Goal: Information Seeking & Learning: Find specific fact

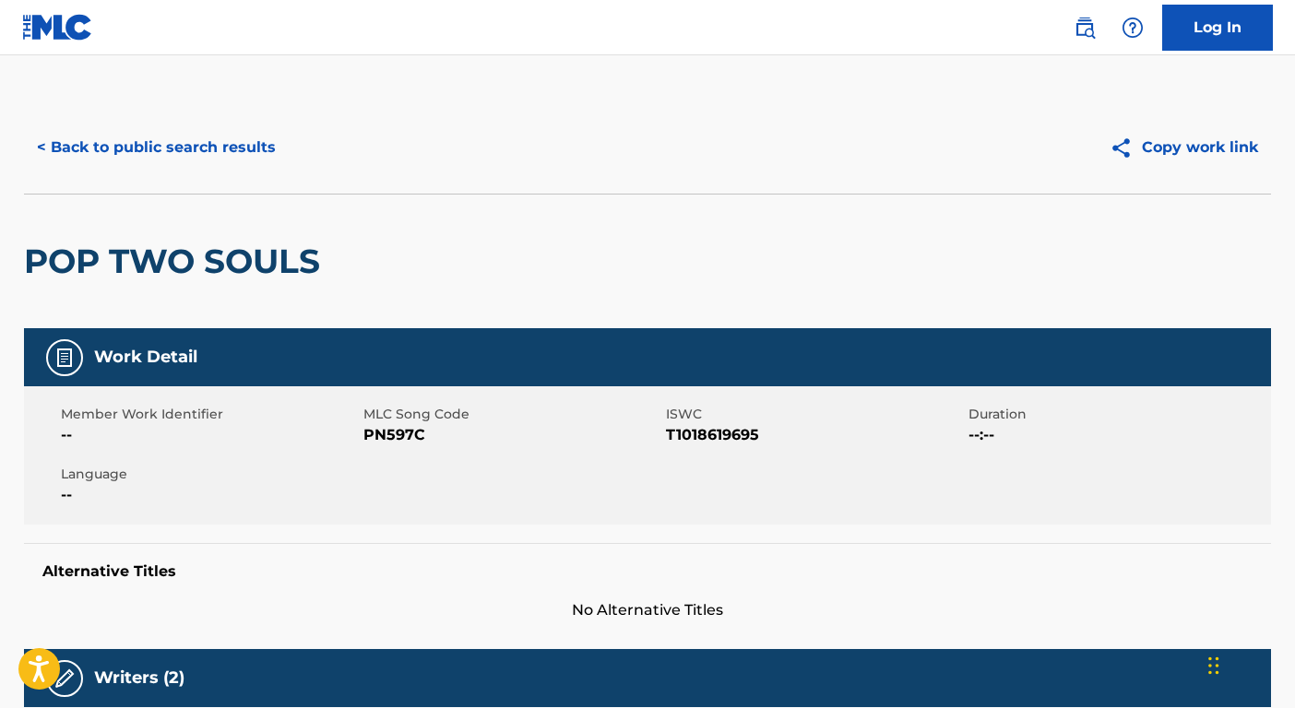
click at [123, 156] on button "< Back to public search results" at bounding box center [156, 148] width 265 height 46
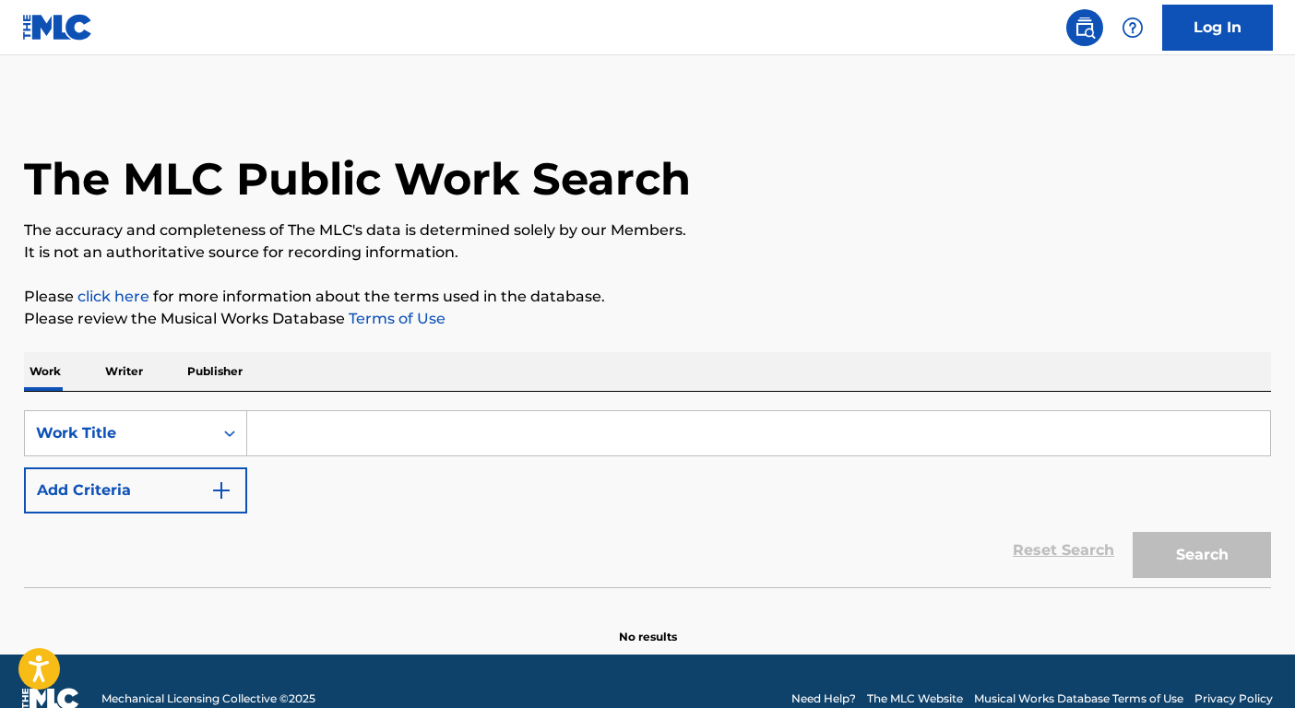
click at [432, 439] on input "Search Form" at bounding box center [758, 433] width 1023 height 44
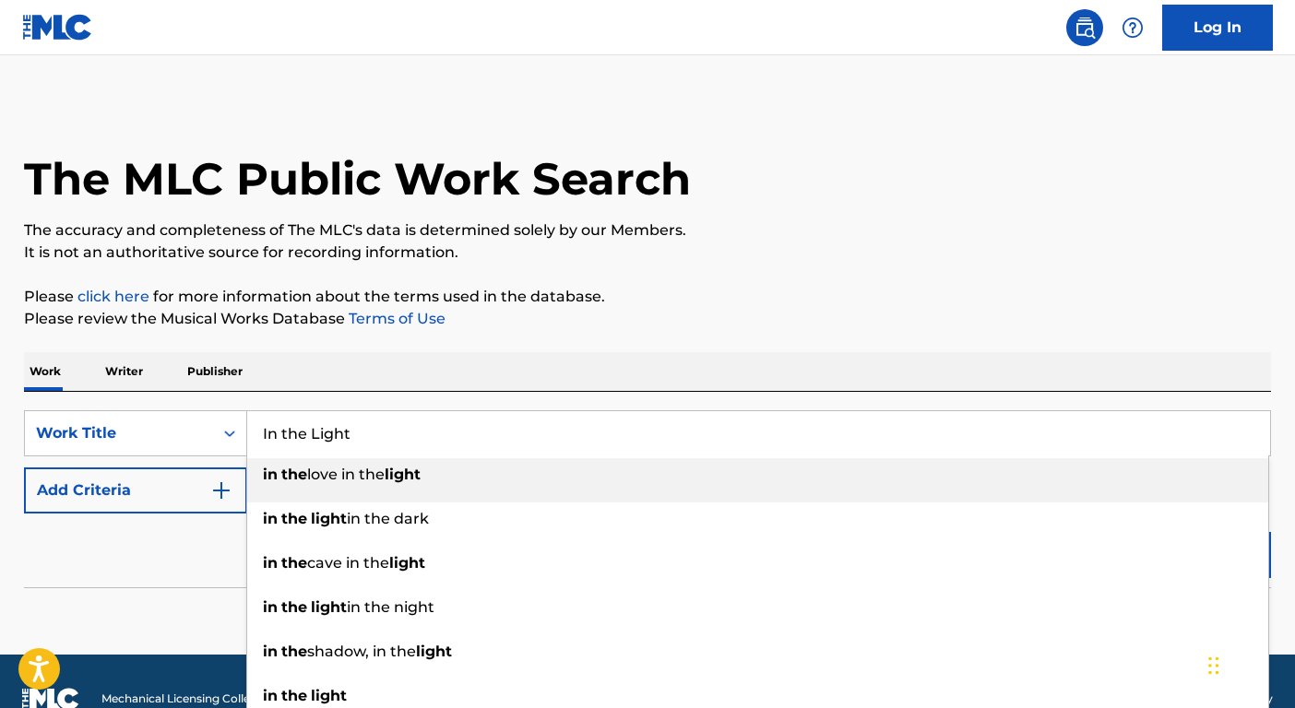
type input "In the Light"
click at [119, 494] on button "Add Criteria" at bounding box center [135, 491] width 223 height 46
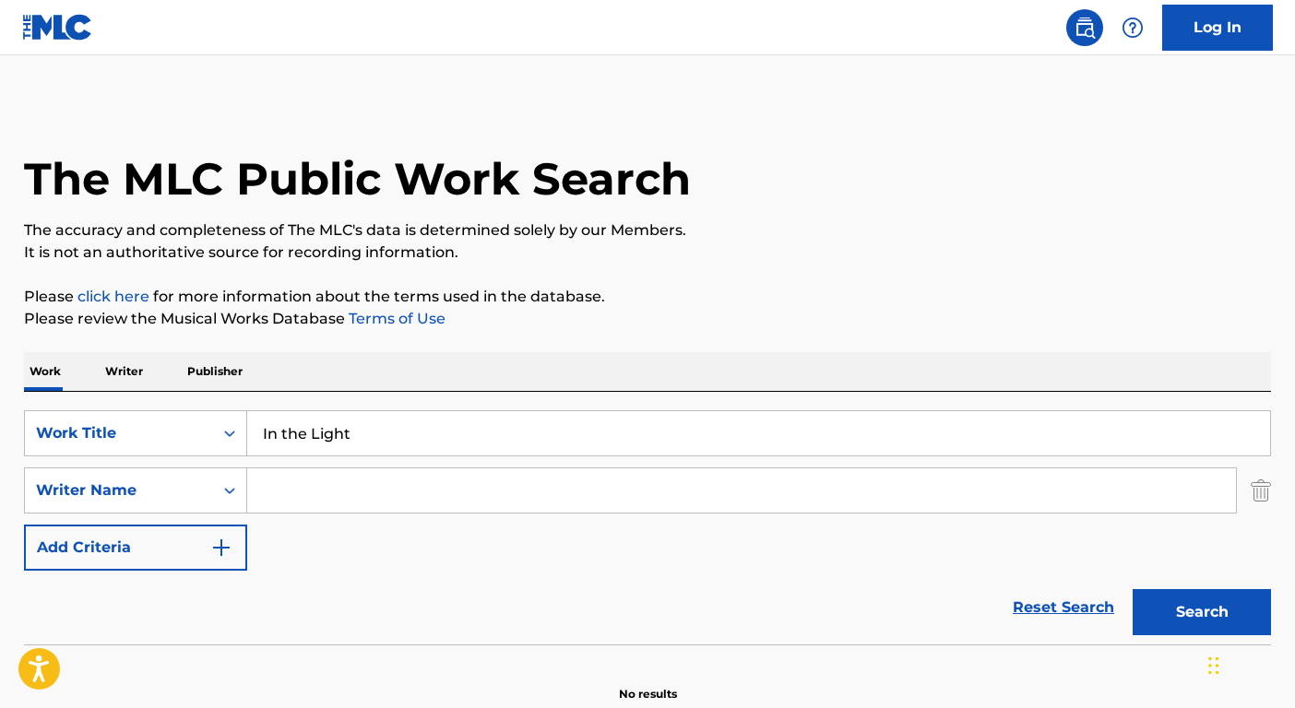
click at [327, 490] on input "Search Form" at bounding box center [741, 491] width 989 height 44
type input "Shannon"
click at [1133, 589] on button "Search" at bounding box center [1202, 612] width 138 height 46
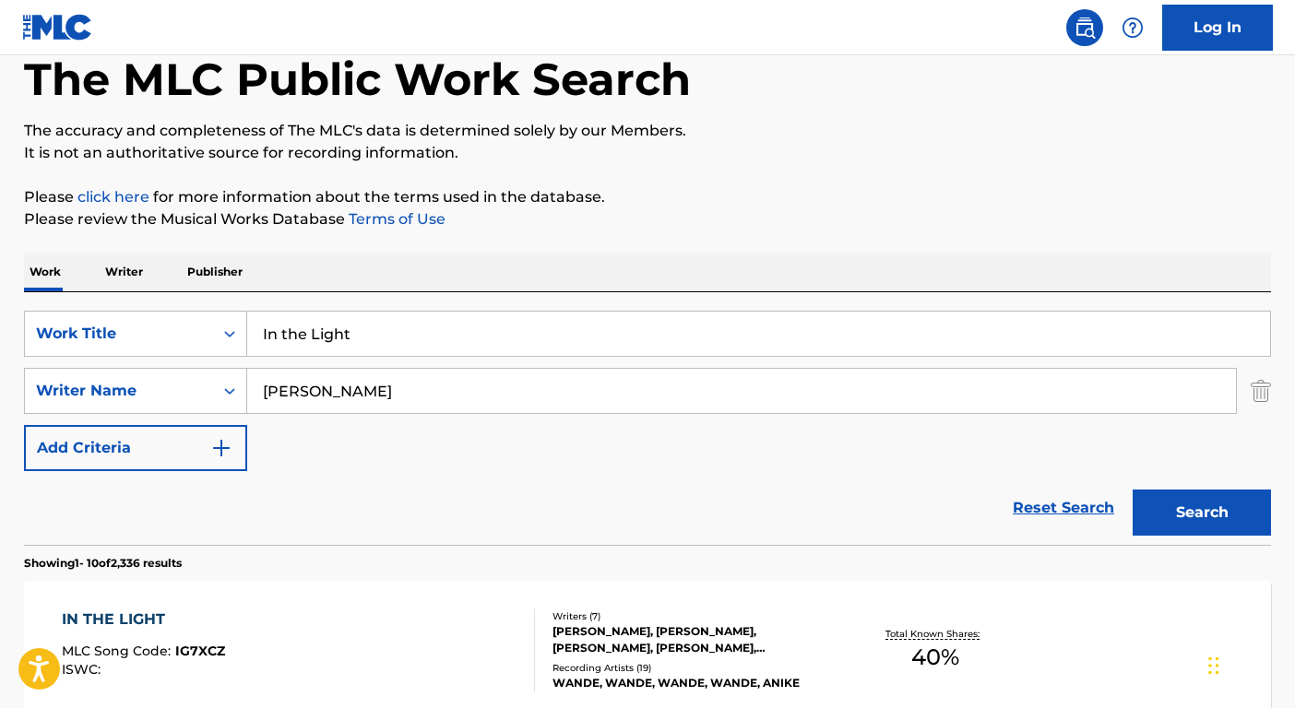
scroll to position [177, 0]
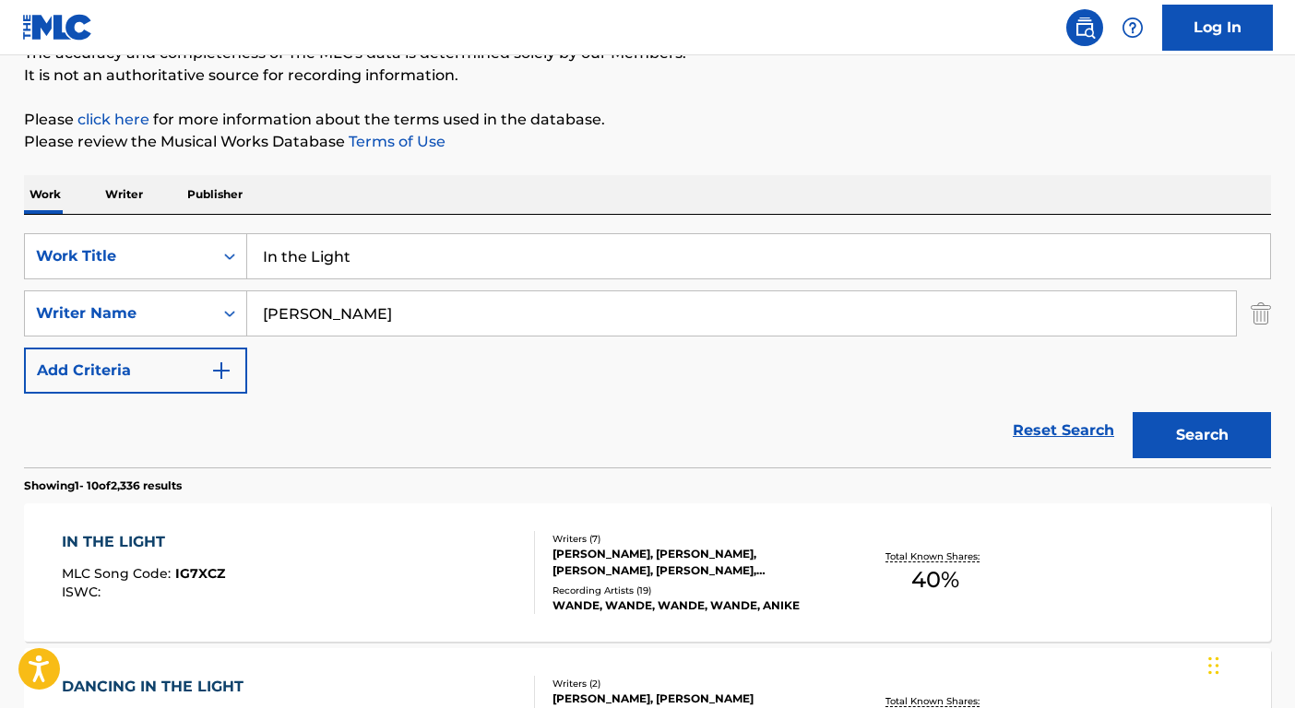
click at [708, 571] on div "MUTIAT ISOLA, RICKEY OFFORD, JORDAN DOLLAR, ALEXANDRIA DOLLAR, DAVID CROOMS, DE…" at bounding box center [692, 562] width 279 height 33
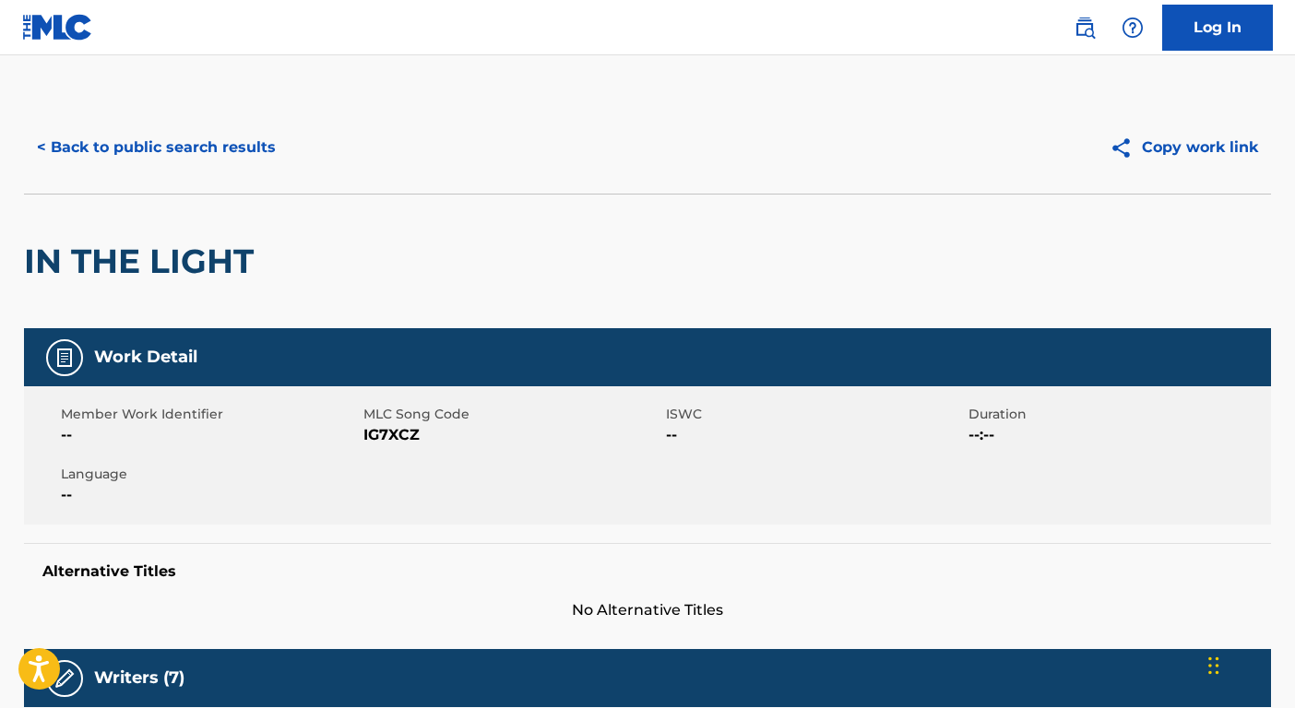
click at [77, 136] on button "< Back to public search results" at bounding box center [156, 148] width 265 height 46
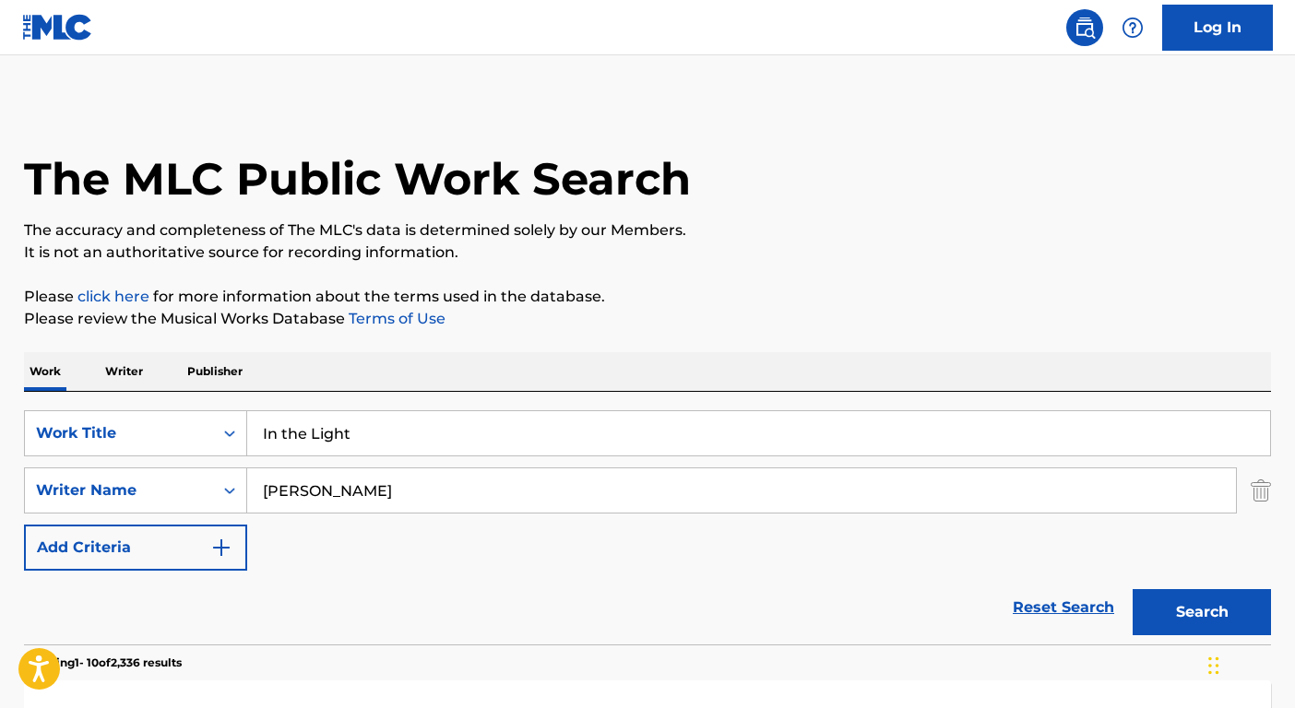
scroll to position [177, 0]
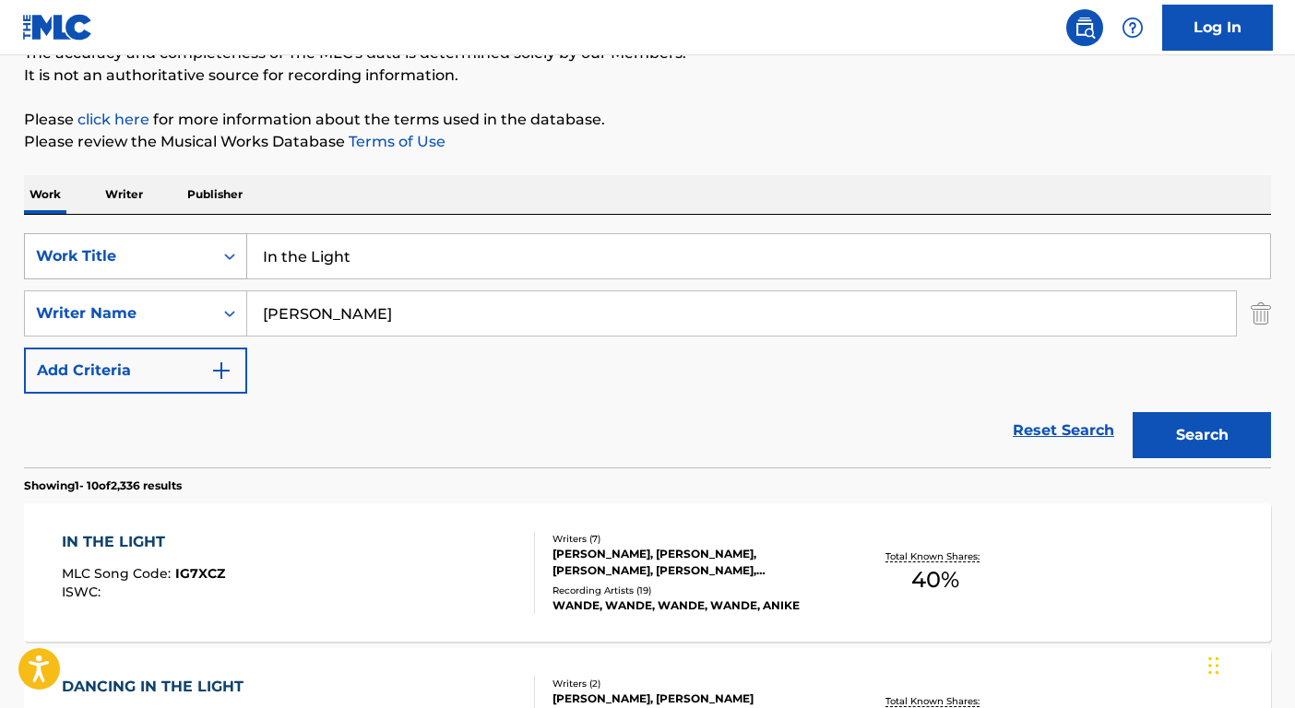
click at [184, 254] on div "Work Title" at bounding box center [119, 256] width 166 height 22
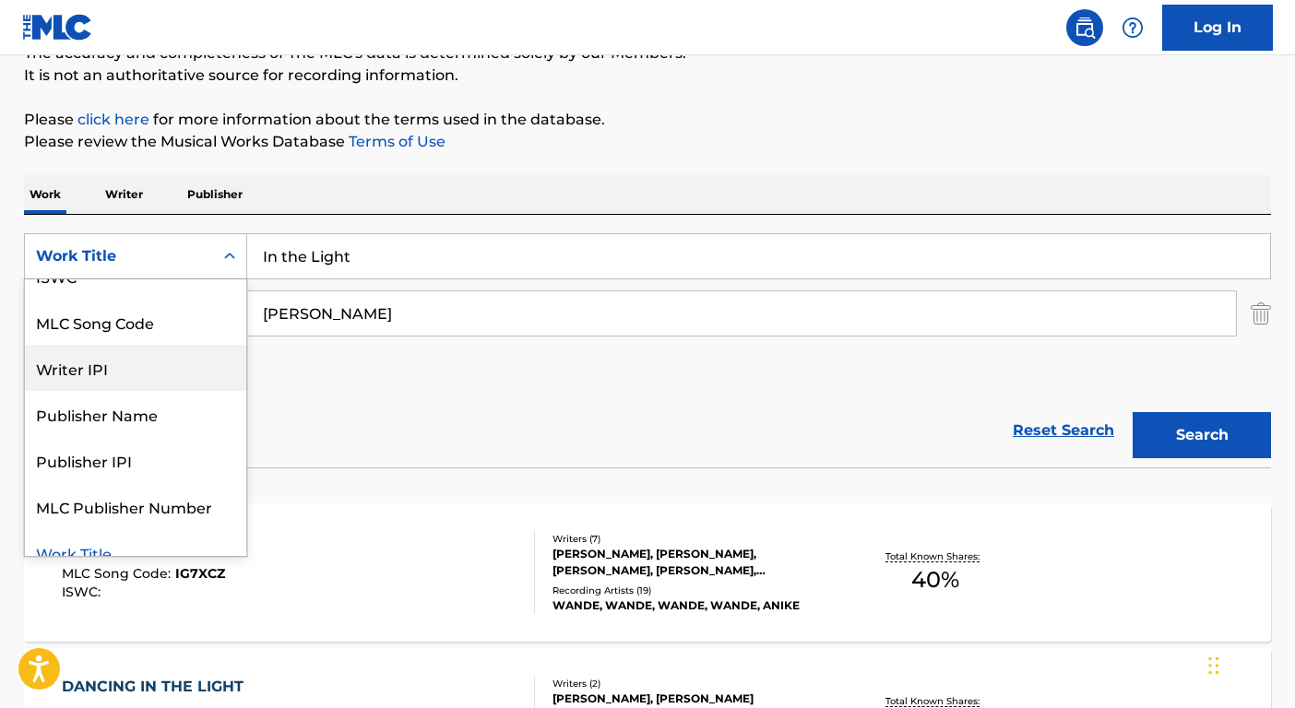
scroll to position [0, 0]
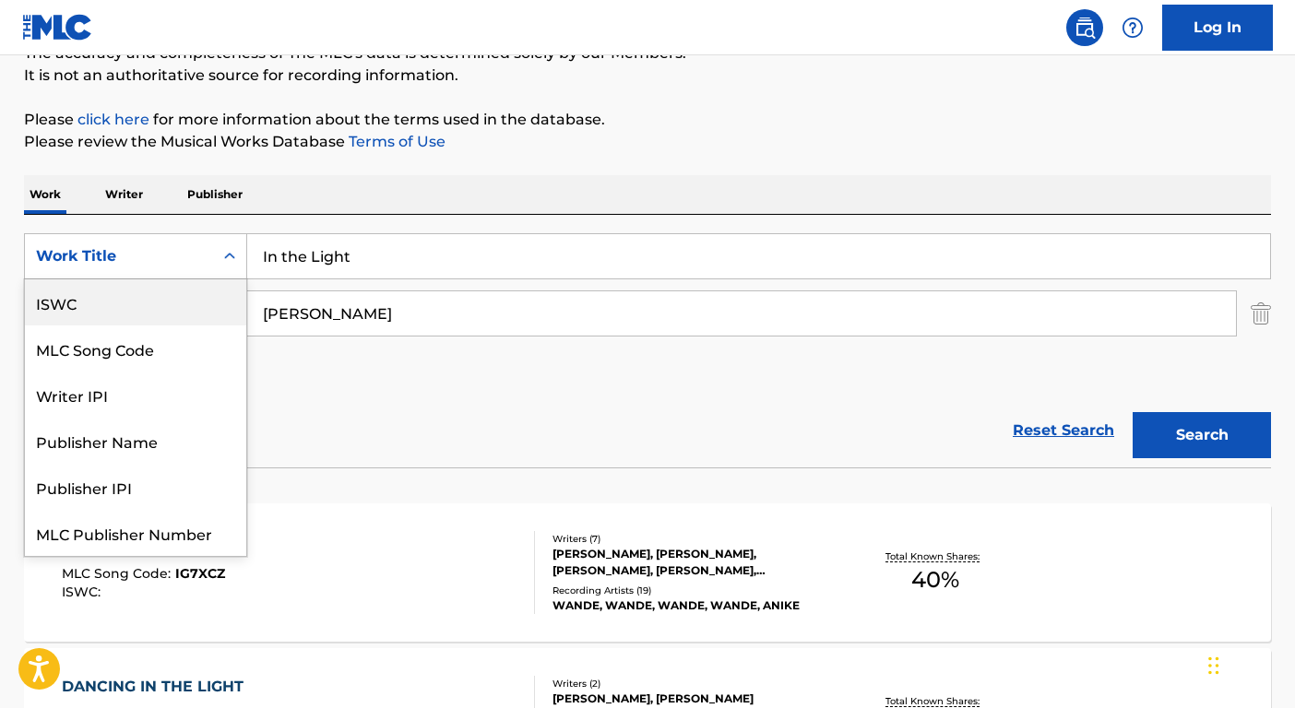
click at [170, 300] on div "ISWC" at bounding box center [135, 303] width 221 height 46
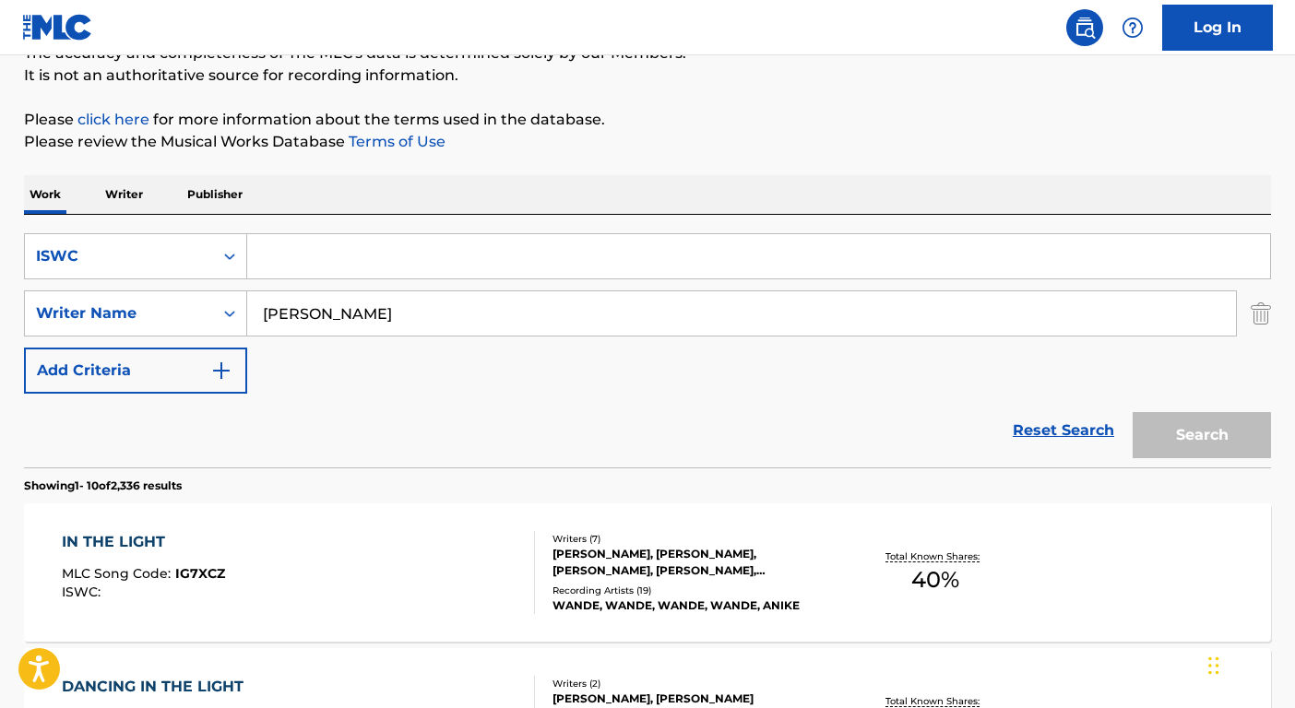
click at [325, 246] on input "Search Form" at bounding box center [758, 256] width 1023 height 44
paste input "T3217185070"
type input "T3217185070"
click at [347, 315] on input "Shannon" at bounding box center [741, 314] width 989 height 44
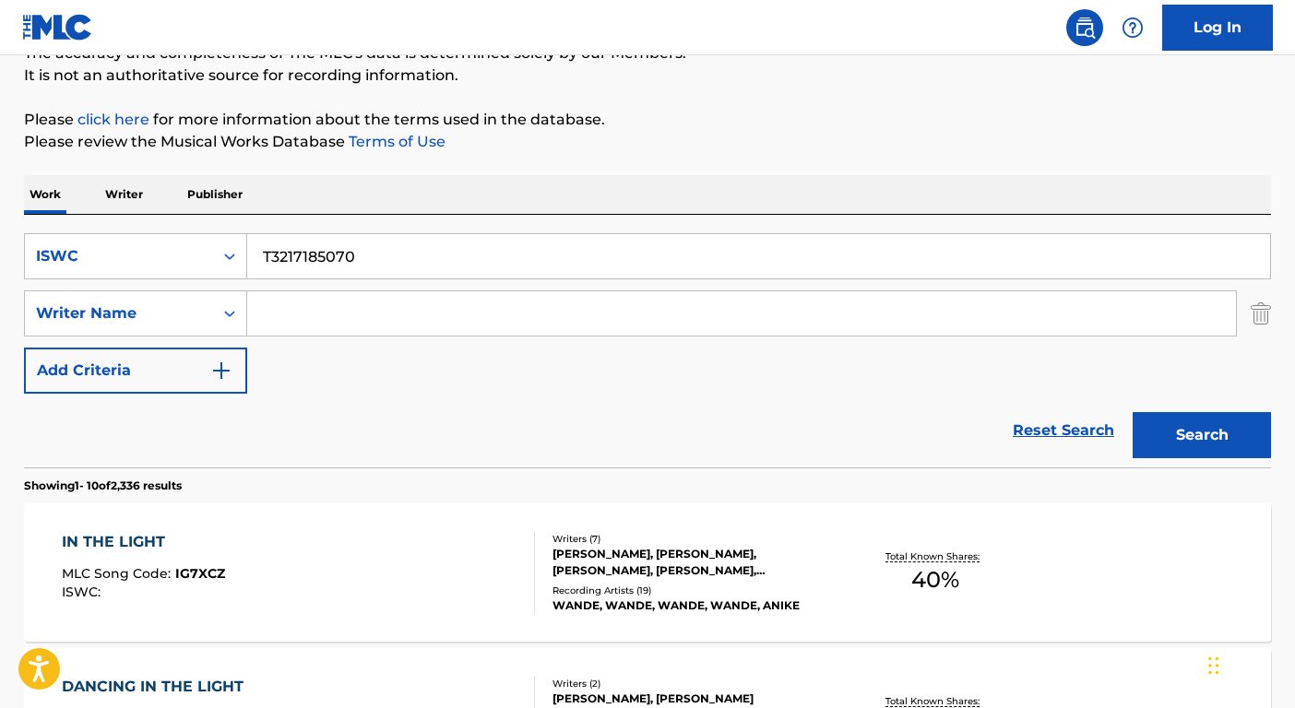
click at [1133, 412] on button "Search" at bounding box center [1202, 435] width 138 height 46
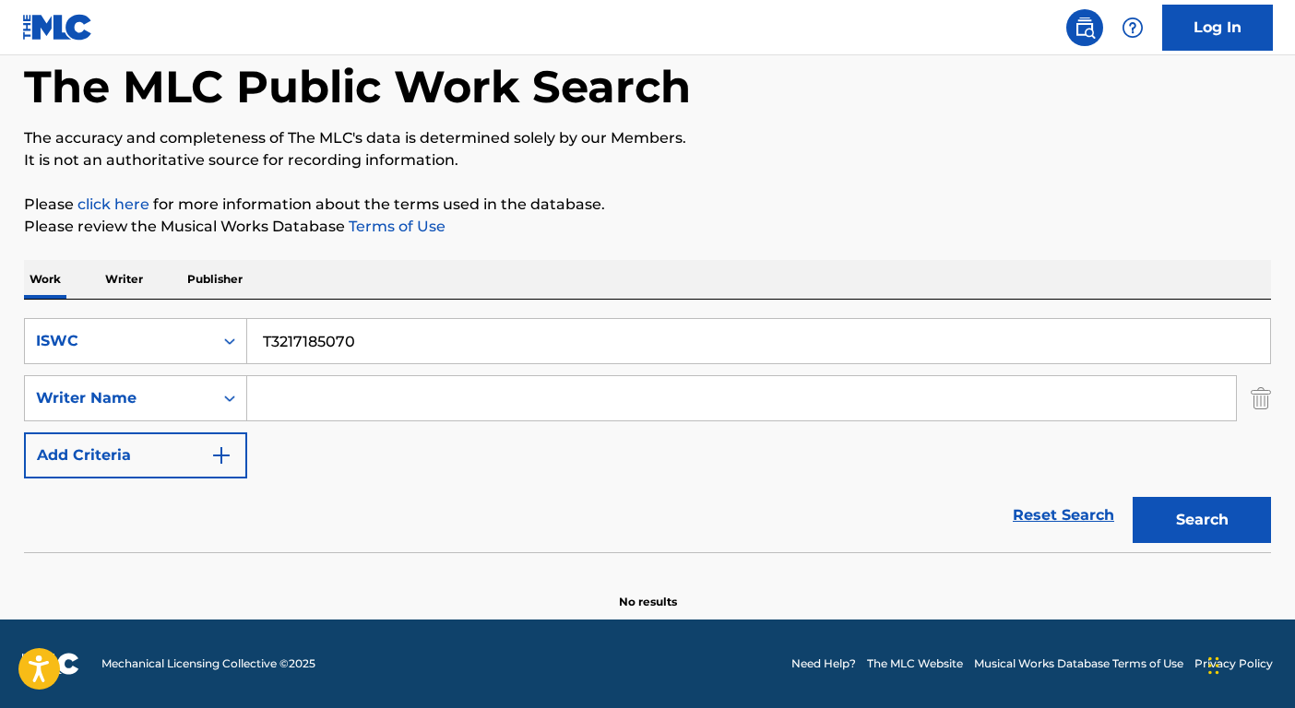
scroll to position [92, 0]
click at [211, 339] on div "ISWC" at bounding box center [119, 341] width 188 height 35
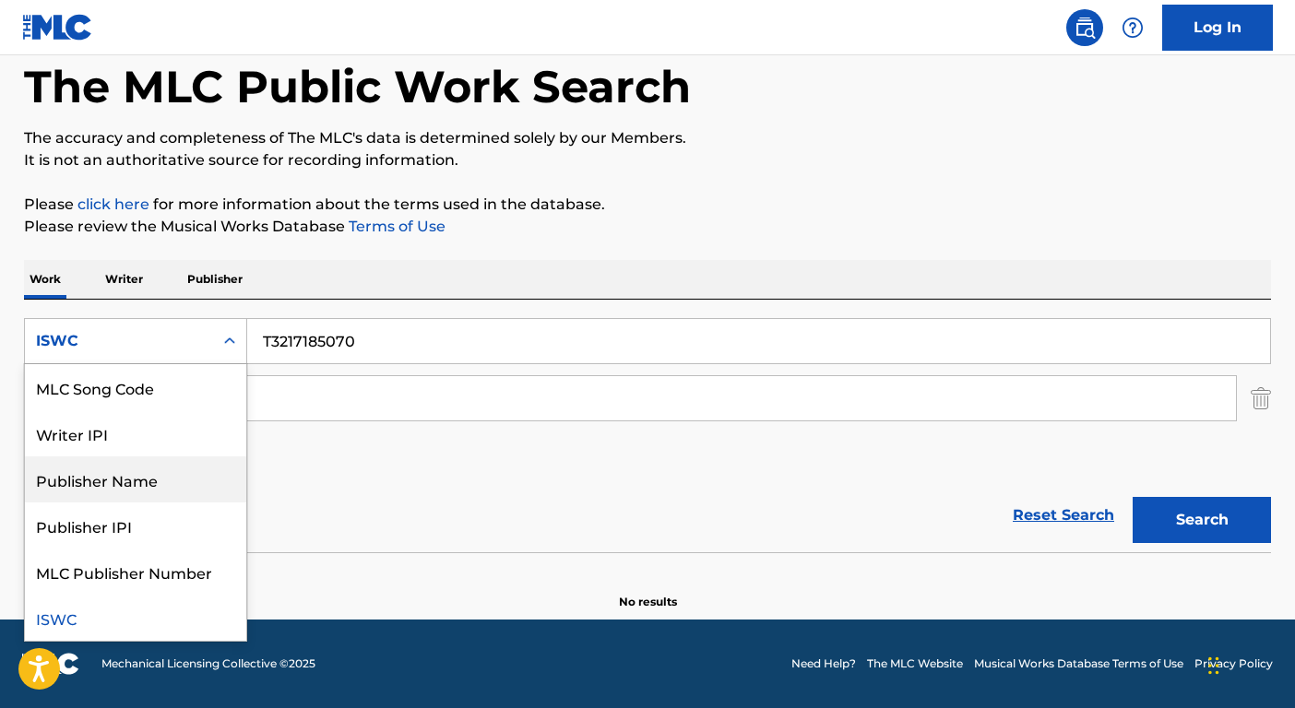
scroll to position [0, 0]
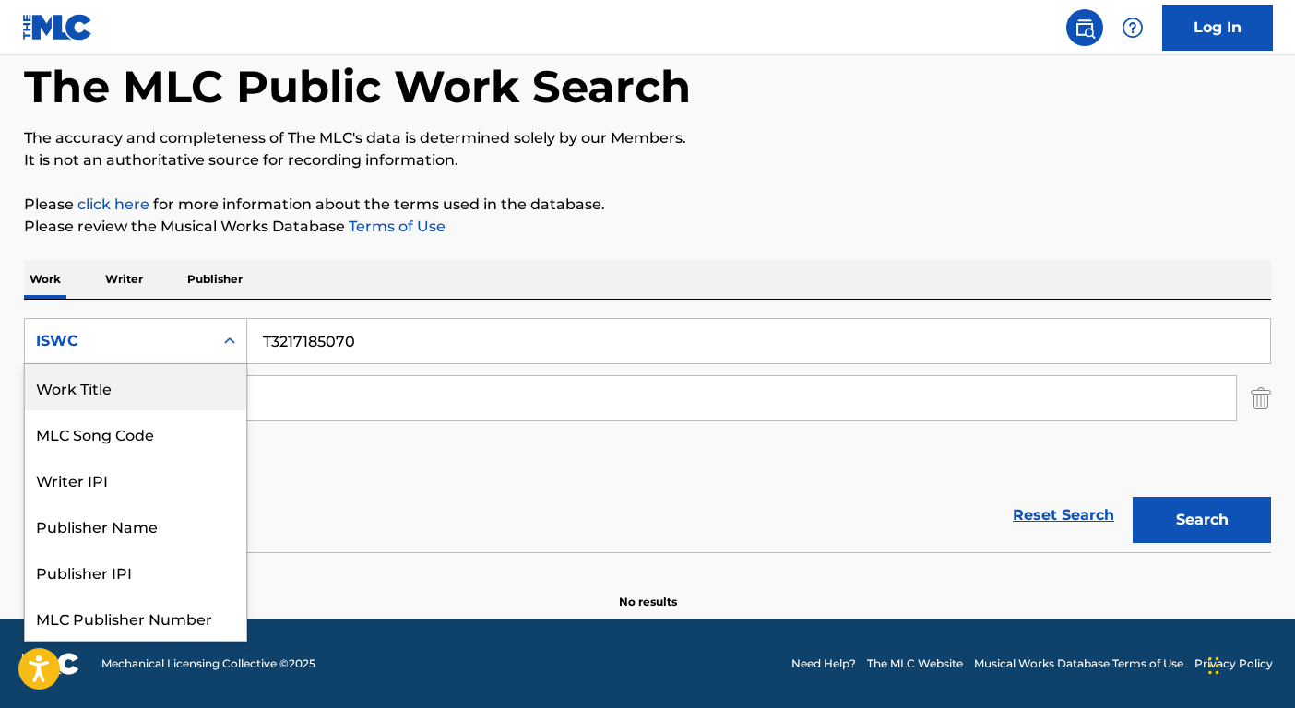
click at [139, 392] on div "Work Title" at bounding box center [135, 387] width 221 height 46
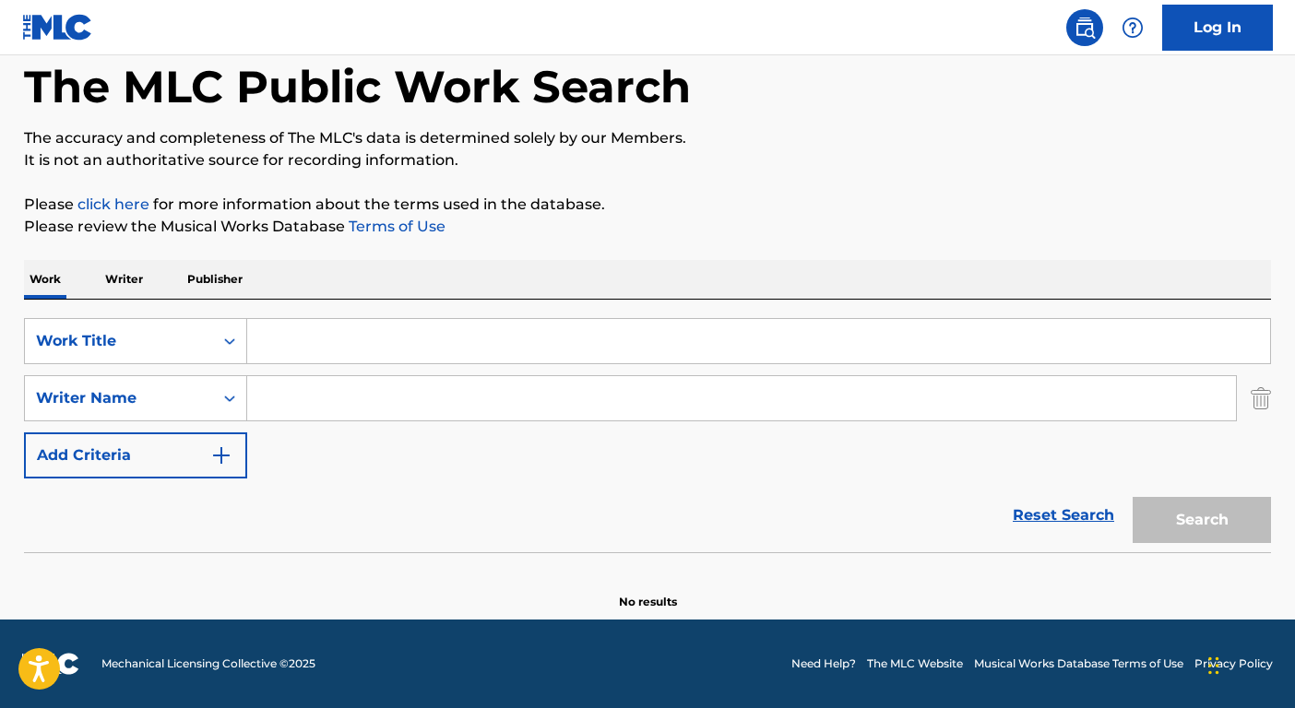
click at [342, 353] on input "Search Form" at bounding box center [758, 341] width 1023 height 44
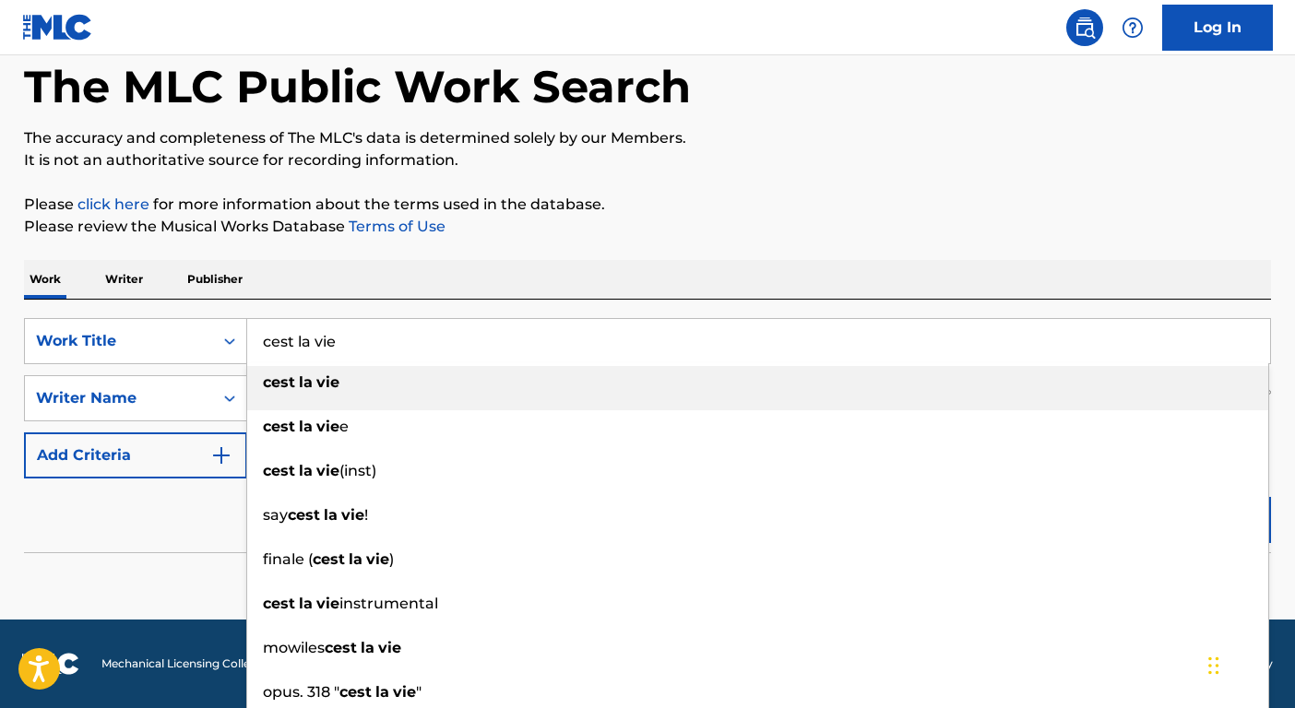
type input "cest la vie"
click at [336, 390] on strong "vie" at bounding box center [327, 383] width 23 height 18
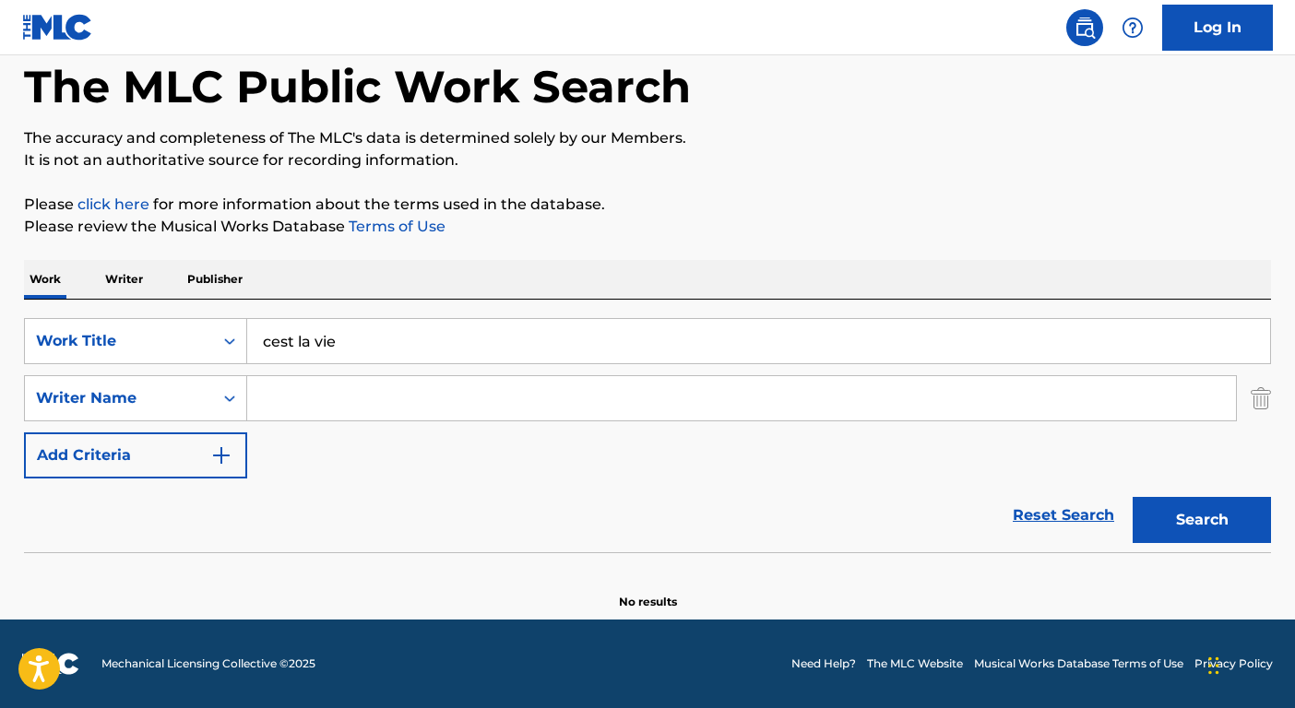
click at [327, 399] on input "Search Form" at bounding box center [741, 398] width 989 height 44
type input "nevil"
click at [1133, 497] on button "Search" at bounding box center [1202, 520] width 138 height 46
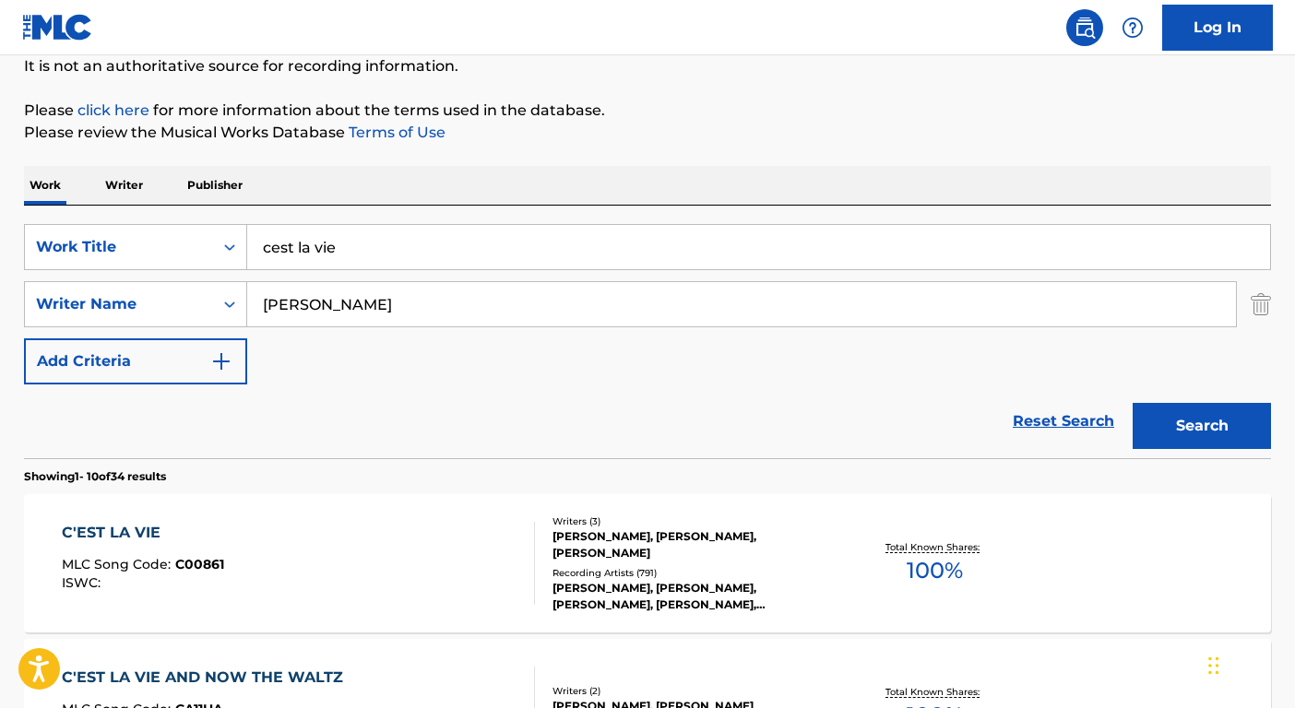
scroll to position [440, 0]
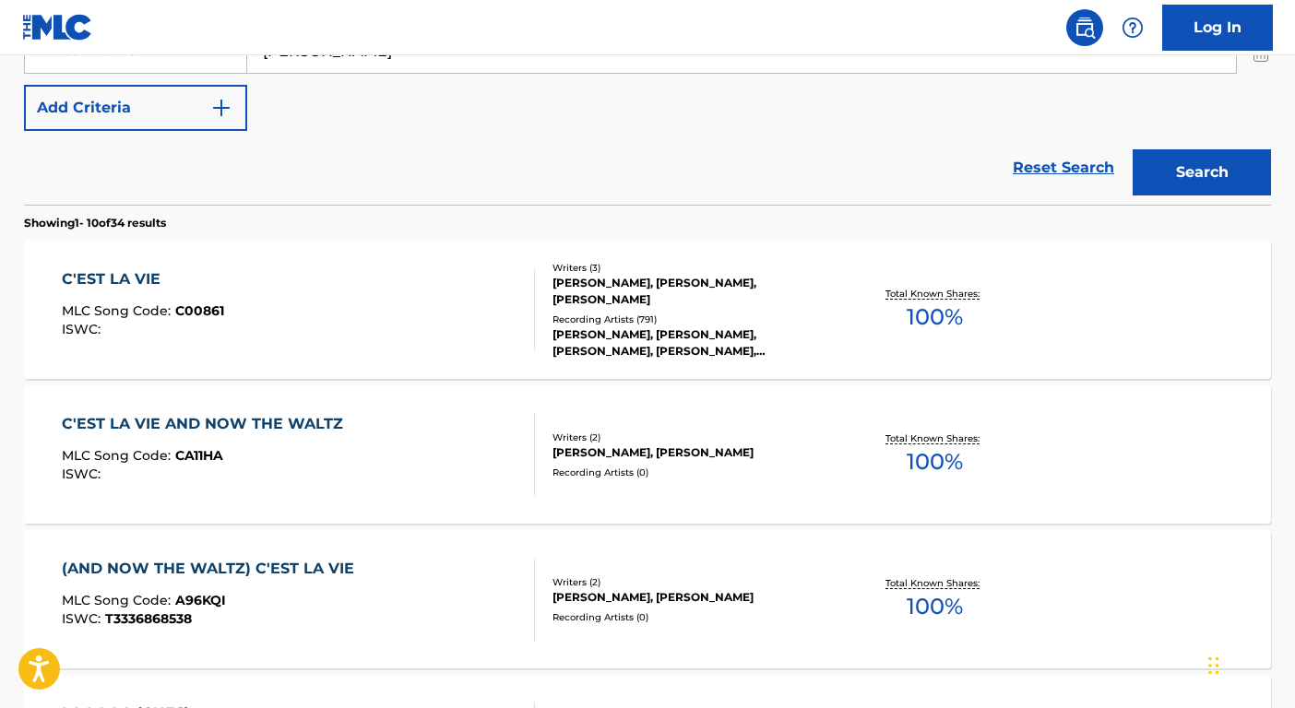
click at [577, 336] on div "ROBBIE NEVIL, ROBBIE NEVIL, ROBBIE NEVIL, ROBBIE NEVIL, ROBBIE NEVIL" at bounding box center [692, 343] width 279 height 33
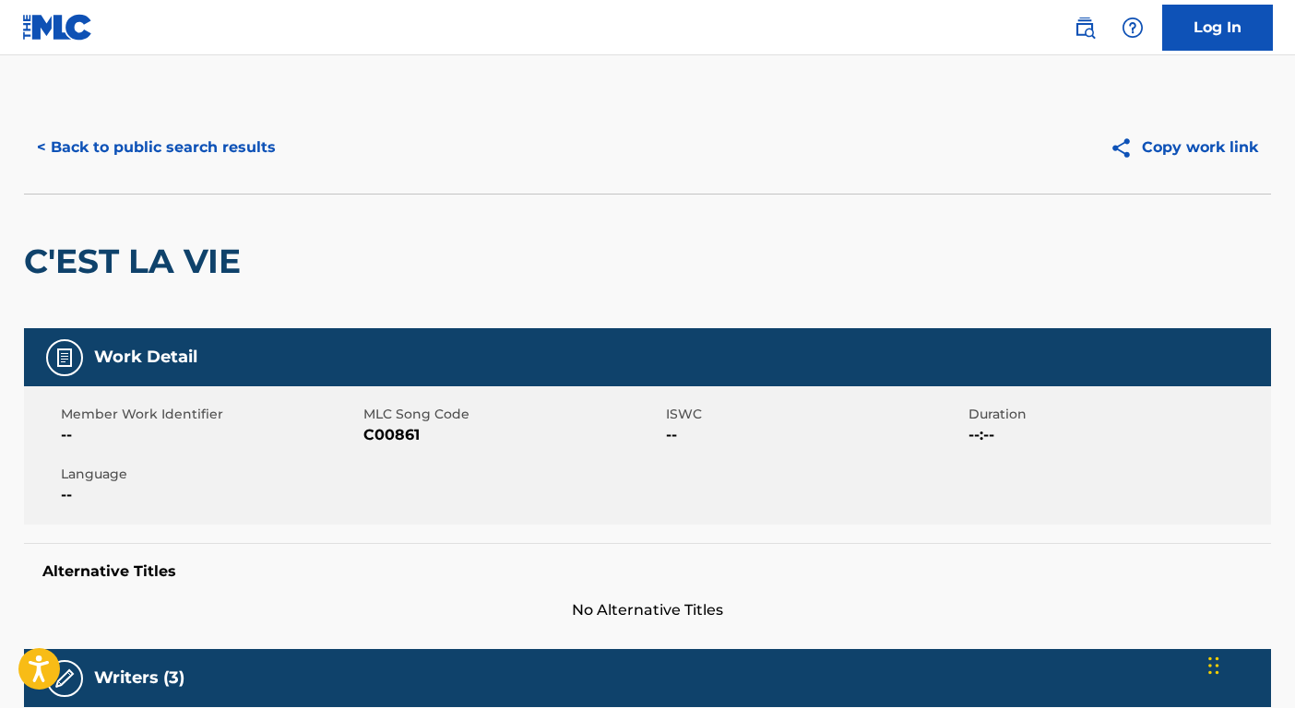
click at [234, 161] on button "< Back to public search results" at bounding box center [156, 148] width 265 height 46
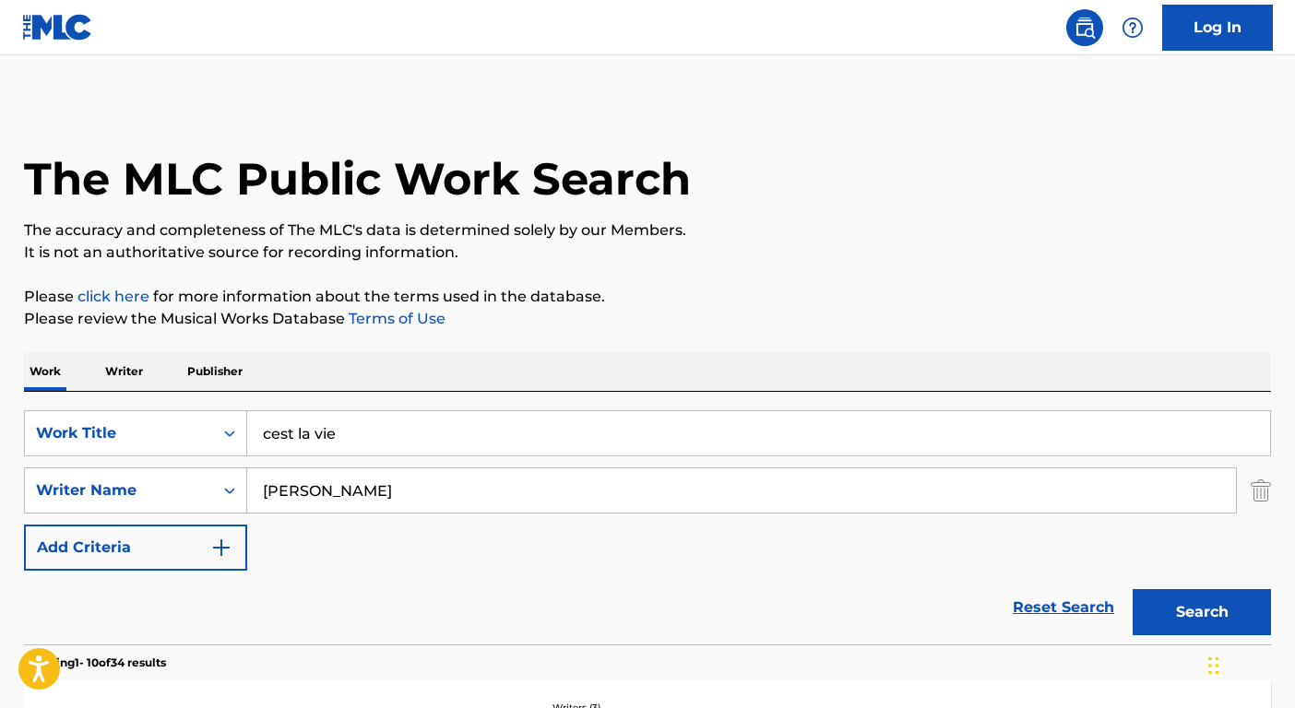
click at [490, 438] on input "cest la vie" at bounding box center [758, 433] width 1023 height 44
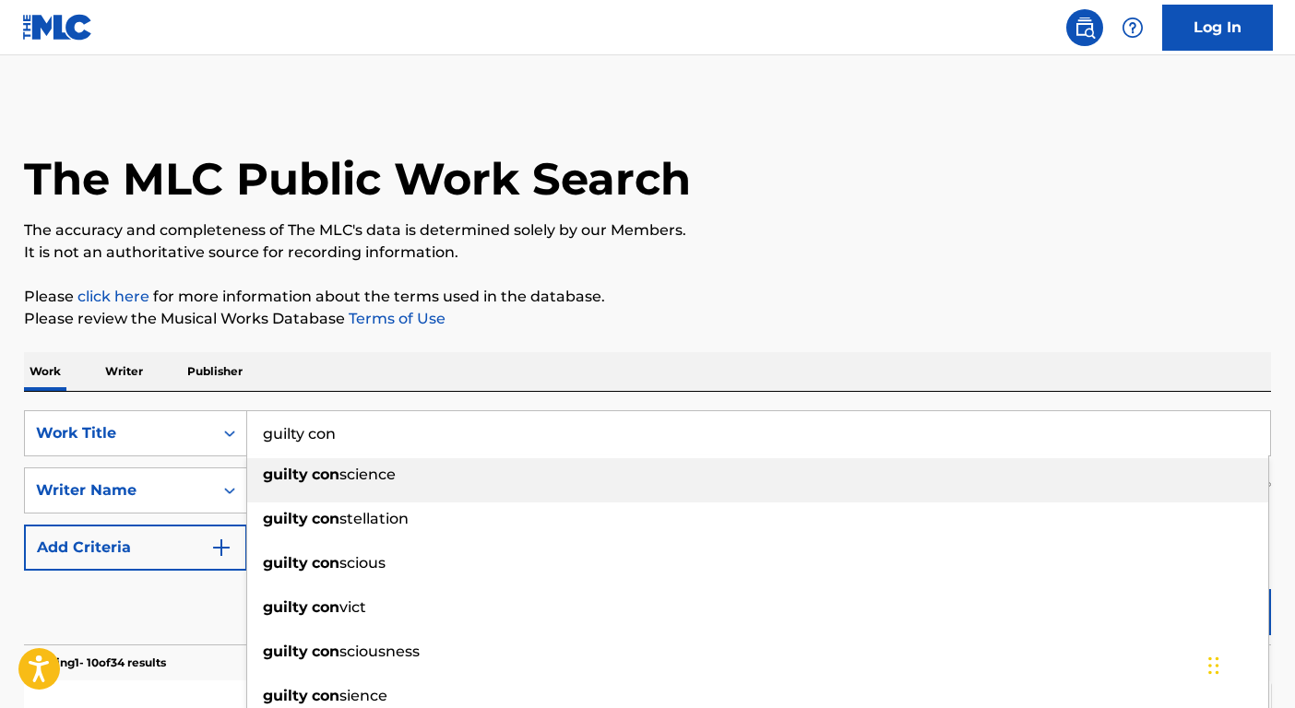
click at [348, 480] on span "science" at bounding box center [367, 475] width 56 height 18
type input "guilty conscience"
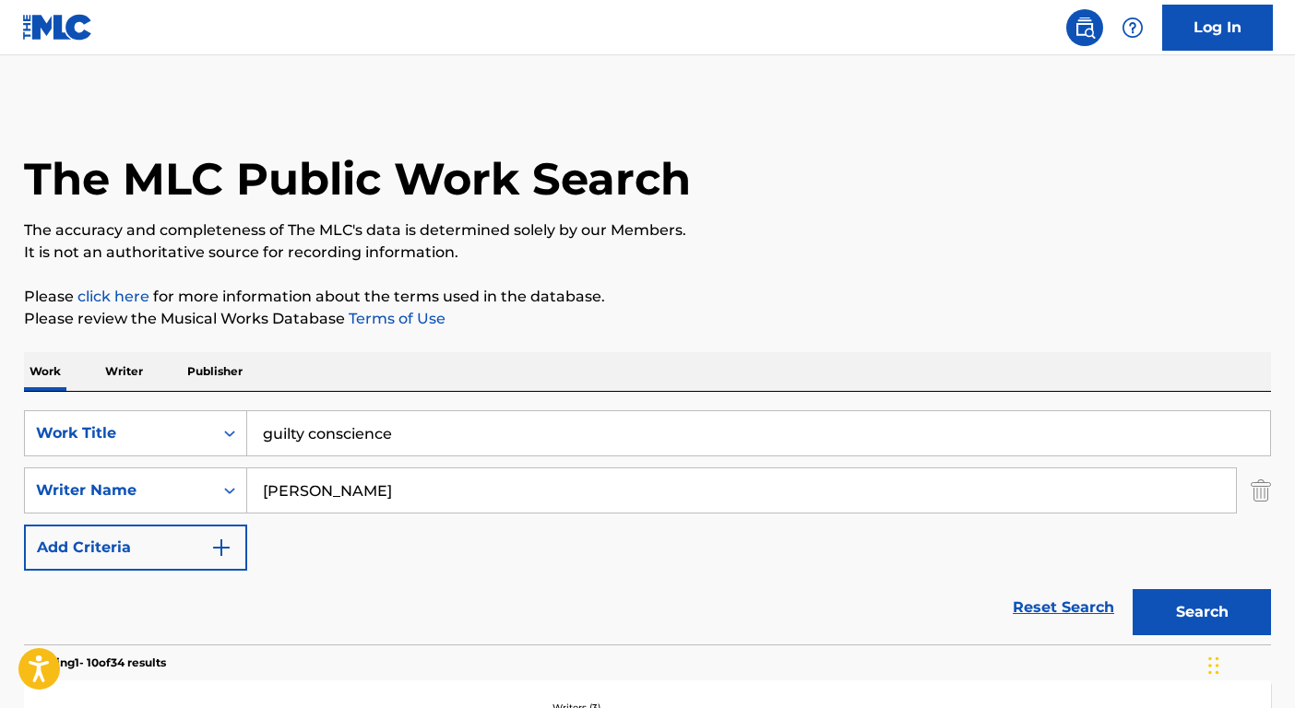
click at [347, 480] on input "nevil" at bounding box center [741, 491] width 989 height 44
click at [1133, 589] on button "Search" at bounding box center [1202, 612] width 138 height 46
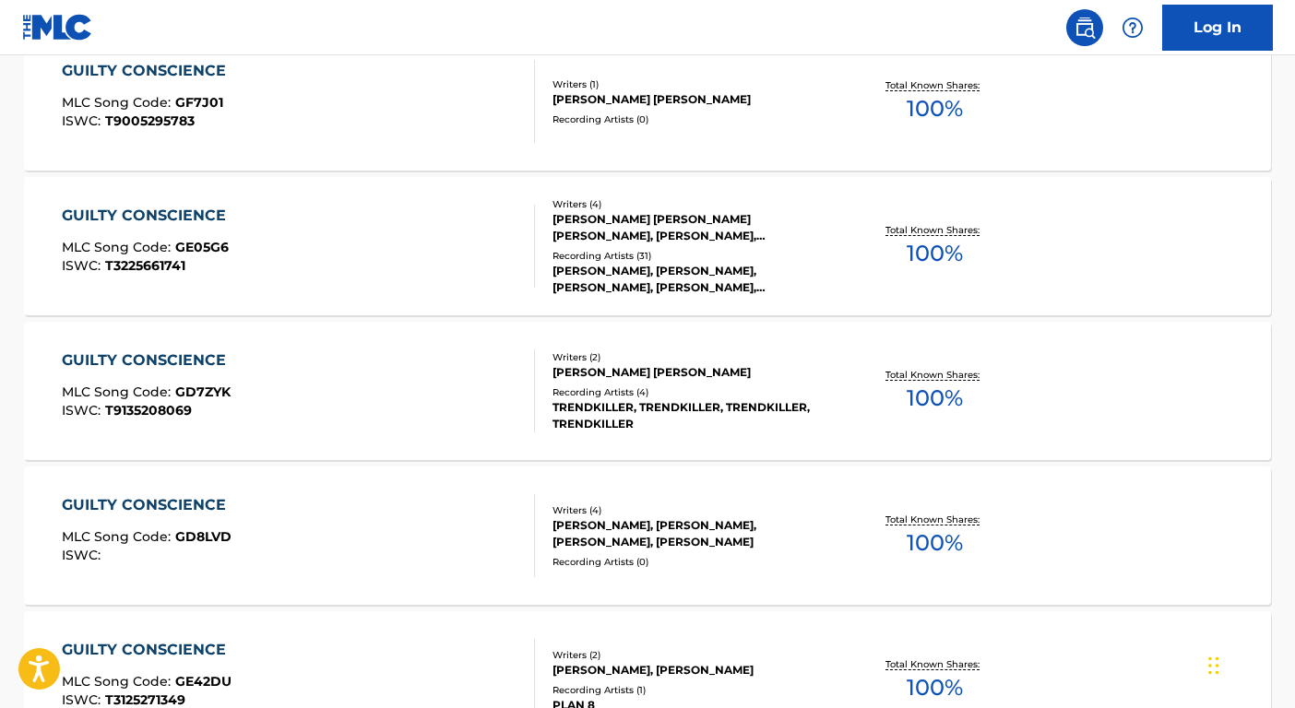
scroll to position [163, 0]
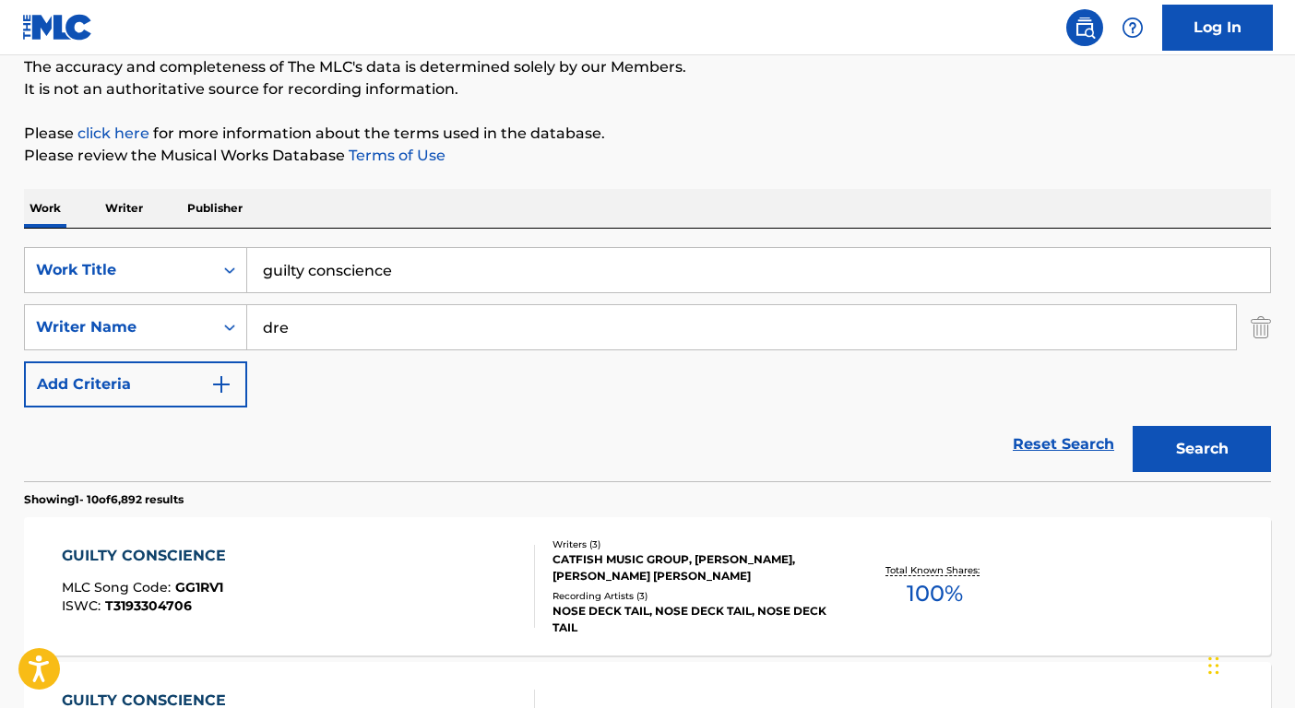
click at [1133, 426] on button "Search" at bounding box center [1202, 449] width 138 height 46
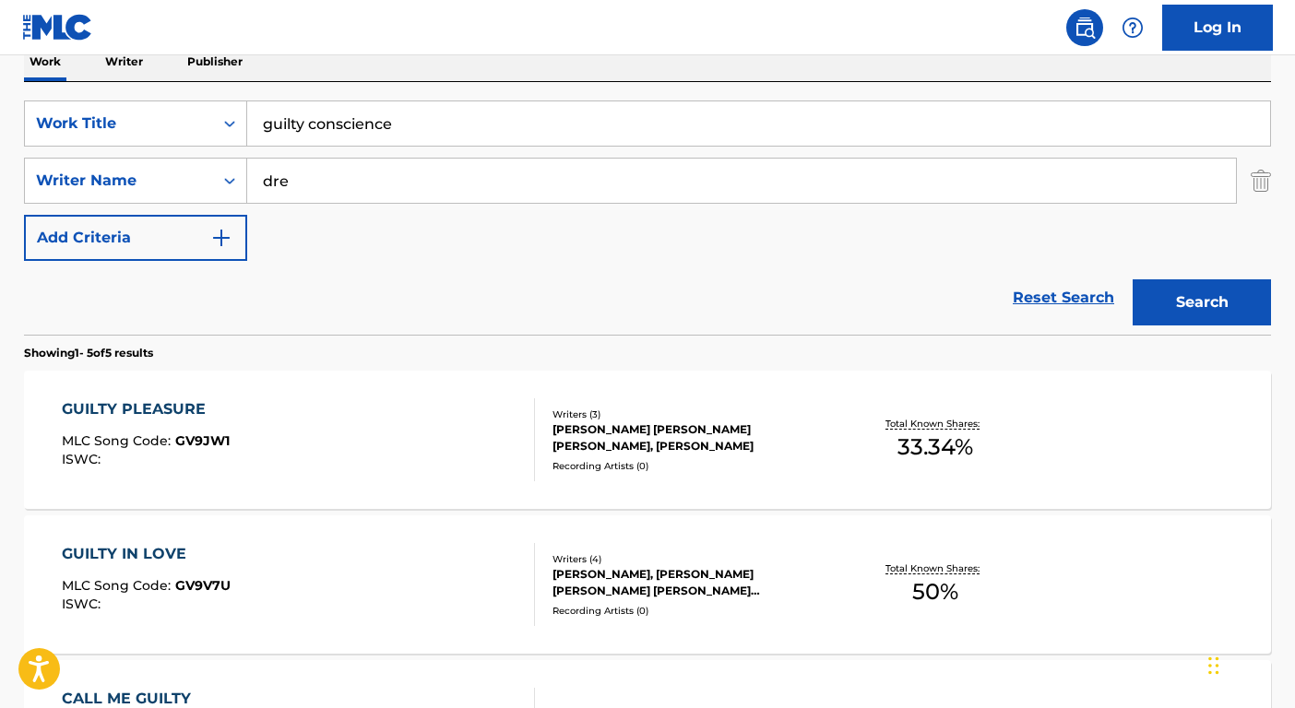
scroll to position [157, 0]
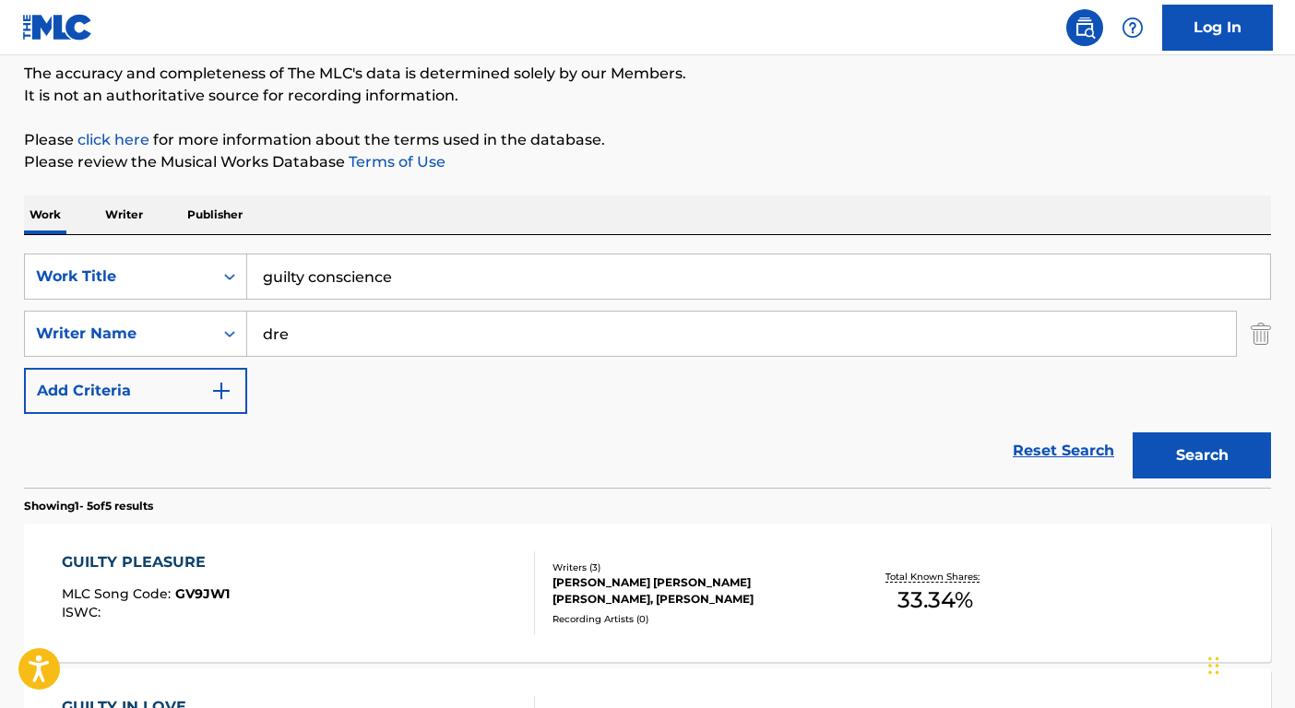
click at [363, 300] on div "SearchWithCriteriaf8a37a13-0afc-4ed7-934e-8bf12c83c470 Work Title guilty consci…" at bounding box center [647, 334] width 1247 height 161
click at [373, 335] on input "dre" at bounding box center [741, 334] width 989 height 44
type input "mather"
click at [1133, 433] on button "Search" at bounding box center [1202, 456] width 138 height 46
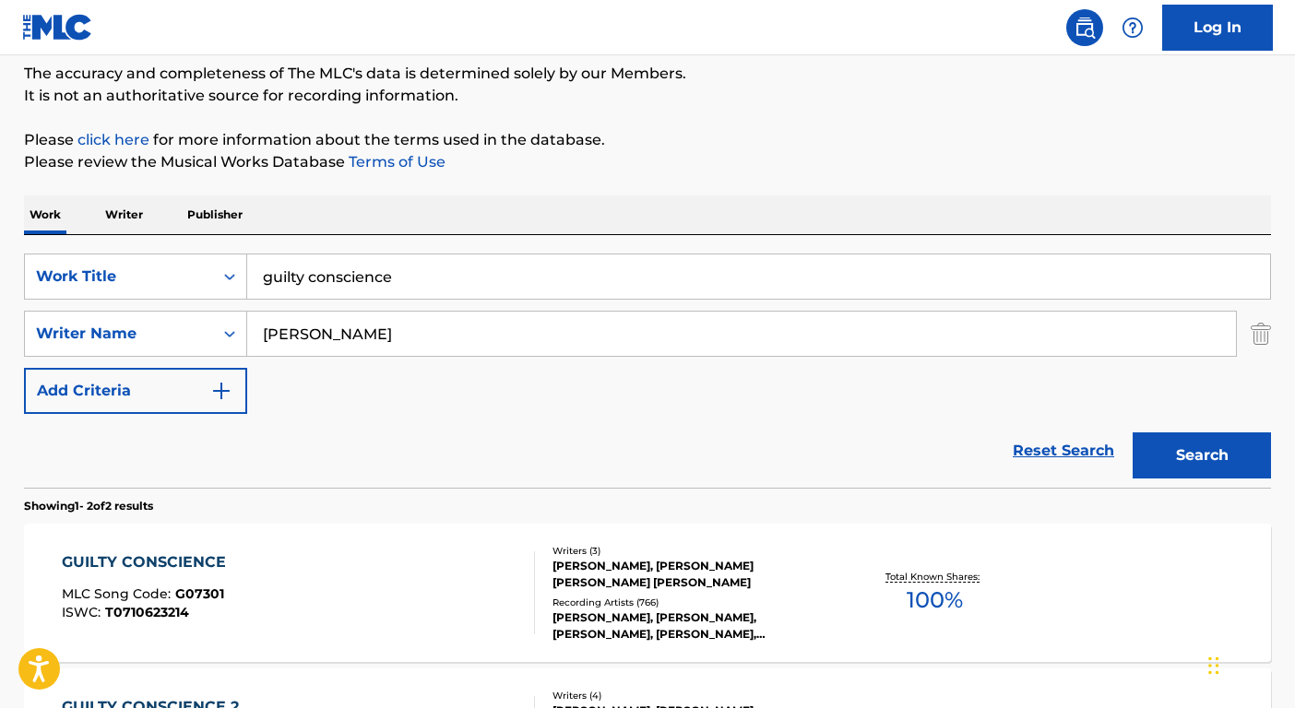
click at [699, 610] on div "EMINEM, DR. DRE, MARSHALL MATHERS, ANDRE R. YOUNG, RICHARD STEIN, EMINEM, EMINE…" at bounding box center [692, 626] width 279 height 33
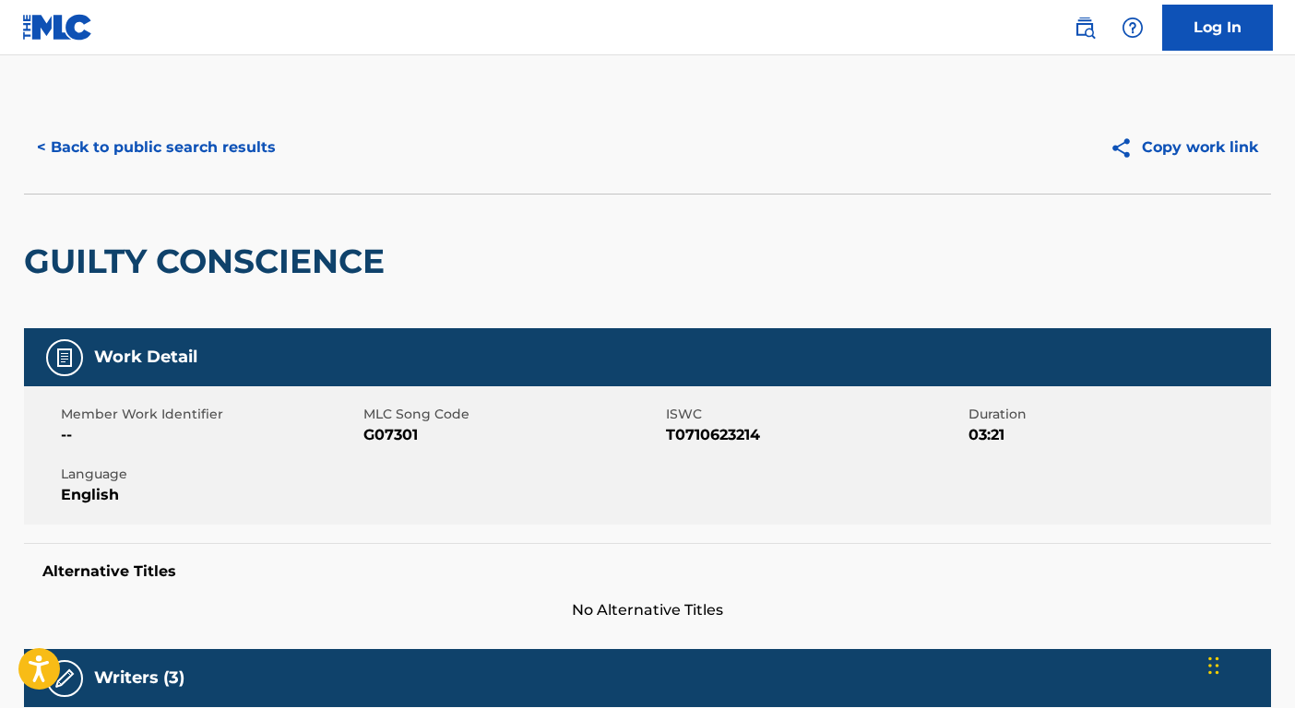
click at [210, 145] on button "< Back to public search results" at bounding box center [156, 148] width 265 height 46
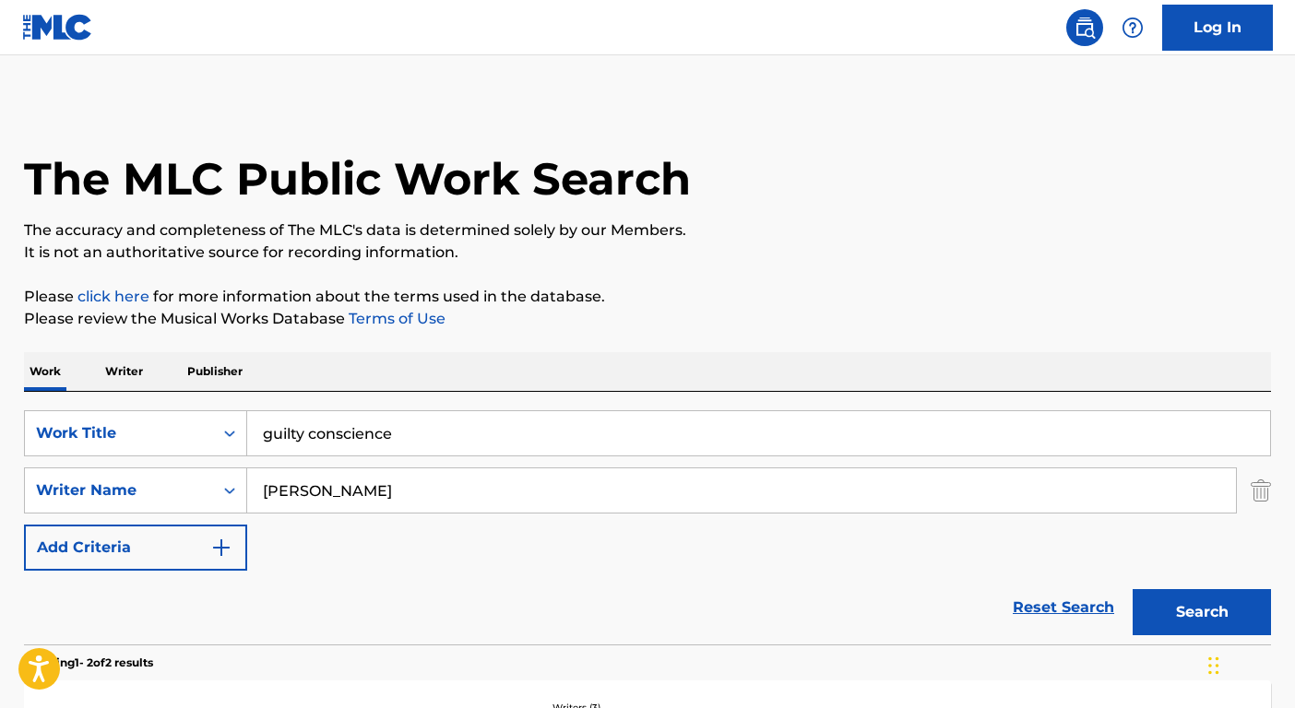
scroll to position [157, 0]
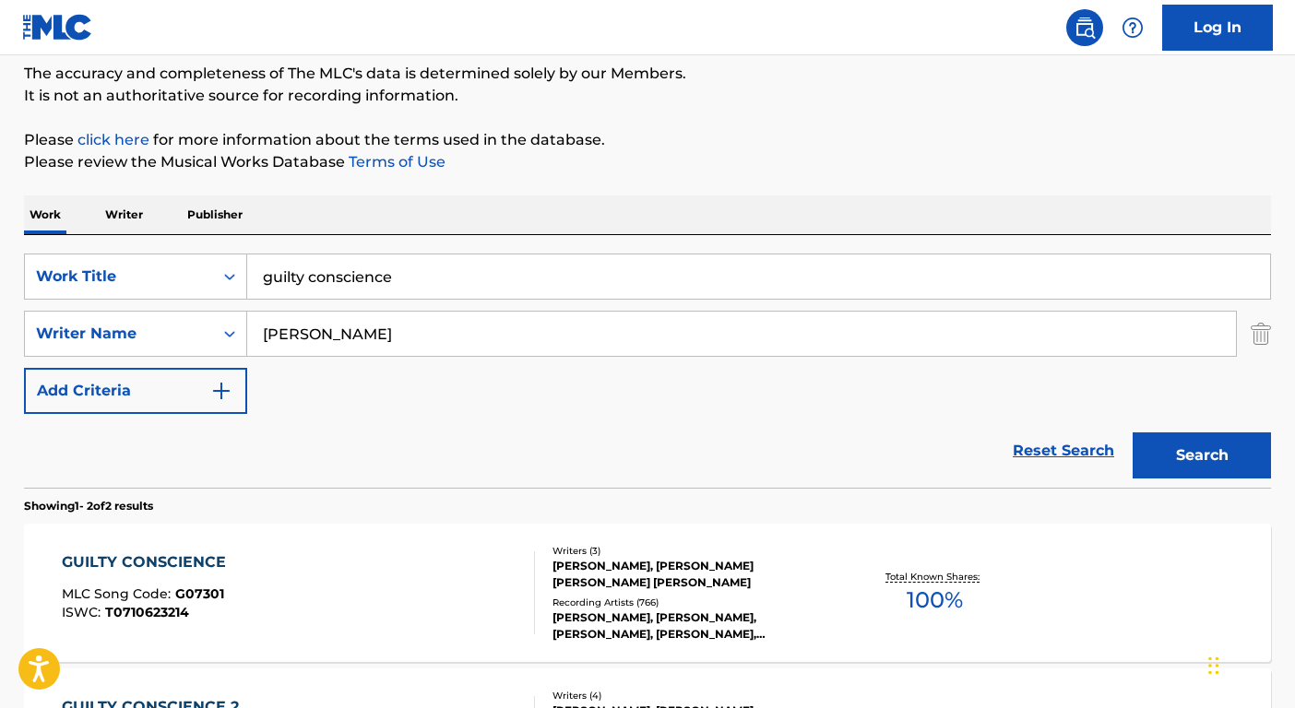
click at [384, 261] on input "guilty conscience" at bounding box center [758, 277] width 1023 height 44
paste input "PUMPED UP"
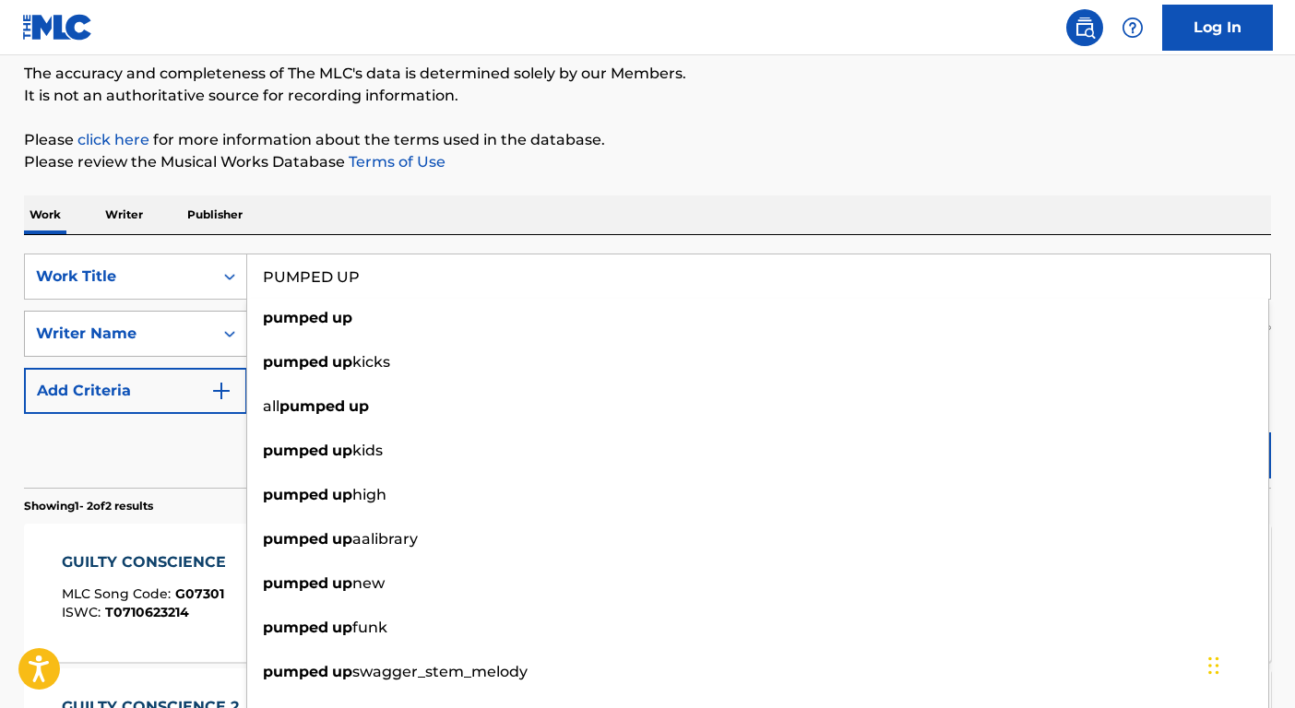
type input "PUMPED UP"
click at [205, 332] on div "Writer Name" at bounding box center [119, 333] width 188 height 35
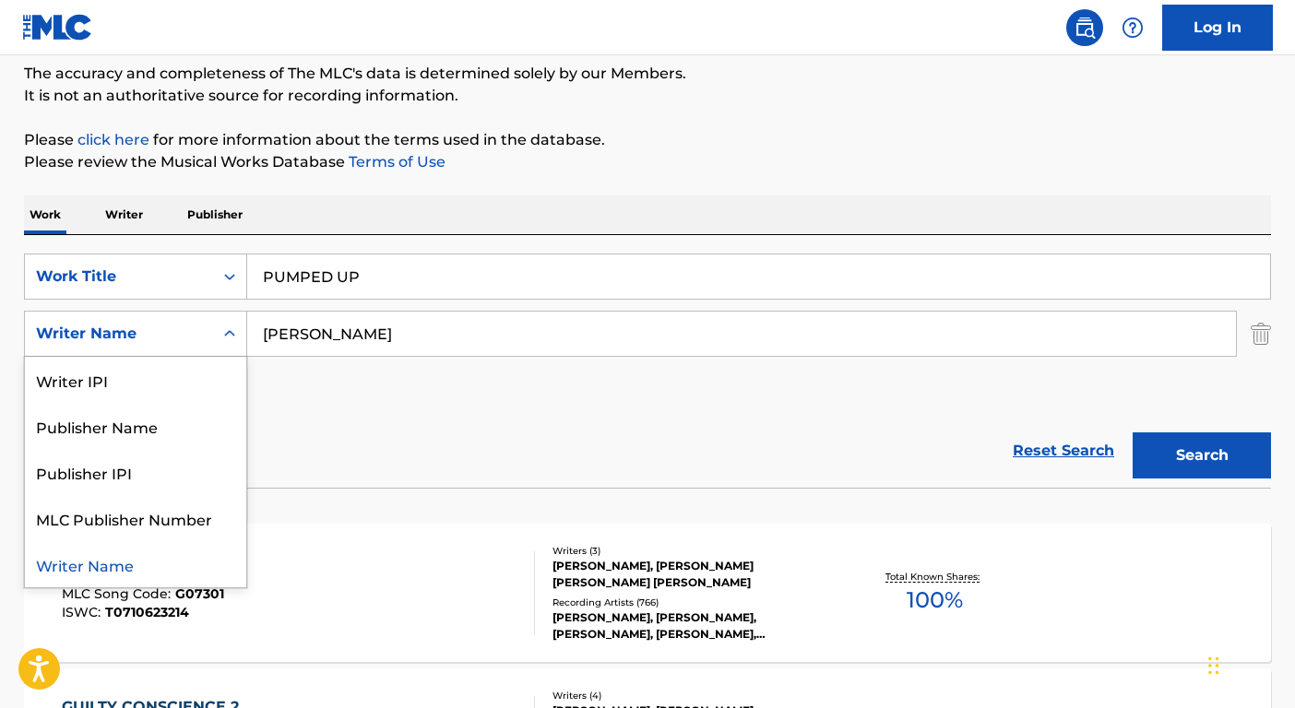
click at [321, 338] on input "mather" at bounding box center [741, 334] width 989 height 44
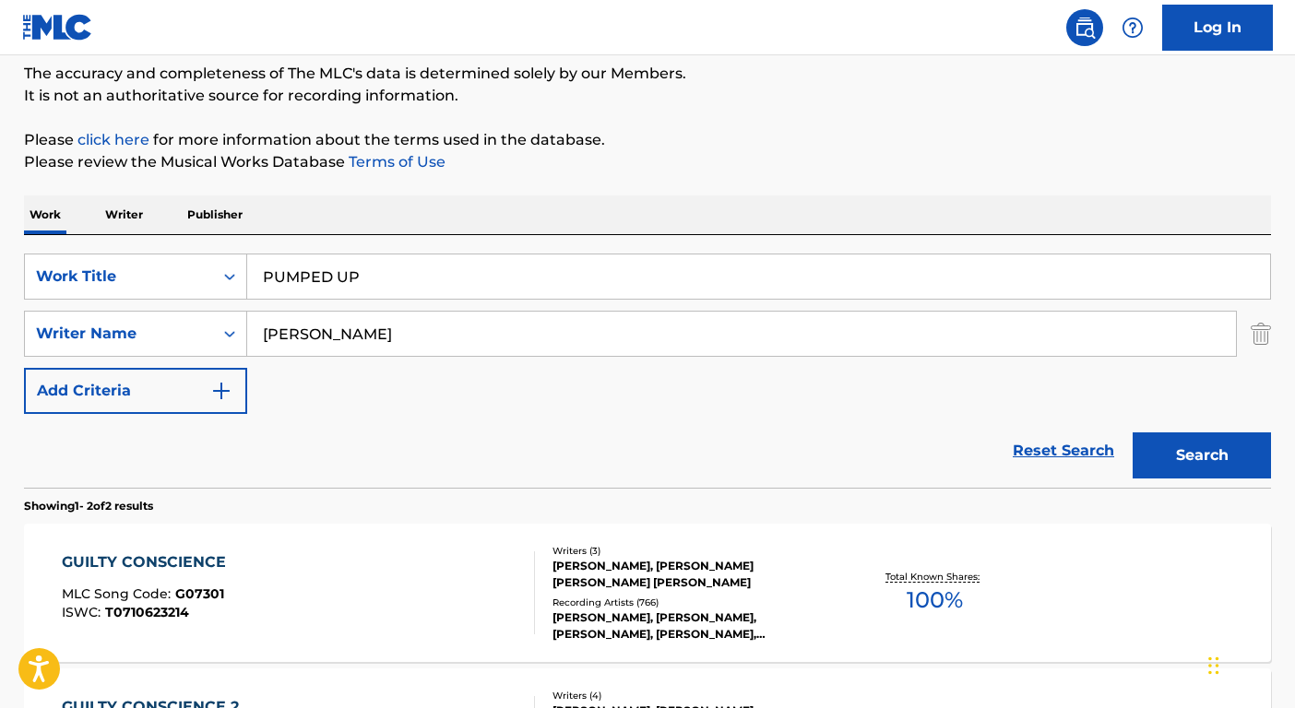
click at [321, 338] on input "mather" at bounding box center [741, 334] width 989 height 44
type input "Cedric"
click at [1133, 433] on button "Search" at bounding box center [1202, 456] width 138 height 46
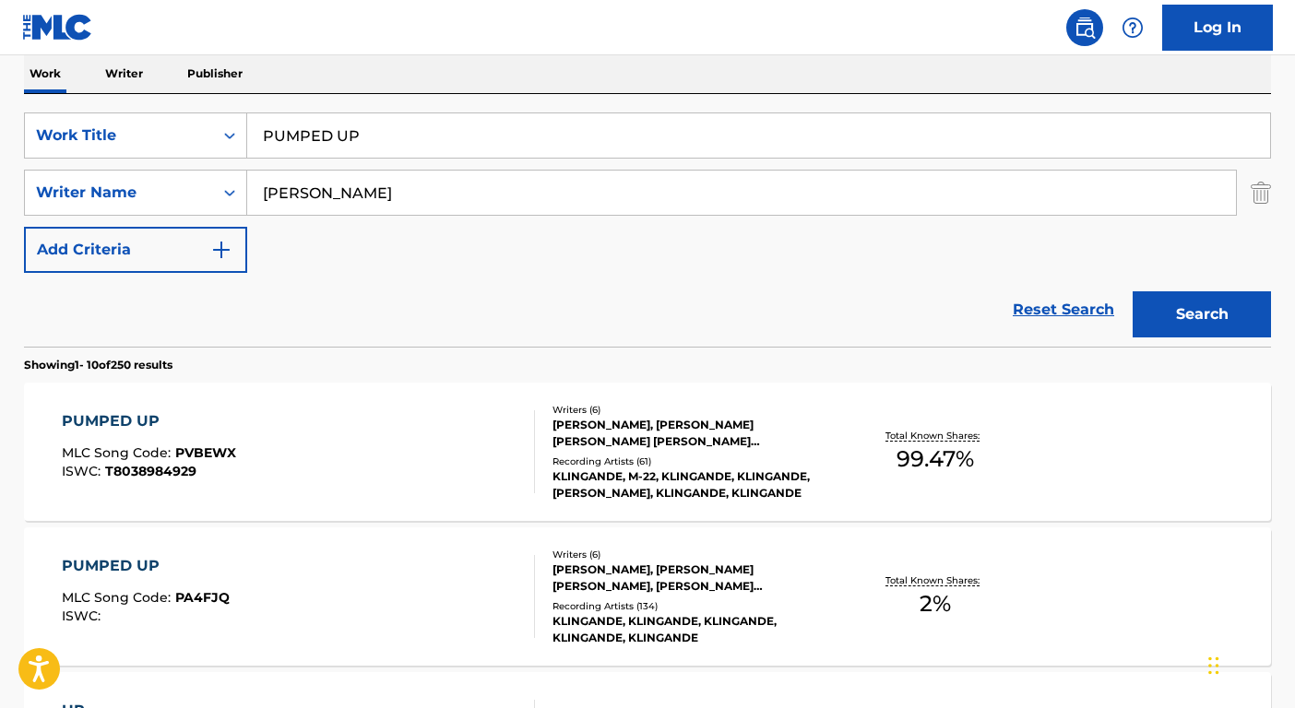
scroll to position [299, 0]
click at [608, 482] on div "KLINGANDE, M-22, KLINGANDE, KLINGANDE, RYAN RIBACK, KLINGANDE, KLINGANDE" at bounding box center [692, 484] width 279 height 33
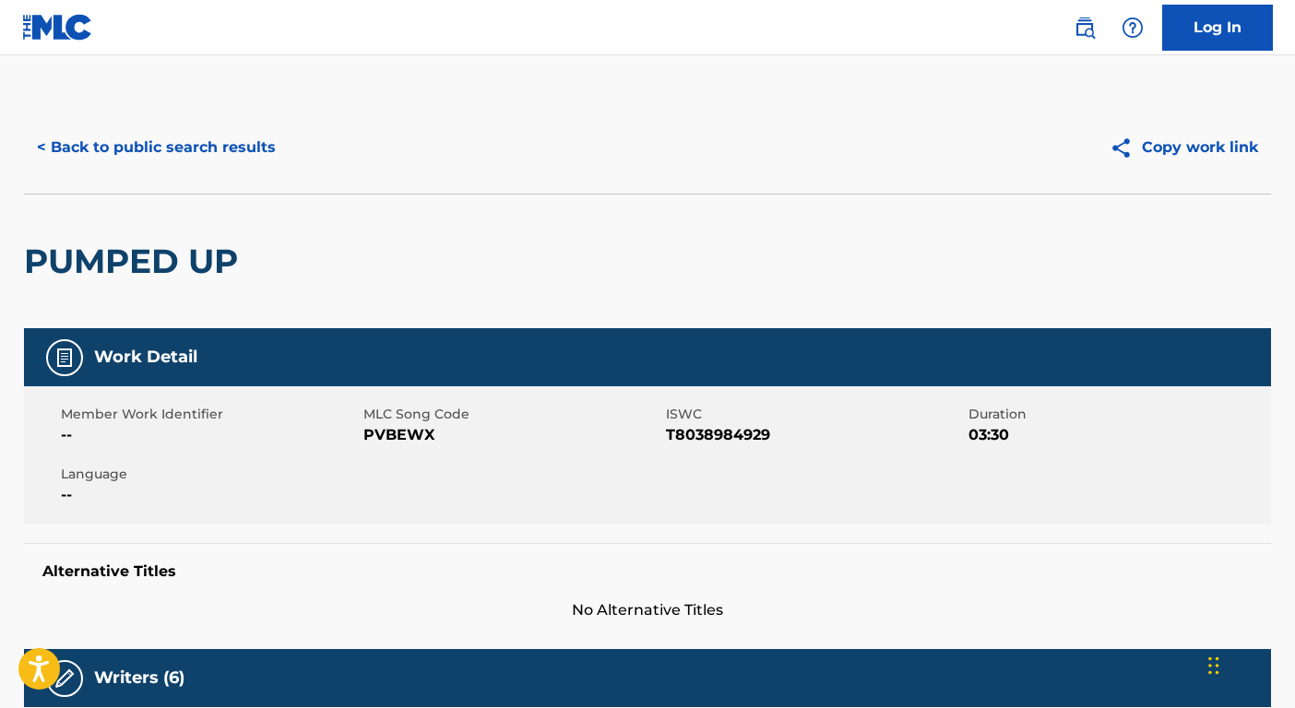
click at [122, 137] on button "< Back to public search results" at bounding box center [156, 148] width 265 height 46
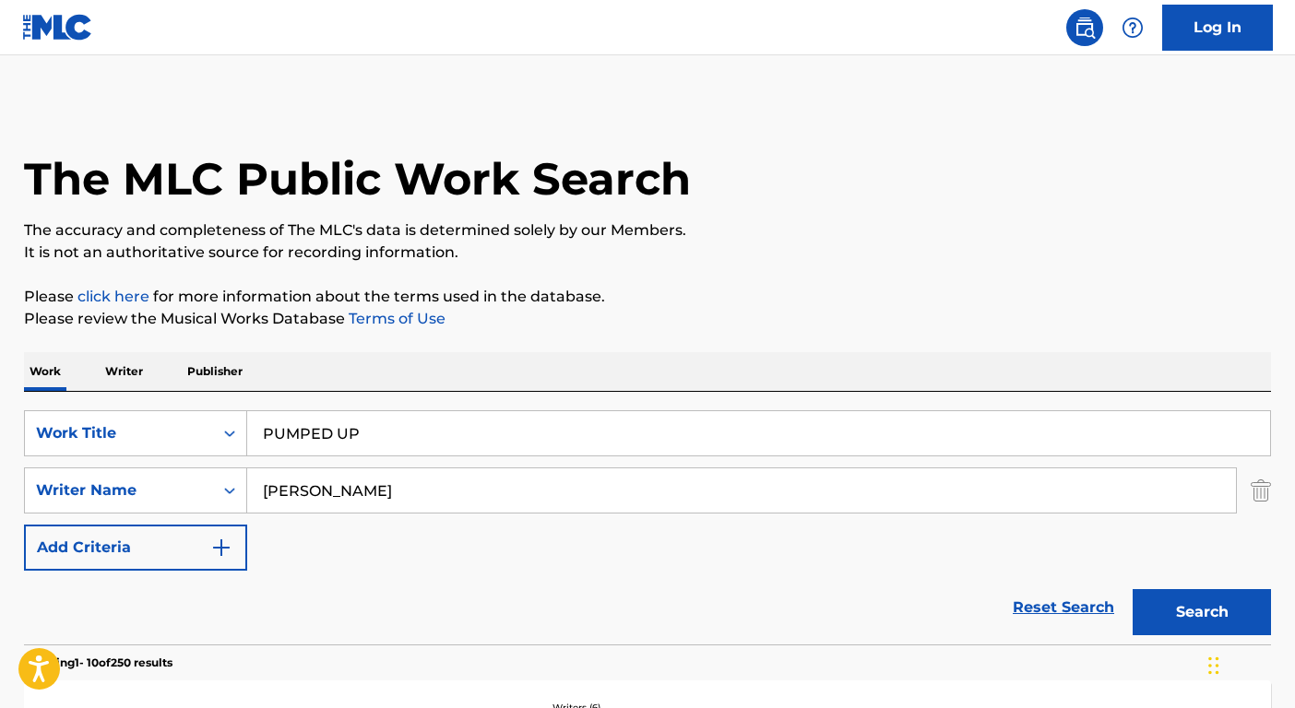
scroll to position [299, 0]
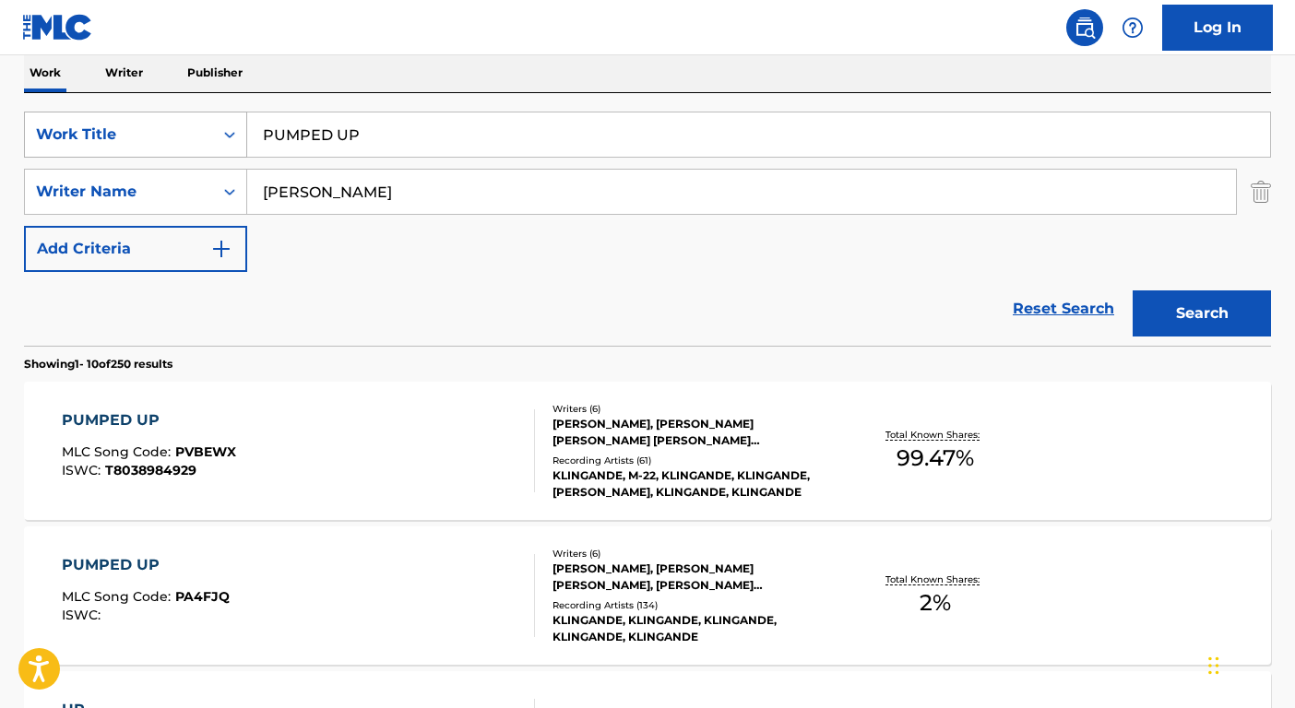
click at [176, 140] on div "Work Title" at bounding box center [119, 135] width 166 height 22
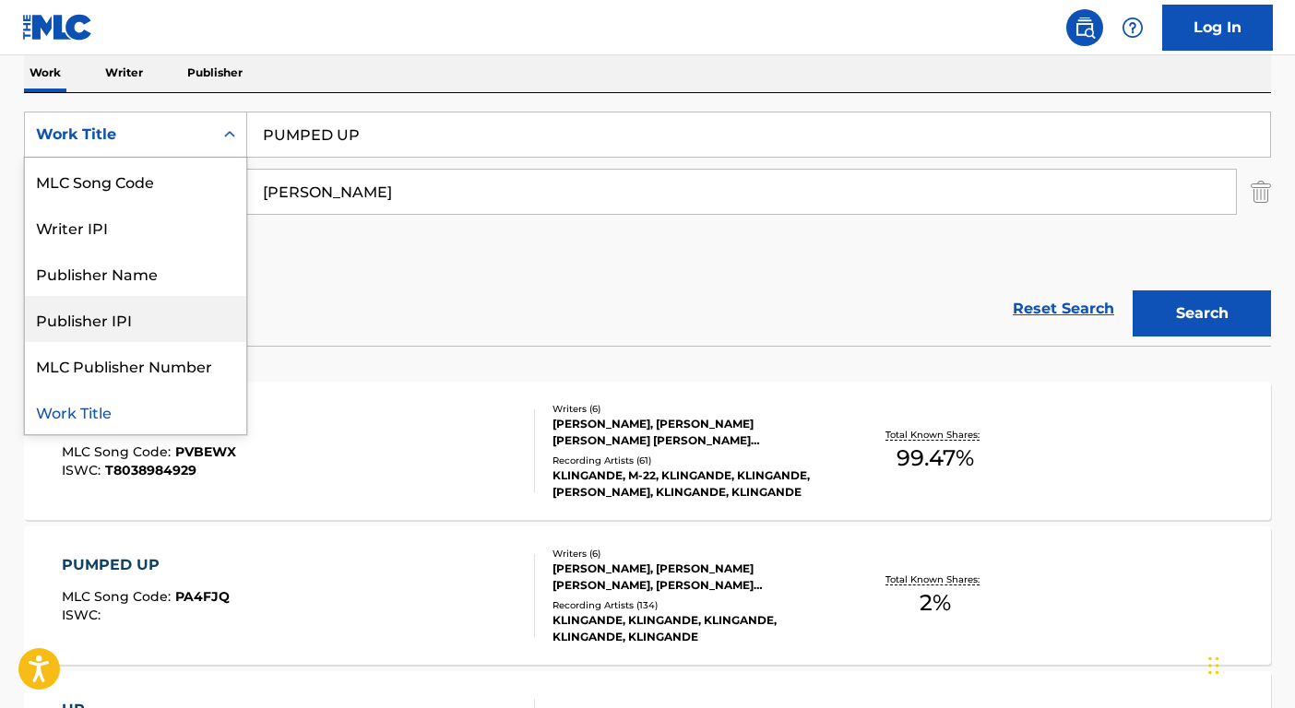
scroll to position [7, 0]
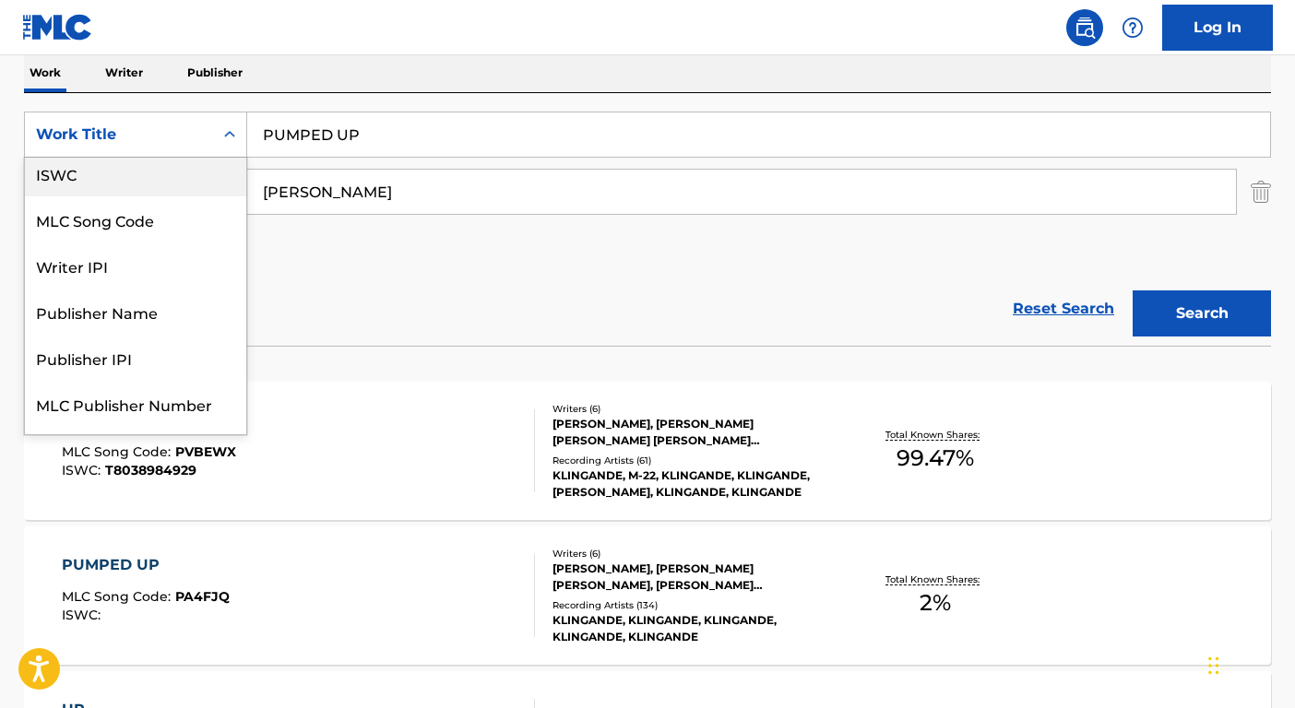
click at [101, 171] on div "ISWC" at bounding box center [135, 173] width 221 height 46
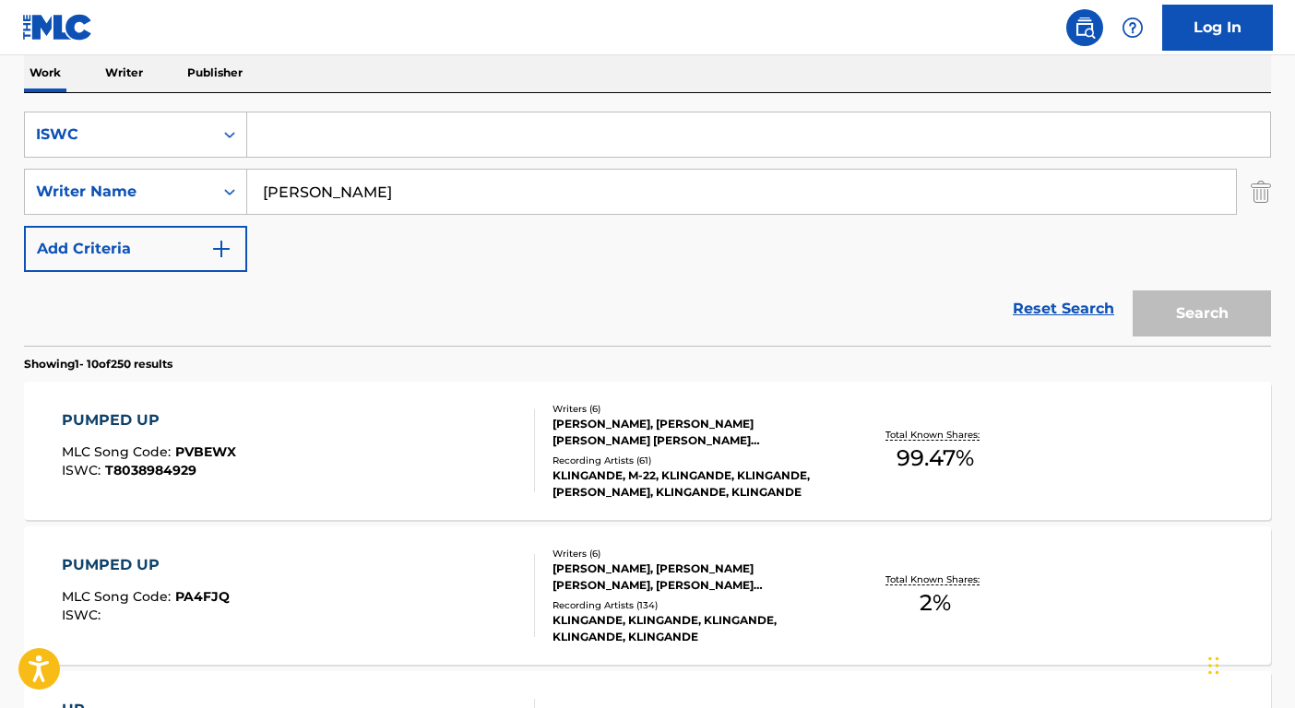
click at [281, 145] on input "Search Form" at bounding box center [758, 135] width 1023 height 44
paste input "T9196501334"
type input "T9196501334"
click at [325, 199] on input "Cedric" at bounding box center [741, 192] width 989 height 44
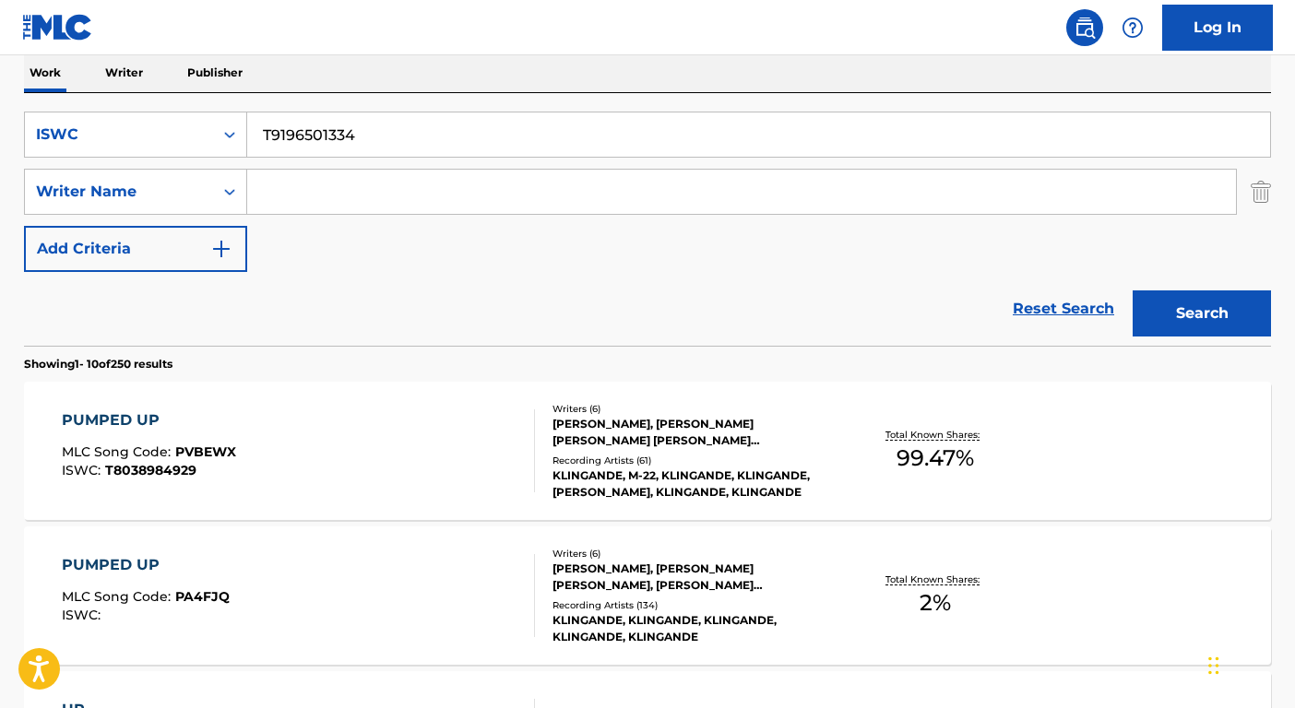
click at [1133, 291] on button "Search" at bounding box center [1202, 314] width 138 height 46
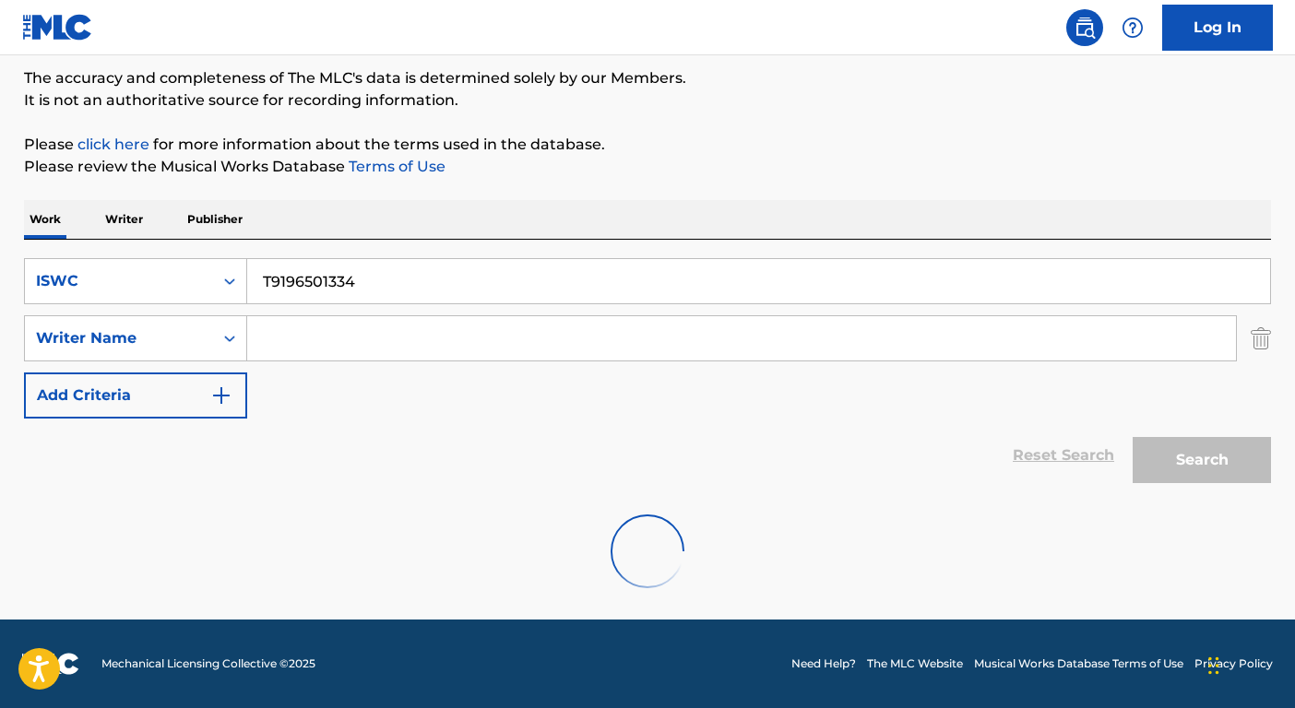
scroll to position [295, 0]
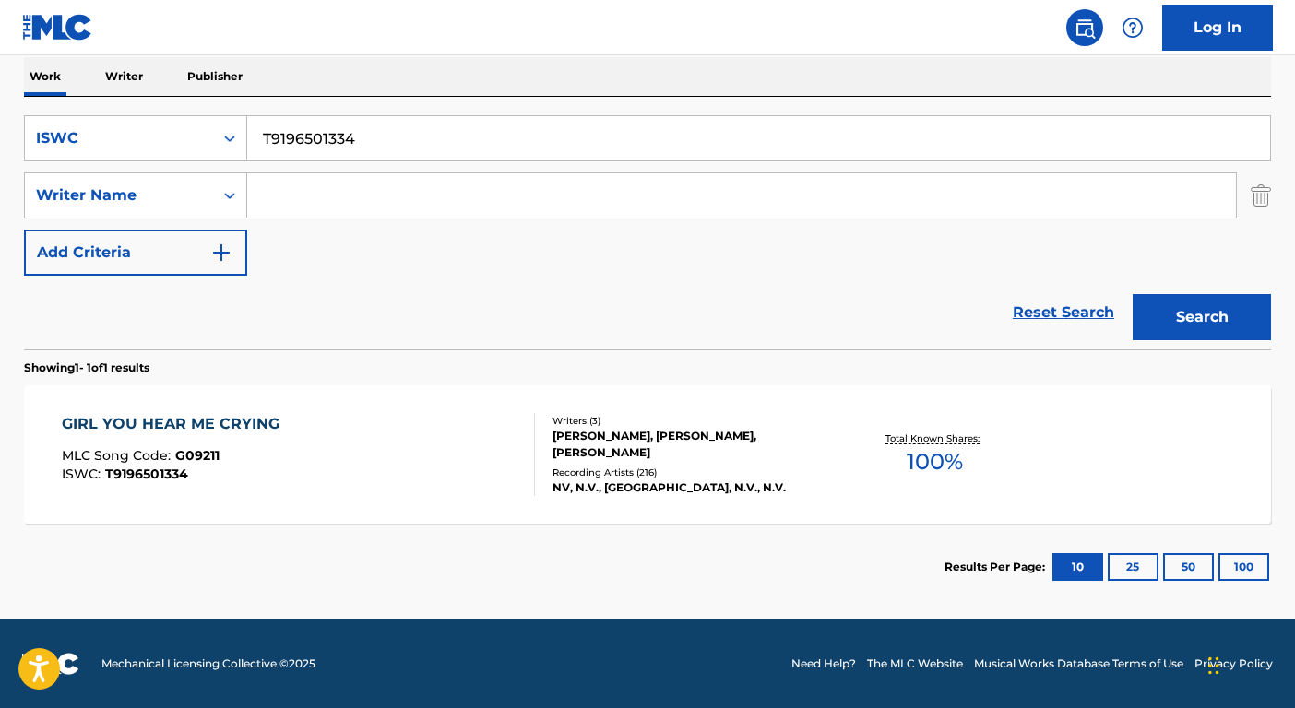
click at [583, 466] on div "Recording Artists ( 216 )" at bounding box center [692, 473] width 279 height 14
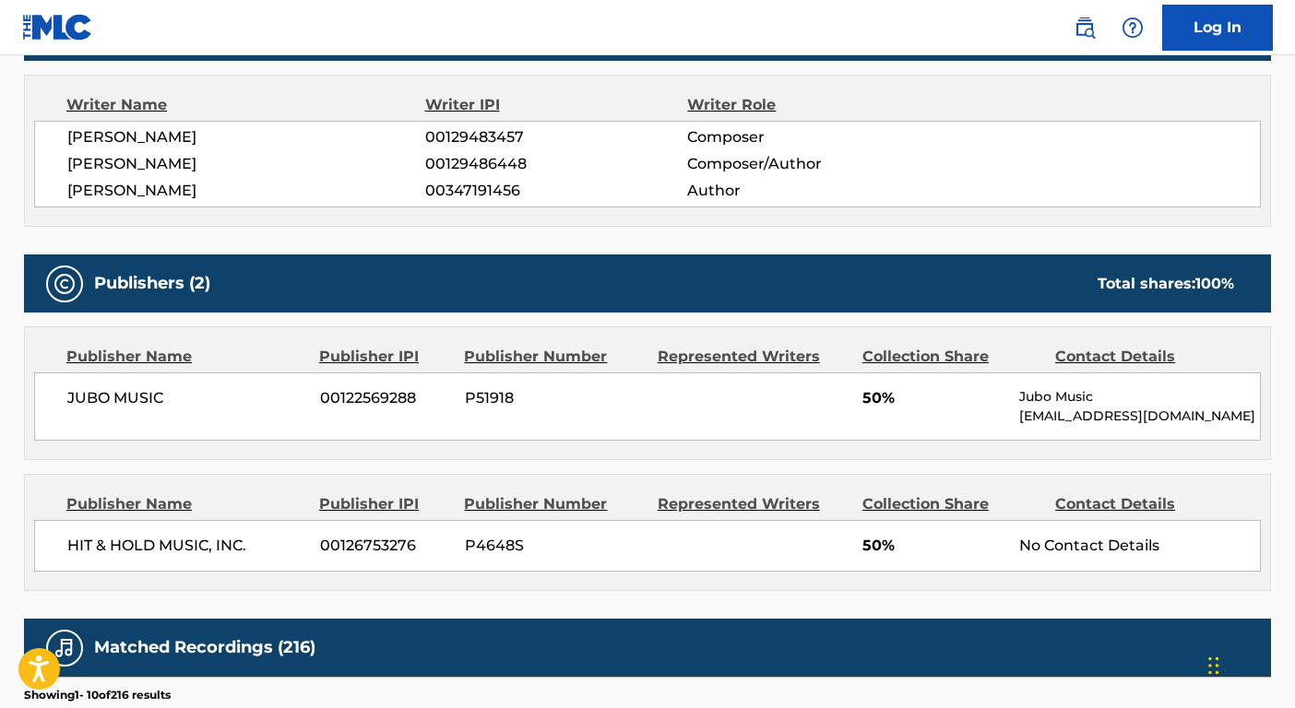
scroll to position [655, 0]
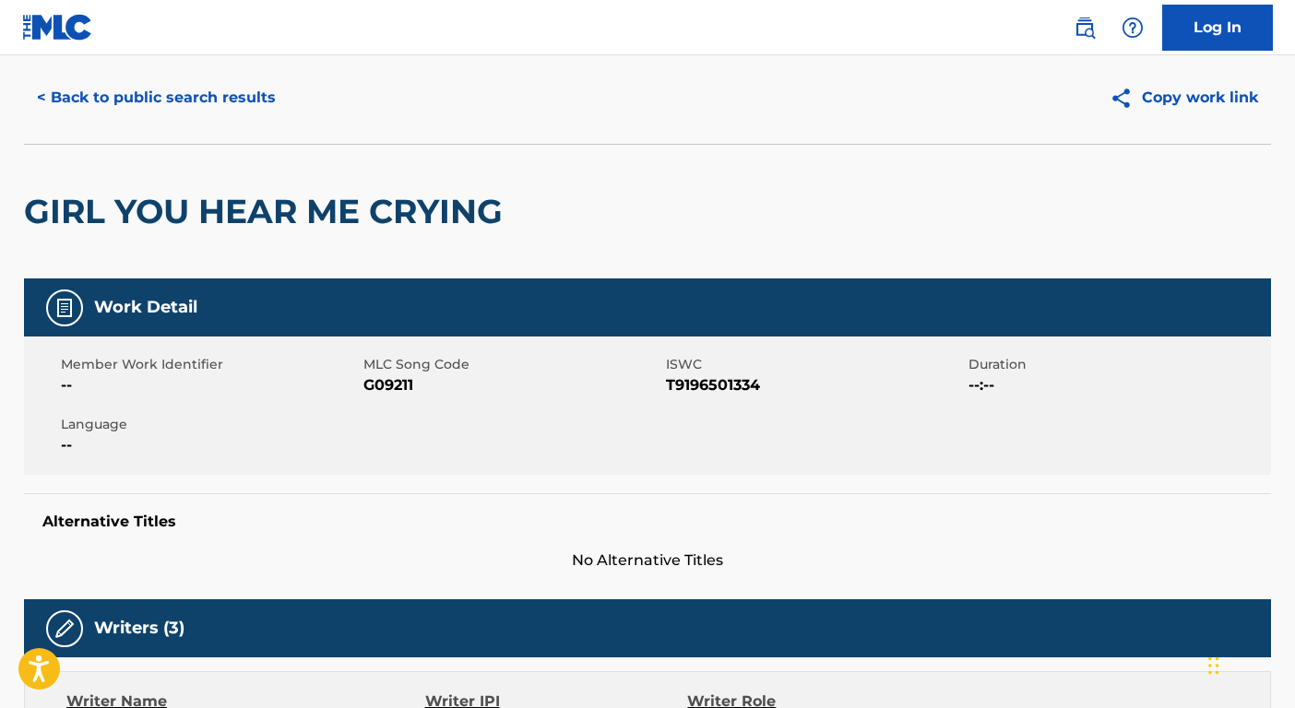
click at [198, 113] on button "< Back to public search results" at bounding box center [156, 98] width 265 height 46
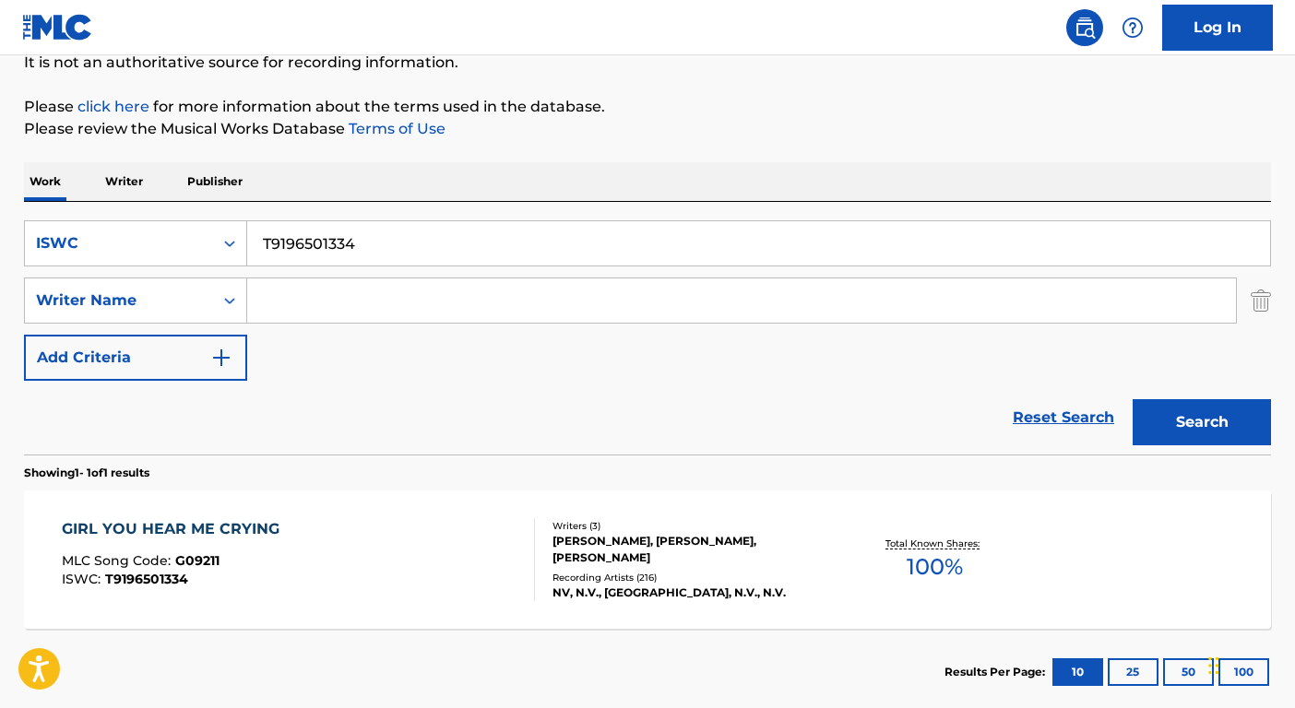
click at [338, 238] on input "T9196501334" at bounding box center [758, 243] width 1023 height 44
paste input "243514183"
type input "T9243514183"
click at [1194, 415] on button "Search" at bounding box center [1202, 422] width 138 height 46
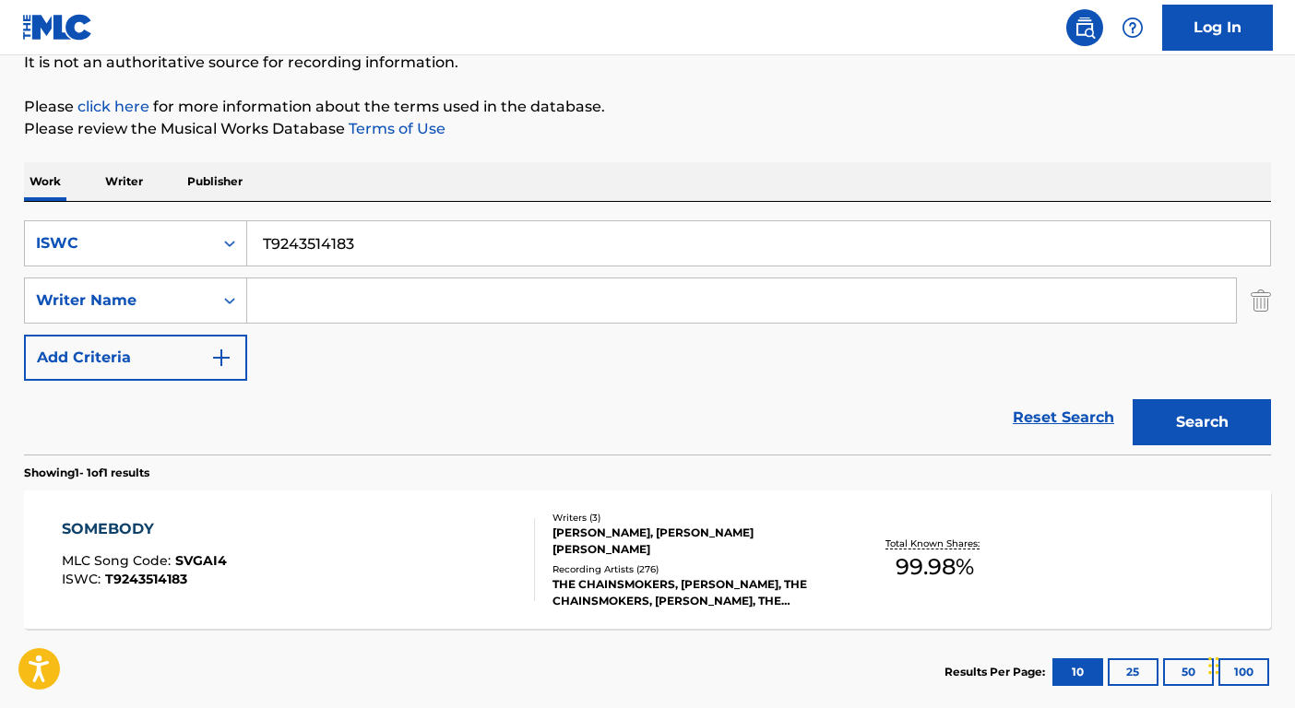
click at [719, 595] on div "THE CHAINSMOKERS, DREW LOVE, THE CHAINSMOKERS, DREW LOVE, THE CHAINSMOKERS, DRE…" at bounding box center [692, 593] width 279 height 33
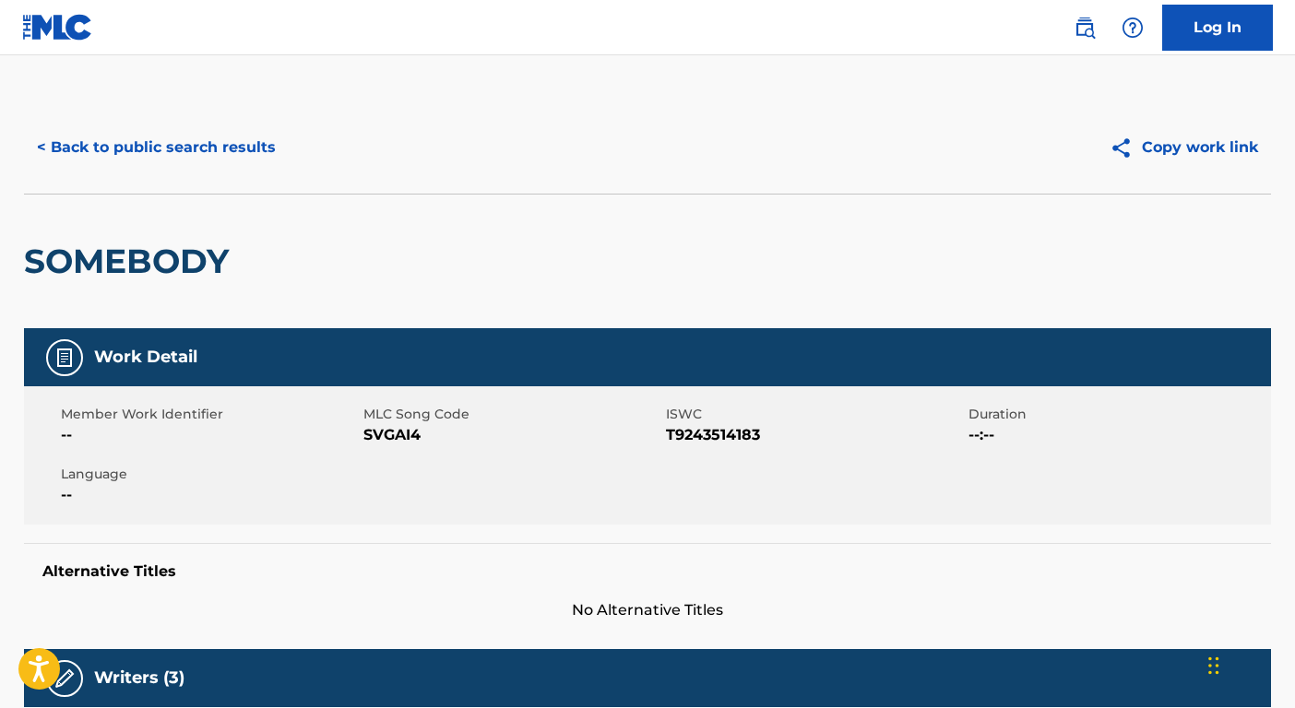
click at [205, 149] on button "< Back to public search results" at bounding box center [156, 148] width 265 height 46
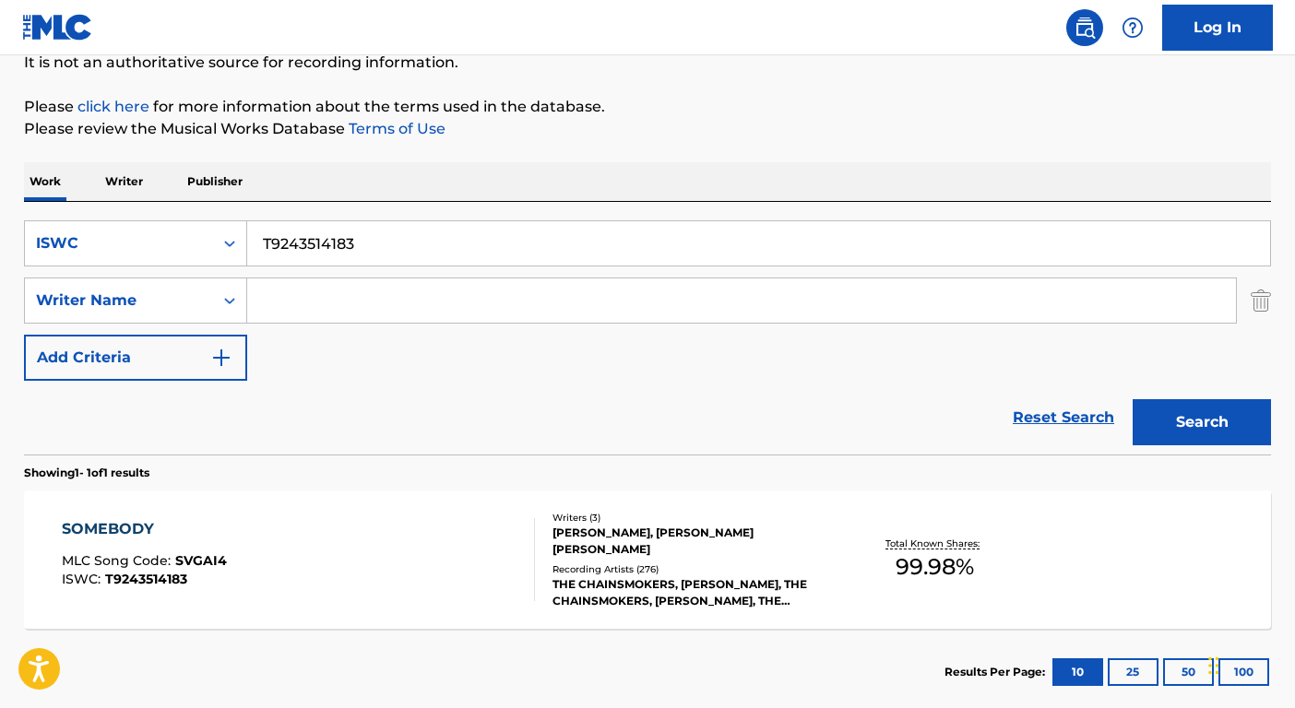
click at [388, 257] on input "T9243514183" at bounding box center [758, 243] width 1023 height 44
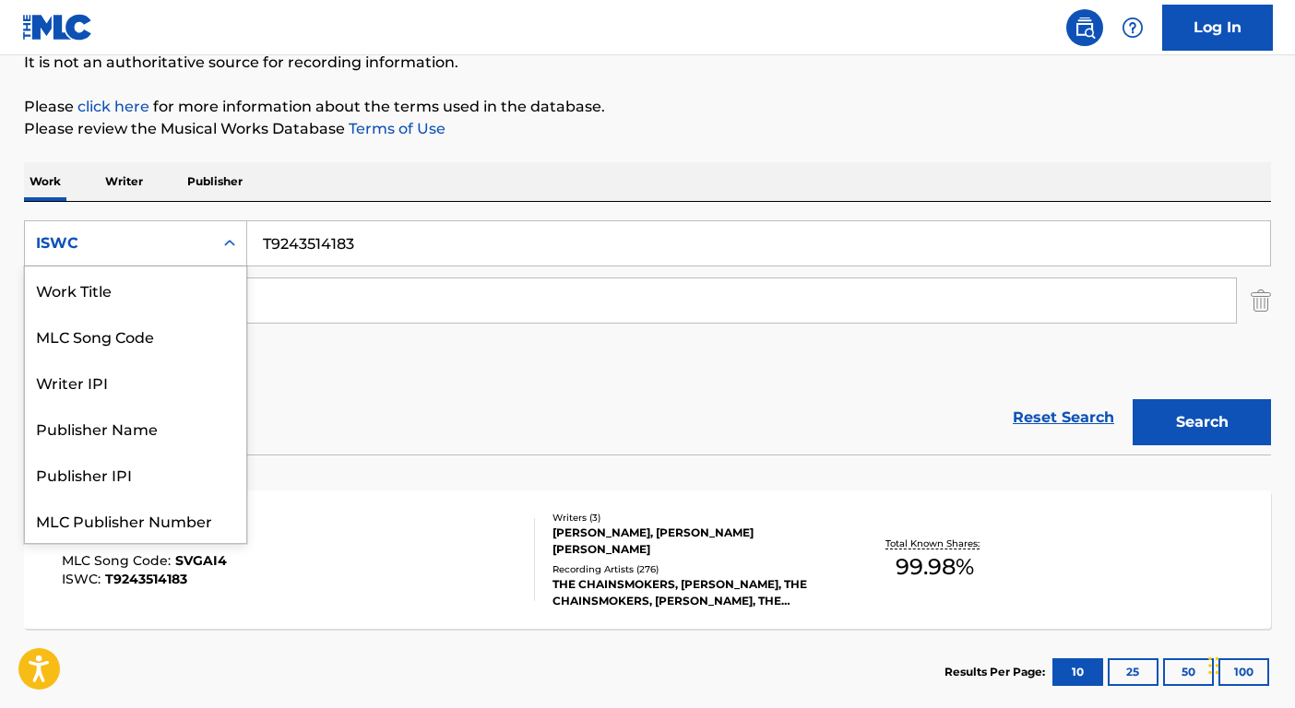
click at [206, 245] on div "ISWC" at bounding box center [119, 243] width 188 height 35
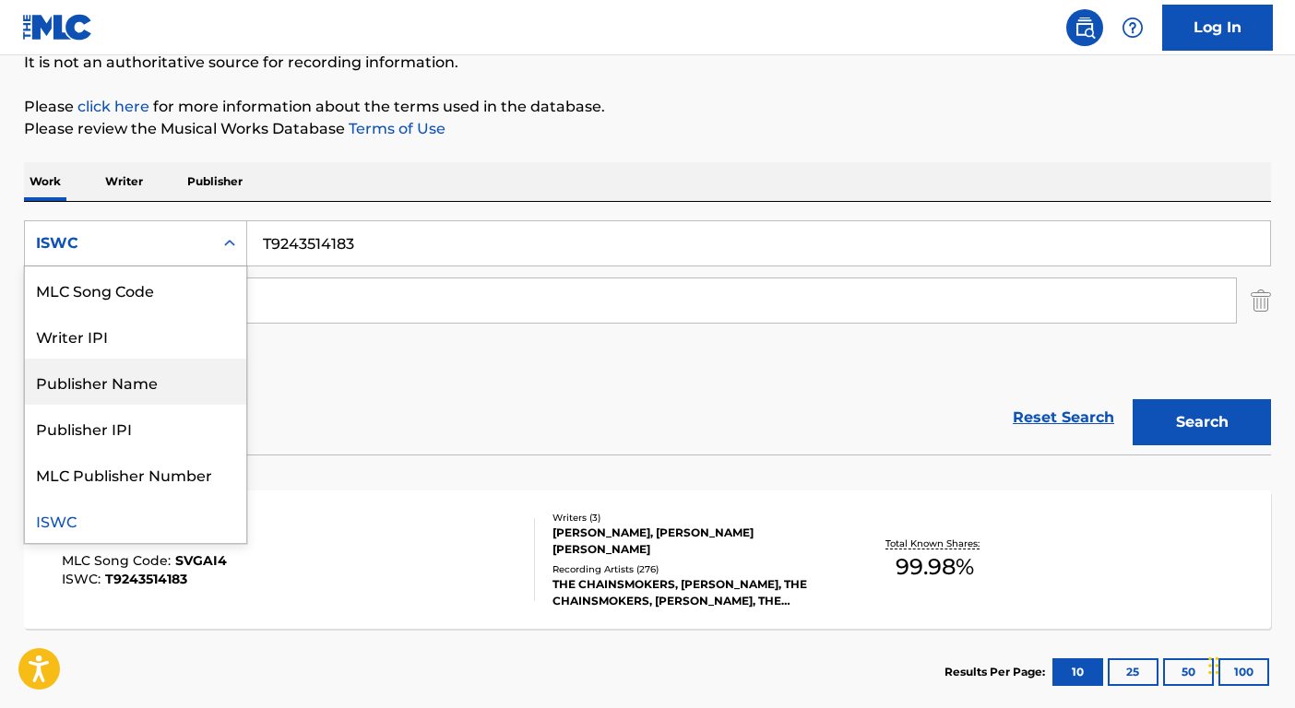
scroll to position [0, 0]
click at [120, 280] on div "Work Title" at bounding box center [135, 290] width 221 height 46
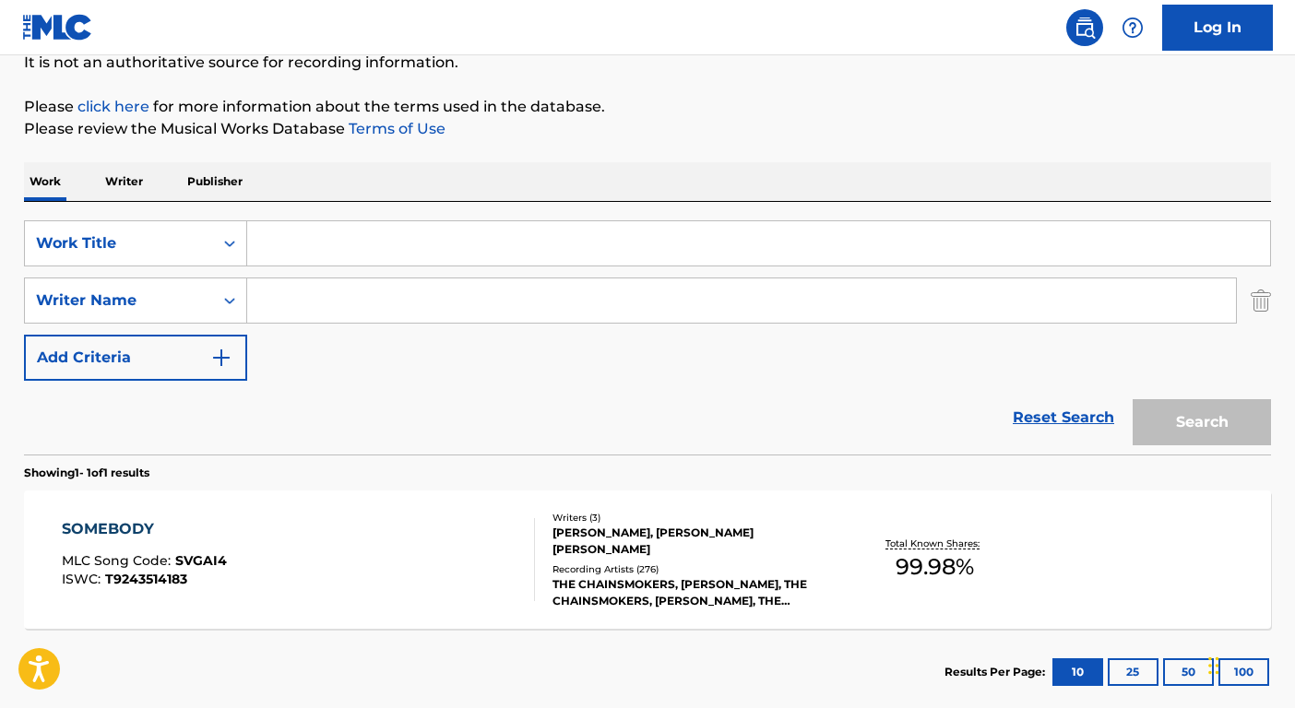
click at [335, 253] on input "Search Form" at bounding box center [758, 243] width 1023 height 44
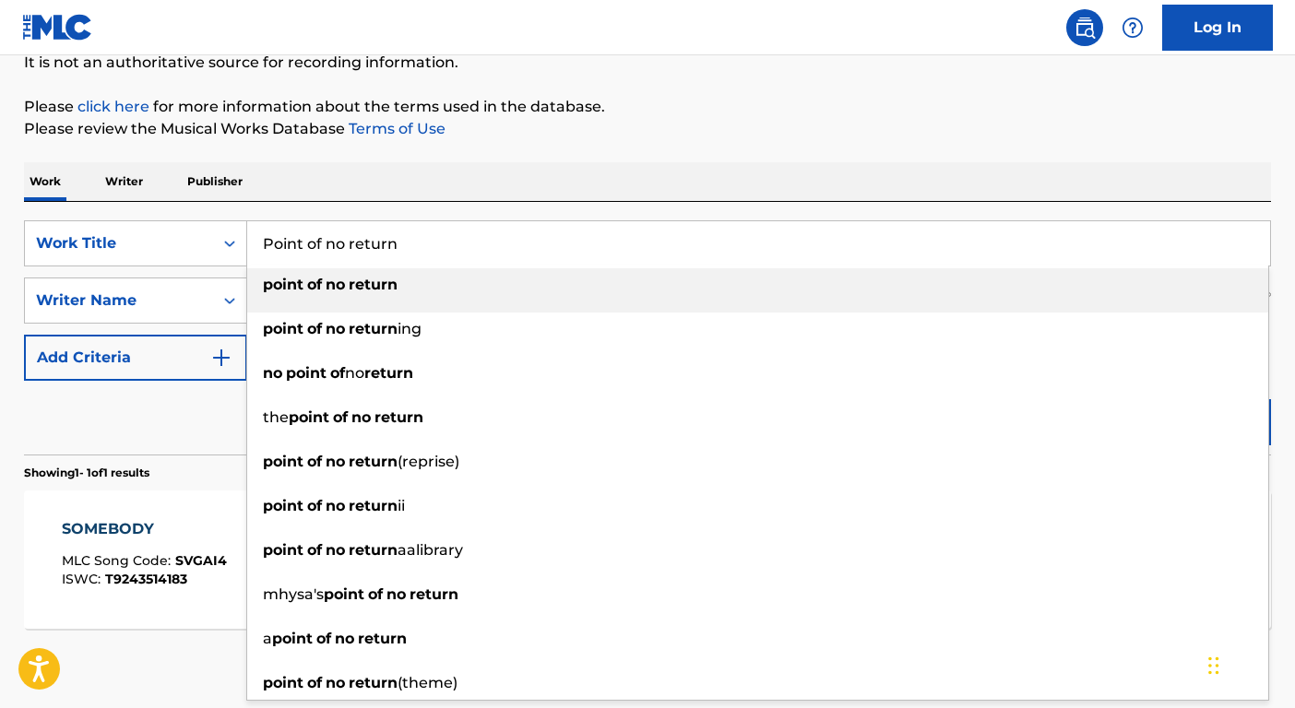
click at [357, 295] on div "point of no return" at bounding box center [757, 284] width 1021 height 33
type input "point of no return"
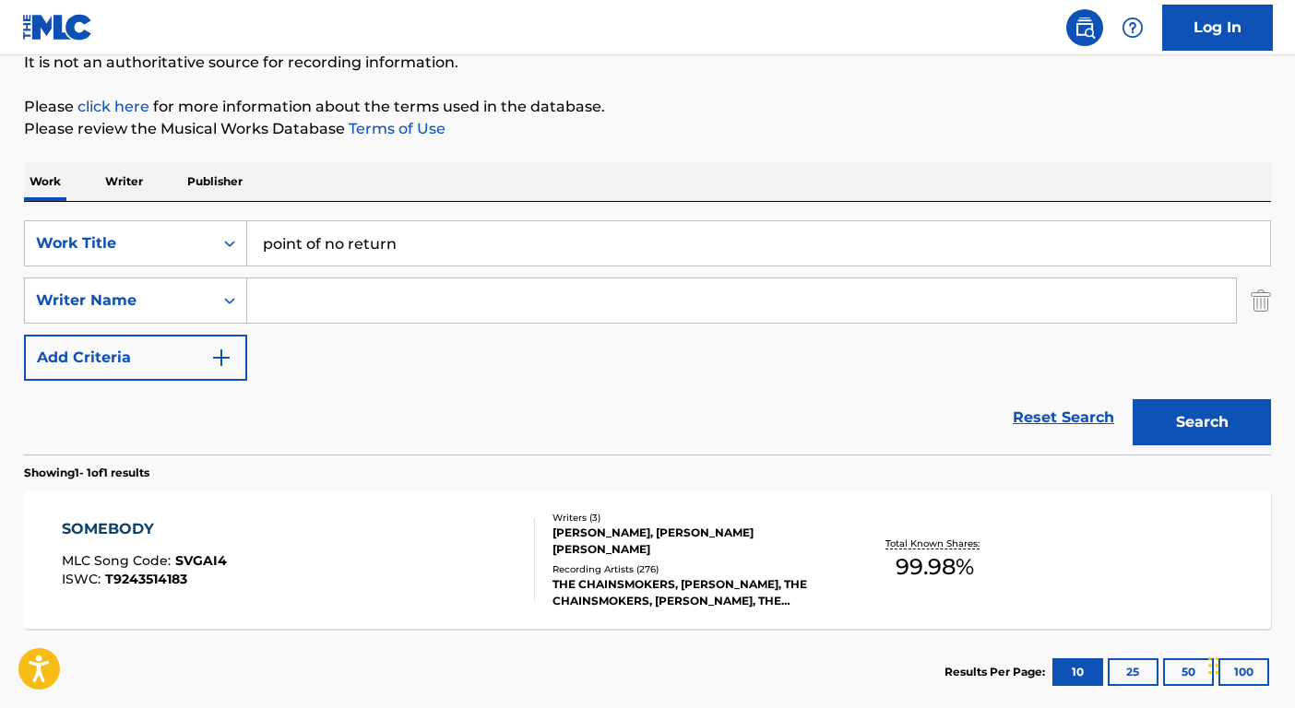
click at [349, 299] on input "Search Form" at bounding box center [741, 301] width 989 height 44
type input "Powell"
click at [1133, 399] on button "Search" at bounding box center [1202, 422] width 138 height 46
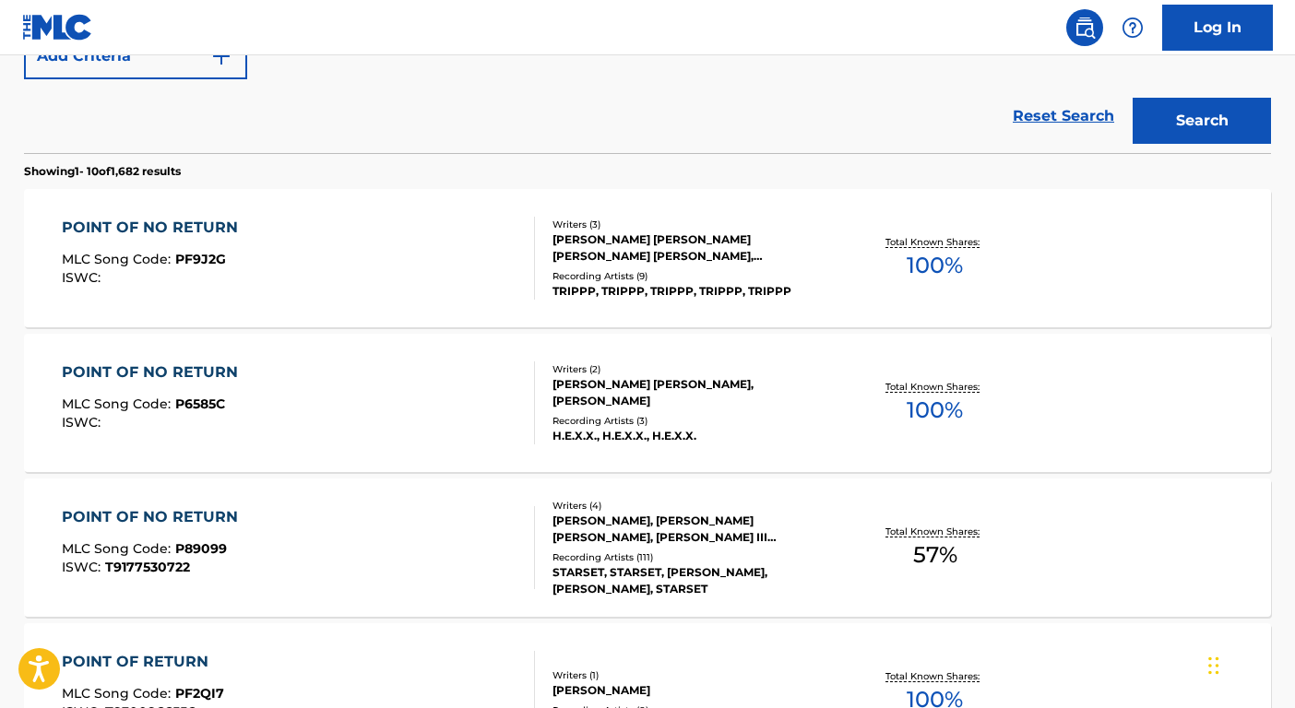
scroll to position [512, 0]
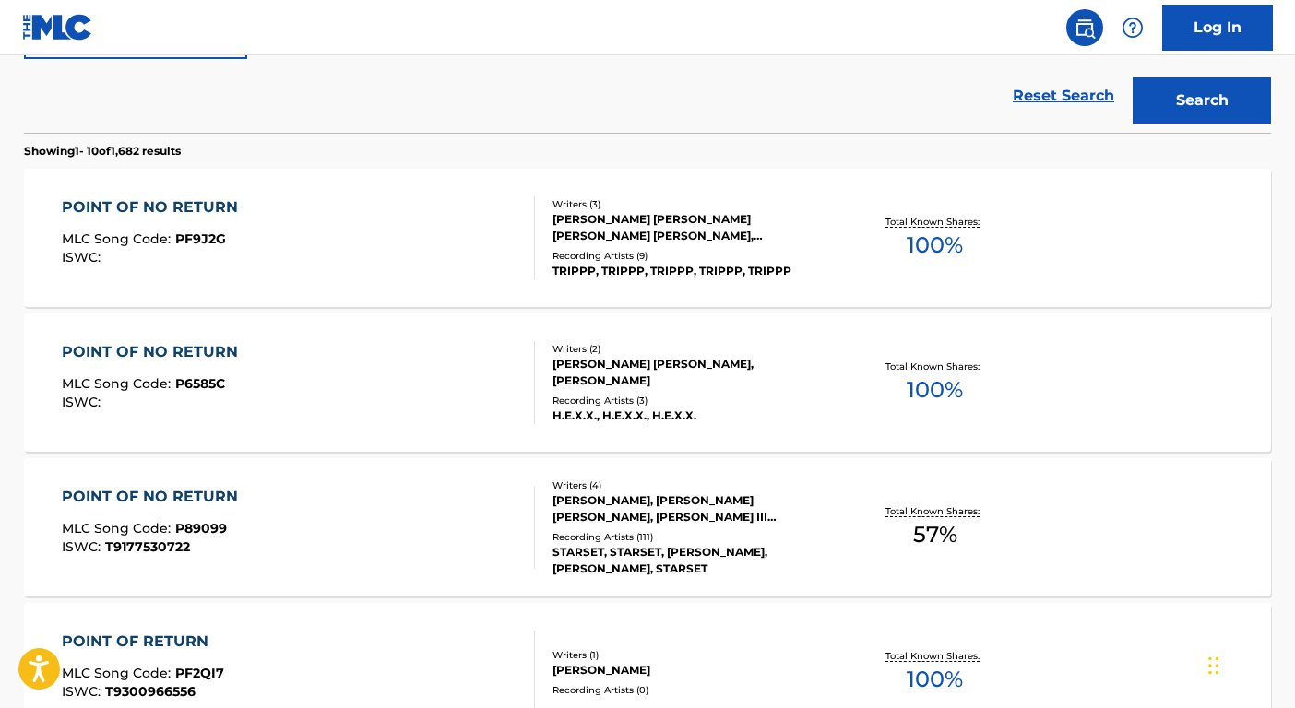
click at [764, 527] on div "Writers ( 4 ) ROB HAWKINS, DUSTIN PAUL BATES, ROBERT DOUGLAS III GRAVES, ALAN P…" at bounding box center [683, 528] width 296 height 99
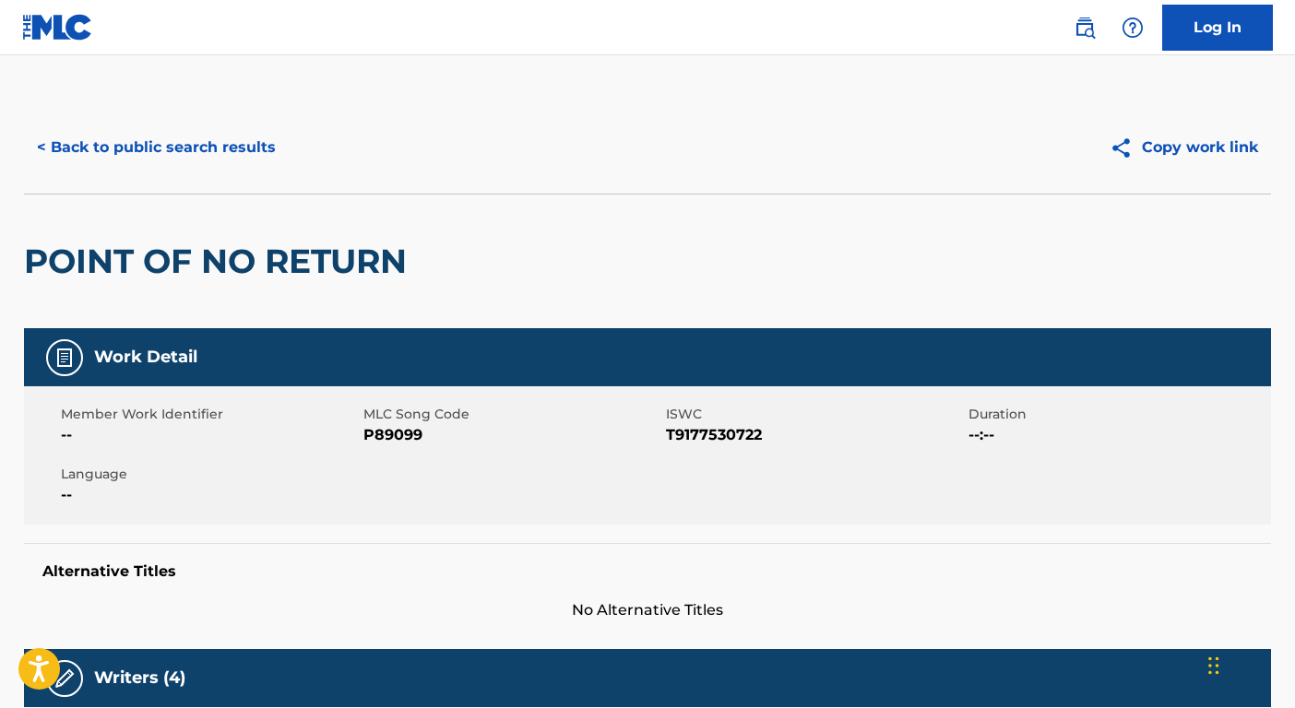
click at [205, 163] on button "< Back to public search results" at bounding box center [156, 148] width 265 height 46
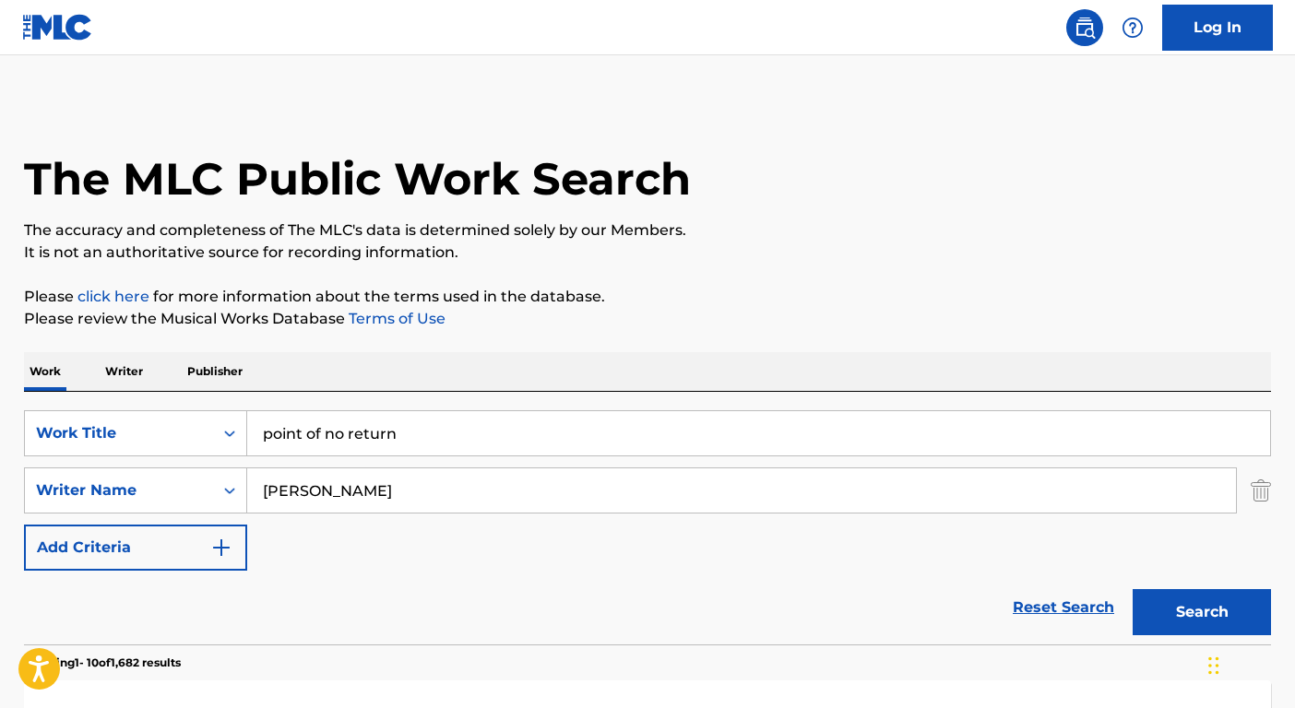
click at [503, 443] on input "point of no return" at bounding box center [758, 433] width 1023 height 44
type input "l-o-v-e"
click at [389, 510] on input "Powell" at bounding box center [741, 491] width 989 height 44
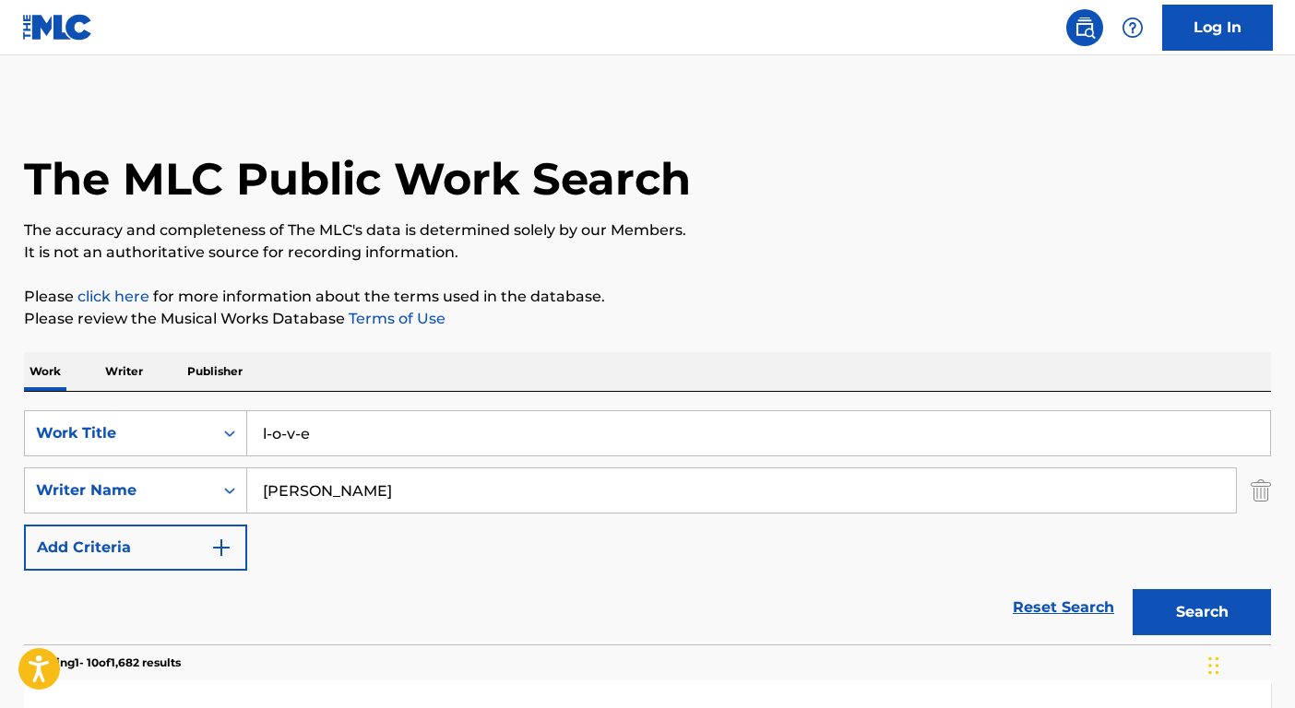
click at [389, 510] on input "Powell" at bounding box center [741, 491] width 989 height 44
type input "hallim"
click at [1133, 589] on button "Search" at bounding box center [1202, 612] width 138 height 46
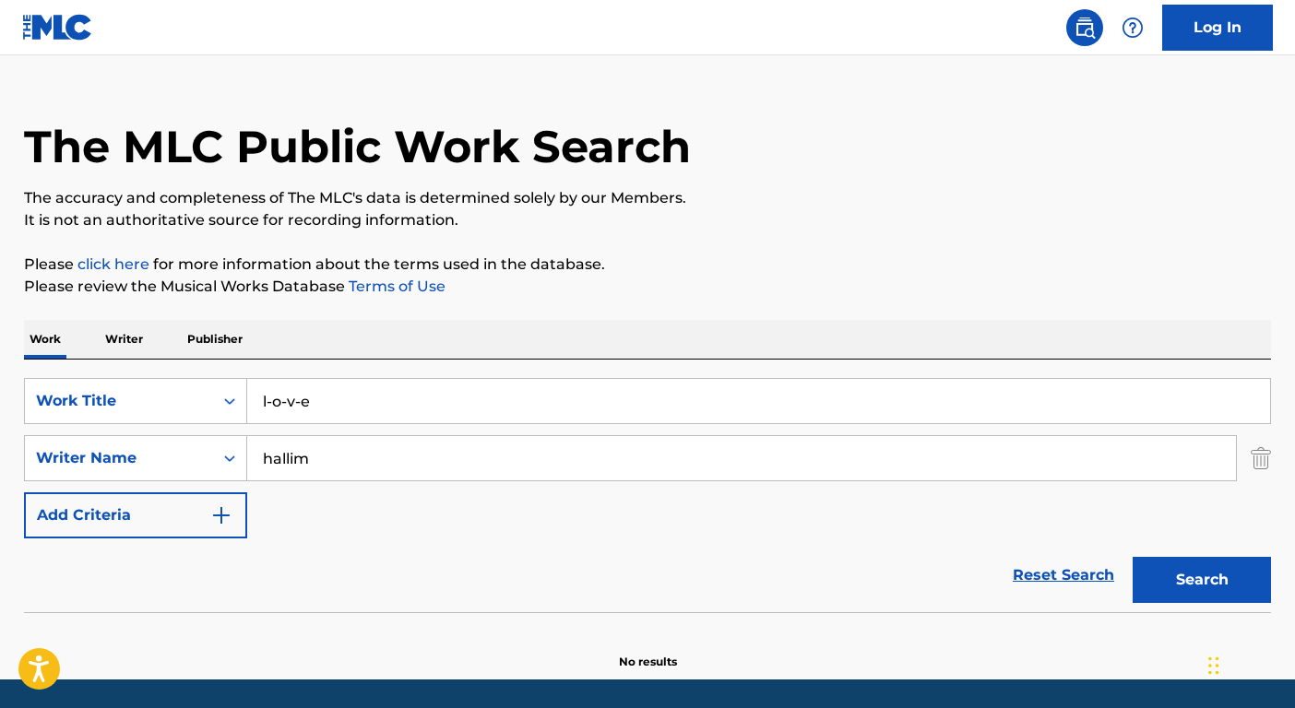
scroll to position [35, 0]
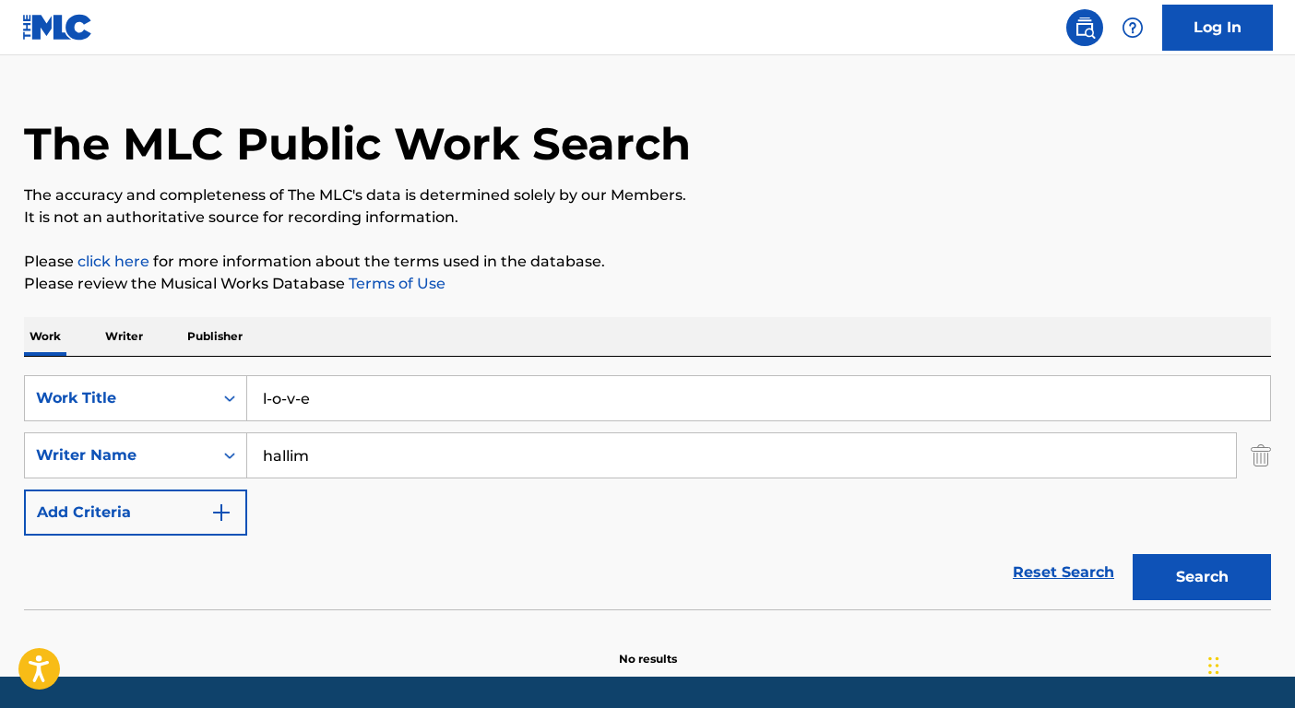
click at [349, 417] on input "l-o-v-e" at bounding box center [758, 398] width 1023 height 44
type input "l o v e"
click at [1186, 584] on button "Search" at bounding box center [1202, 577] width 138 height 46
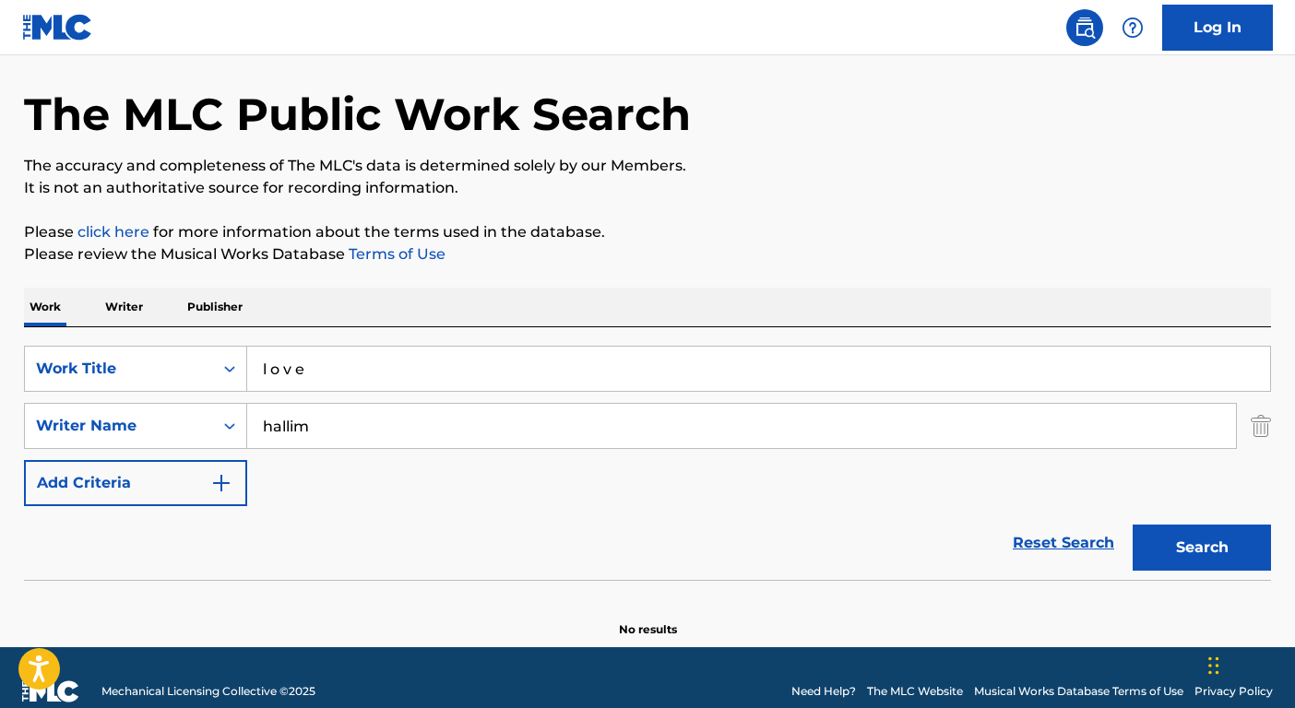
scroll to position [92, 0]
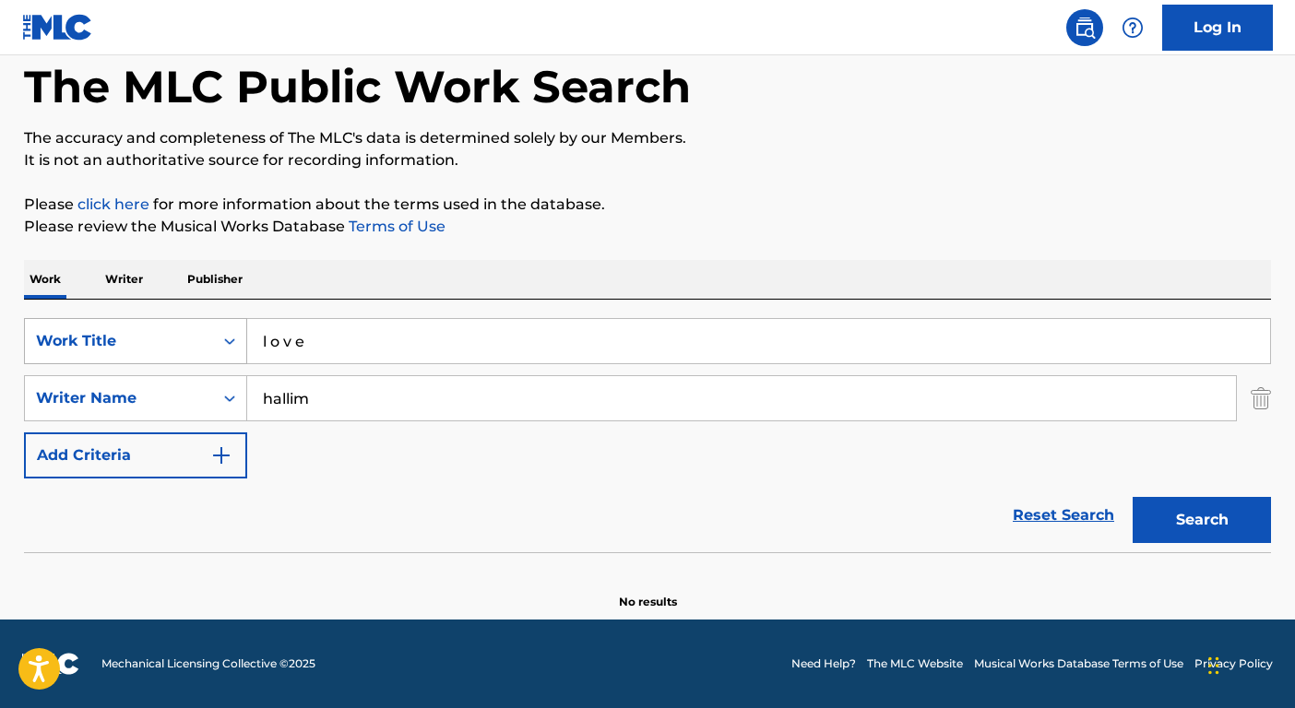
click at [206, 346] on div "Work Title" at bounding box center [119, 341] width 188 height 35
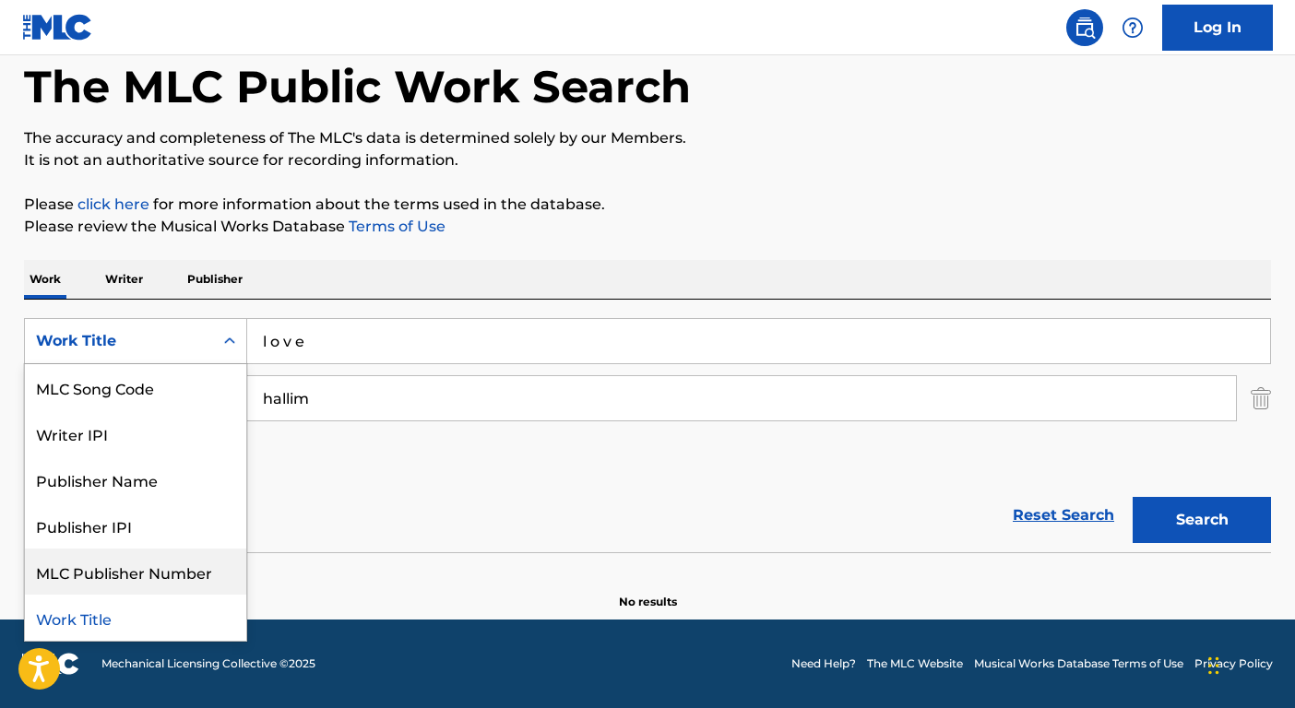
scroll to position [0, 0]
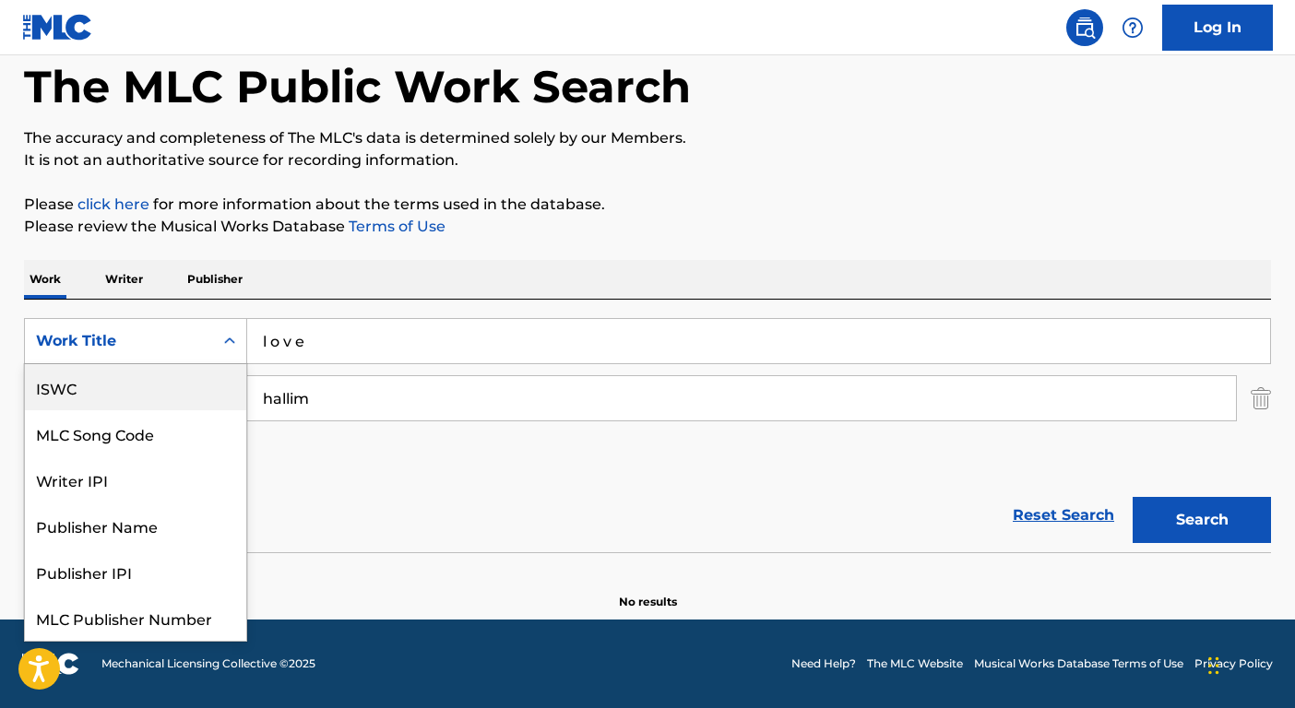
click at [119, 378] on div "ISWC" at bounding box center [135, 387] width 221 height 46
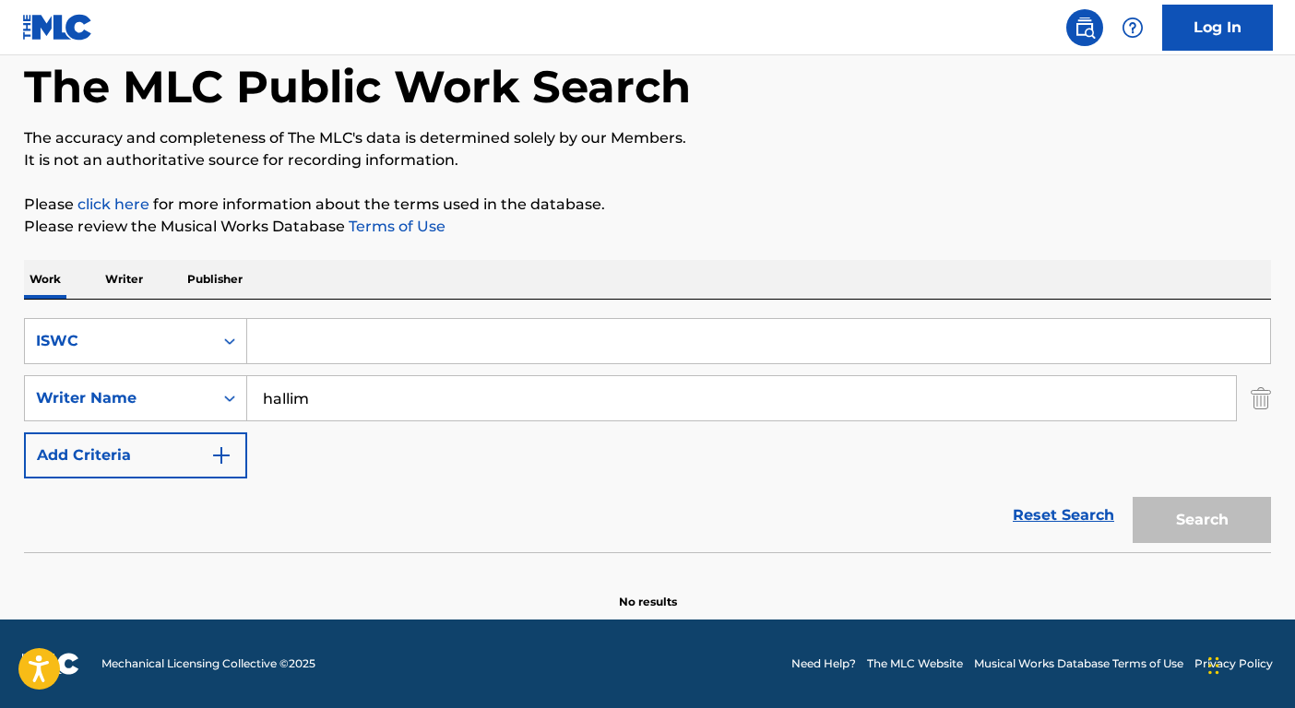
click at [326, 339] on input "Search Form" at bounding box center [758, 341] width 1023 height 44
paste input "T9091885302"
type input "T9091885302"
click at [339, 385] on input "hallim" at bounding box center [741, 398] width 989 height 44
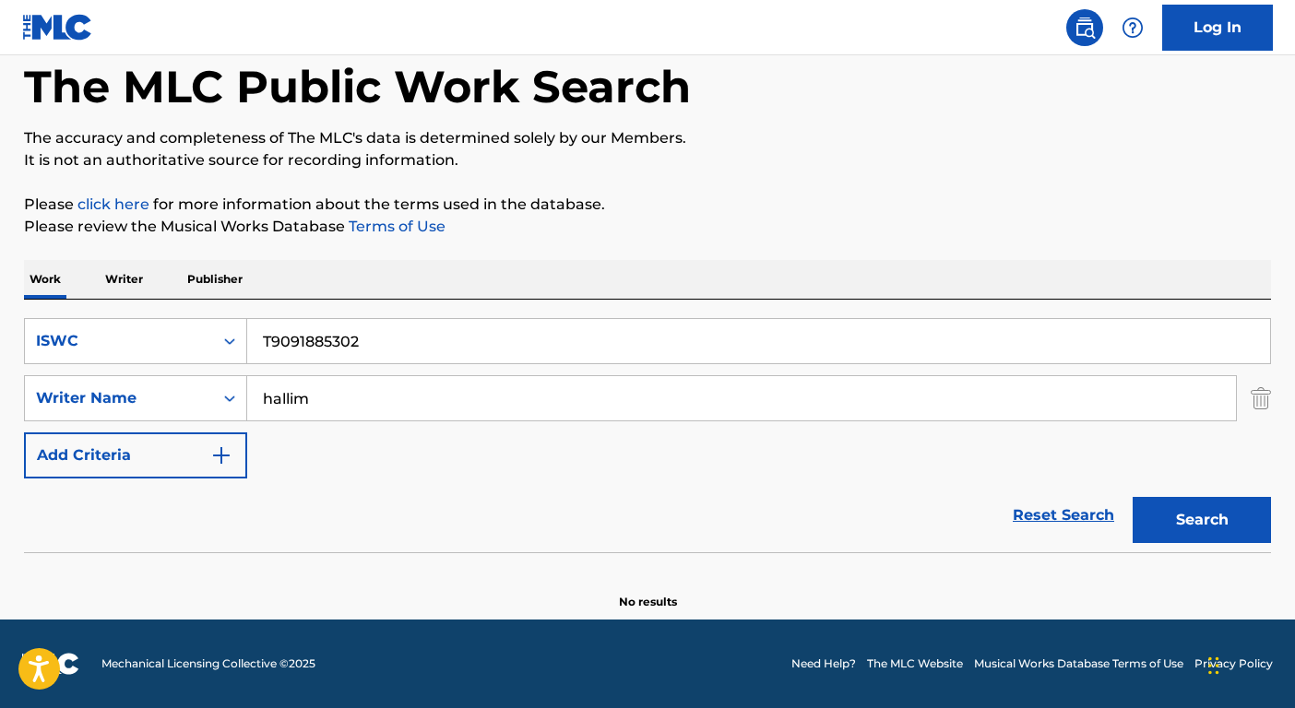
click at [339, 385] on input "hallim" at bounding box center [741, 398] width 989 height 44
click at [1133, 497] on button "Search" at bounding box center [1202, 520] width 138 height 46
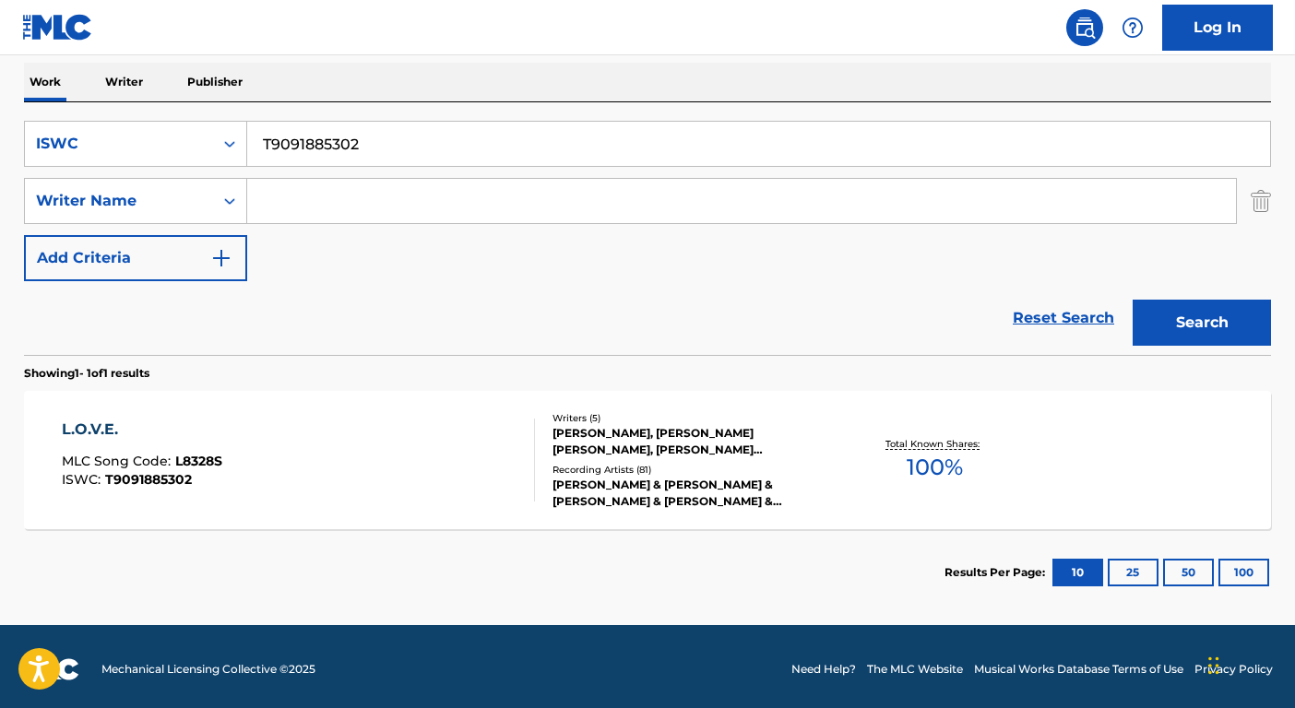
scroll to position [295, 0]
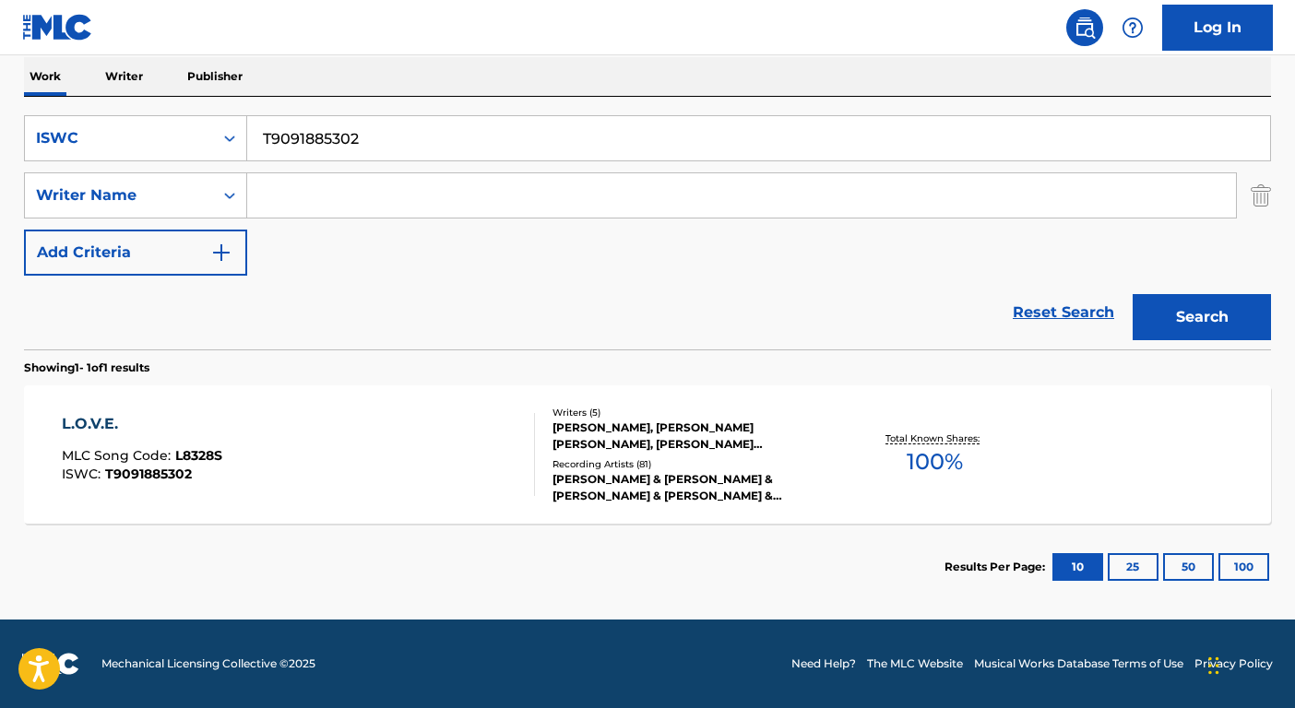
click at [774, 461] on div "Recording Artists ( 81 )" at bounding box center [692, 465] width 279 height 14
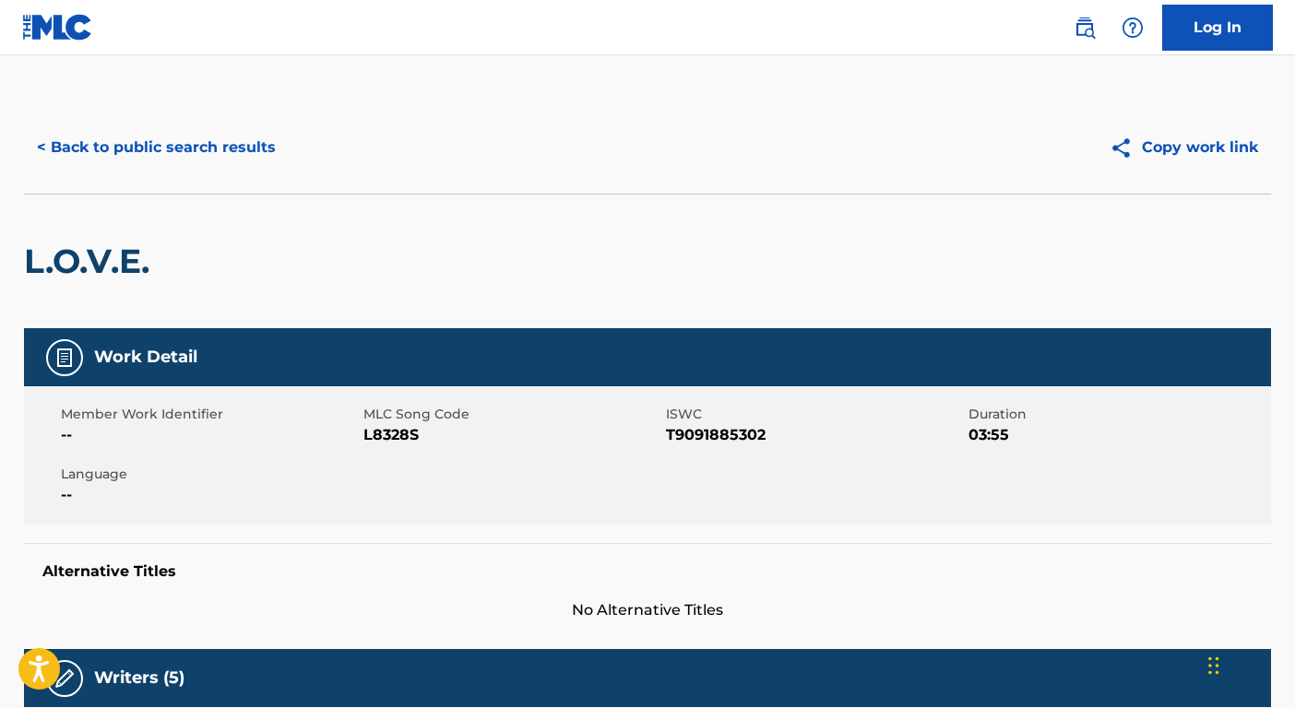
click at [189, 133] on button "< Back to public search results" at bounding box center [156, 148] width 265 height 46
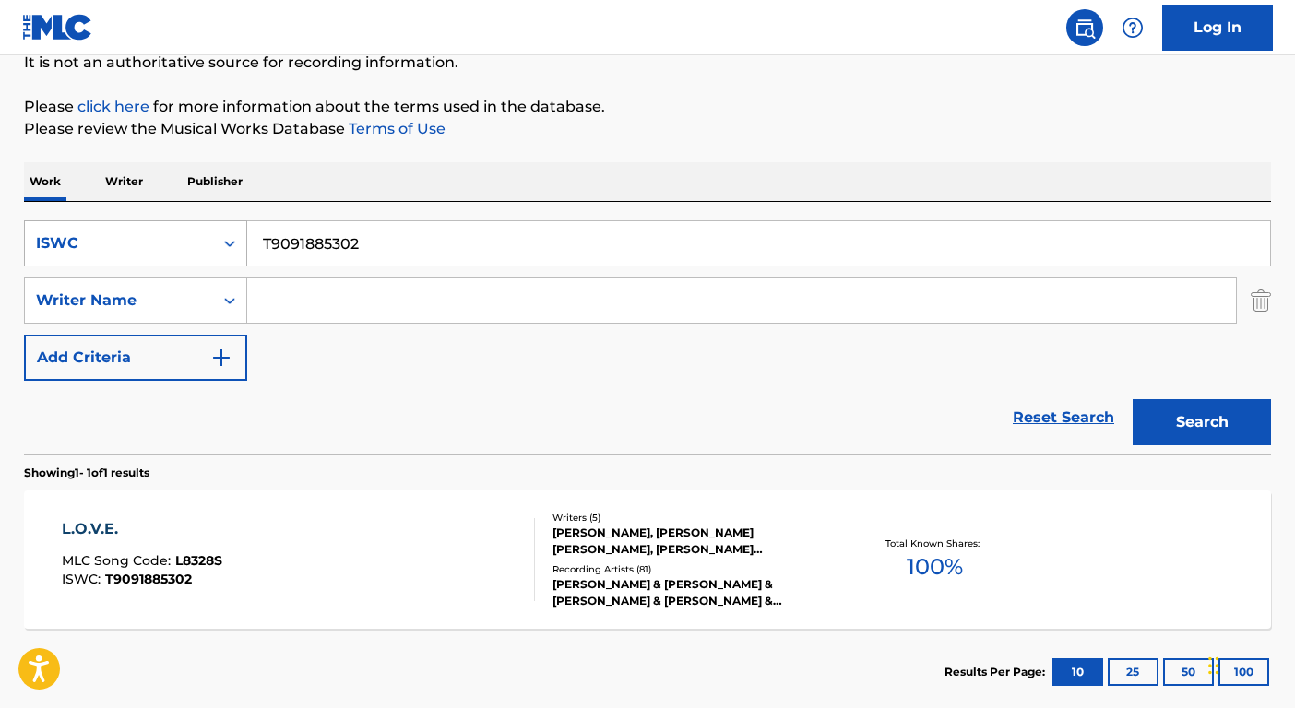
click at [178, 239] on div "ISWC" at bounding box center [119, 243] width 166 height 22
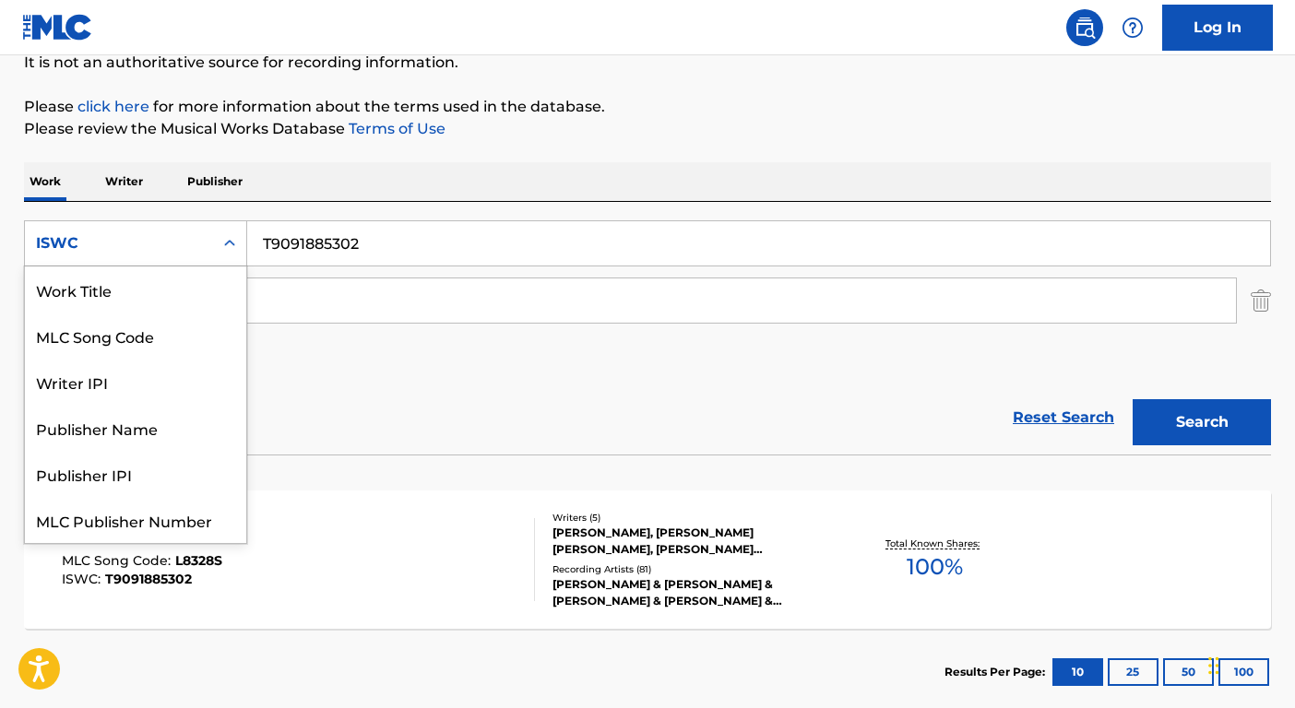
scroll to position [46, 0]
click at [107, 249] on div "ISWC" at bounding box center [119, 243] width 166 height 22
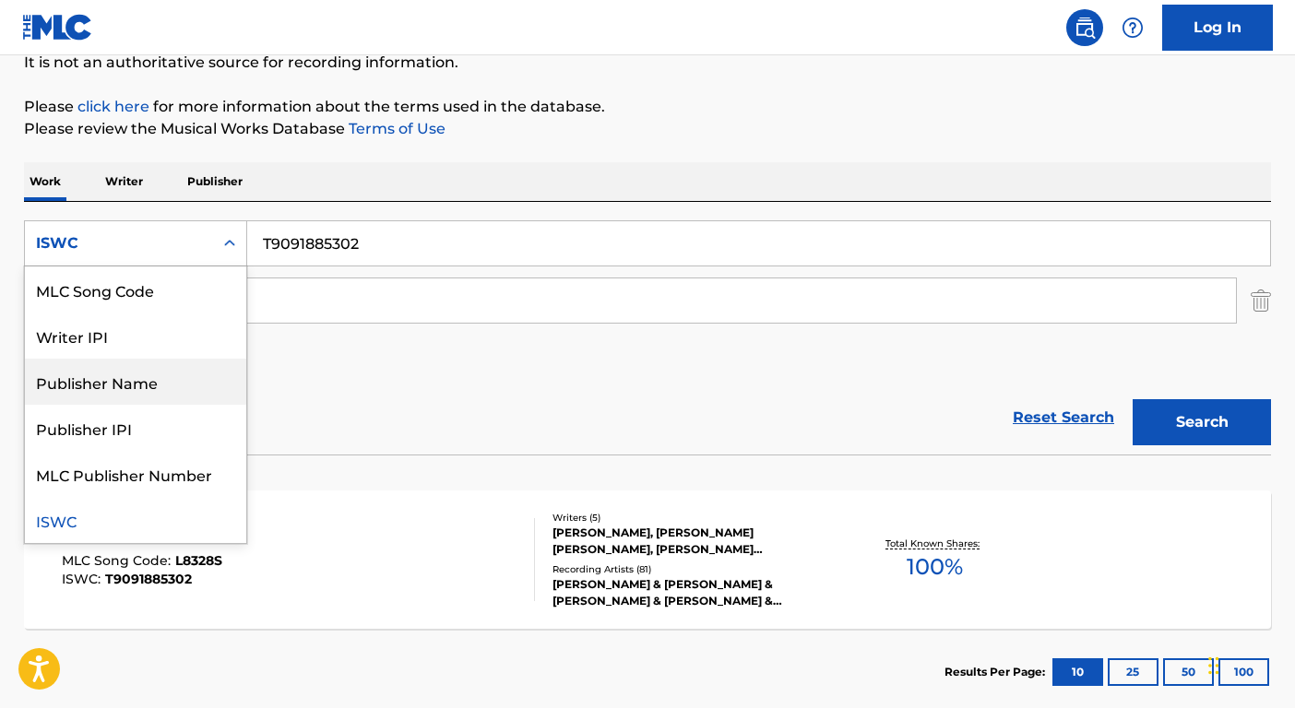
scroll to position [0, 0]
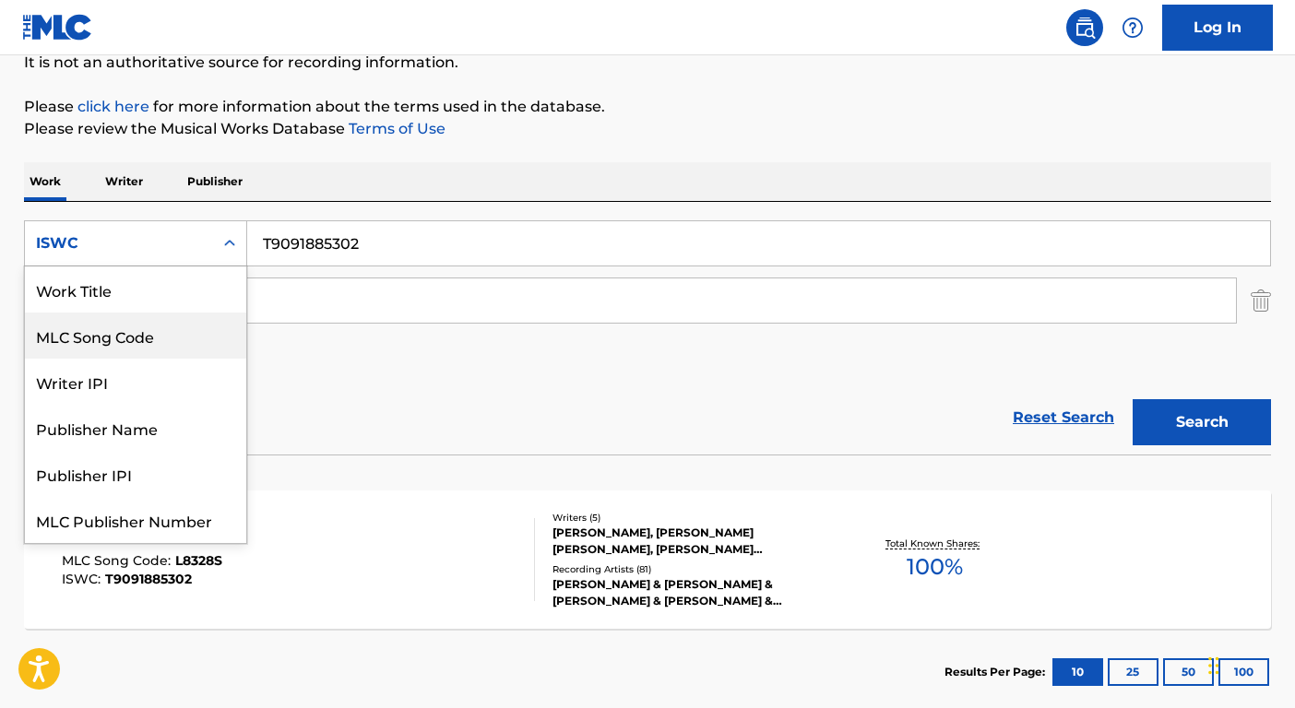
click at [90, 277] on div "Work Title" at bounding box center [135, 290] width 221 height 46
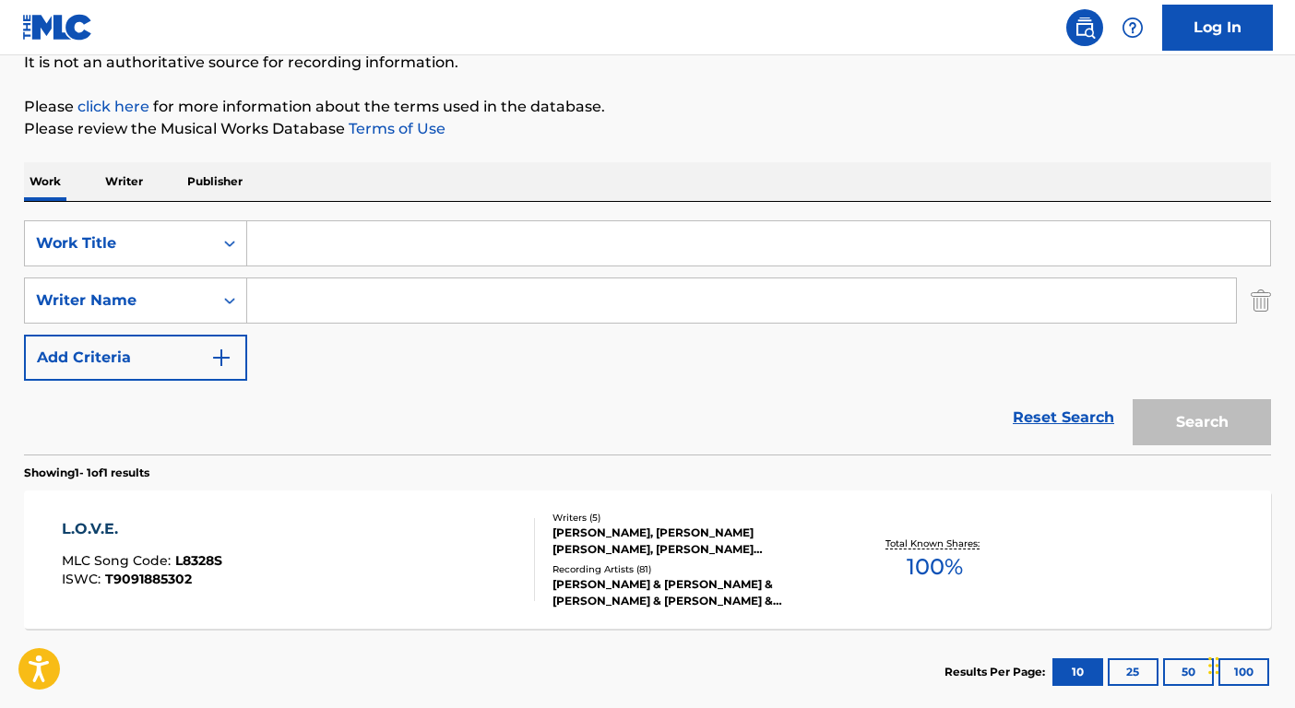
click at [336, 244] on input "Search Form" at bounding box center [758, 243] width 1023 height 44
paste input "Can You Hear Me Now"
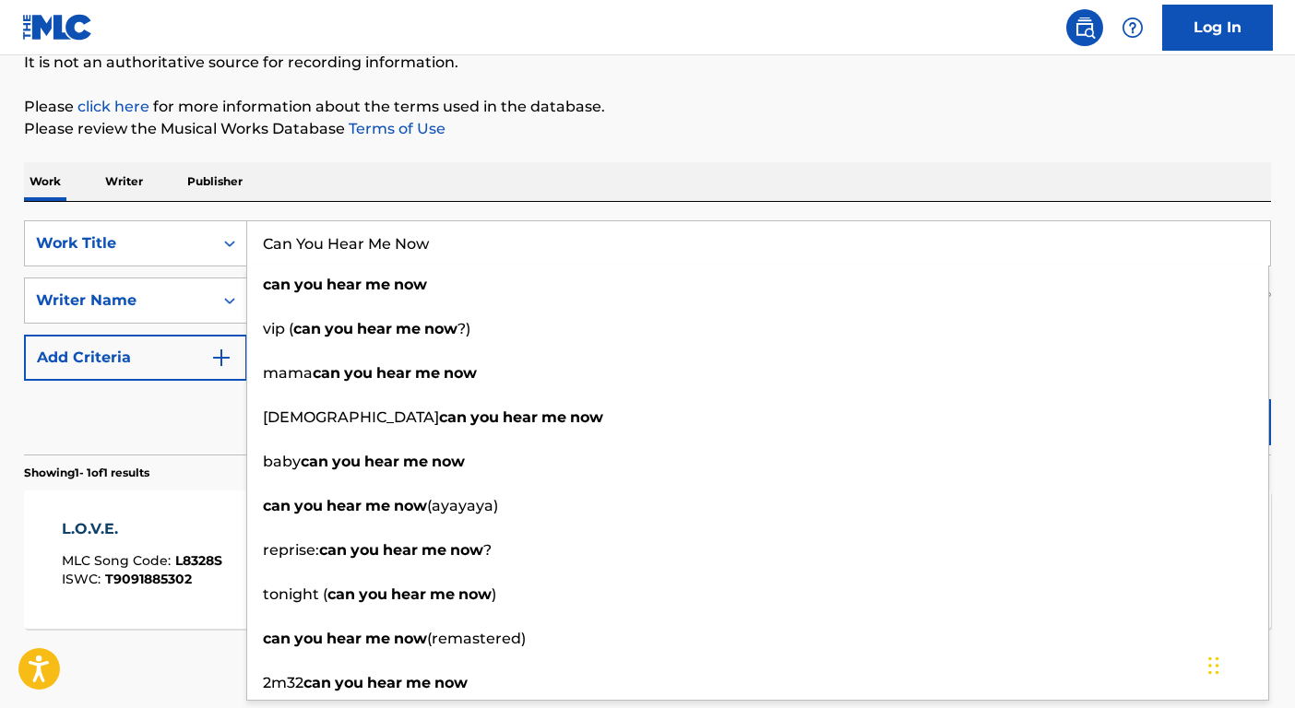
type input "Can You Hear Me Now"
click at [210, 310] on div "Writer Name" at bounding box center [119, 300] width 188 height 35
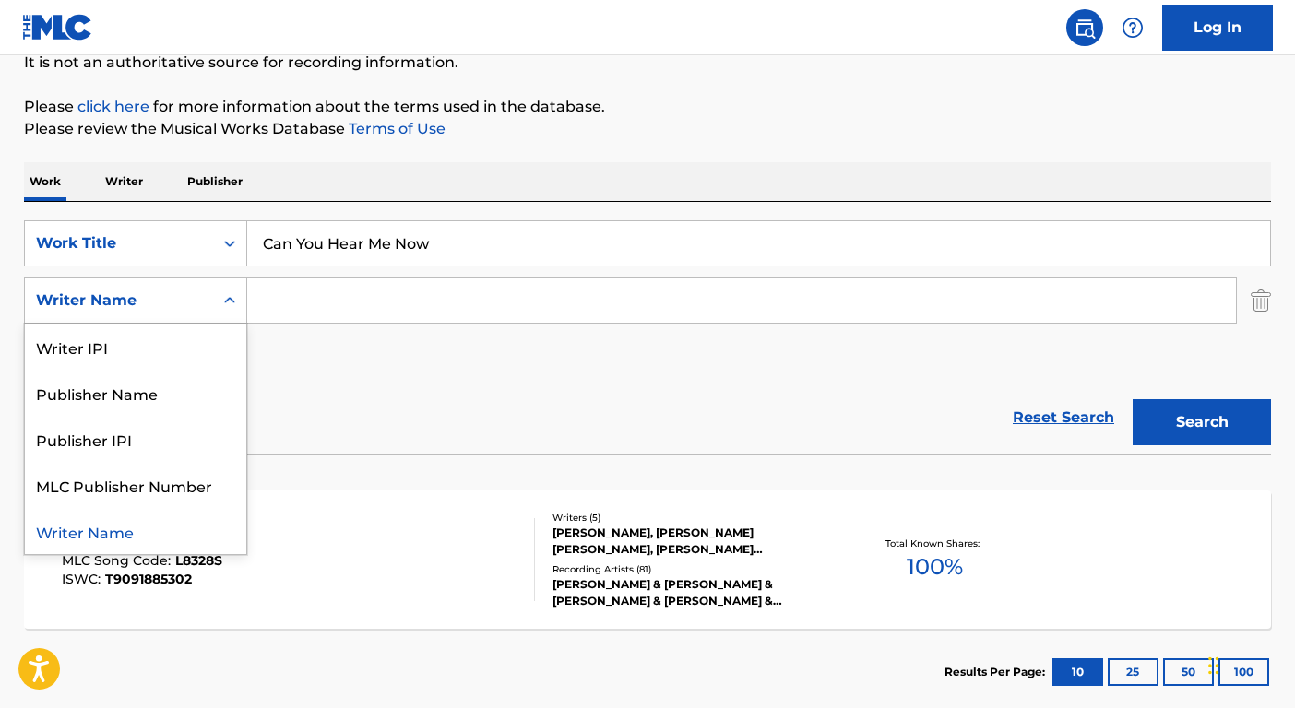
click at [310, 305] on input "Search Form" at bounding box center [741, 301] width 989 height 44
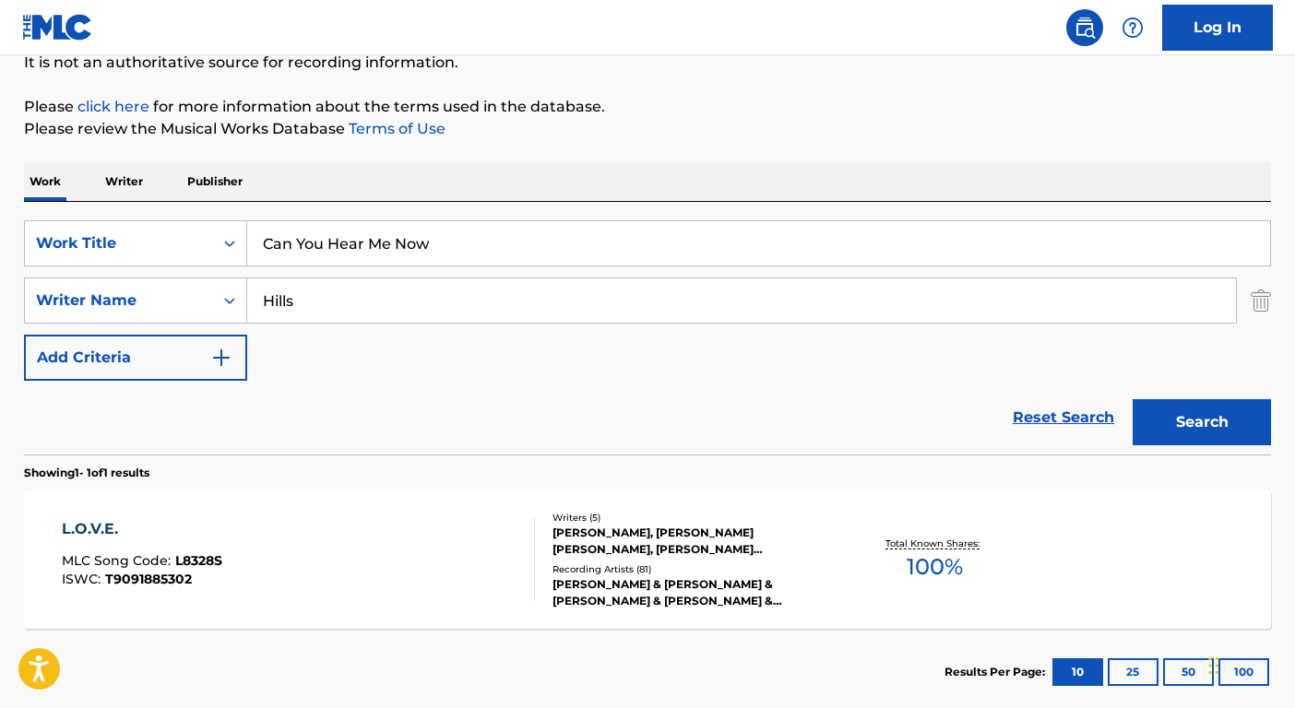
type input "Hills"
click at [1133, 399] on button "Search" at bounding box center [1202, 422] width 138 height 46
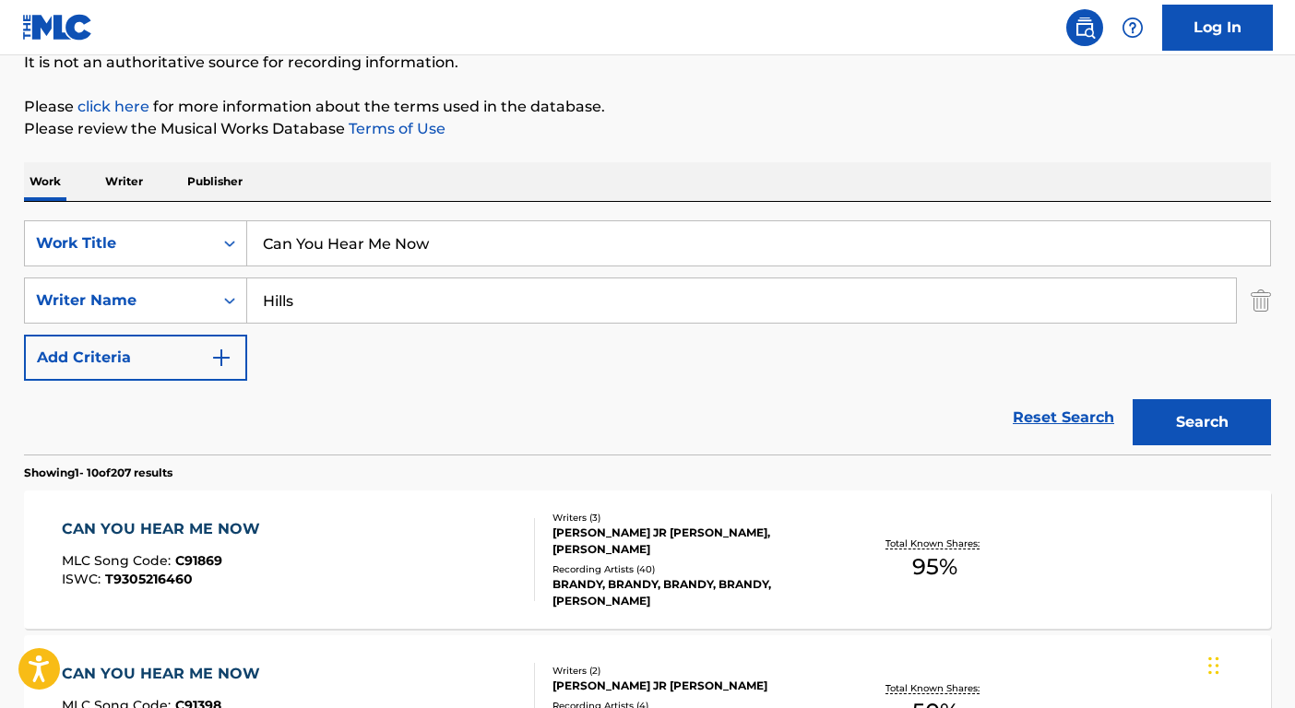
scroll to position [541, 0]
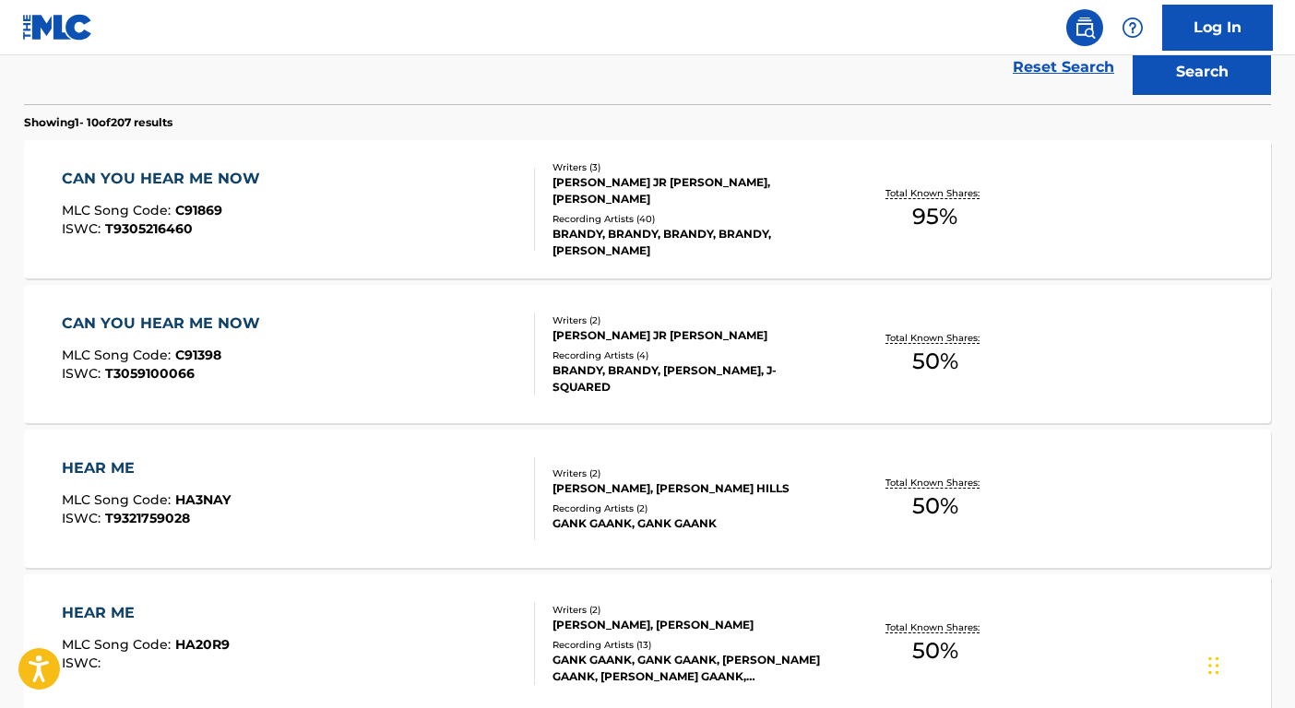
click at [626, 223] on div "Recording Artists ( 40 )" at bounding box center [692, 219] width 279 height 14
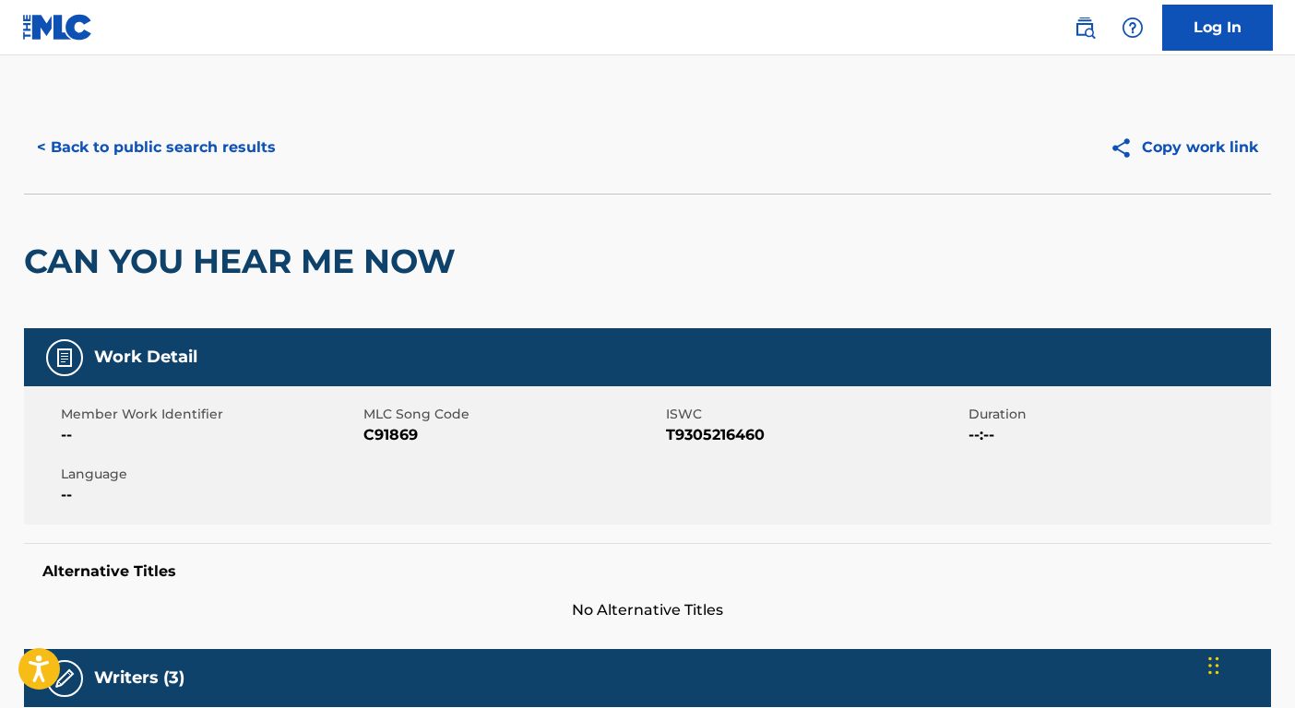
click at [240, 166] on button "< Back to public search results" at bounding box center [156, 148] width 265 height 46
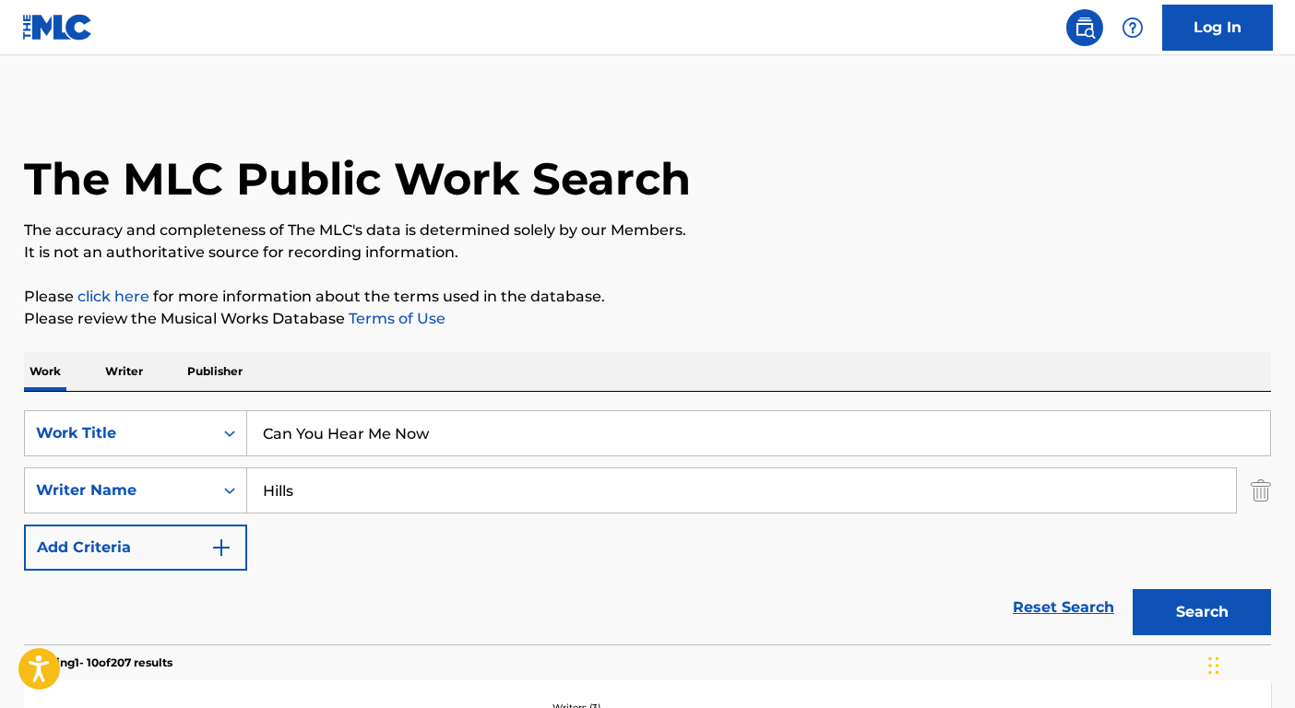
click at [513, 439] on input "Can You Hear Me Now" at bounding box center [758, 433] width 1023 height 44
type input "Cop that s**t"
click at [360, 491] on input "Hills" at bounding box center [741, 491] width 989 height 44
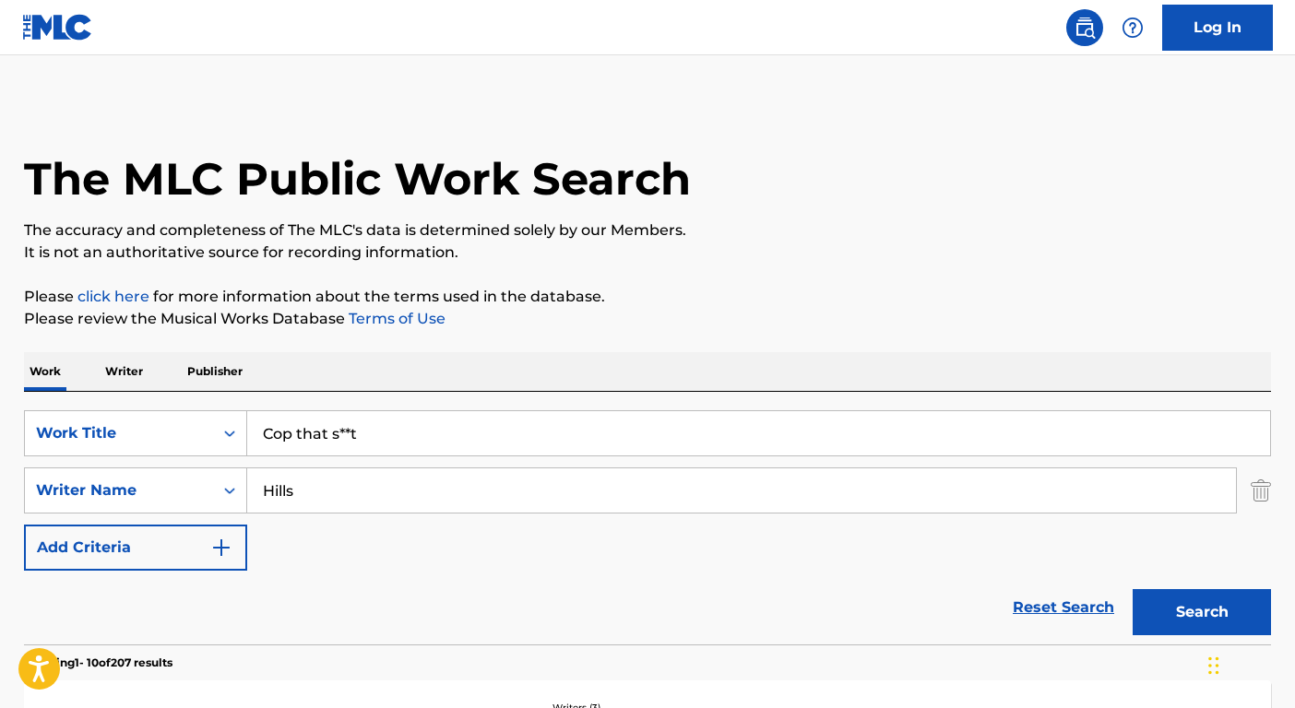
click at [360, 491] on input "Hills" at bounding box center [741, 491] width 989 height 44
click at [1133, 589] on button "Search" at bounding box center [1202, 612] width 138 height 46
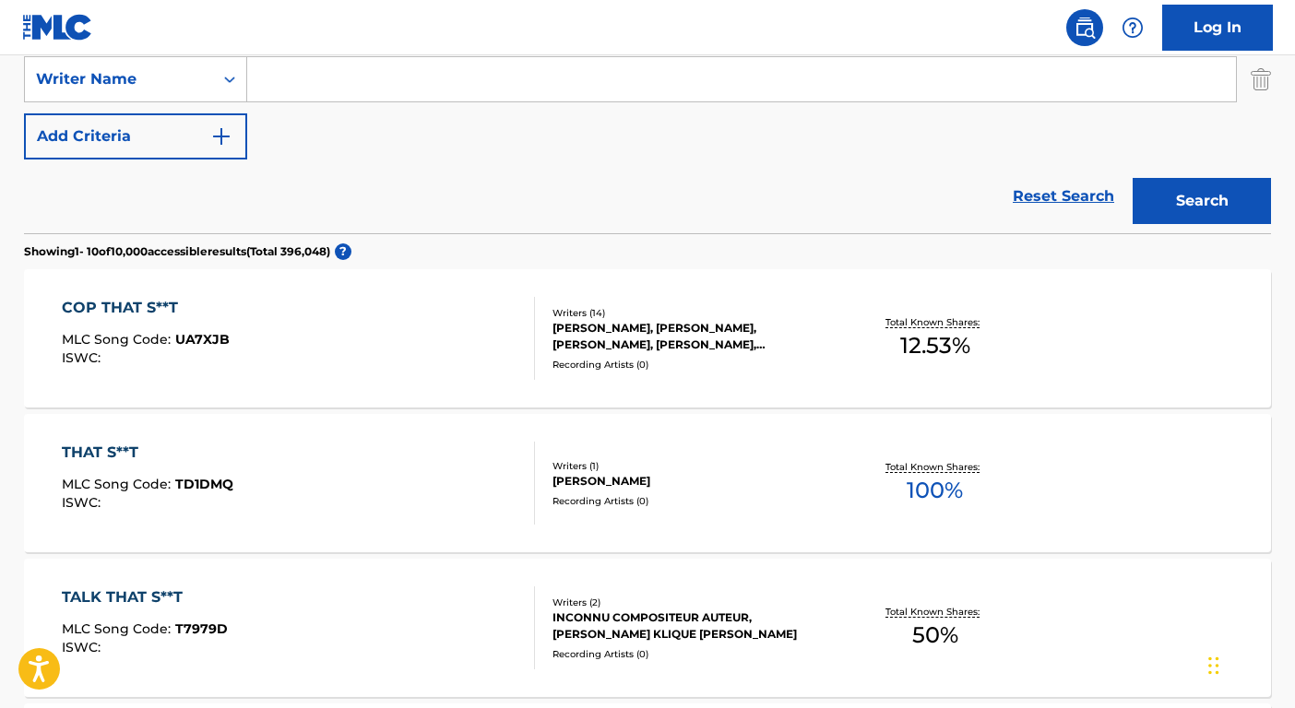
scroll to position [518, 0]
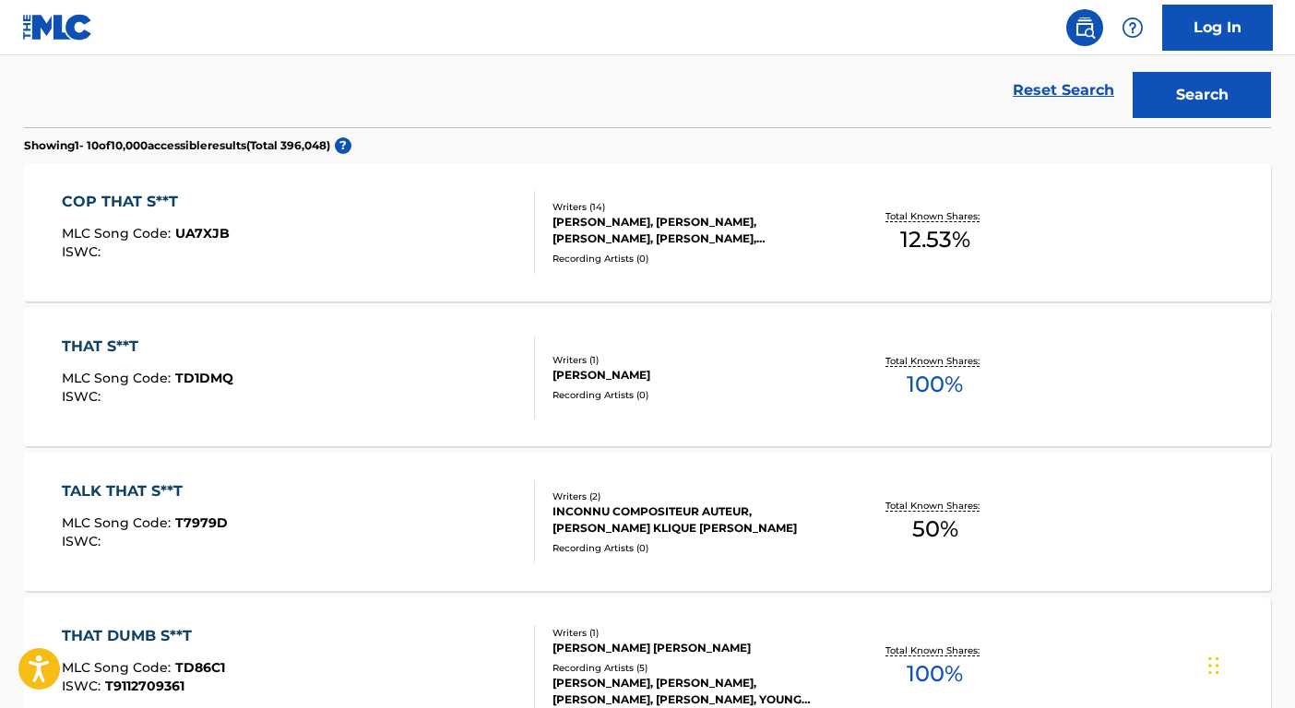
click at [750, 227] on div "TIMOTHY Z MOSLEY, LANA MICHELLE MOORER, MELISSA A ELLIOTT, MELVIN BARCLIFF, ERI…" at bounding box center [692, 230] width 279 height 33
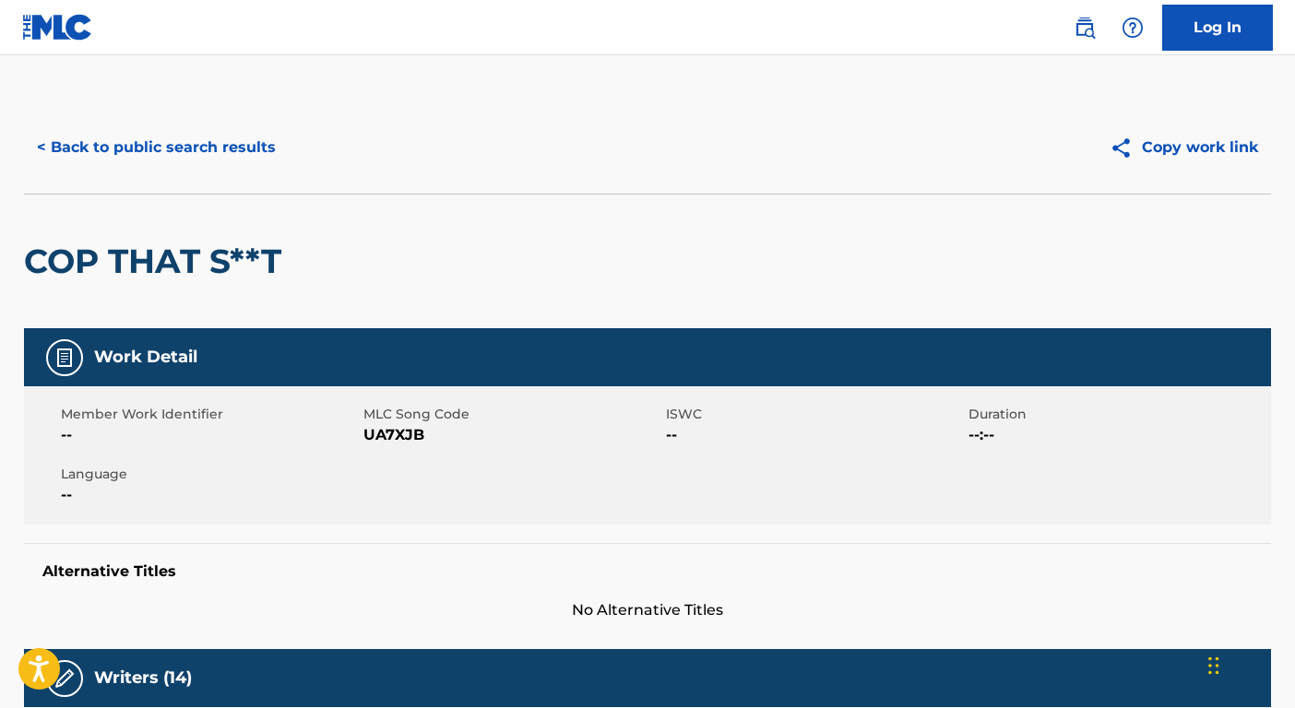
click at [209, 149] on button "< Back to public search results" at bounding box center [156, 148] width 265 height 46
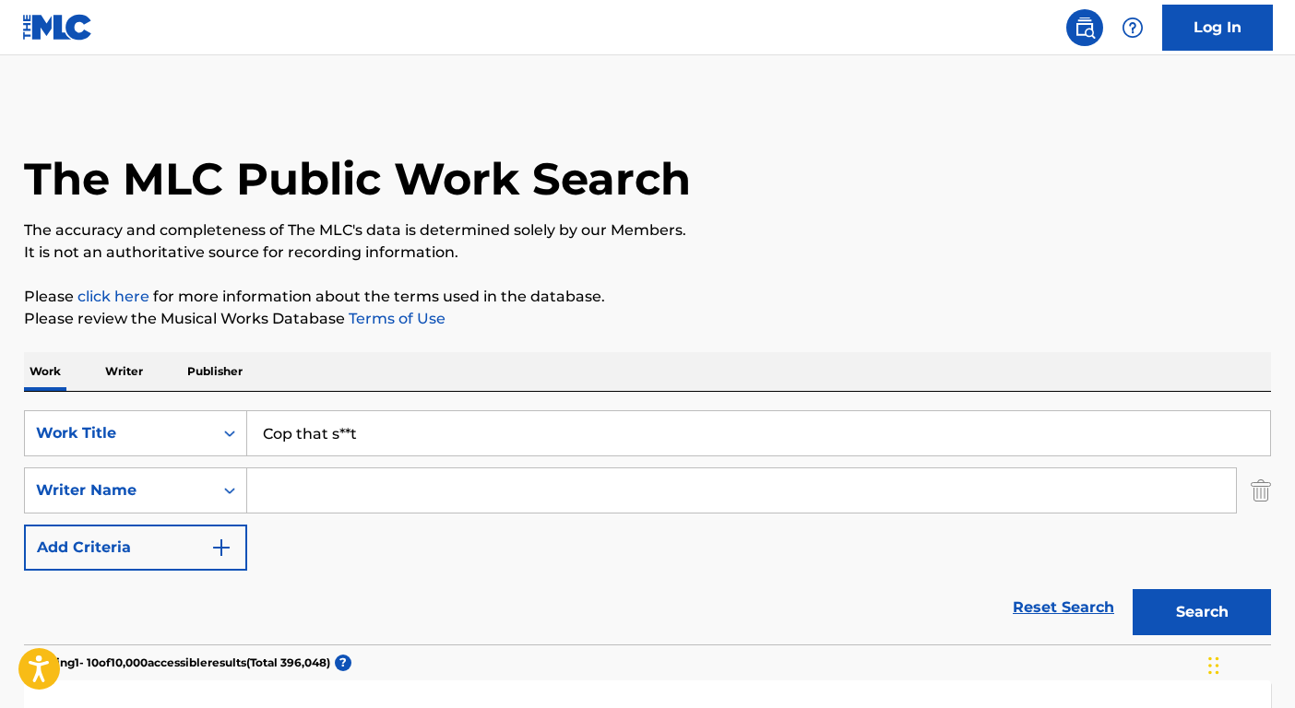
click at [535, 432] on input "Cop that s**t" at bounding box center [758, 433] width 1023 height 44
paste input "Get it Again"
type input "get it again"
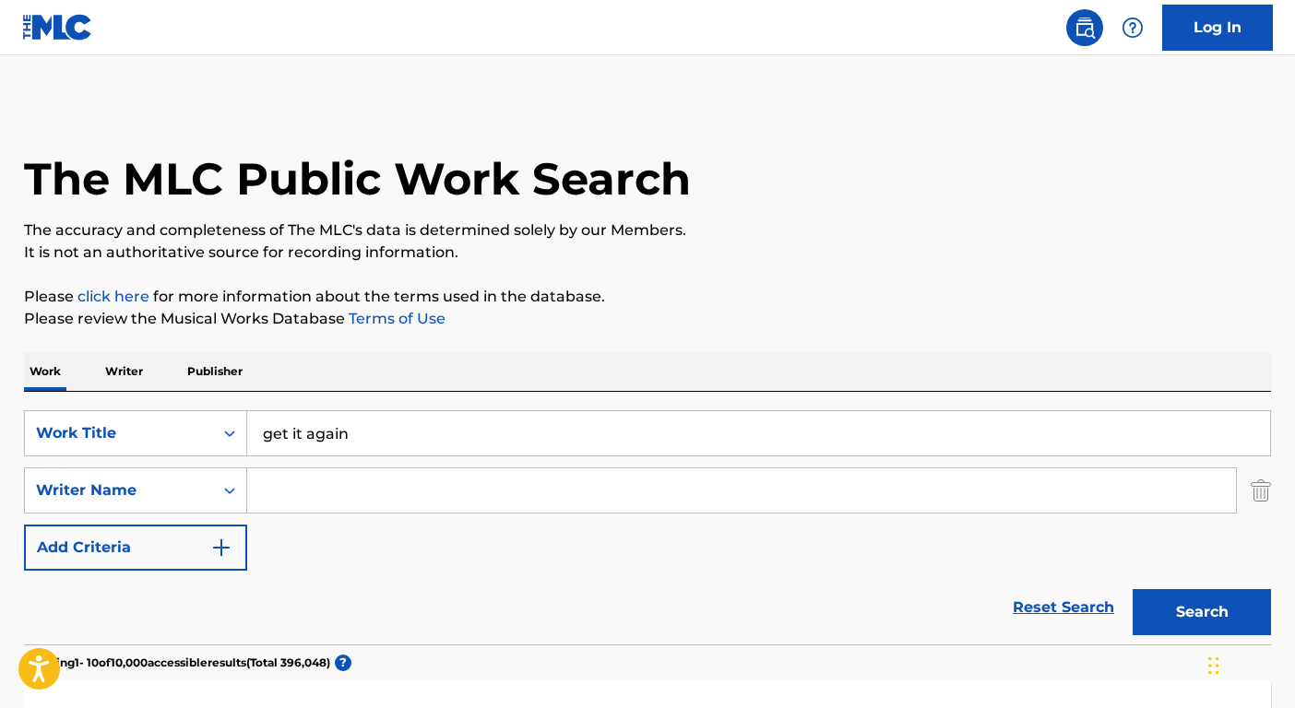
click at [485, 499] on input "Search Form" at bounding box center [741, 491] width 989 height 44
type input "la tour"
click at [1133, 589] on button "Search" at bounding box center [1202, 612] width 138 height 46
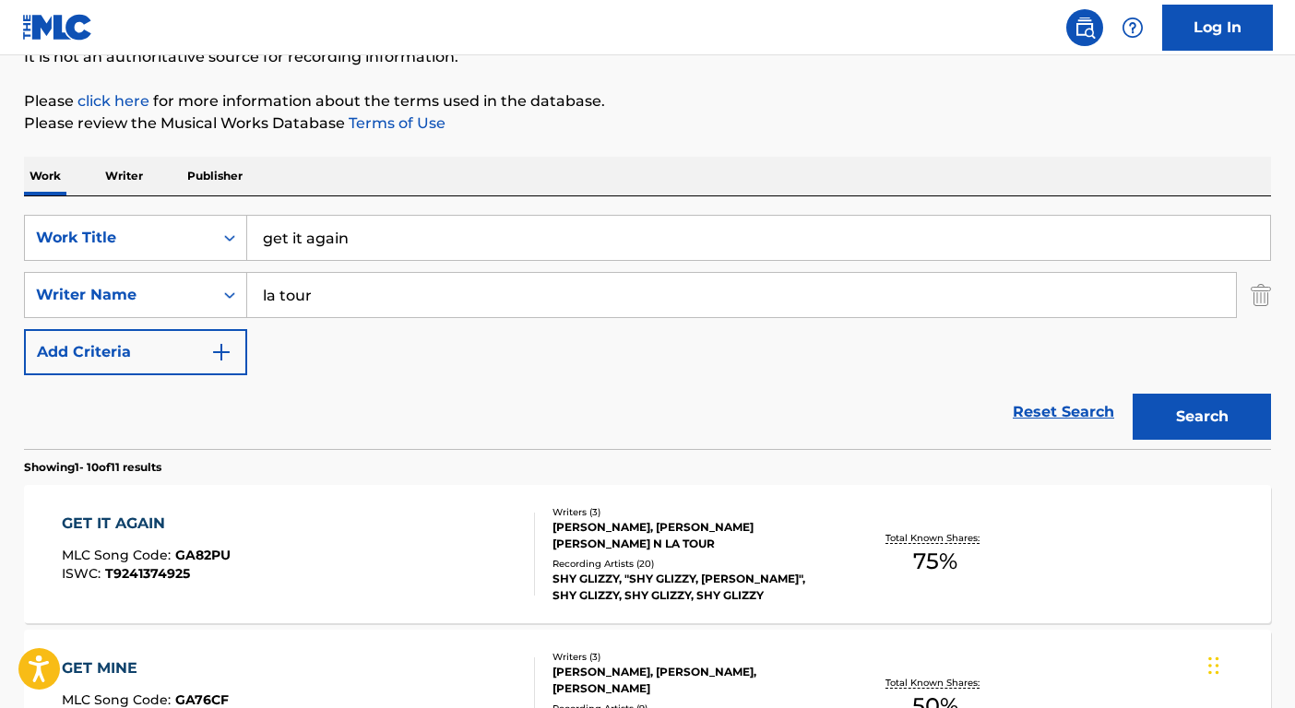
scroll to position [385, 0]
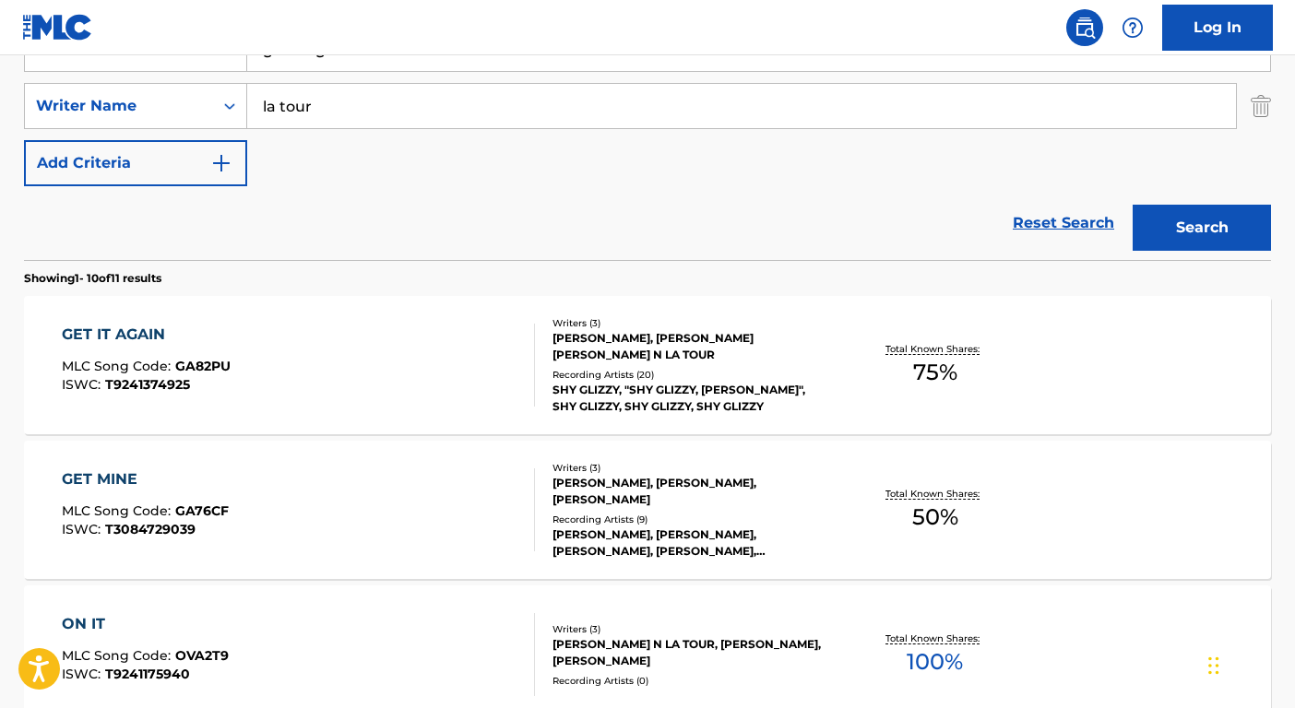
click at [631, 399] on div "SHY GLIZZY, "SHY GLIZZY, DAVE EAST", SHY GLIZZY, SHY GLIZZY, SHY GLIZZY" at bounding box center [692, 398] width 279 height 33
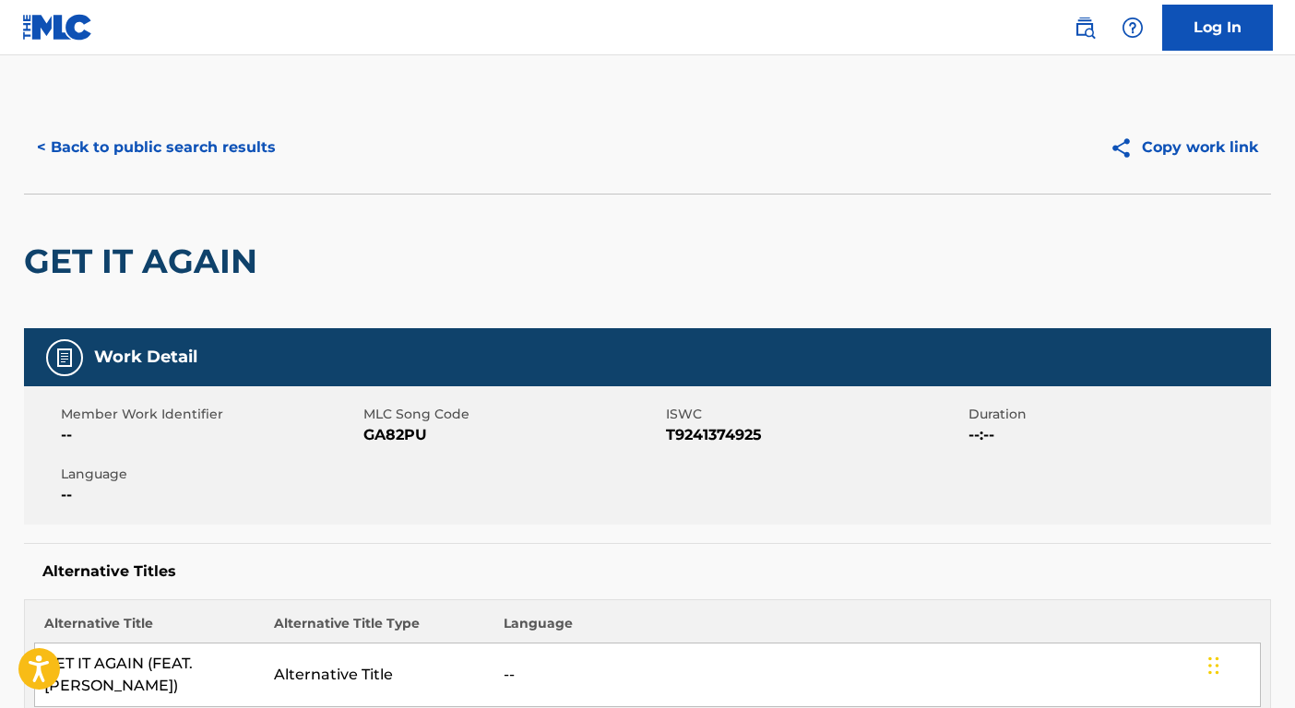
click at [134, 139] on button "< Back to public search results" at bounding box center [156, 148] width 265 height 46
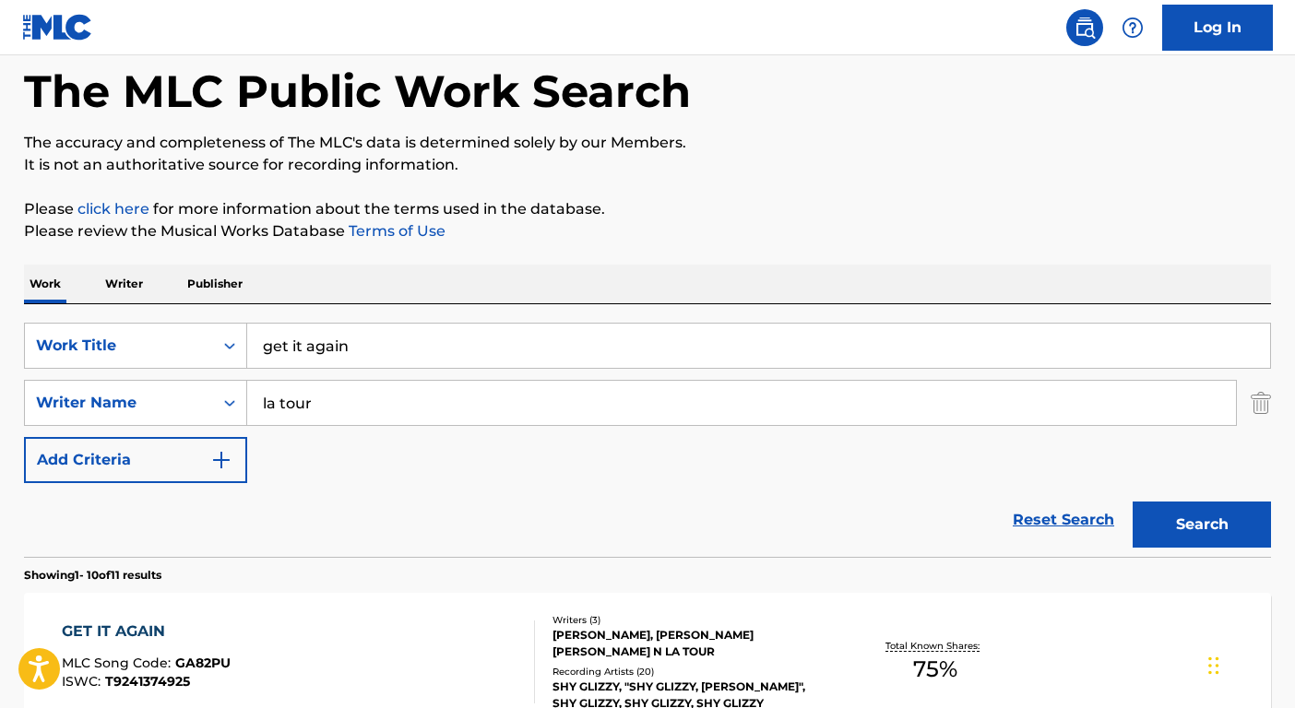
scroll to position [66, 0]
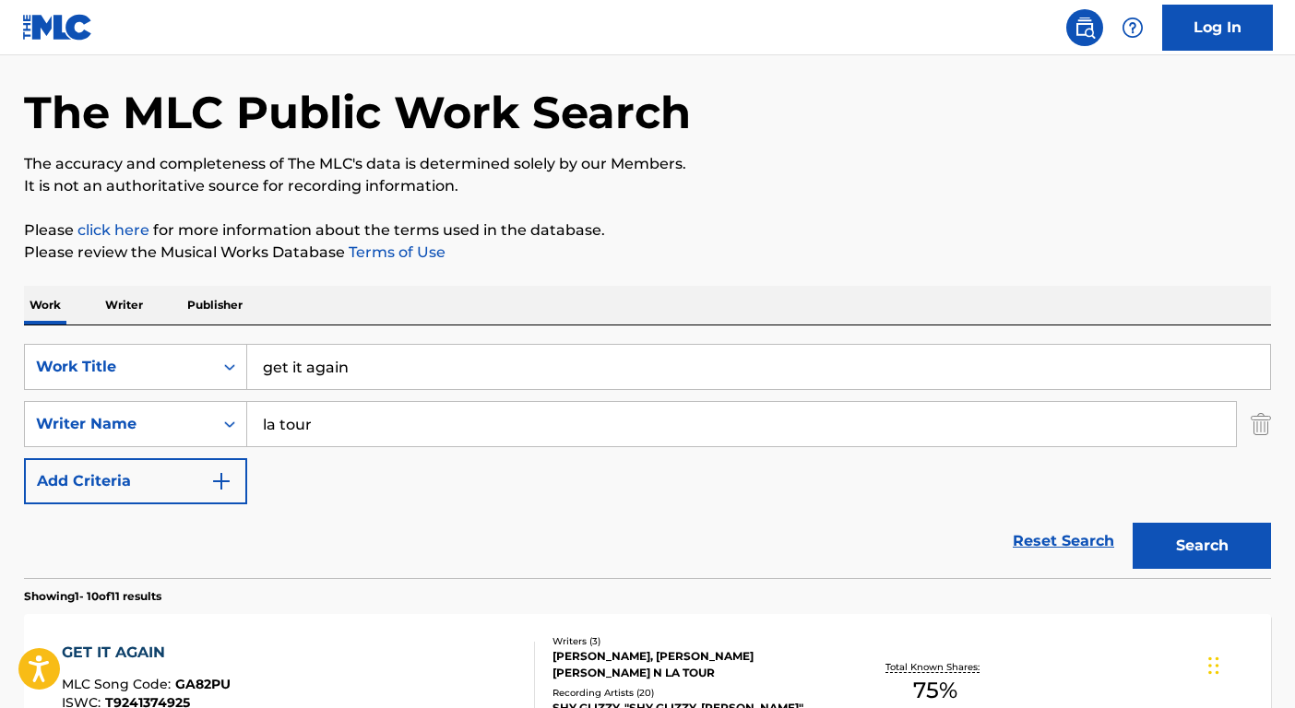
click at [380, 374] on input "get it again" at bounding box center [758, 367] width 1023 height 44
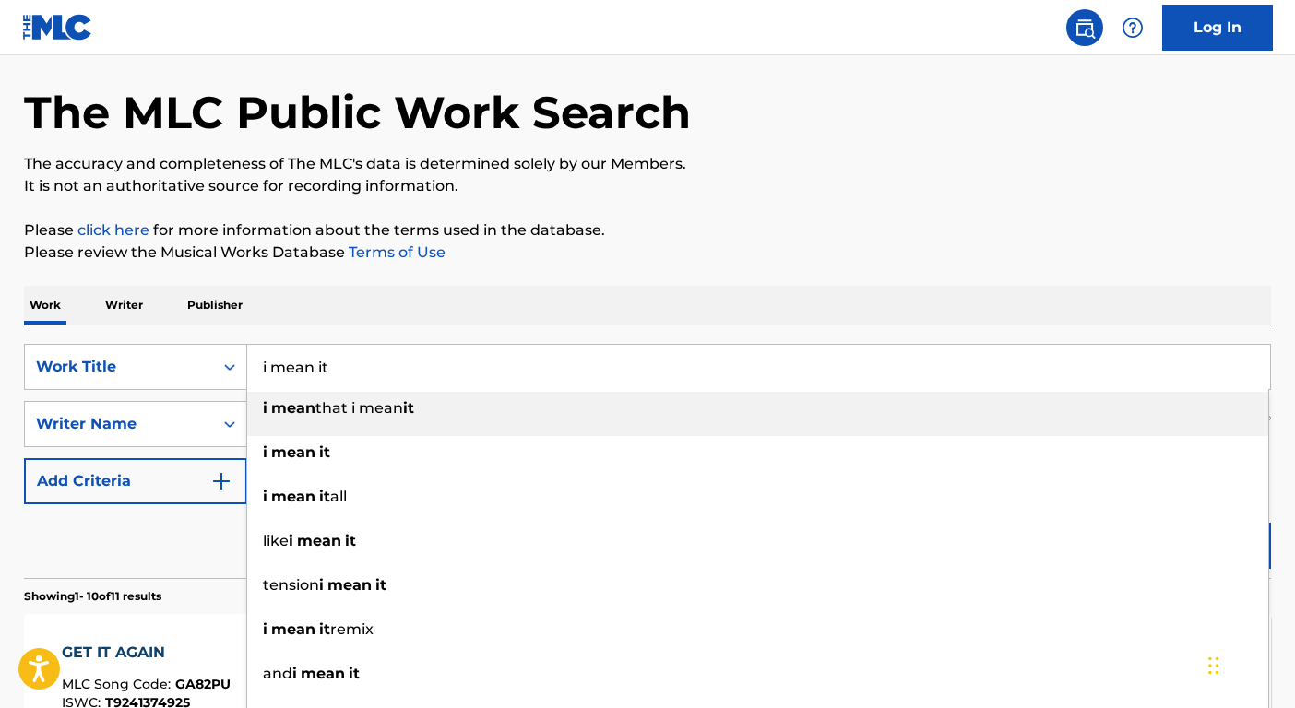
type input "i mean it"
click at [210, 554] on div "Reset Search Search" at bounding box center [647, 542] width 1247 height 74
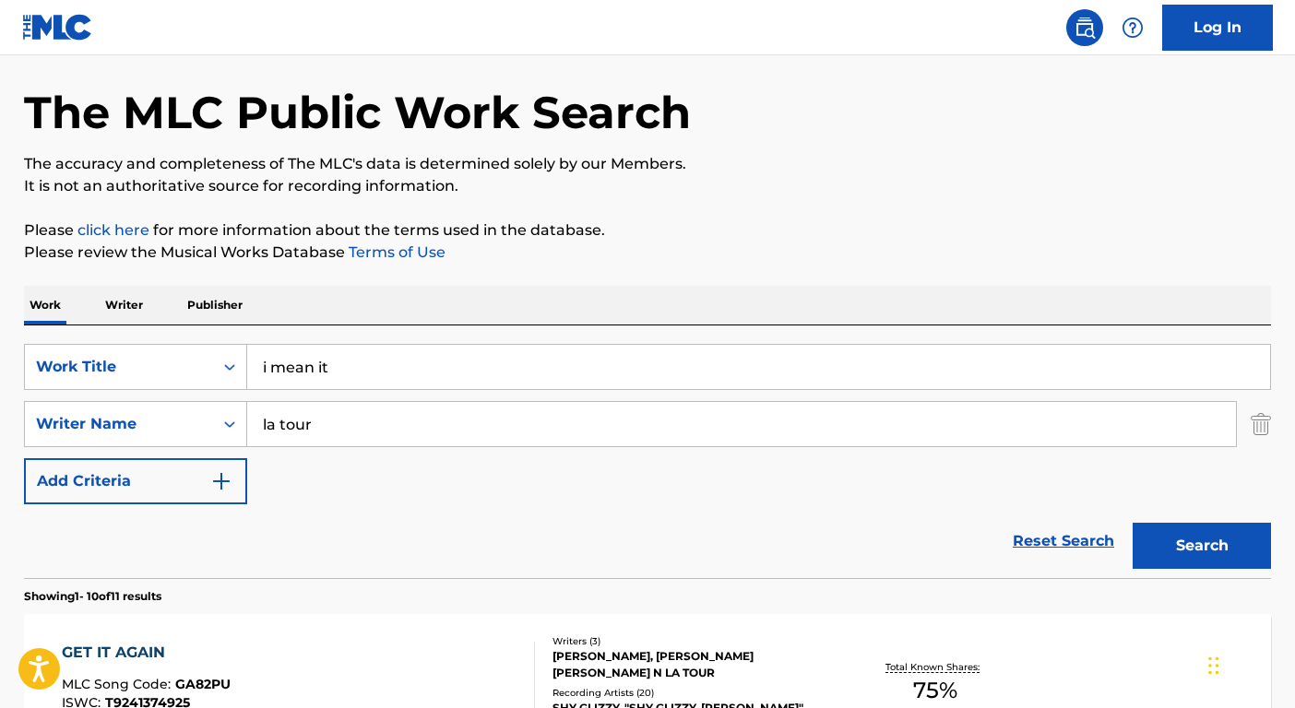
click at [297, 427] on input "la tour" at bounding box center [741, 424] width 989 height 44
type input "milton"
click at [1133, 523] on button "Search" at bounding box center [1202, 546] width 138 height 46
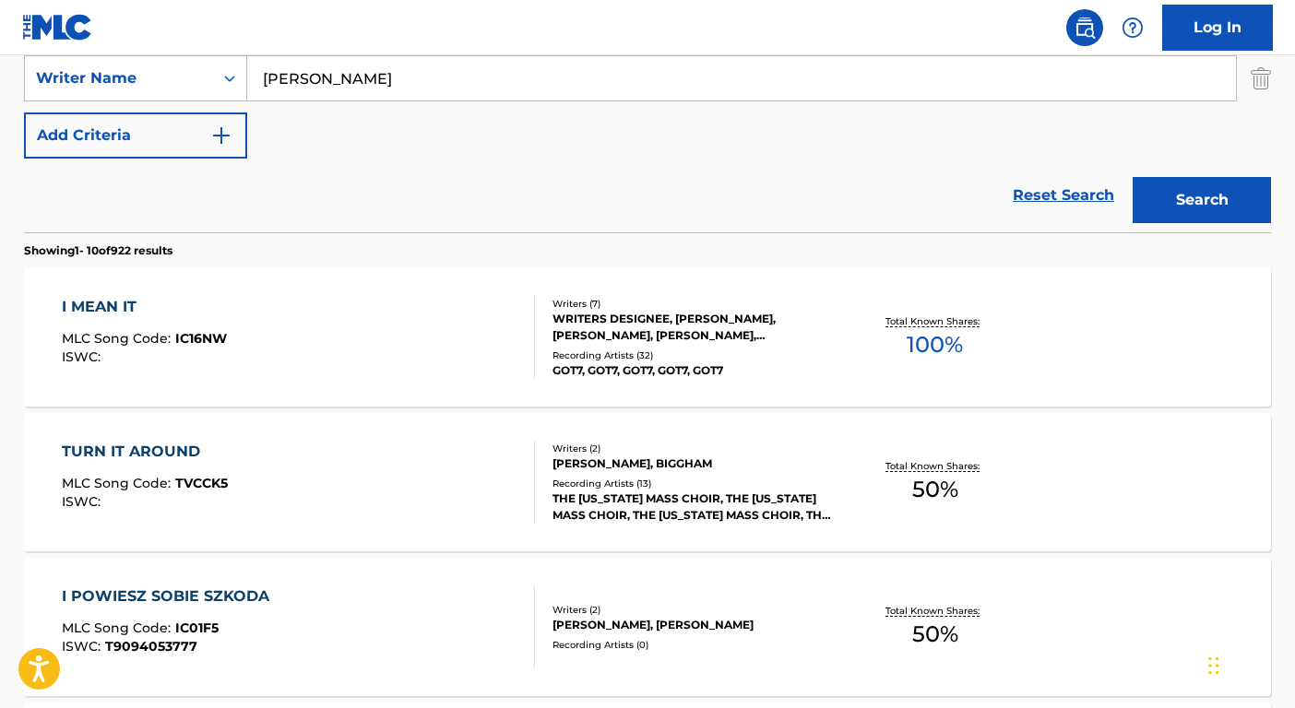
scroll to position [414, 0]
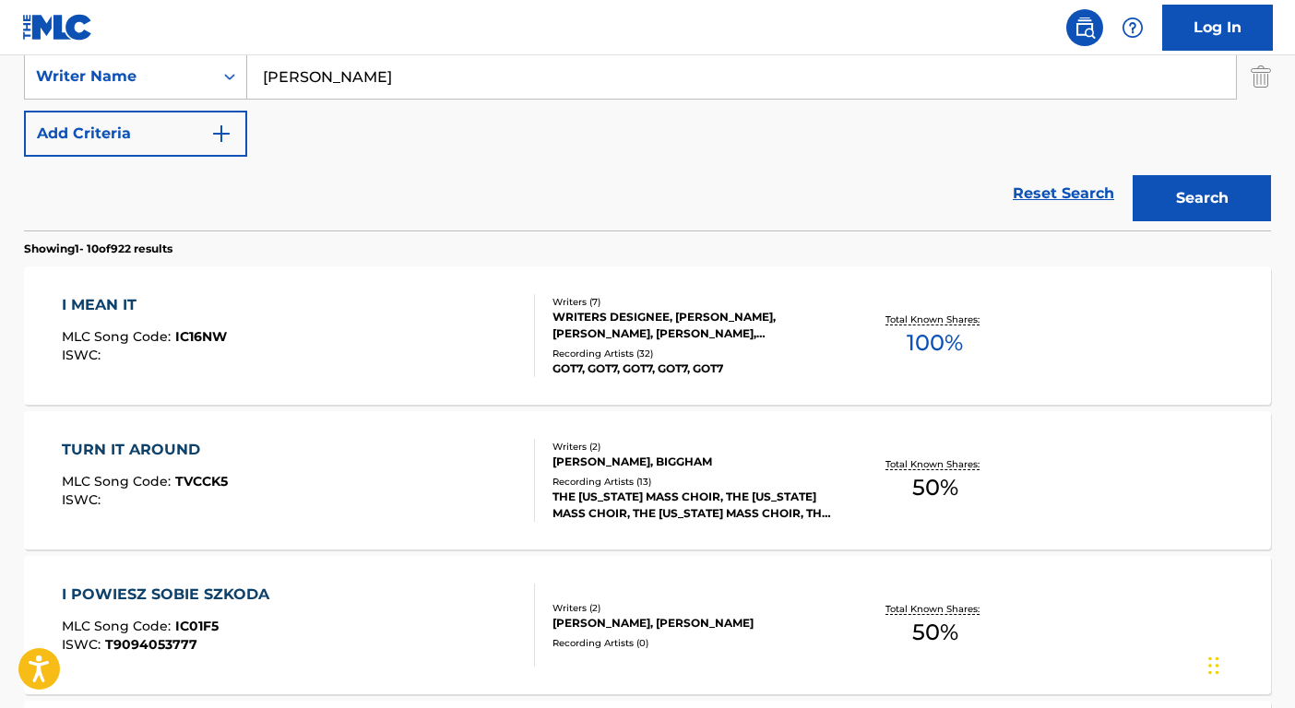
click at [735, 342] on div "Writers ( 7 ) WRITERS DESIGNEE, JACOB TORREY, YOU RI JI, MIN JU OH, ASHLEY PETE…" at bounding box center [683, 336] width 296 height 82
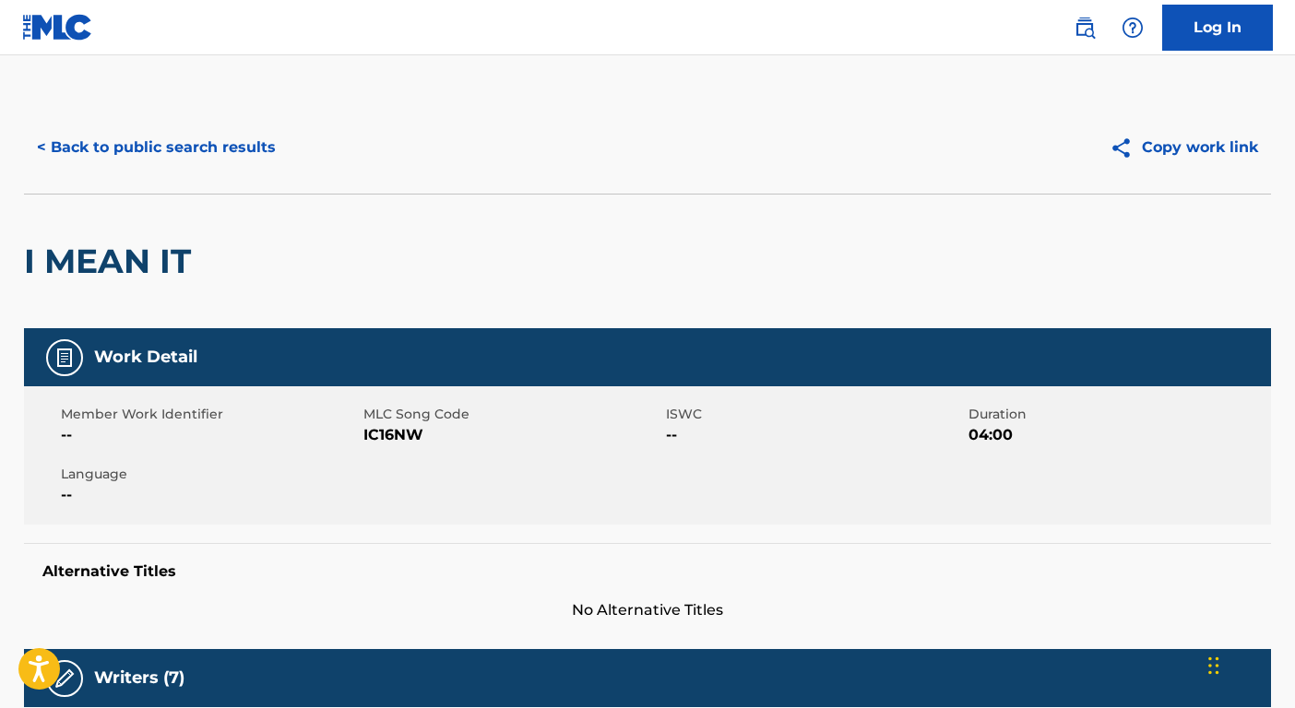
click at [207, 140] on button "< Back to public search results" at bounding box center [156, 148] width 265 height 46
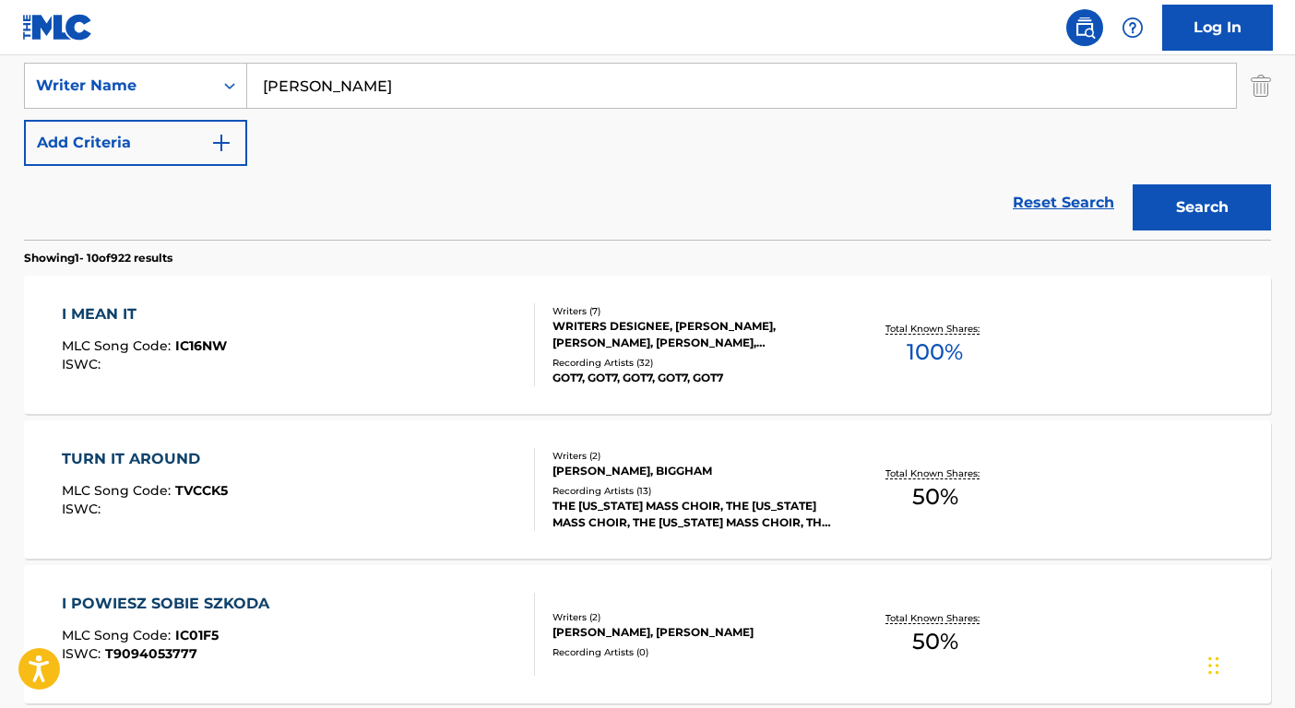
scroll to position [235, 0]
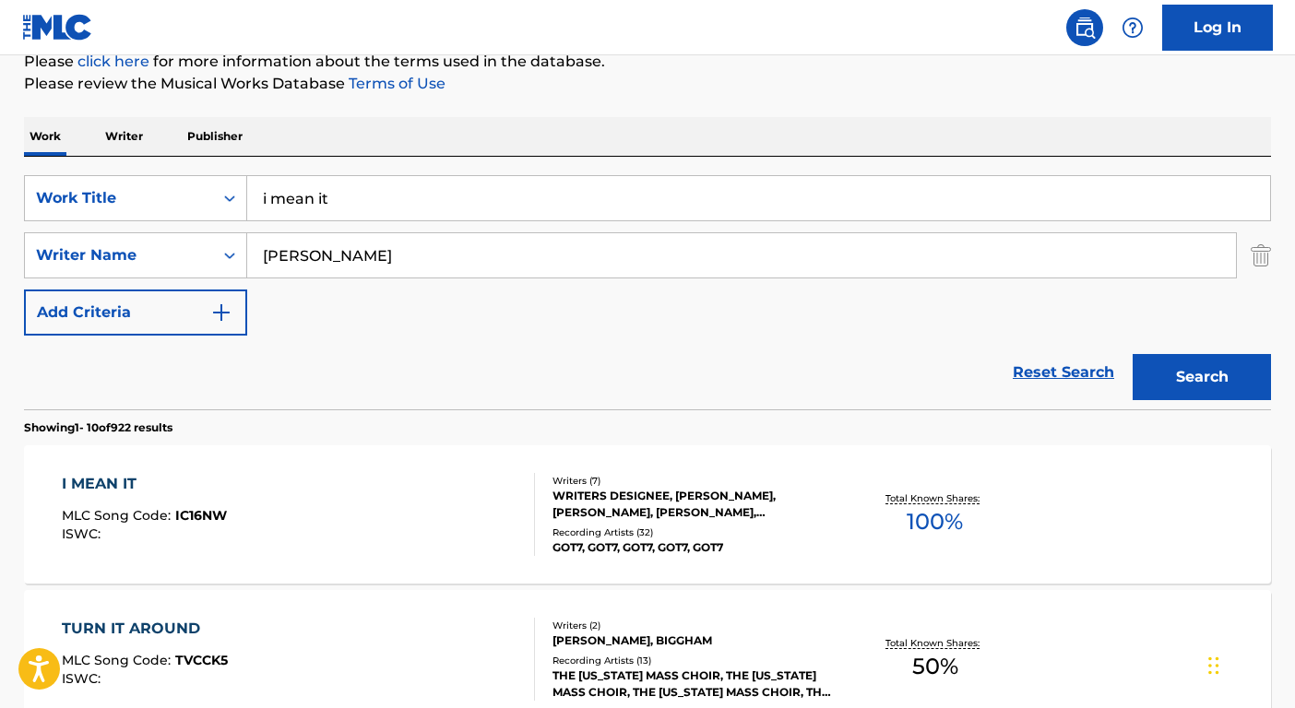
click at [401, 212] on input "i mean it" at bounding box center [758, 198] width 1023 height 44
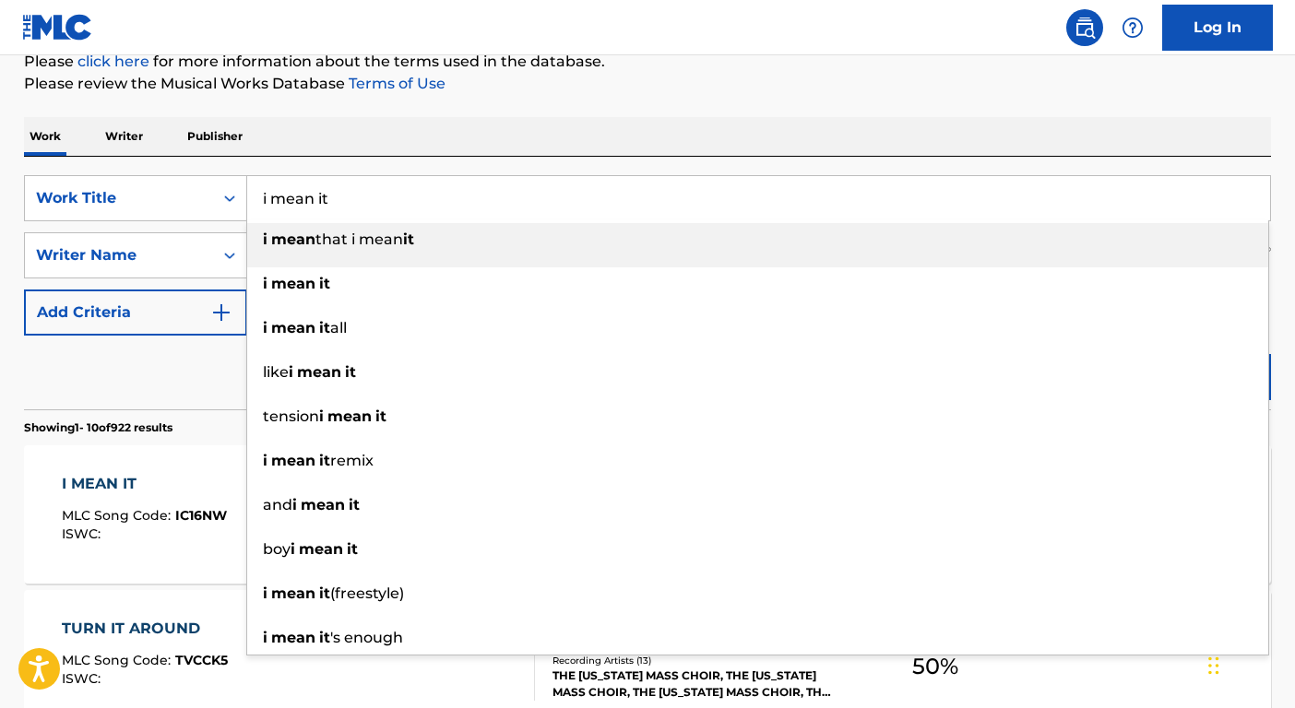
click at [401, 212] on input "i mean it" at bounding box center [758, 198] width 1023 height 44
paste input "PULLOVER"
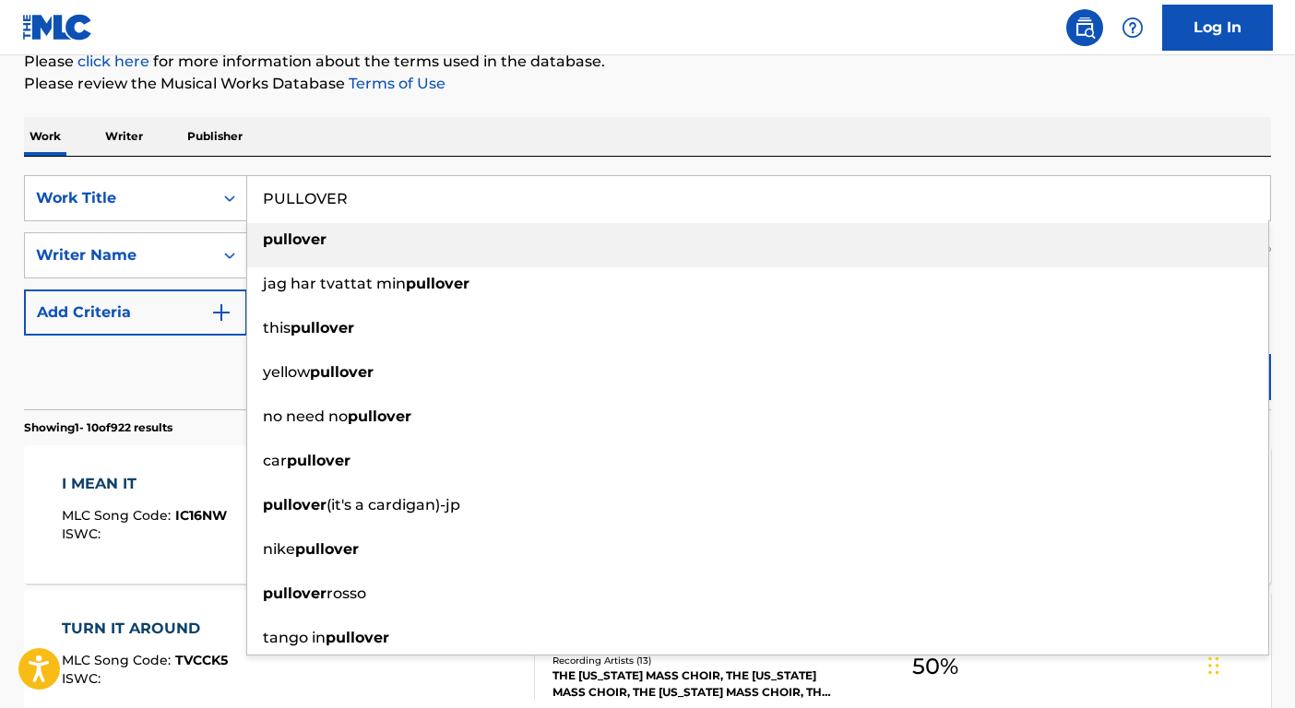
type input "PULLOVER"
click at [202, 388] on div "Reset Search Search" at bounding box center [647, 373] width 1247 height 74
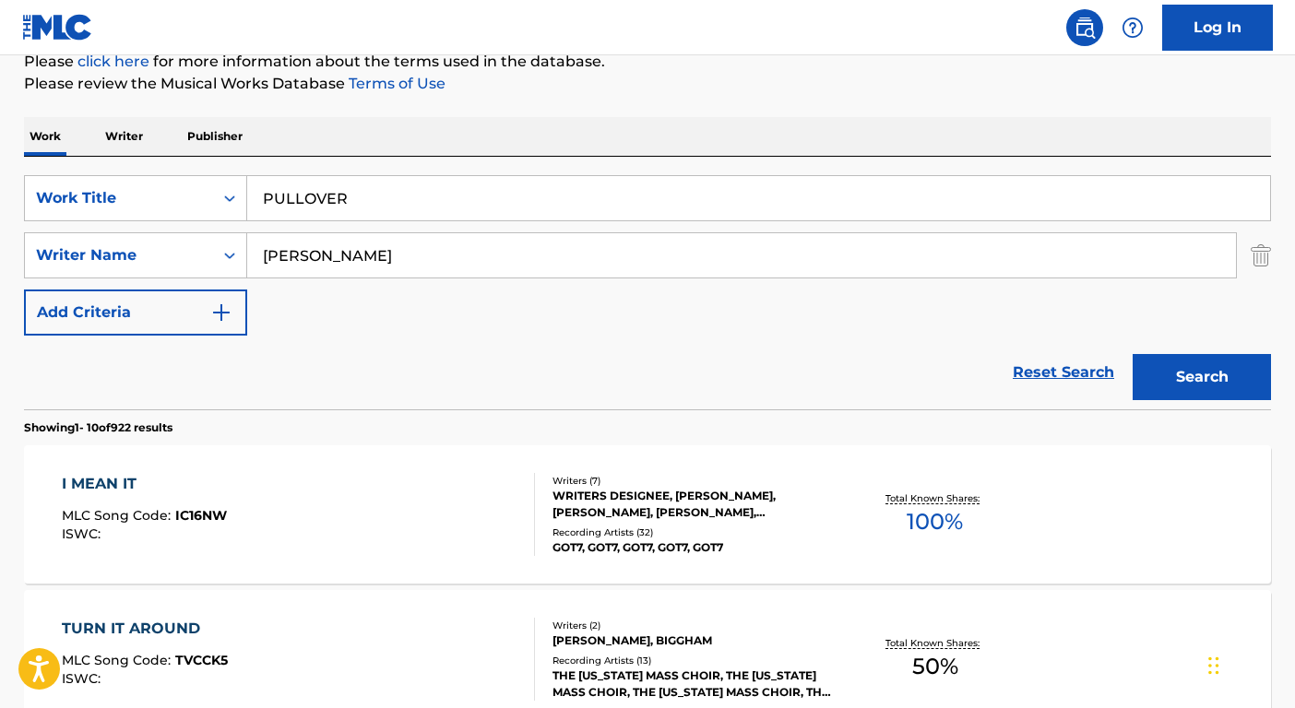
click at [344, 268] on input "milton" at bounding box center [741, 255] width 989 height 44
paste input "OKONKWO"
type input "OKONKWO"
click at [1194, 378] on button "Search" at bounding box center [1202, 377] width 138 height 46
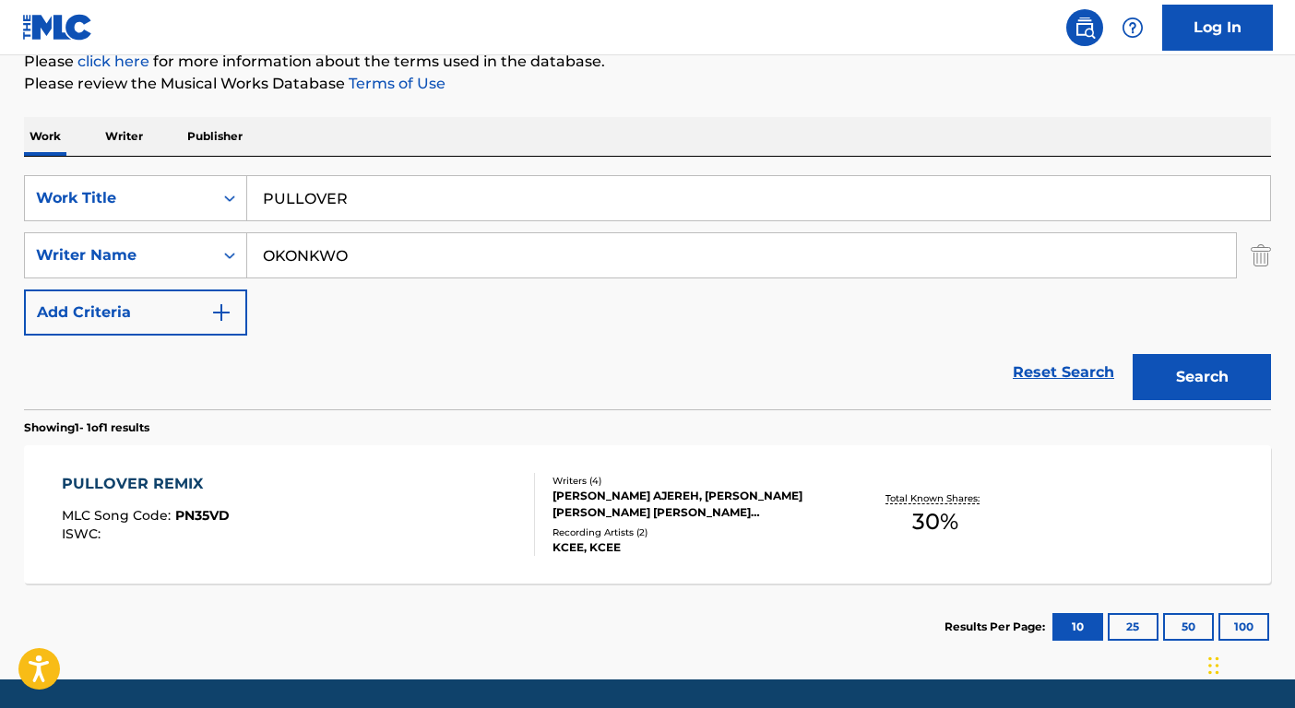
click at [652, 495] on div "MICHAEL COLLINS AJEREH, CHINWEIKE OKONKWO KINGSLEY, AYODELE BASIL, AYODEJI IBRA…" at bounding box center [692, 504] width 279 height 33
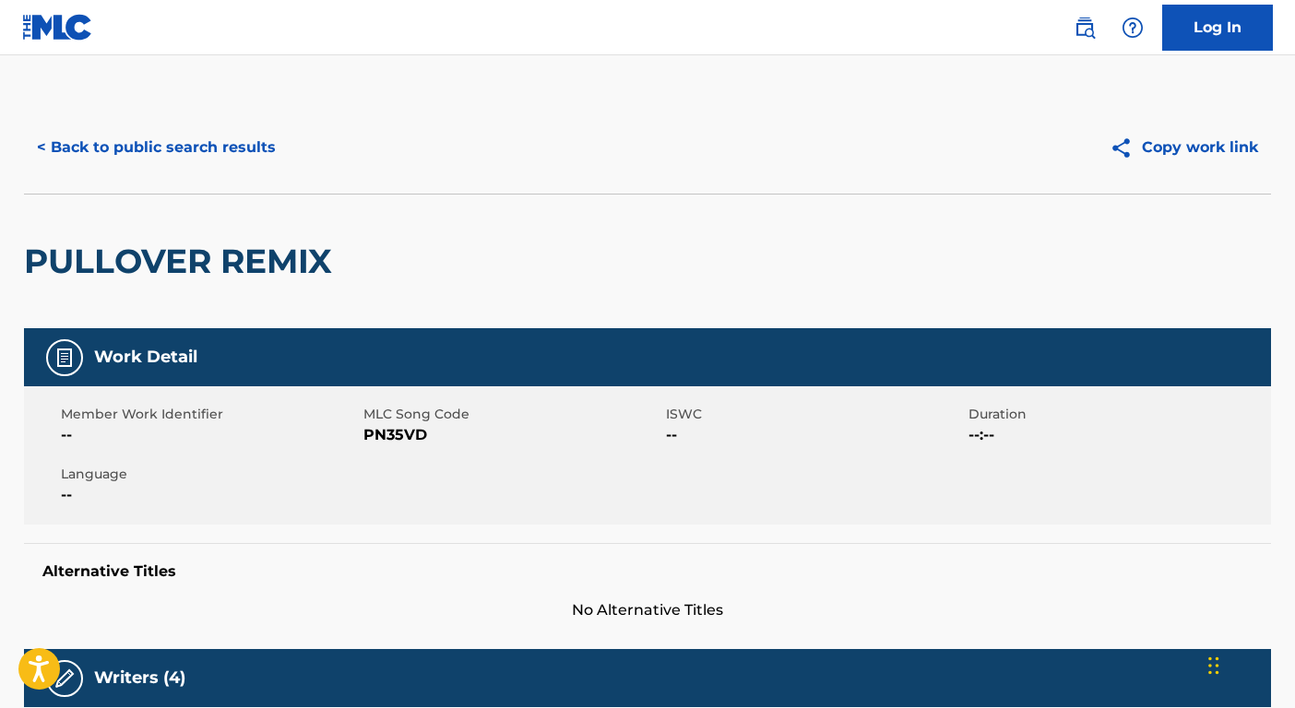
click at [227, 166] on button "< Back to public search results" at bounding box center [156, 148] width 265 height 46
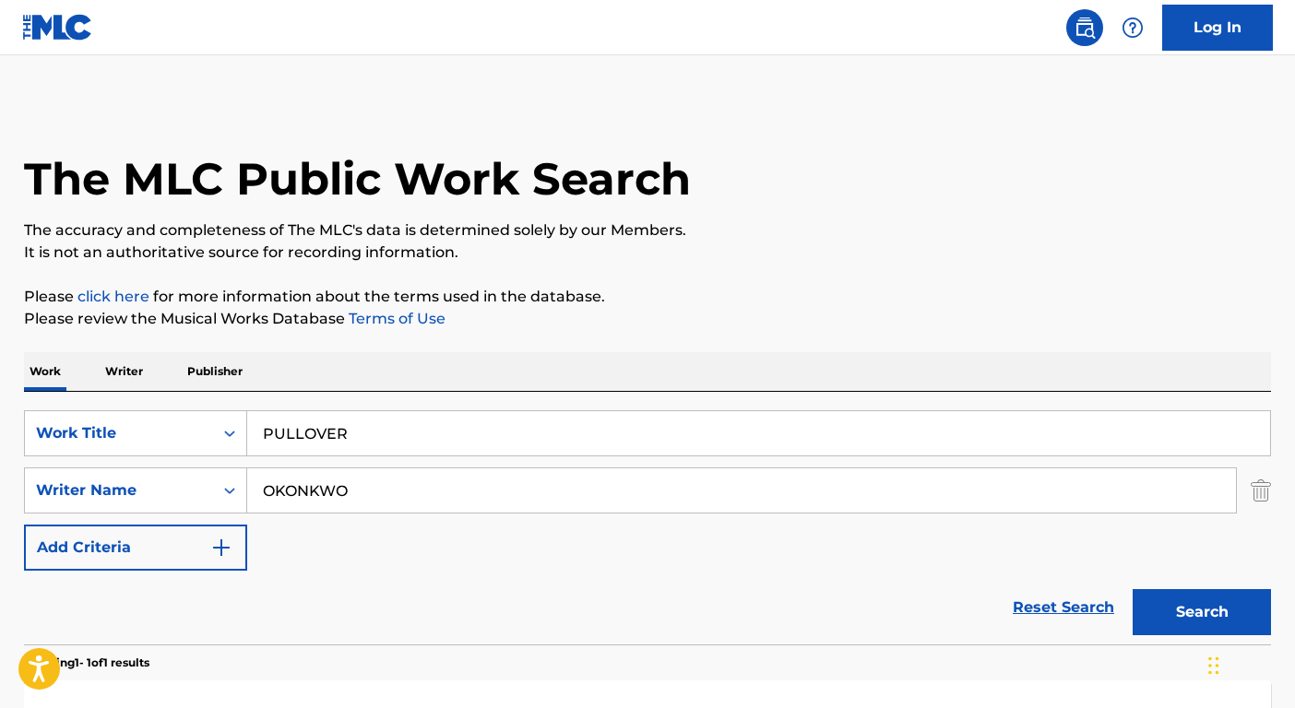
scroll to position [190, 0]
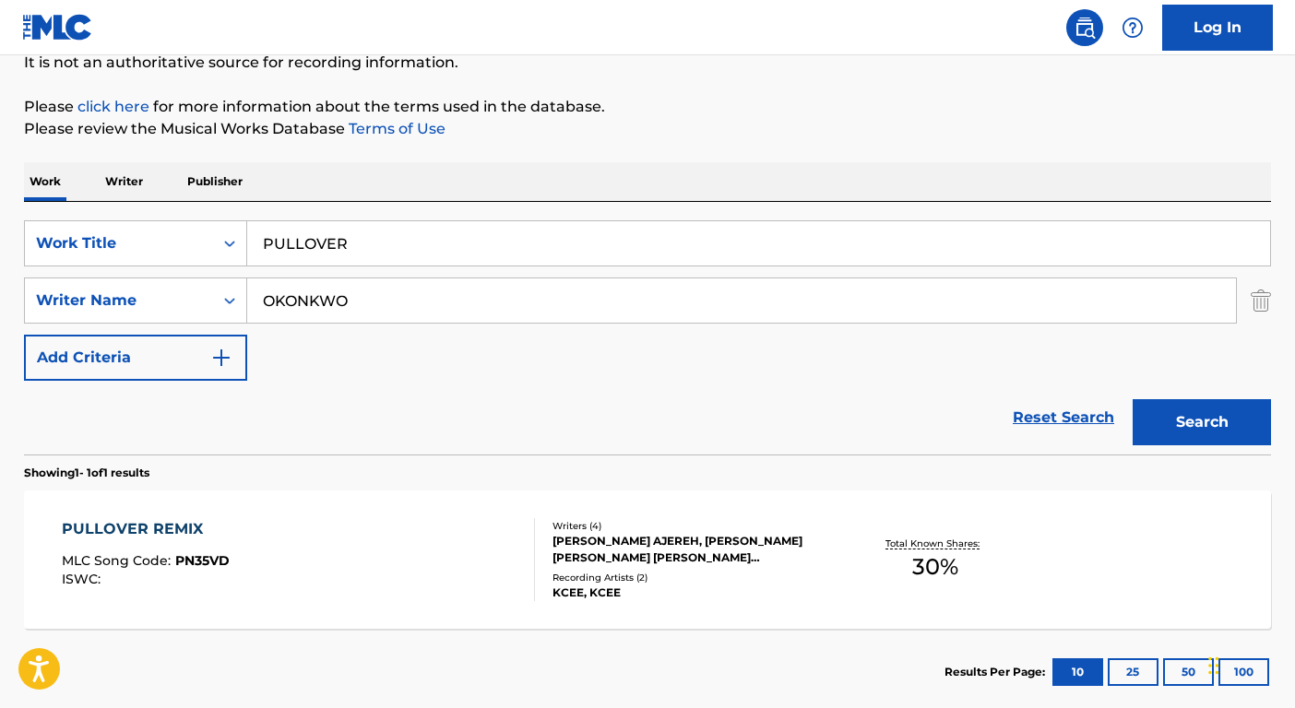
click at [397, 251] on input "PULLOVER" at bounding box center [758, 243] width 1023 height 44
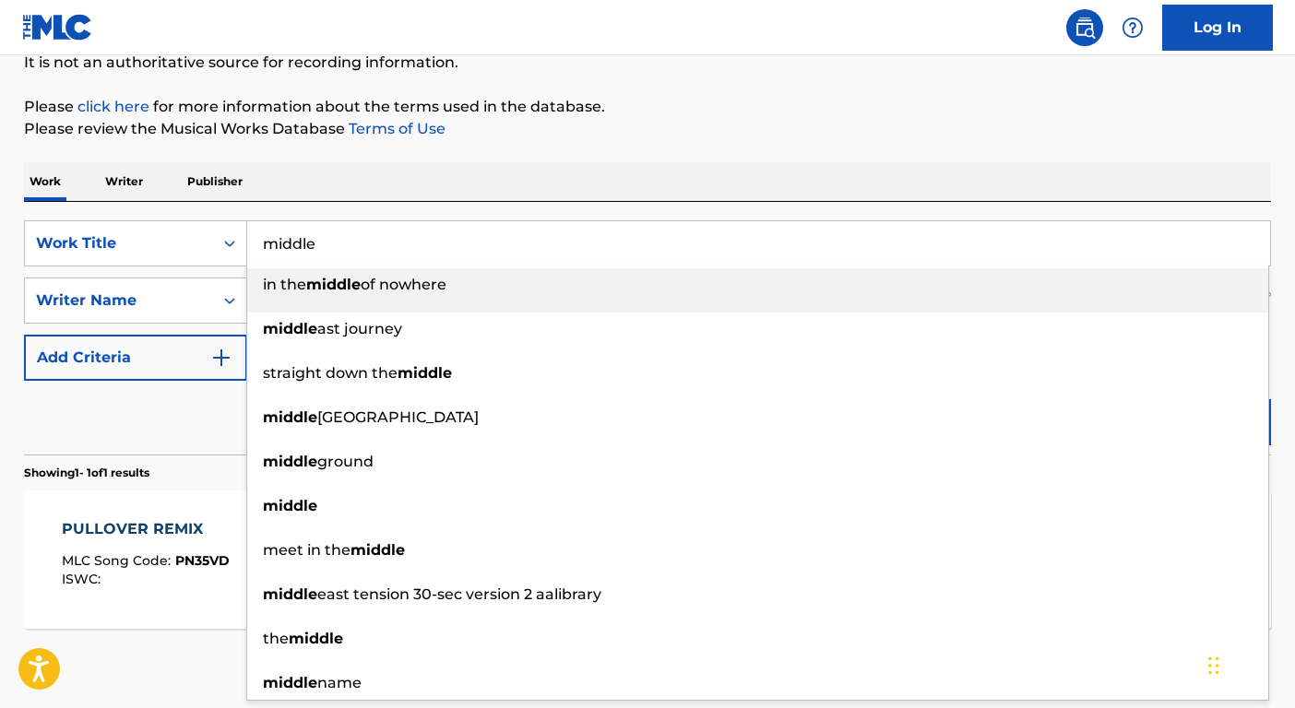
type input "middle"
click at [177, 411] on div "Reset Search Search" at bounding box center [647, 418] width 1247 height 74
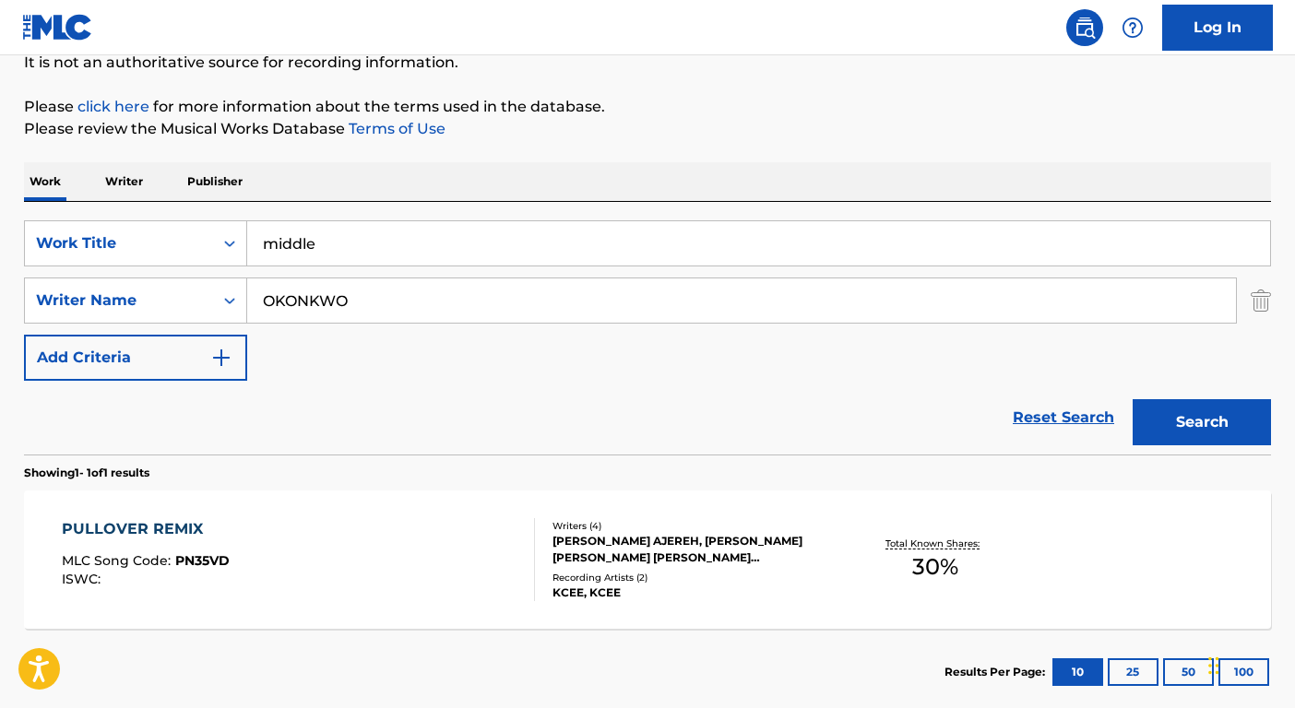
click at [292, 307] on input "OKONKWO" at bounding box center [741, 301] width 989 height 44
type input "aarons"
click at [1133, 399] on button "Search" at bounding box center [1202, 422] width 138 height 46
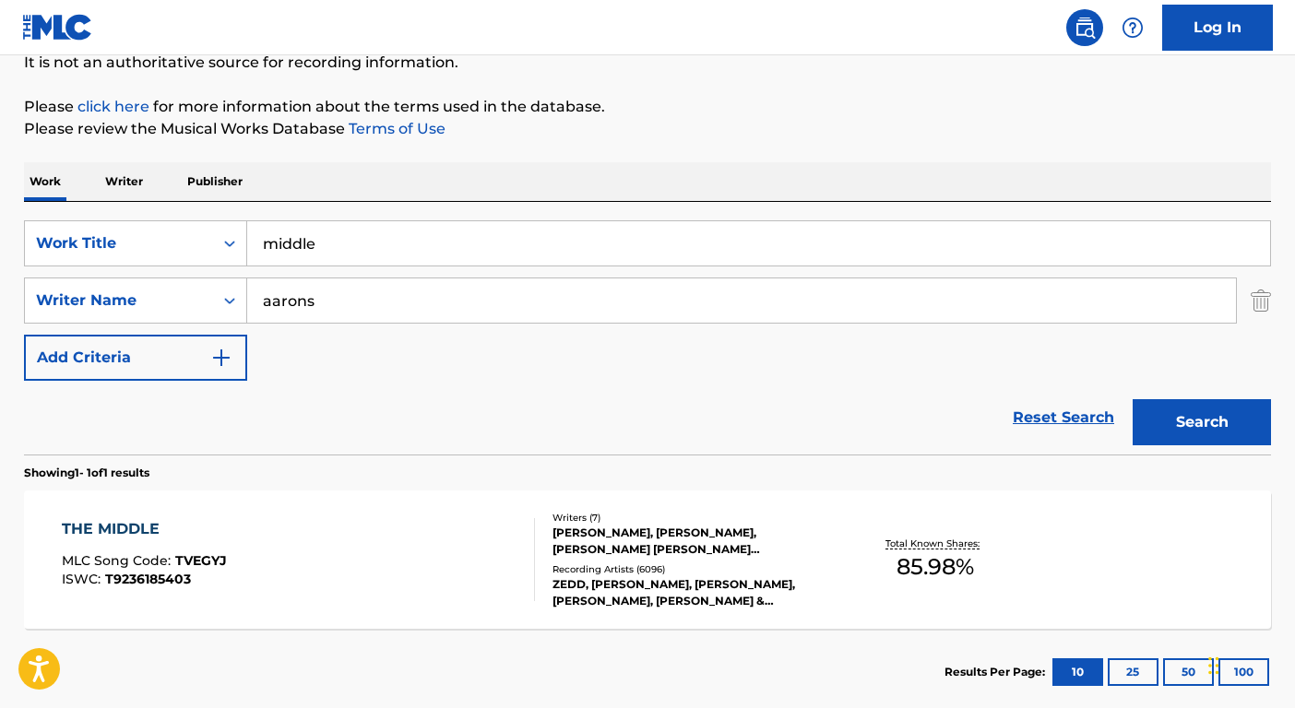
click at [673, 581] on div "ZEDD, MAREN MORRIS, GREY, ZEDD, MAREN MORRIS & GREY, ZEDD, MAREN MORRIS, GREY, …" at bounding box center [692, 593] width 279 height 33
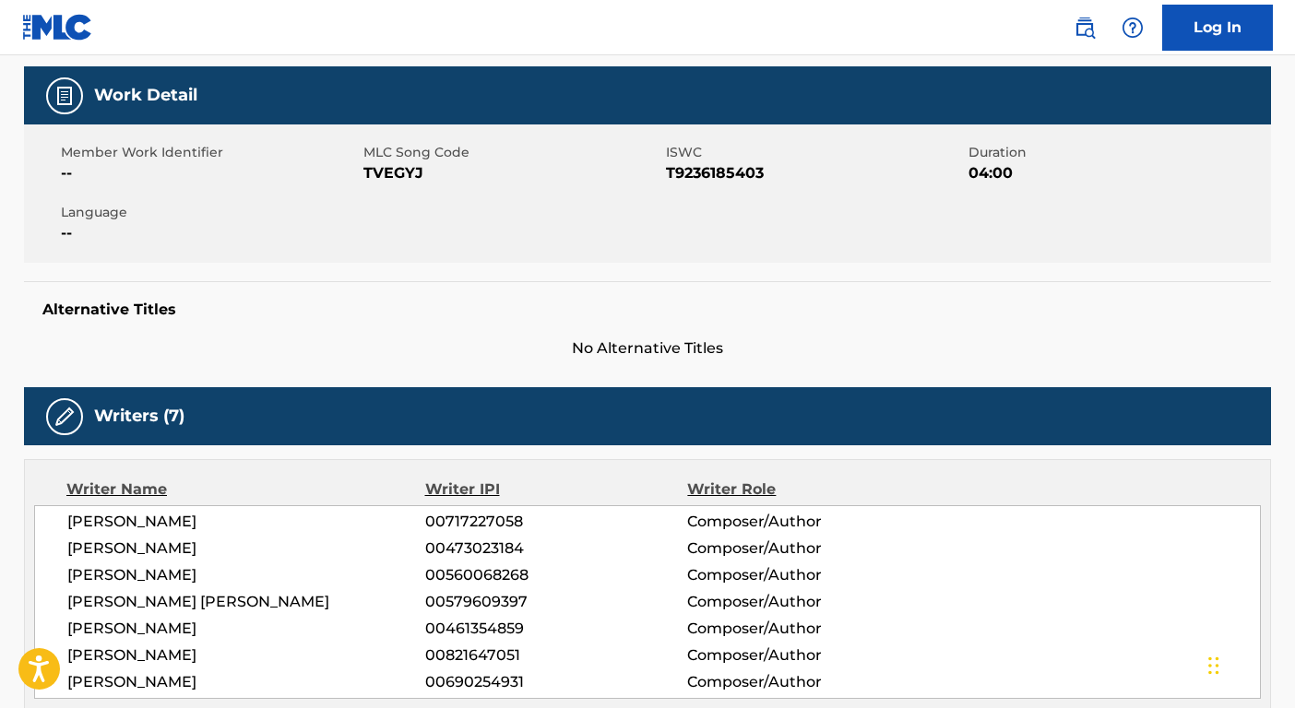
scroll to position [84, 0]
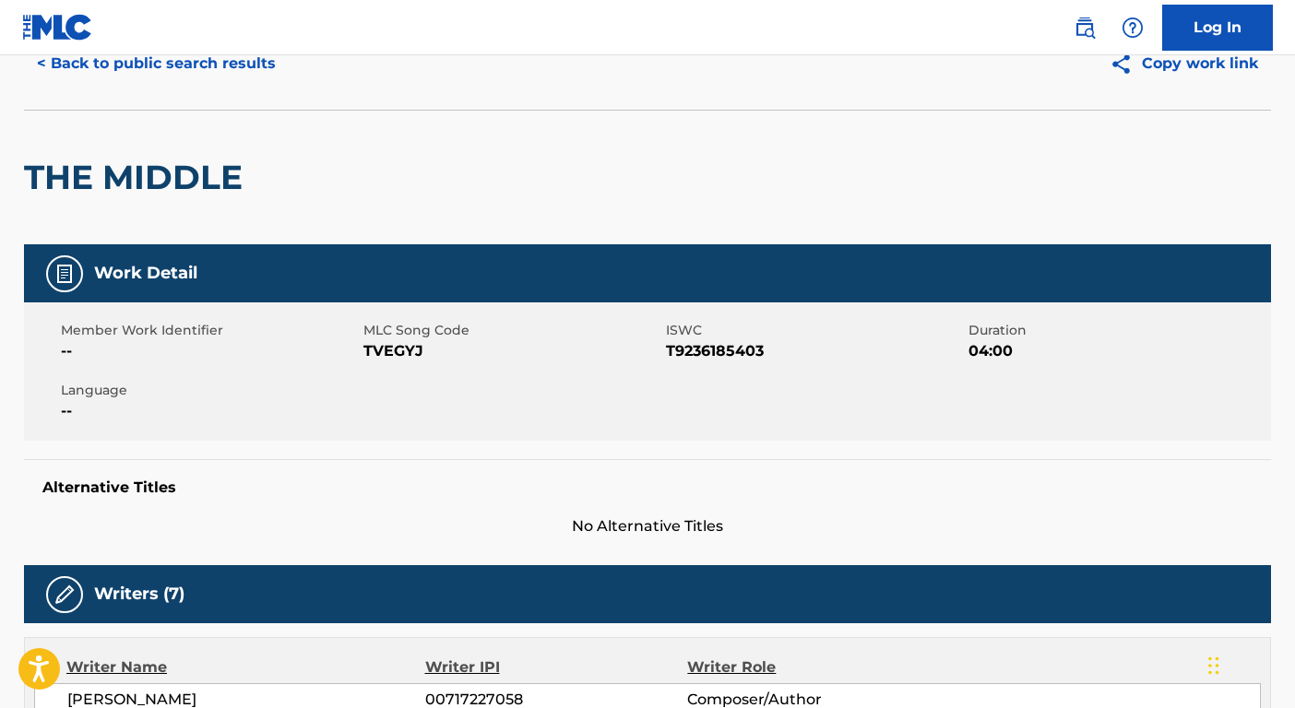
click at [150, 43] on nav "Log In" at bounding box center [647, 27] width 1295 height 55
click at [176, 64] on button "< Back to public search results" at bounding box center [156, 64] width 265 height 46
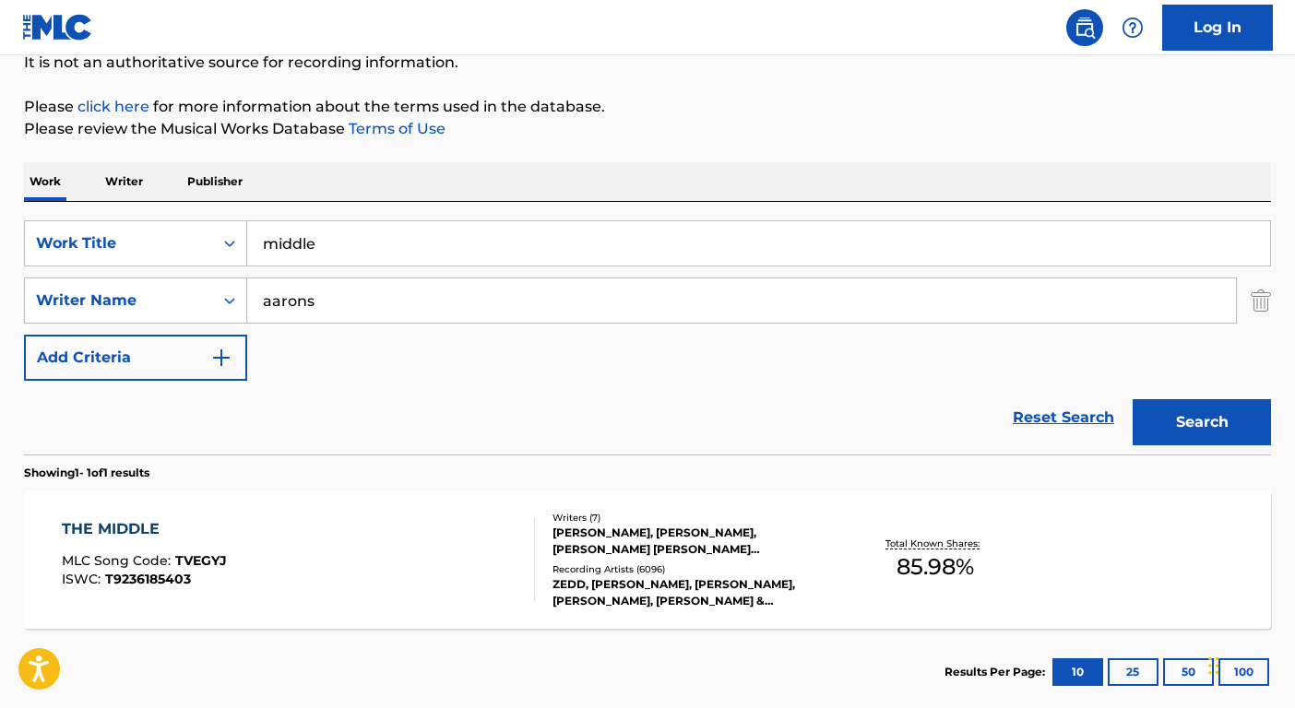
click at [349, 236] on input "middle" at bounding box center [758, 243] width 1023 height 44
paste input "NOWHERE GIRL"
type input "NOWHERE GIRL"
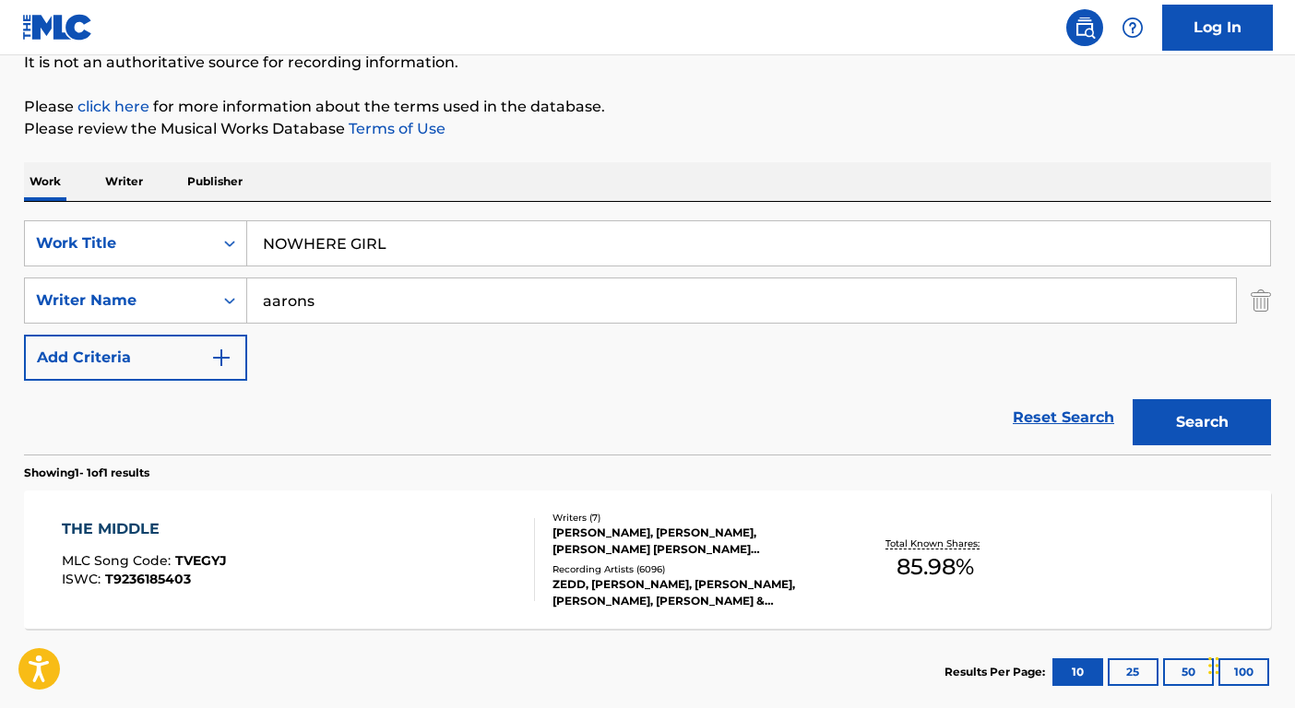
click at [381, 310] on input "aarons" at bounding box center [741, 301] width 989 height 44
type input "Holliday"
click at [1133, 399] on button "Search" at bounding box center [1202, 422] width 138 height 46
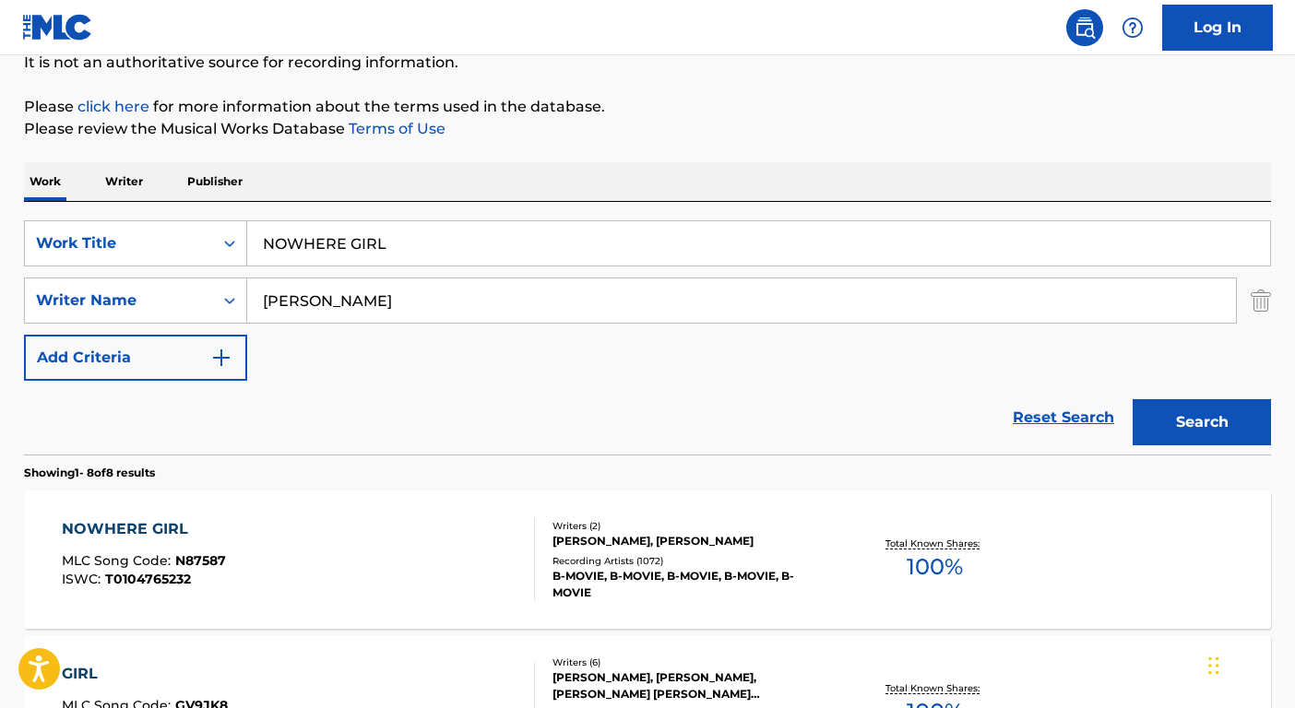
click at [676, 531] on div "Writers ( 2 )" at bounding box center [692, 526] width 279 height 14
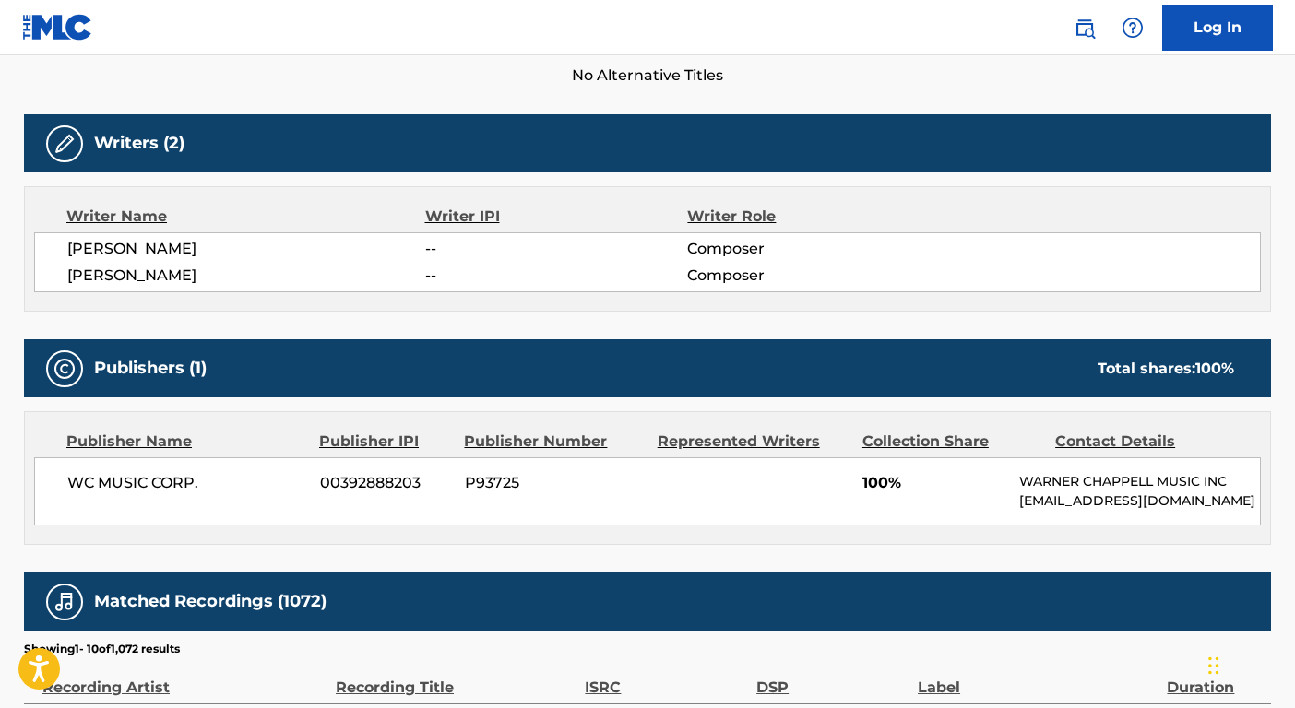
scroll to position [886, 0]
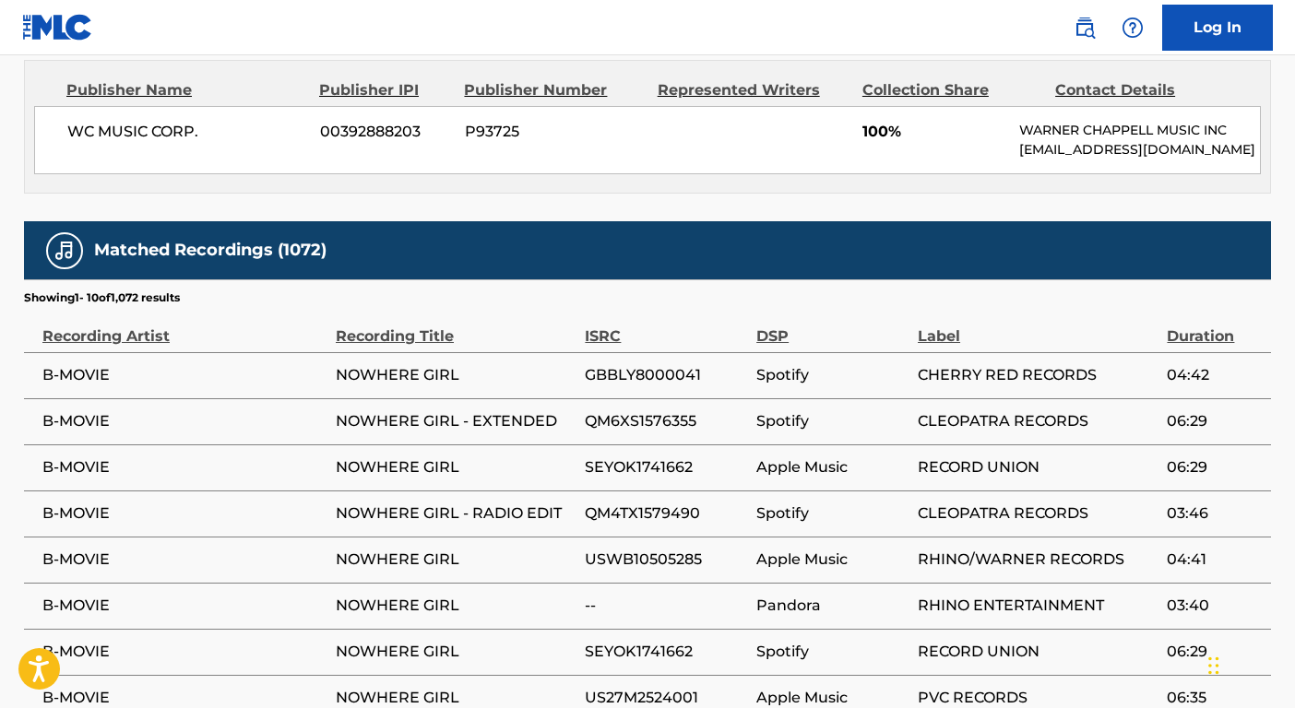
scroll to position [190, 0]
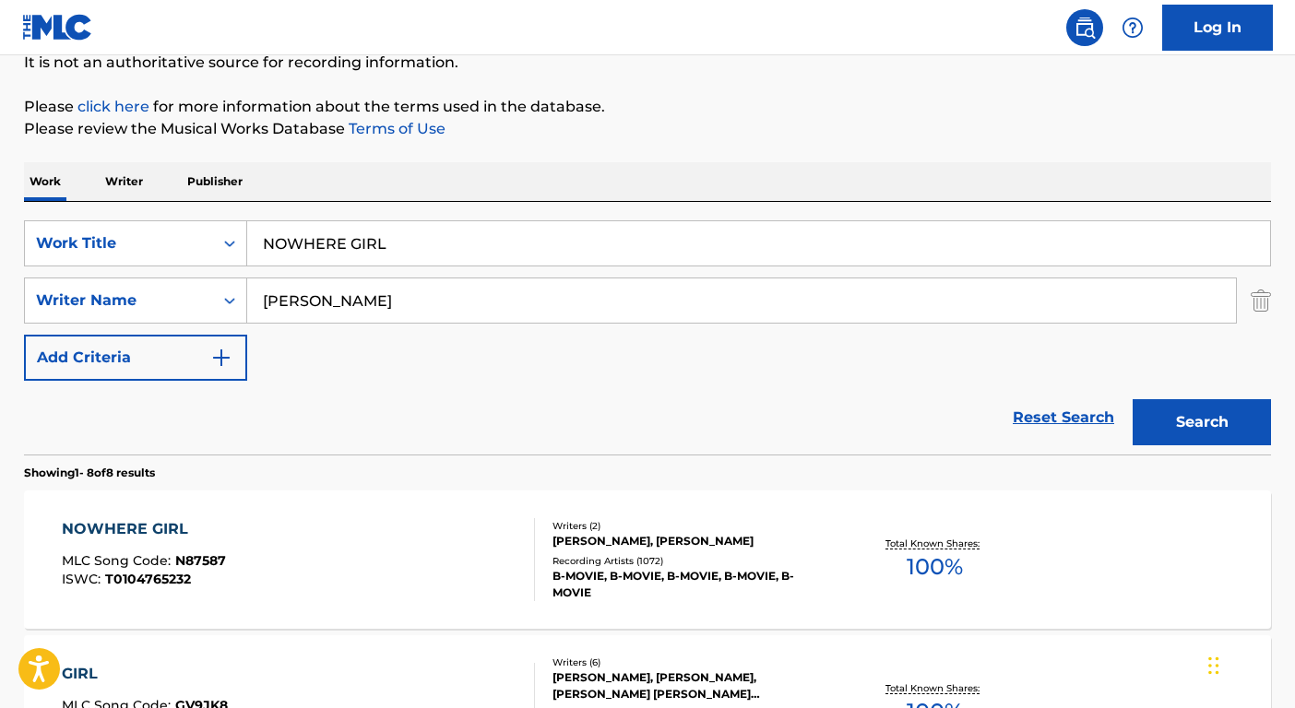
click at [363, 224] on input "NOWHERE GIRL" at bounding box center [758, 243] width 1023 height 44
click at [370, 233] on input "NOWHERE GIRL" at bounding box center [758, 243] width 1023 height 44
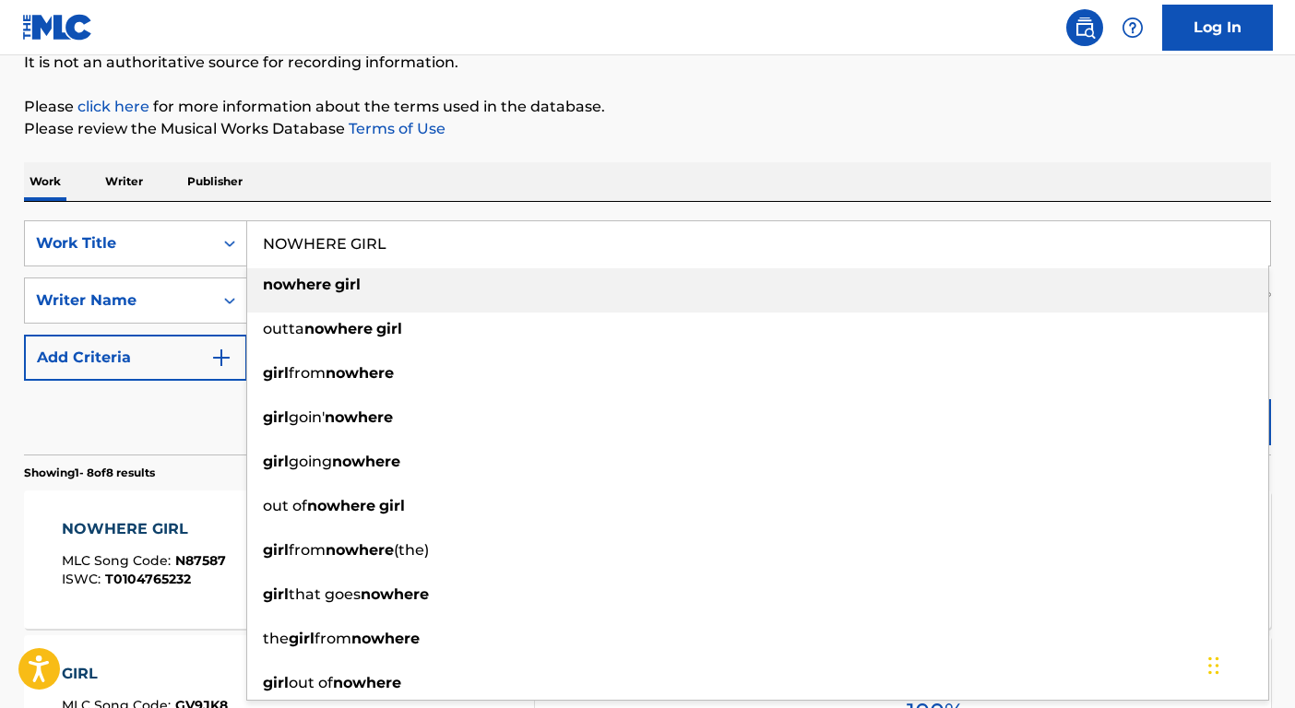
paste input "GREAT THINGS"
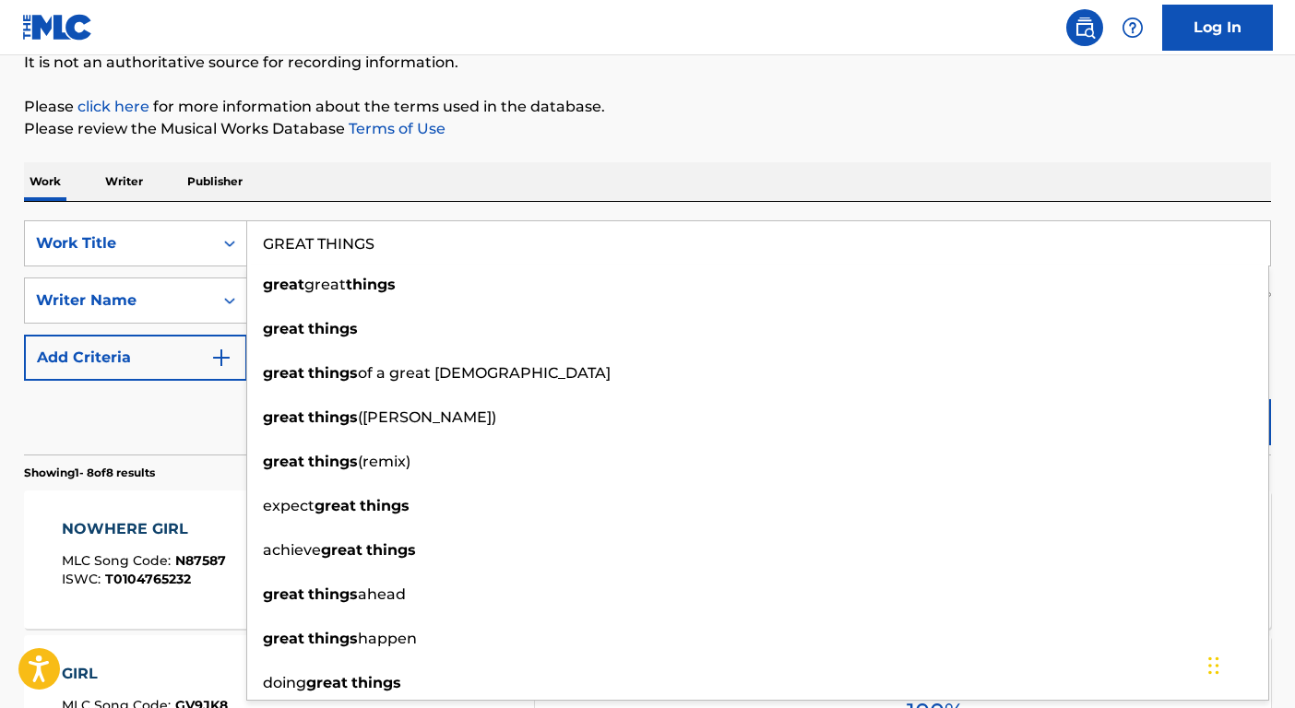
type input "GREAT THINGS"
drag, startPoint x: 193, startPoint y: 406, endPoint x: 236, endPoint y: 353, distance: 68.2
click at [193, 406] on div "Reset Search Search" at bounding box center [647, 418] width 1247 height 74
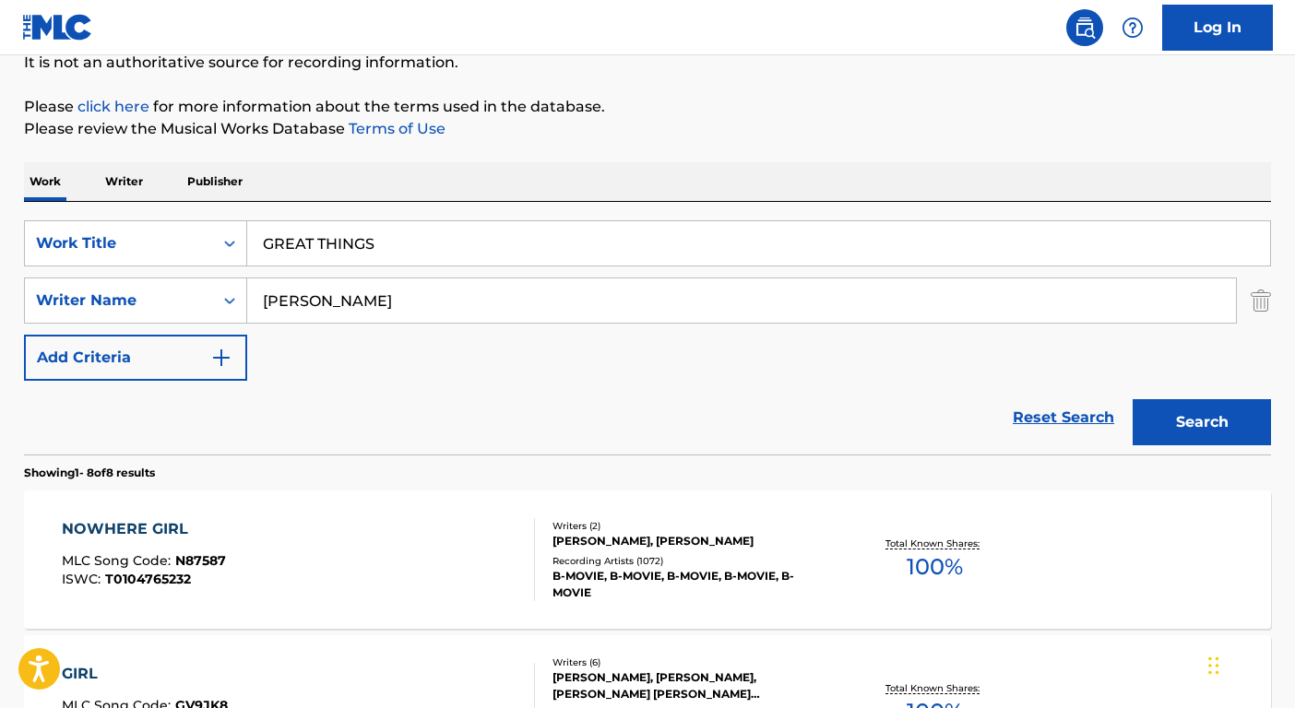
click at [281, 313] on input "Holliday" at bounding box center [741, 301] width 989 height 44
type input "Hilliard"
click at [1133, 399] on button "Search" at bounding box center [1202, 422] width 138 height 46
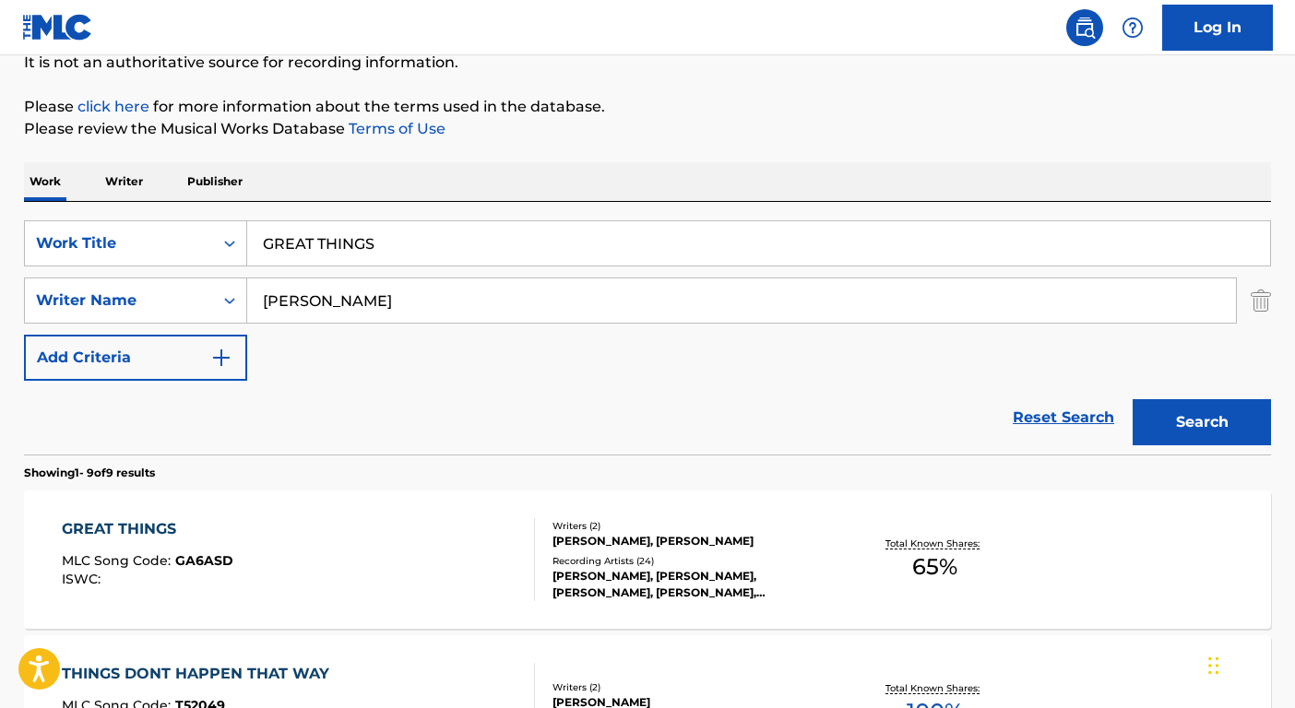
scroll to position [194, 0]
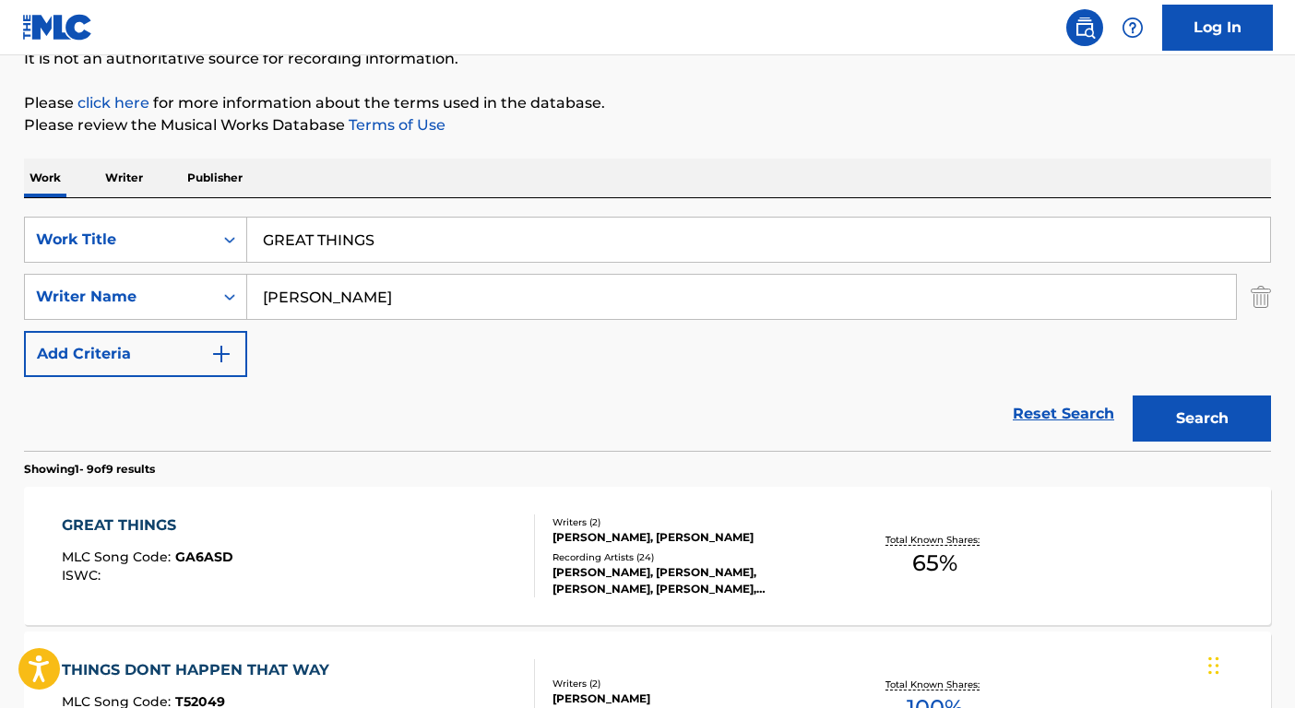
click at [697, 557] on div "Recording Artists ( 24 )" at bounding box center [692, 558] width 279 height 14
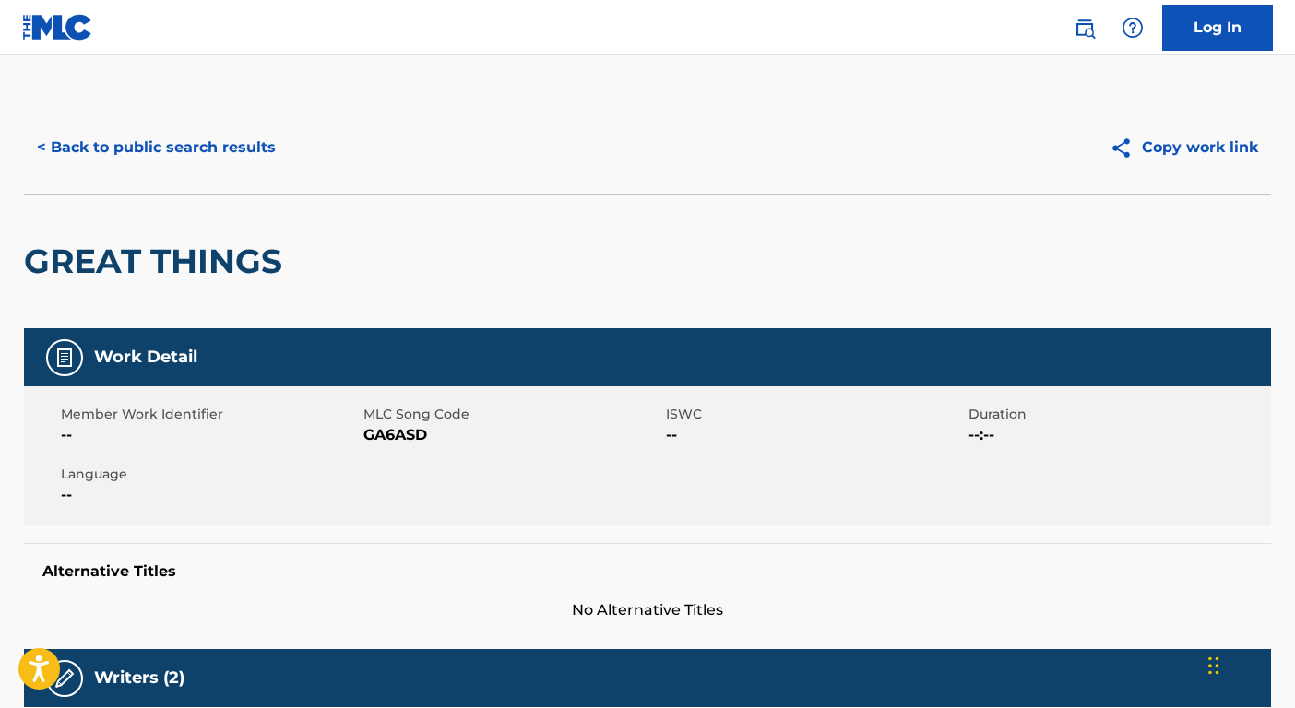
click at [91, 146] on button "< Back to public search results" at bounding box center [156, 148] width 265 height 46
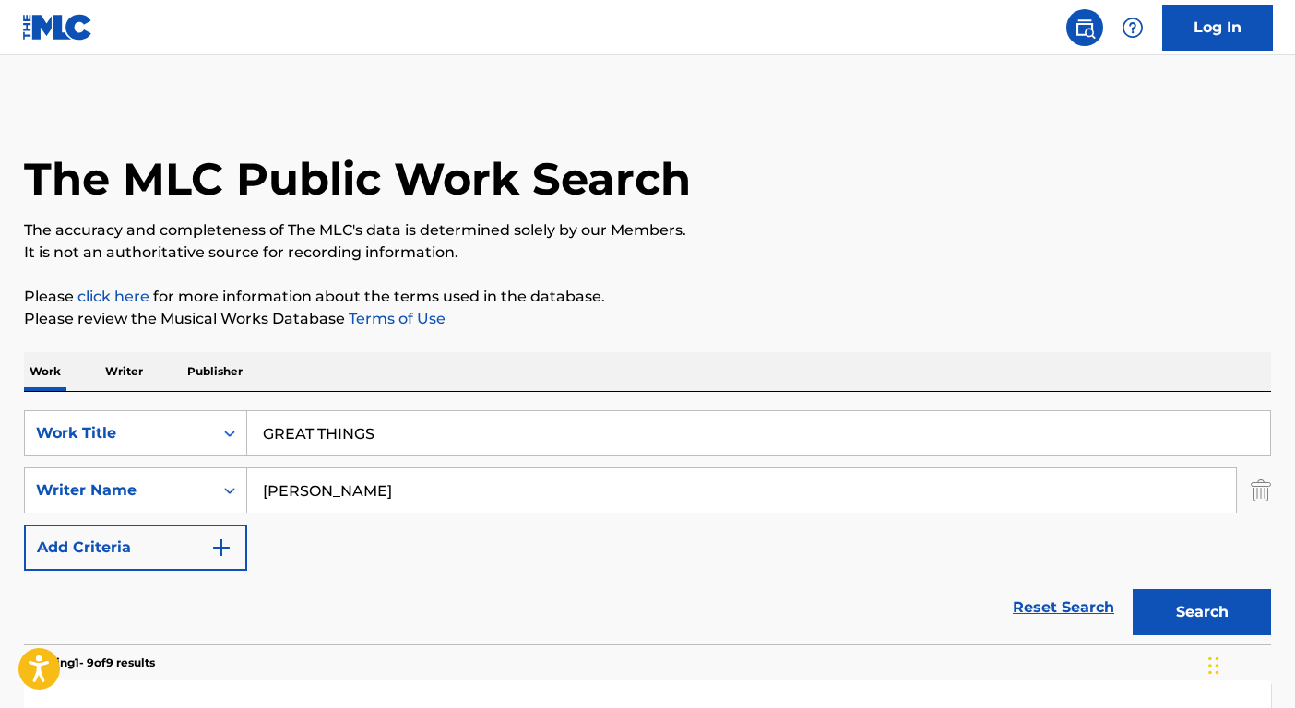
scroll to position [194, 0]
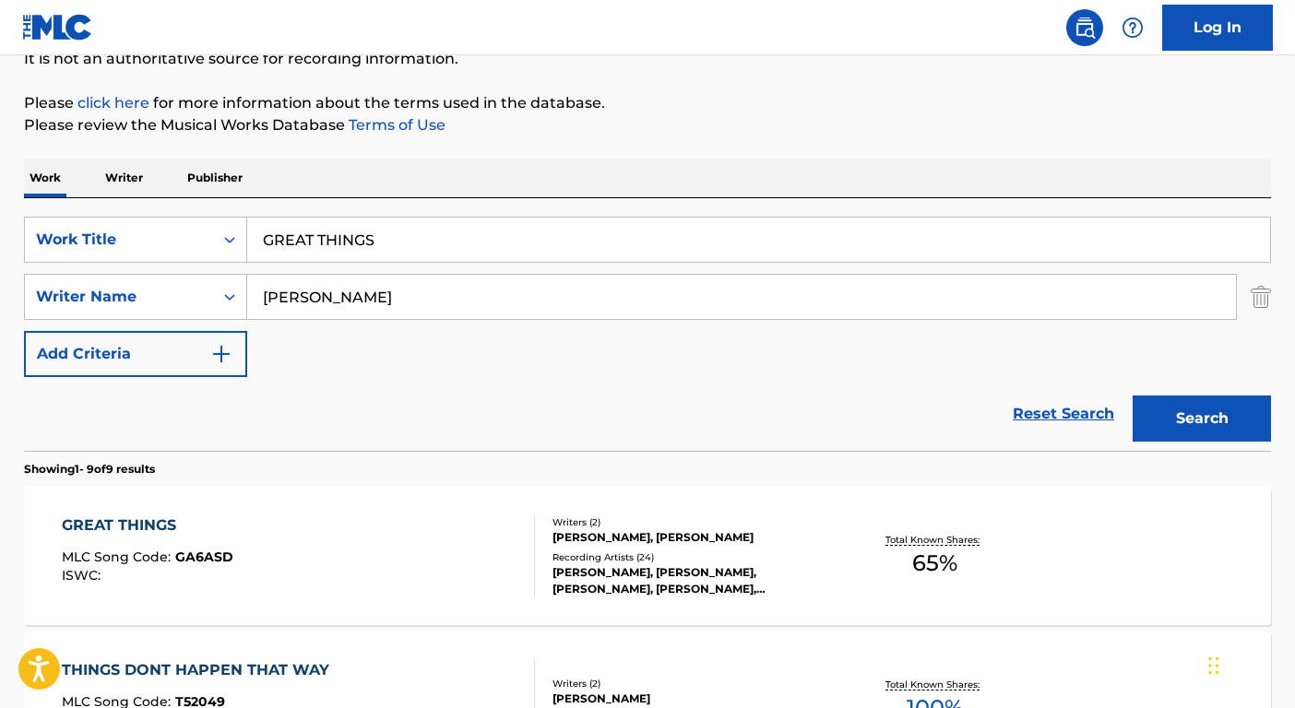
click at [371, 247] on input "GREAT THINGS" at bounding box center [758, 240] width 1023 height 44
paste input "Somebody That I Used To Know"
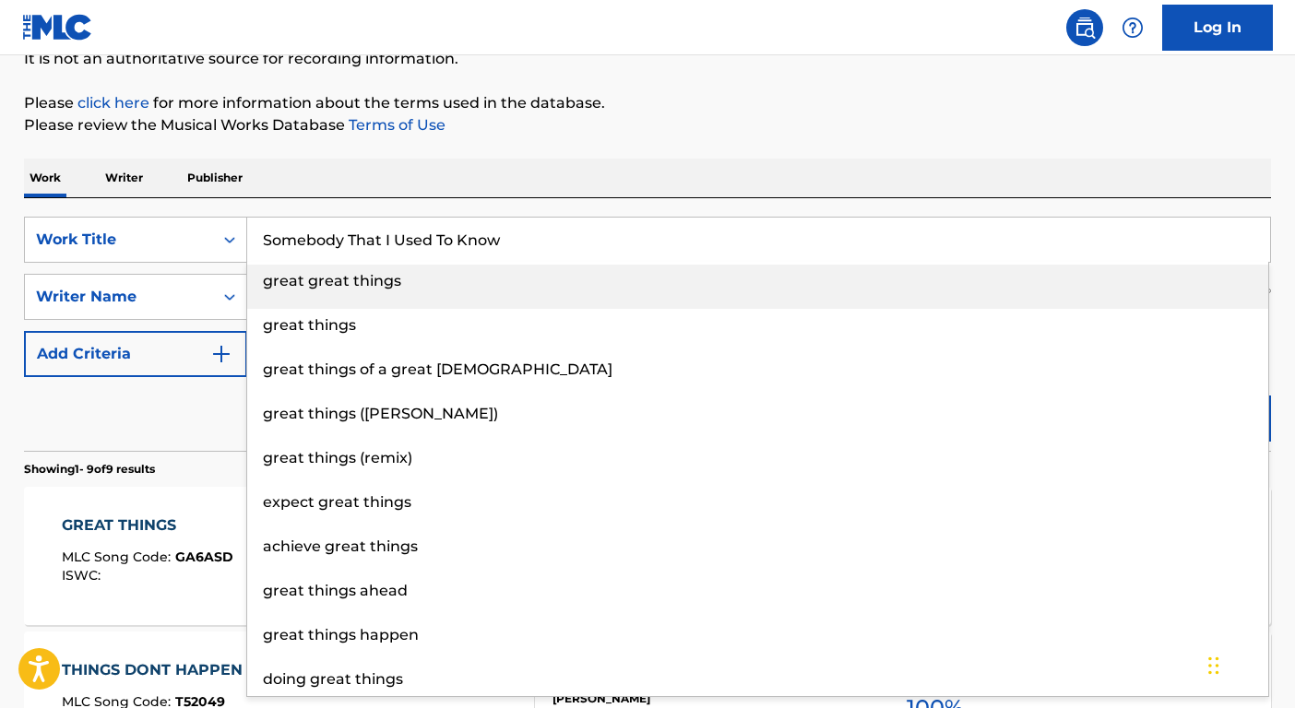
click at [360, 305] on li "great great things" at bounding box center [757, 287] width 1021 height 44
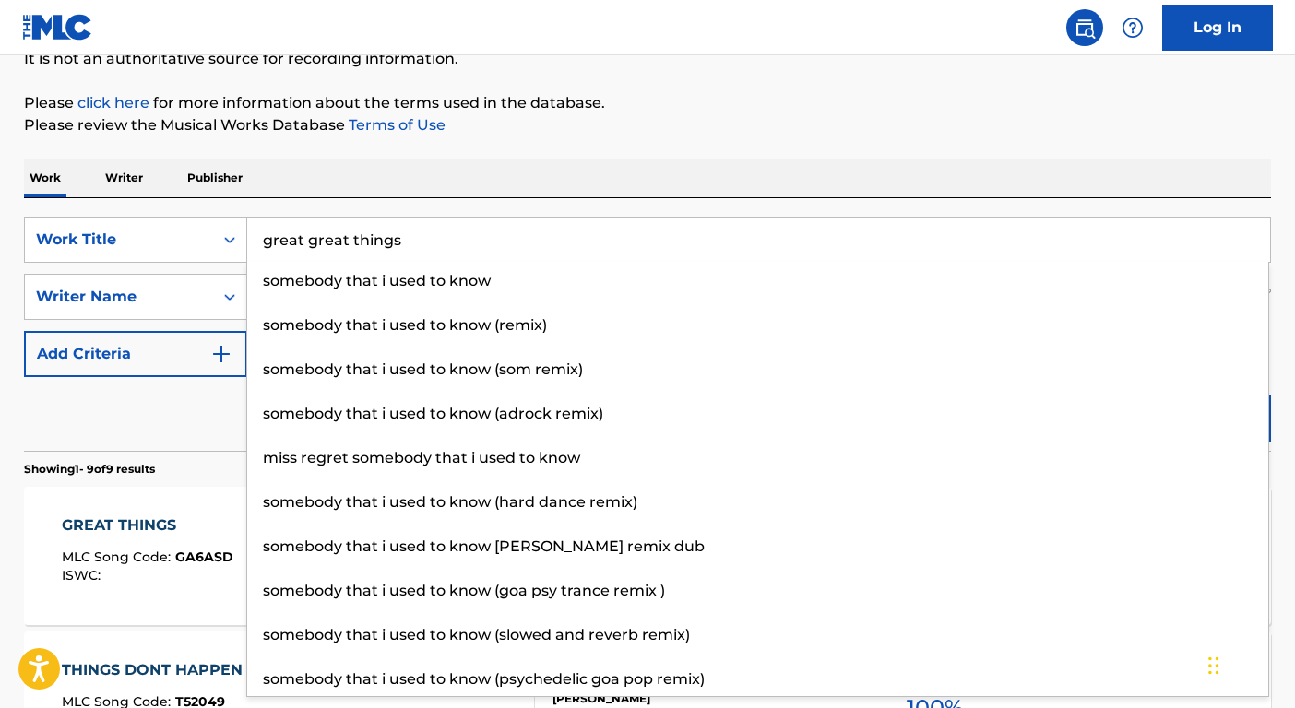
click at [232, 410] on div "Reset Search Search" at bounding box center [647, 414] width 1247 height 74
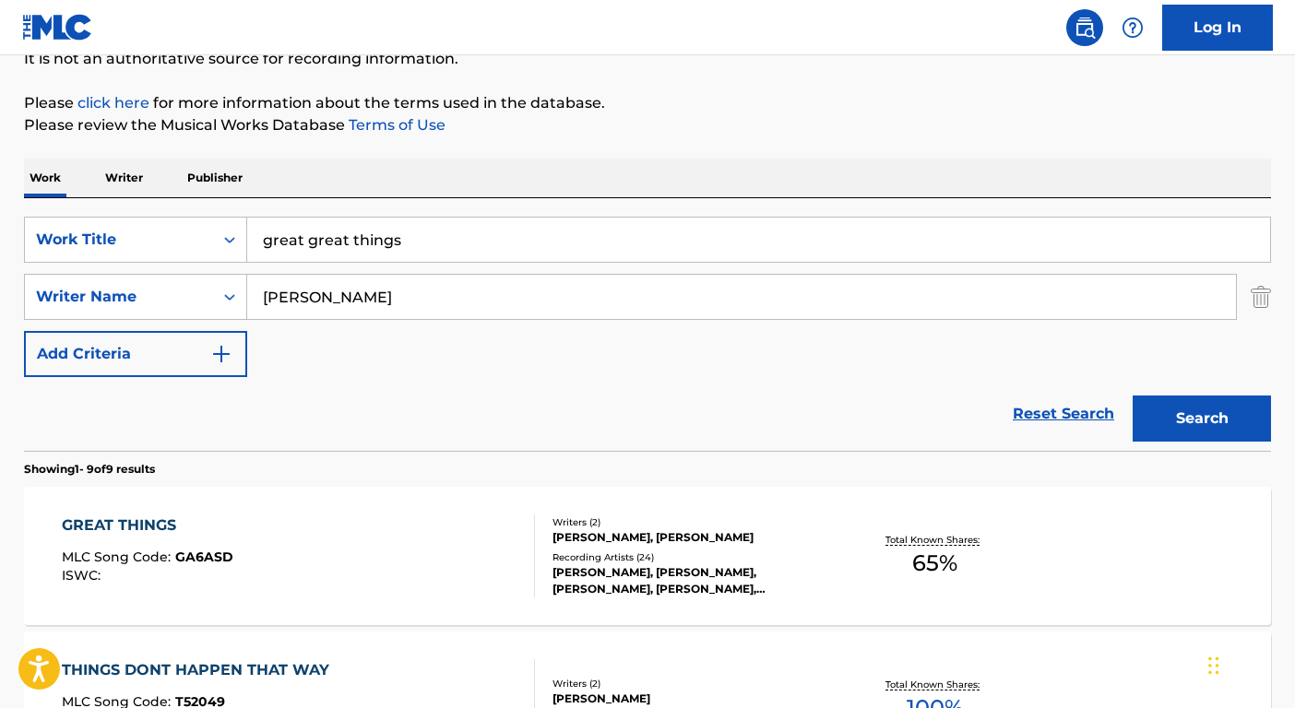
click at [407, 238] on input "great great things" at bounding box center [758, 240] width 1023 height 44
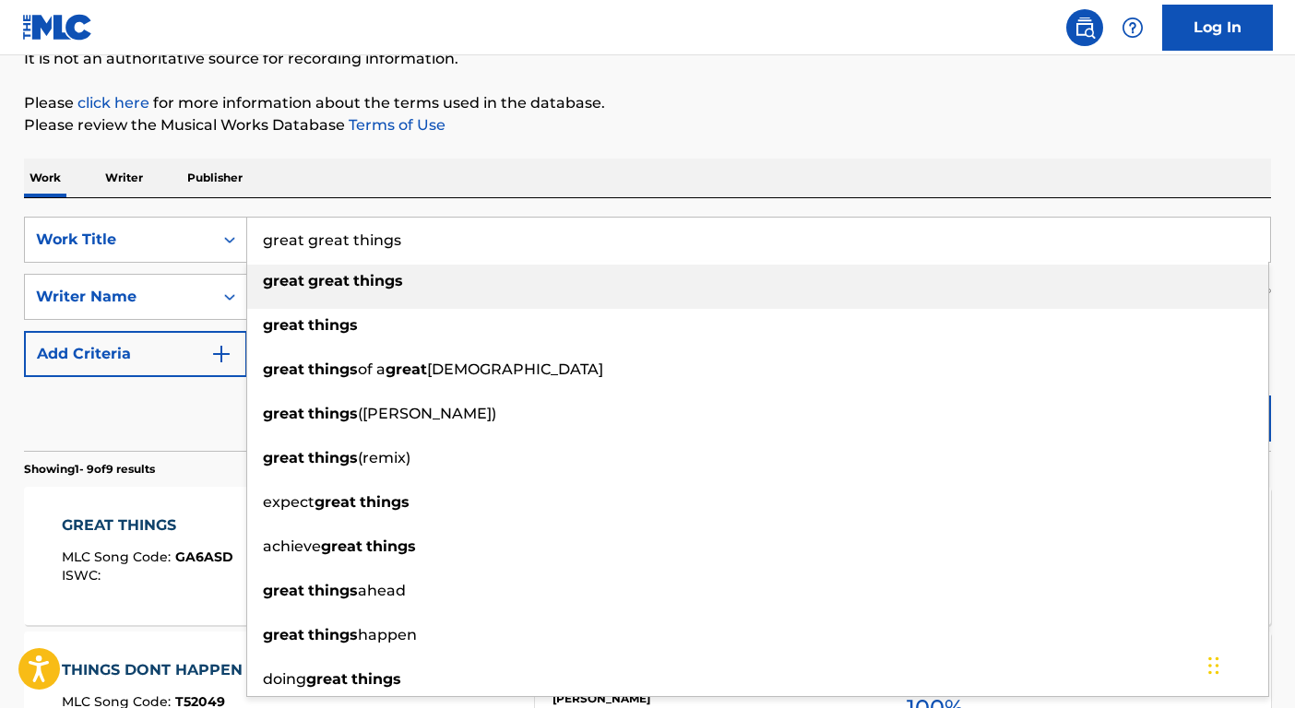
paste input "Somebody That I Used To Know"
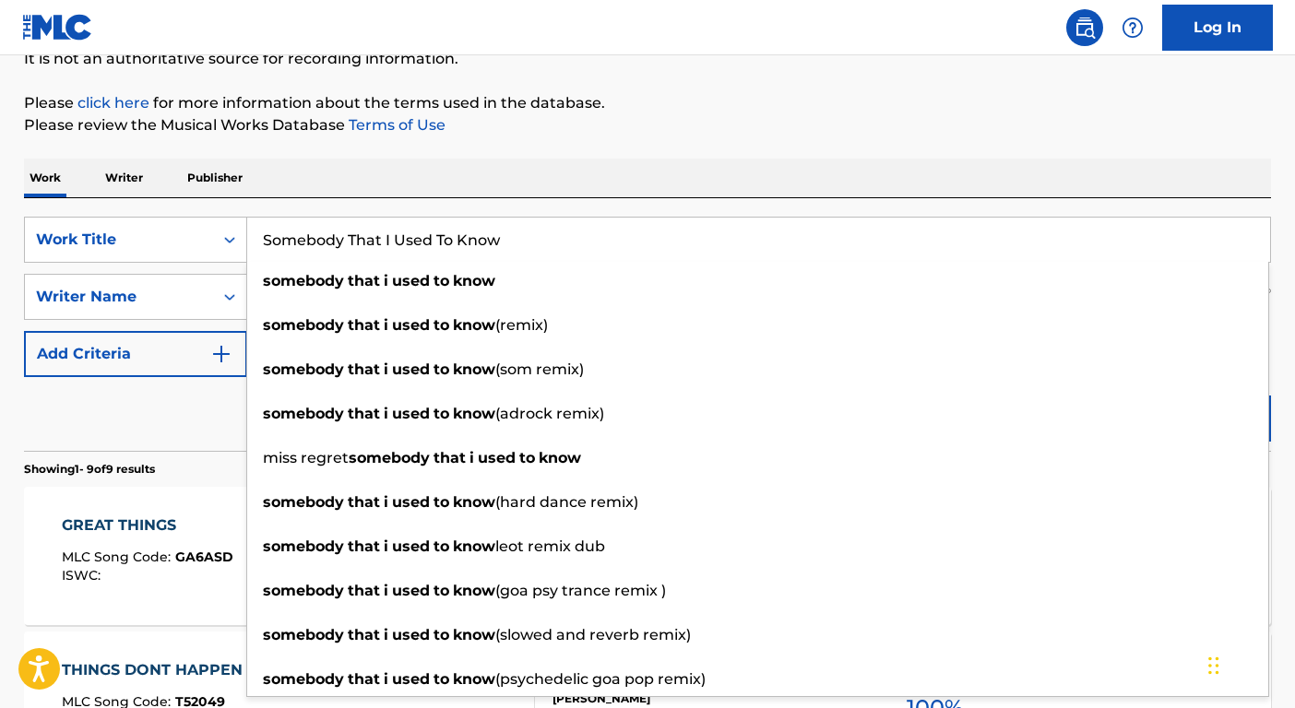
type input "Somebody That I Used To Know"
click at [190, 434] on div "Reset Search Search" at bounding box center [647, 414] width 1247 height 74
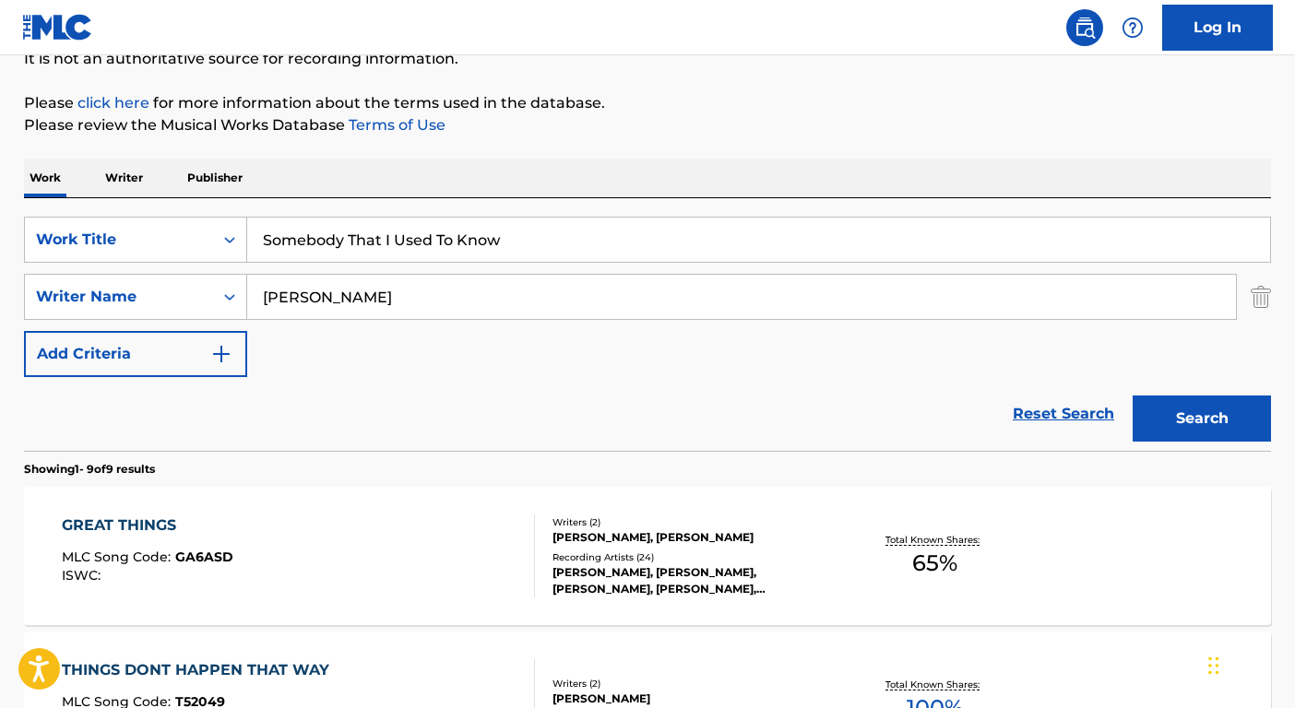
click at [307, 291] on input "Hilliard" at bounding box center [741, 297] width 989 height 44
type input "Backer"
click at [1133, 396] on button "Search" at bounding box center [1202, 419] width 138 height 46
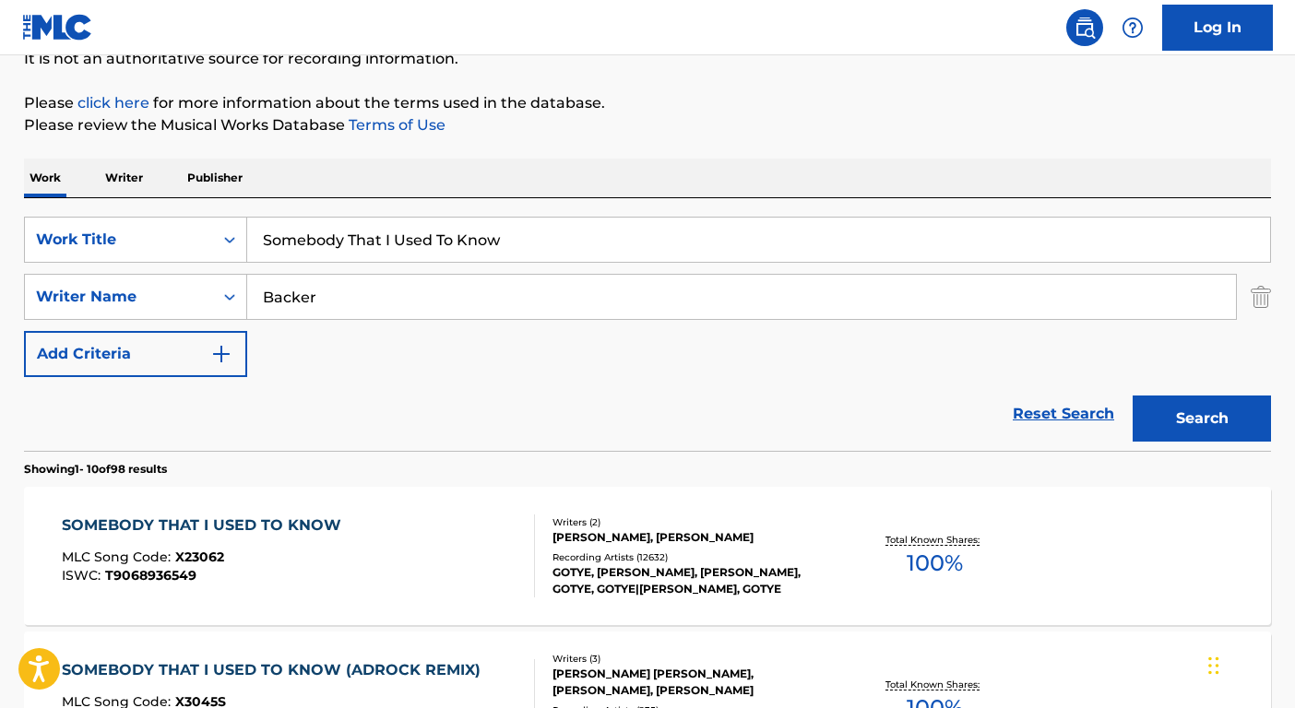
scroll to position [558, 0]
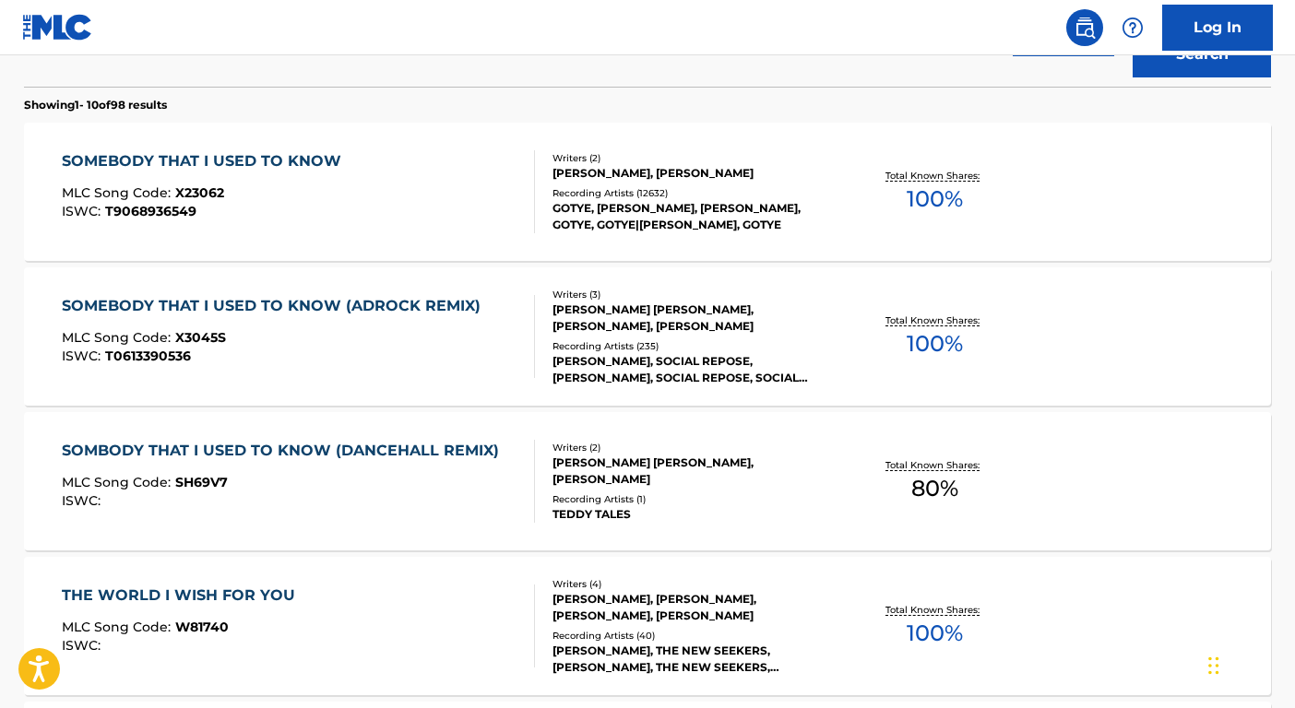
click at [744, 234] on div "SOMEBODY THAT I USED TO KNOW MLC Song Code : X23062 ISWC : T9068936549 Writers …" at bounding box center [647, 192] width 1247 height 138
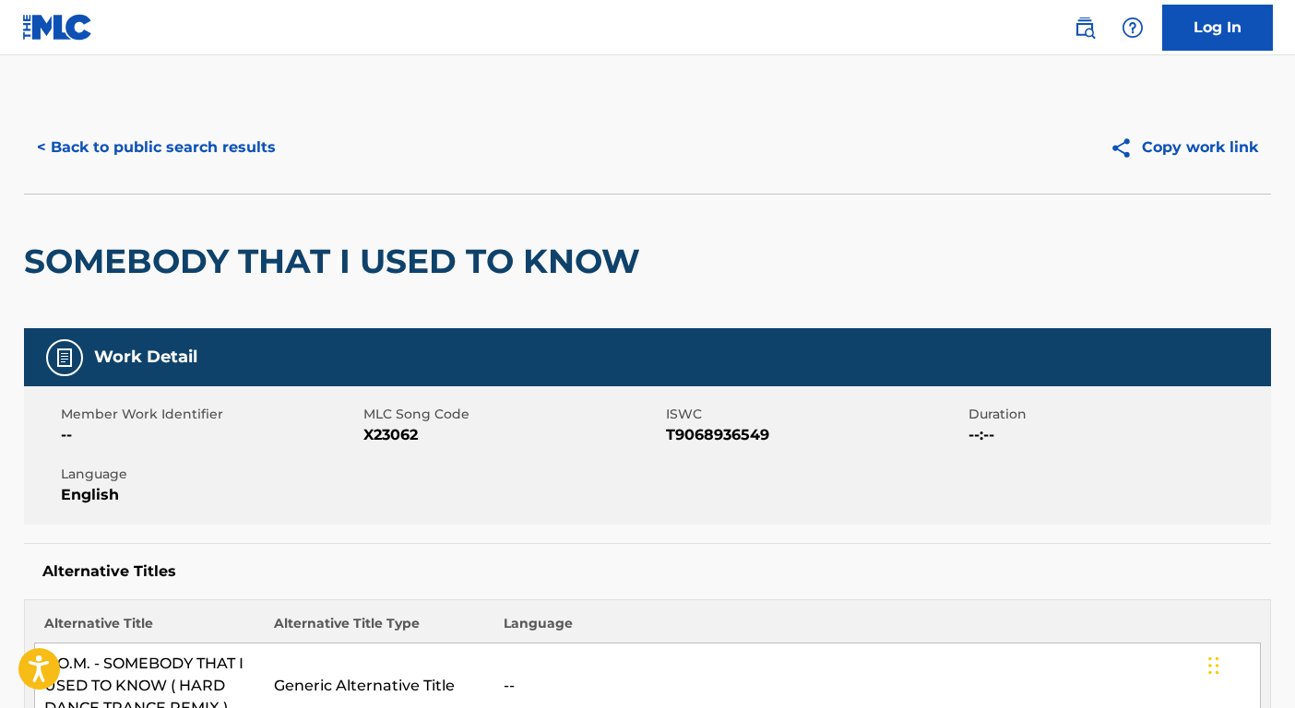
click at [162, 141] on button "< Back to public search results" at bounding box center [156, 148] width 265 height 46
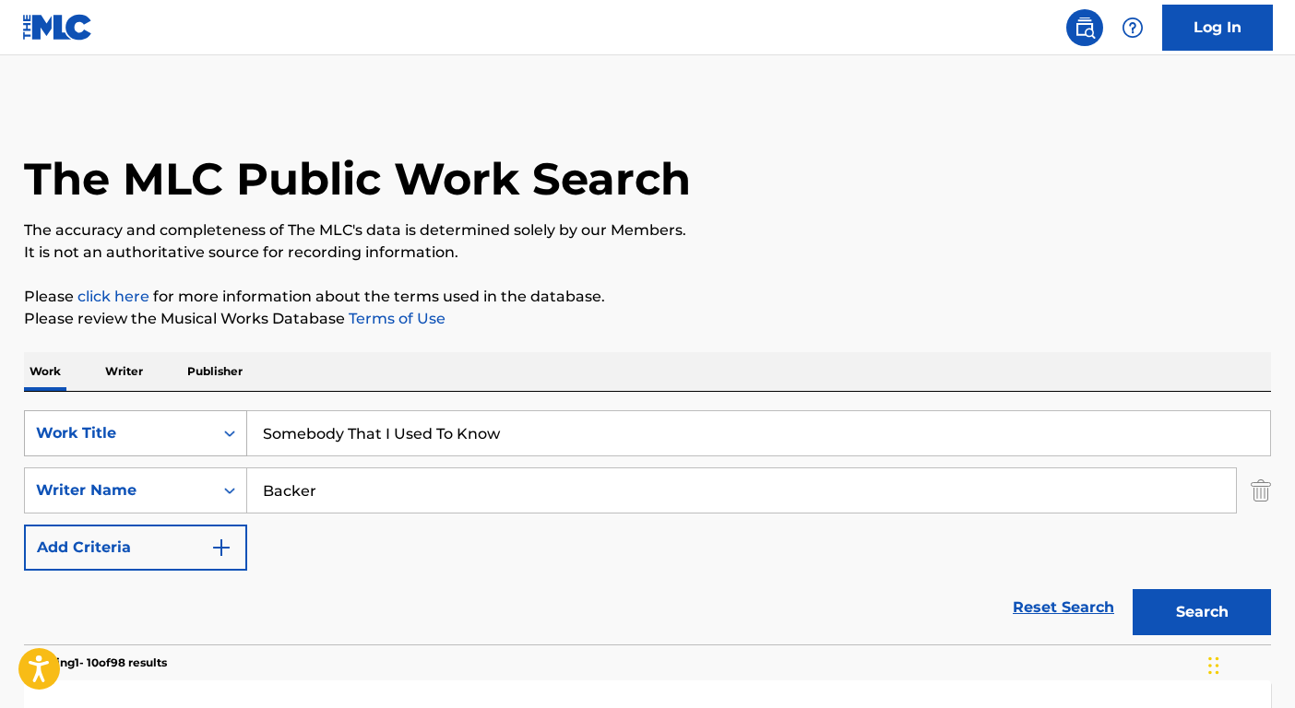
click at [149, 438] on div "Work Title" at bounding box center [135, 433] width 223 height 46
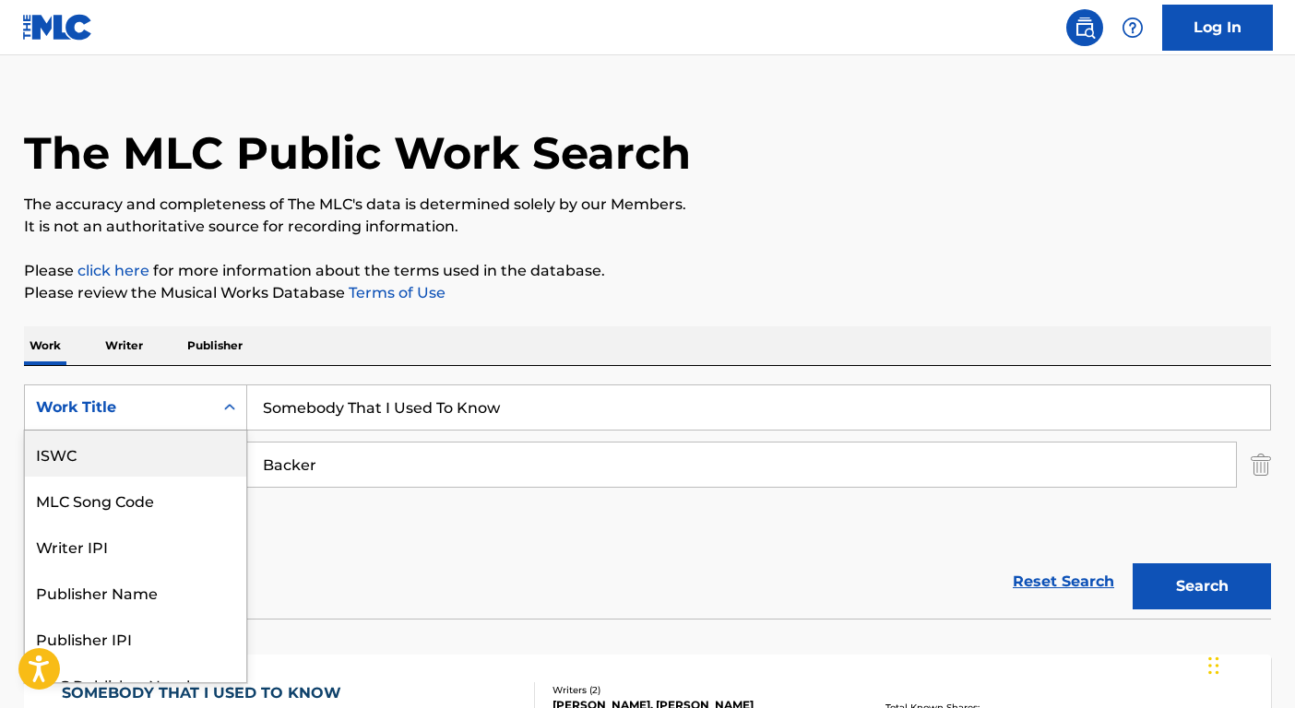
click at [73, 459] on div "ISWC" at bounding box center [135, 454] width 221 height 46
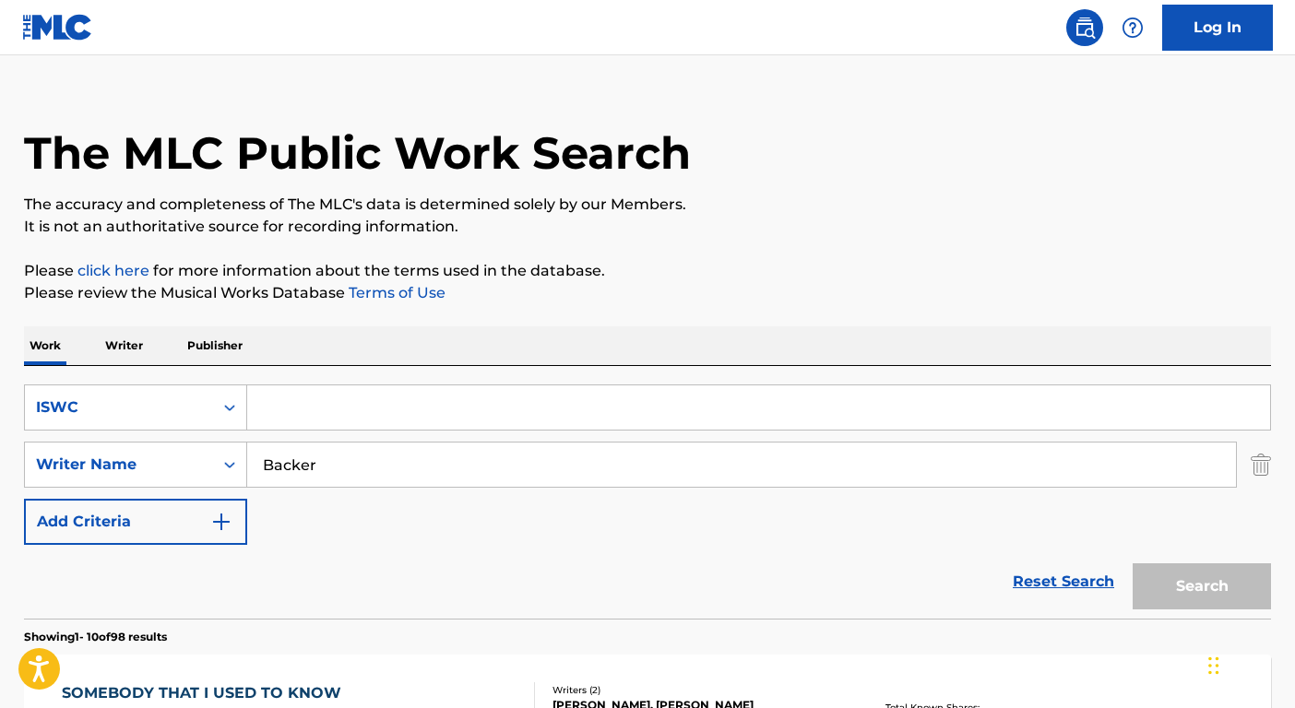
click at [346, 414] on input "Search Form" at bounding box center [758, 408] width 1023 height 44
paste input "T8008446003"
type input "T8008446003"
click at [339, 459] on input "Backer" at bounding box center [741, 465] width 989 height 44
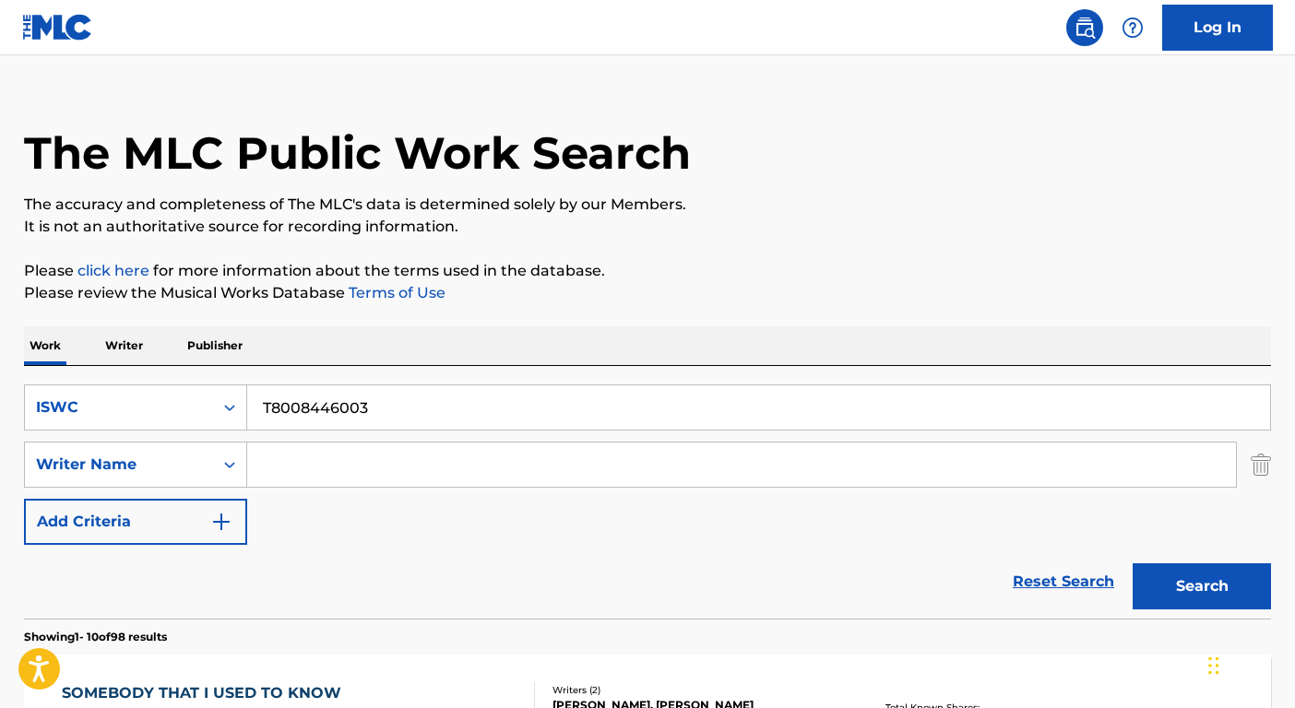
click at [1133, 564] on button "Search" at bounding box center [1202, 587] width 138 height 46
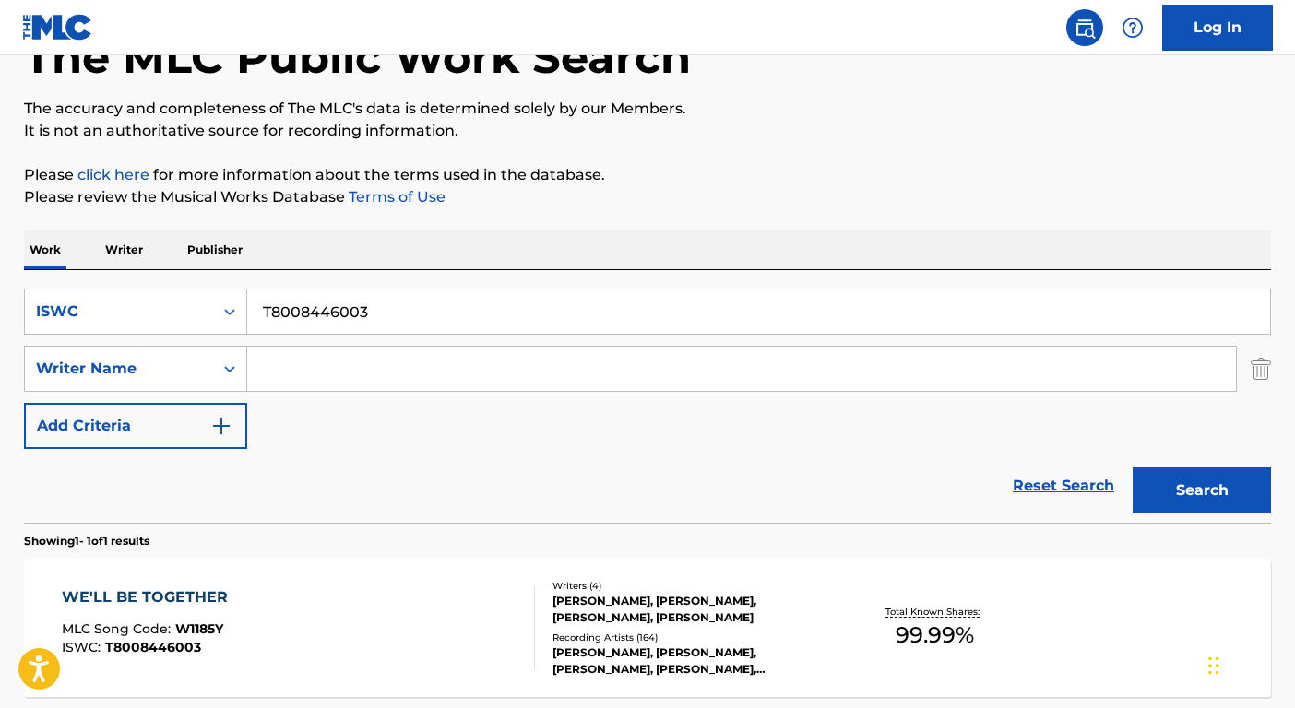
scroll to position [295, 0]
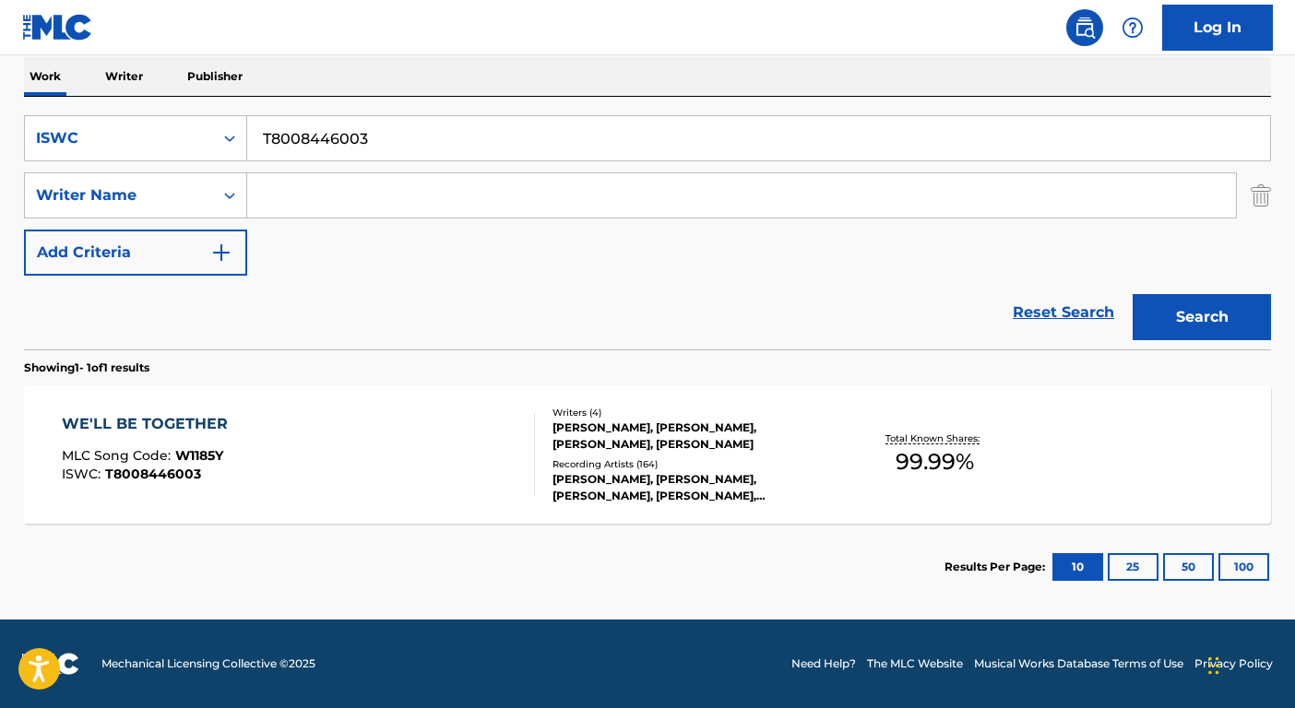
click at [702, 503] on div "WE'LL BE TOGETHER MLC Song Code : W1185Y ISWC : T8008446003 Writers ( 4 ) MARKU…" at bounding box center [647, 455] width 1247 height 138
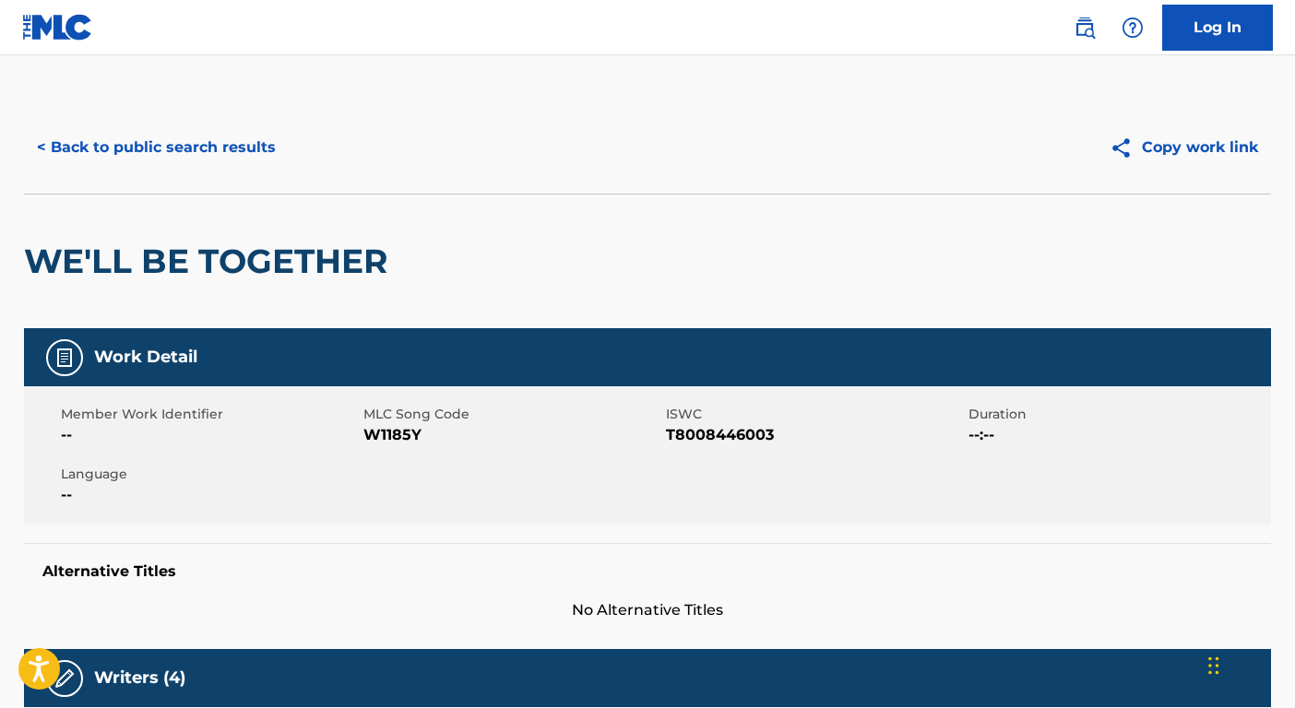
click at [159, 156] on button "< Back to public search results" at bounding box center [156, 148] width 265 height 46
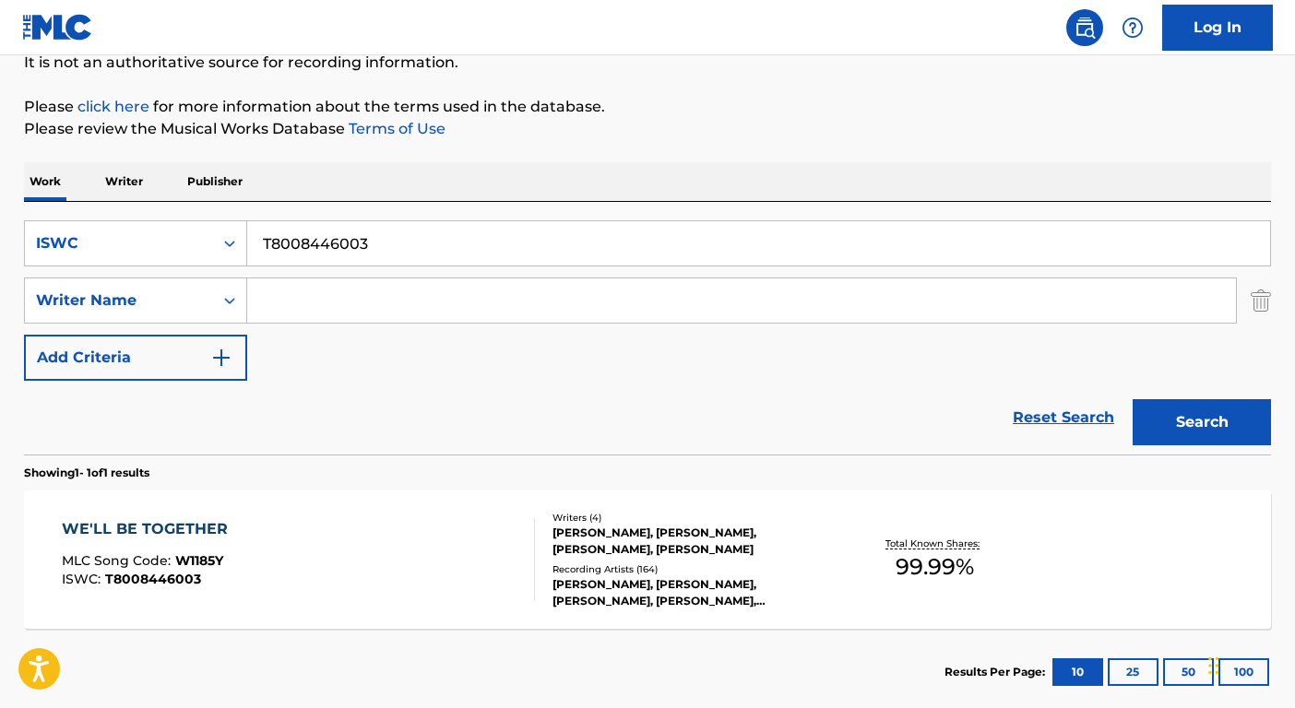
click at [412, 244] on input "T8008446003" at bounding box center [758, 243] width 1023 height 44
click at [149, 247] on div "ISWC" at bounding box center [119, 243] width 166 height 22
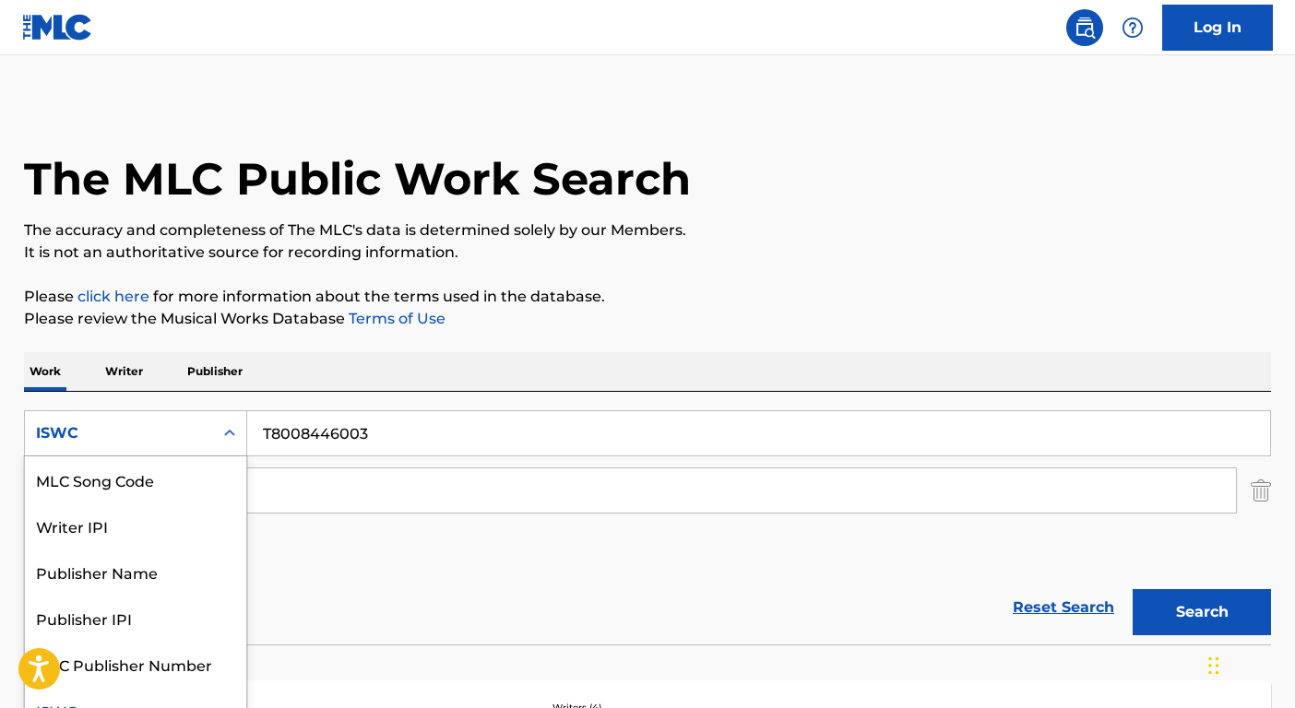
scroll to position [0, 0]
click at [140, 476] on div "Work Title" at bounding box center [135, 480] width 221 height 46
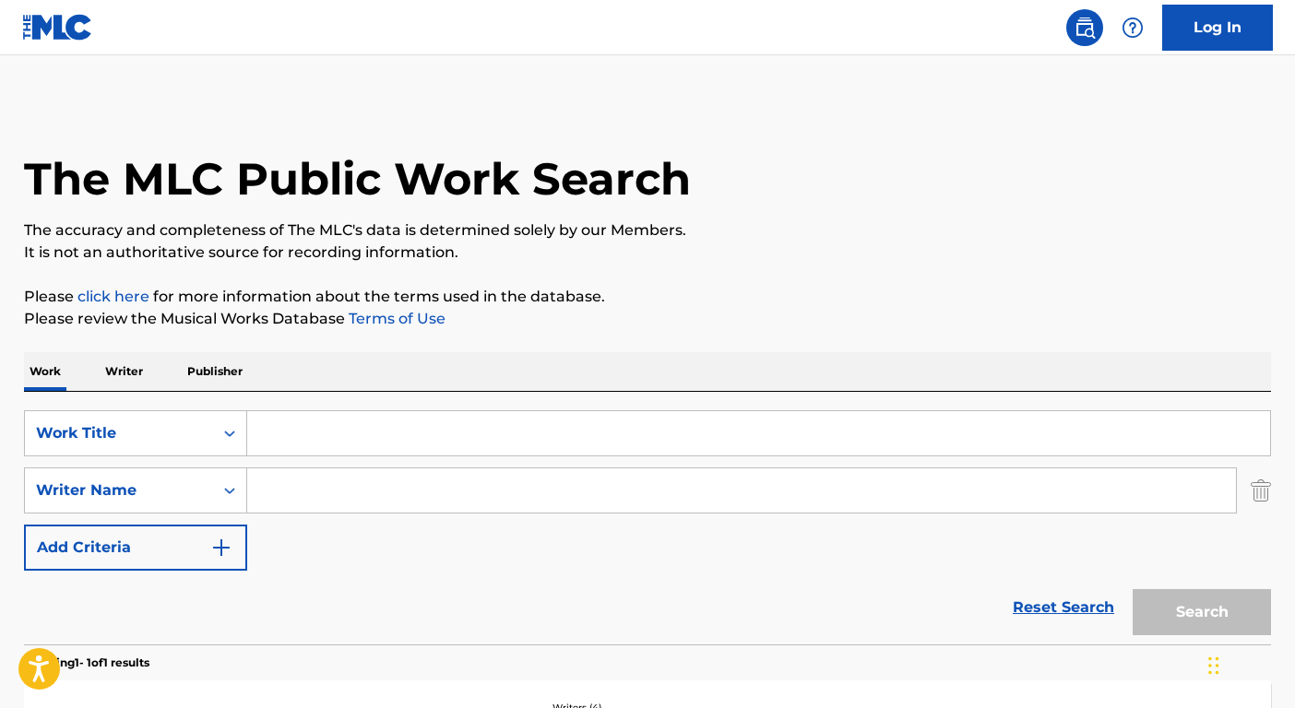
click at [345, 447] on input "Search Form" at bounding box center [758, 433] width 1023 height 44
paste input "CURIOUS"
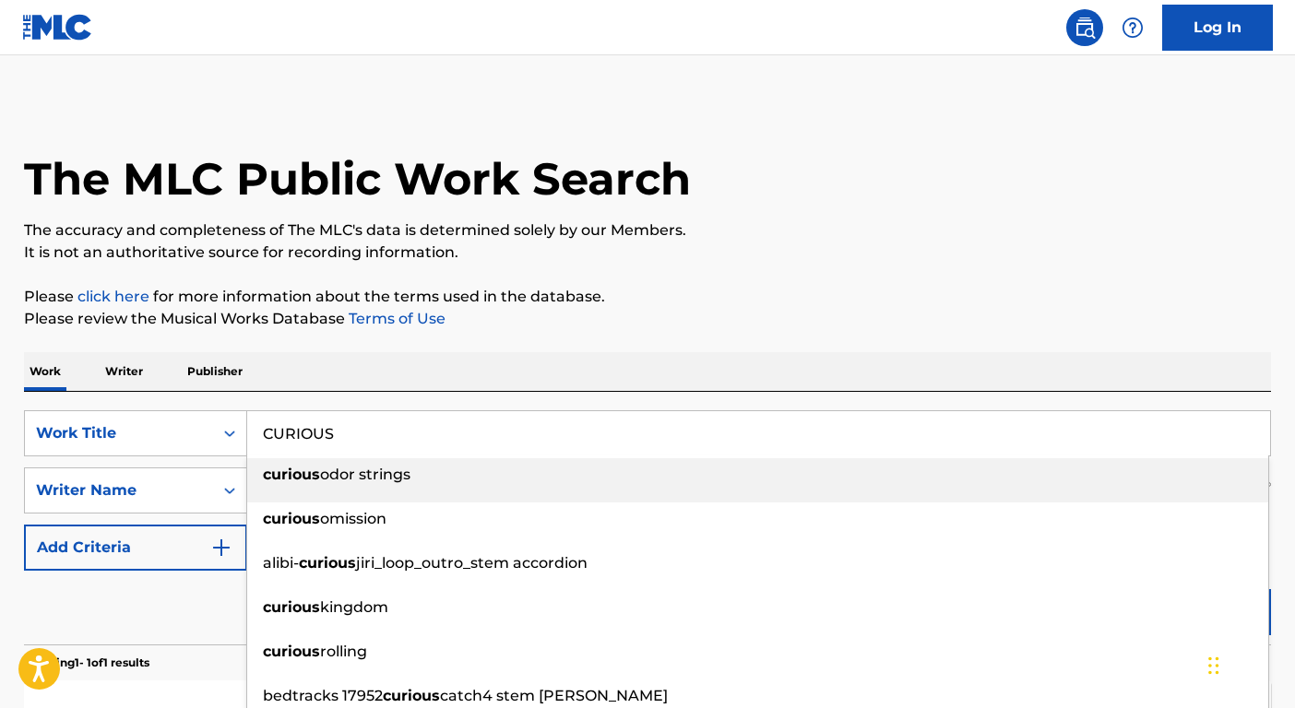
click at [305, 479] on strong "curious" at bounding box center [291, 475] width 57 height 18
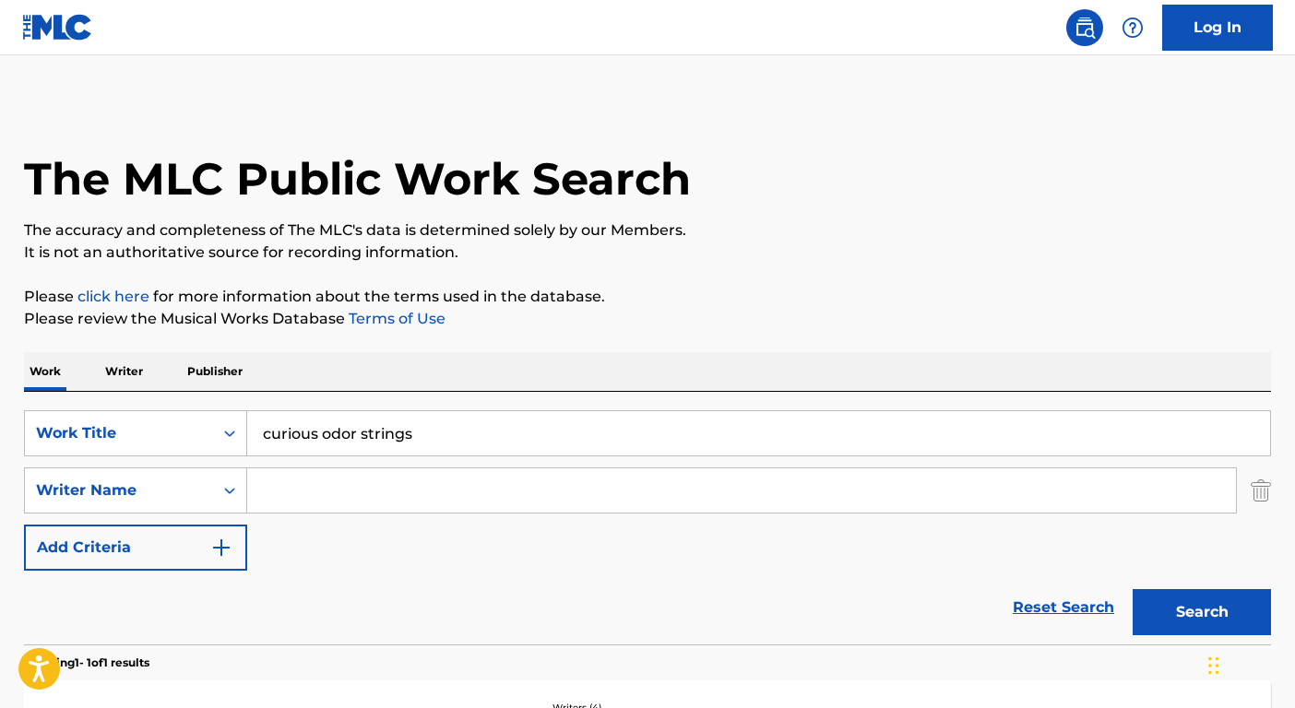
click at [326, 427] on input "curious odor strings" at bounding box center [758, 433] width 1023 height 44
click at [327, 427] on input "curious odor strings" at bounding box center [758, 433] width 1023 height 44
paste input "CURIOUS"
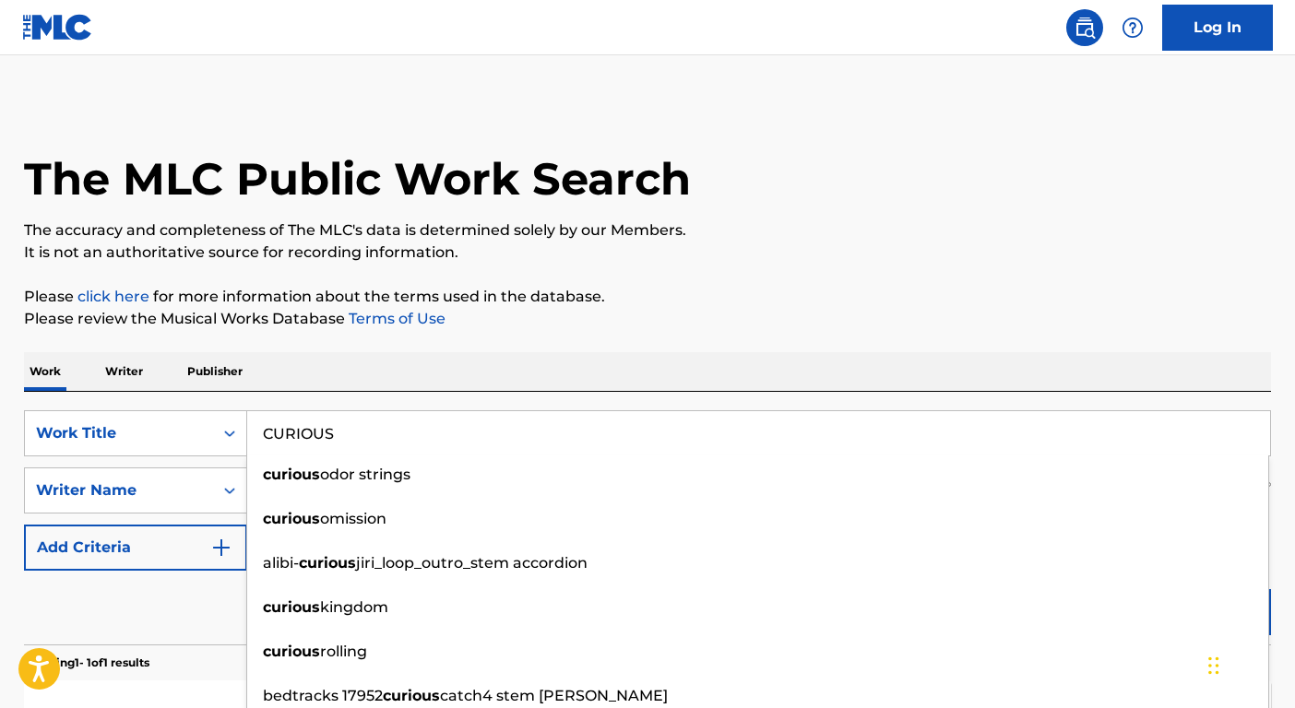
type input "CURIOUS"
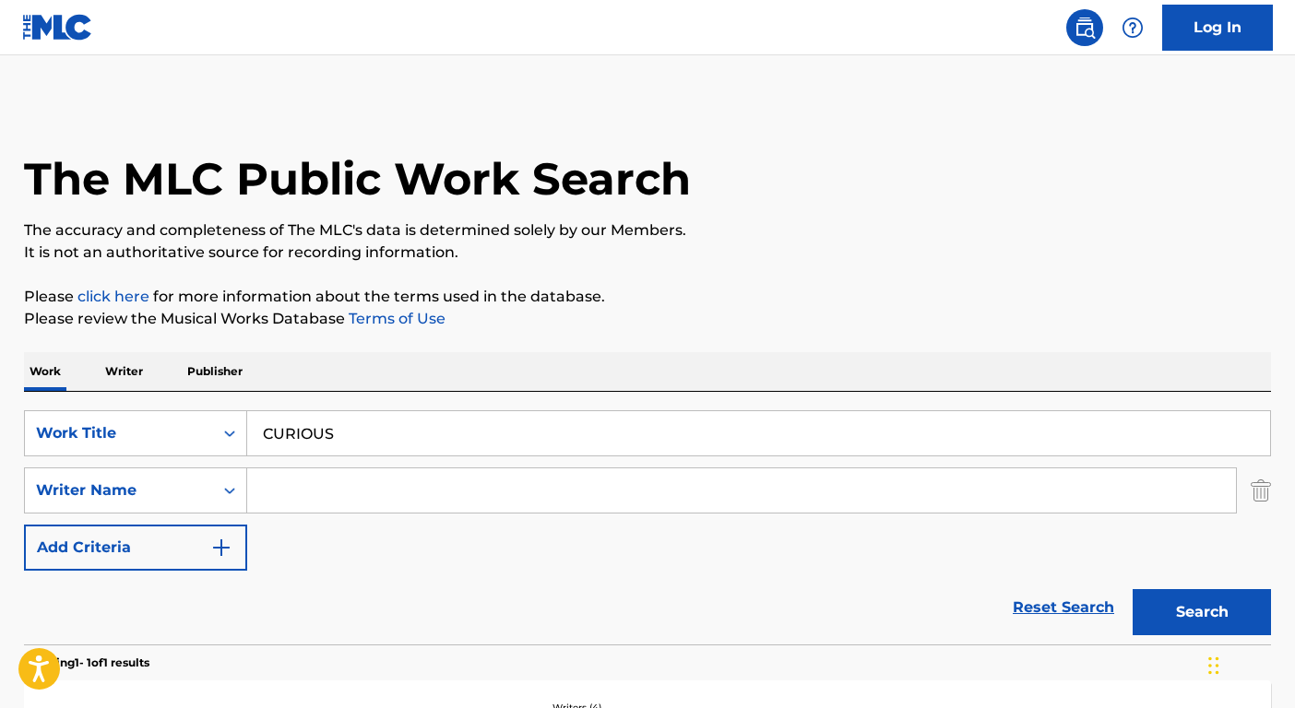
click at [233, 614] on div "Reset Search Search" at bounding box center [647, 608] width 1247 height 74
click at [280, 482] on input "Search Form" at bounding box center [741, 491] width 989 height 44
type input "gentry"
click at [1133, 589] on button "Search" at bounding box center [1202, 612] width 138 height 46
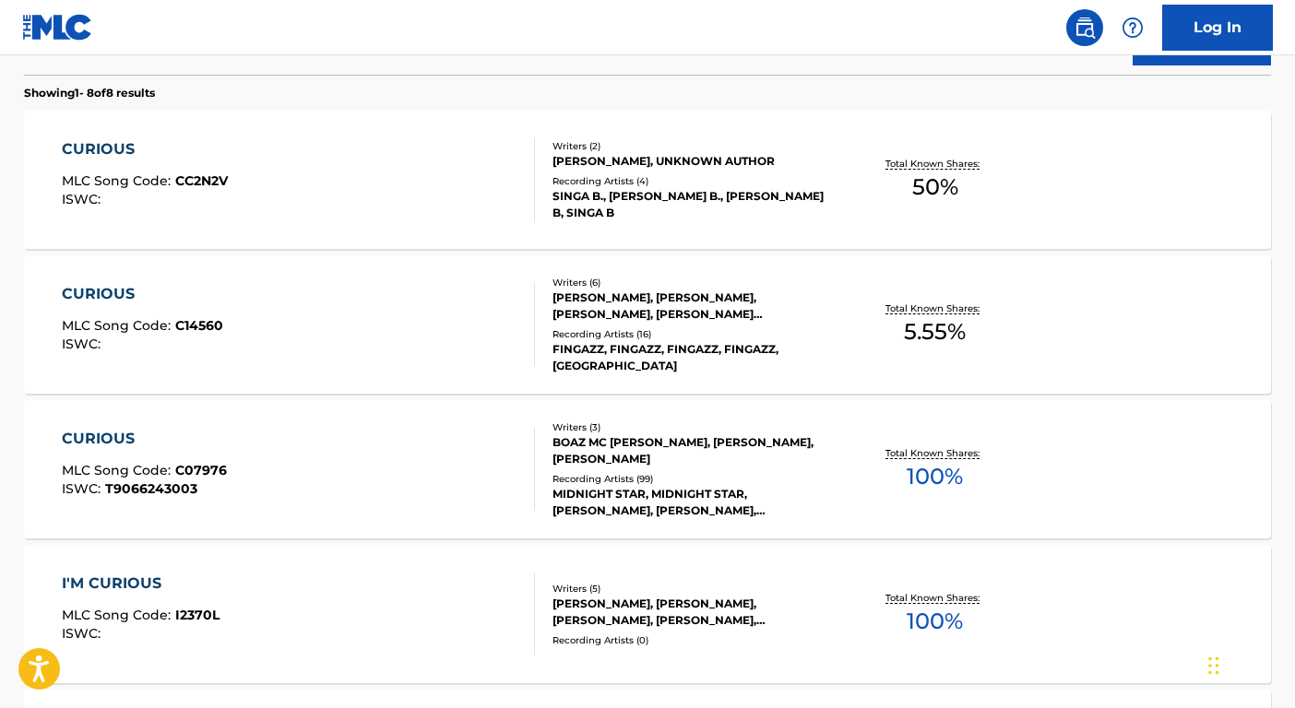
scroll to position [572, 0]
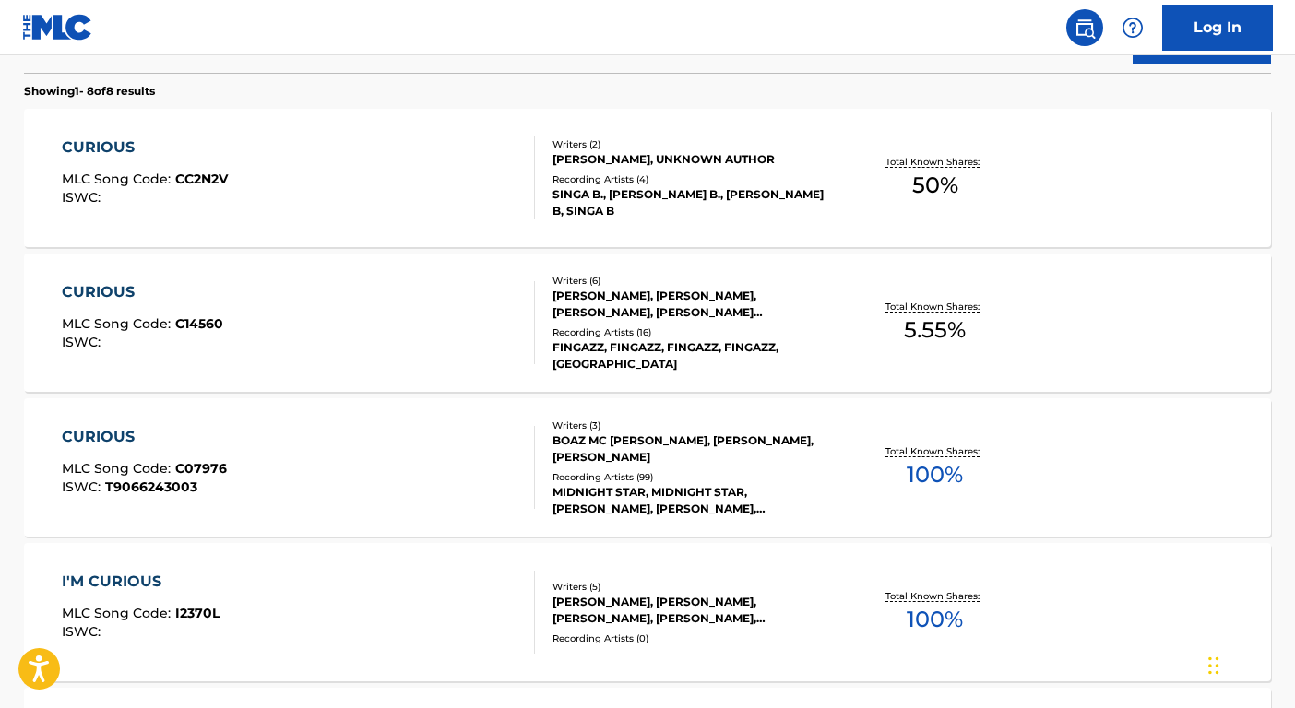
click at [811, 506] on div "MIDNIGHT STAR, MIDNIGHT STAR, M. GENTRY, B. LOVELACE, B. WATSON, MIDNIGHT STAR,…" at bounding box center [692, 500] width 279 height 33
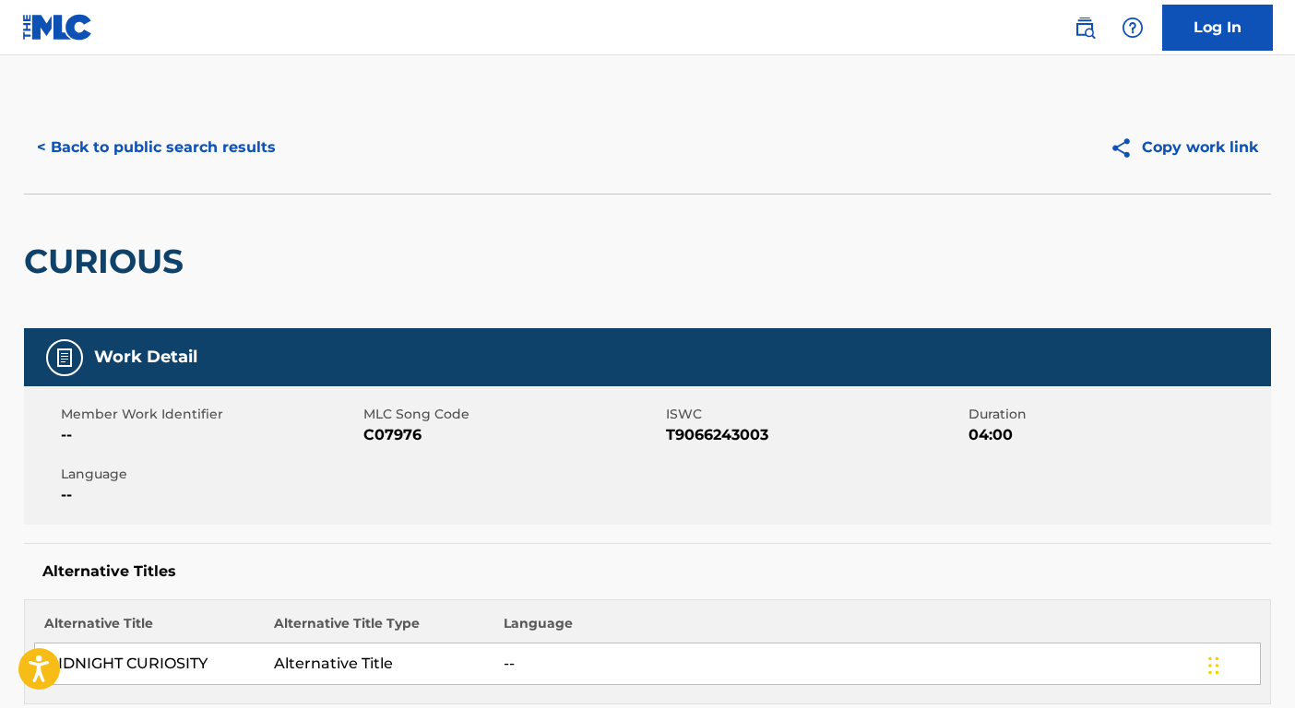
click at [137, 152] on button "< Back to public search results" at bounding box center [156, 148] width 265 height 46
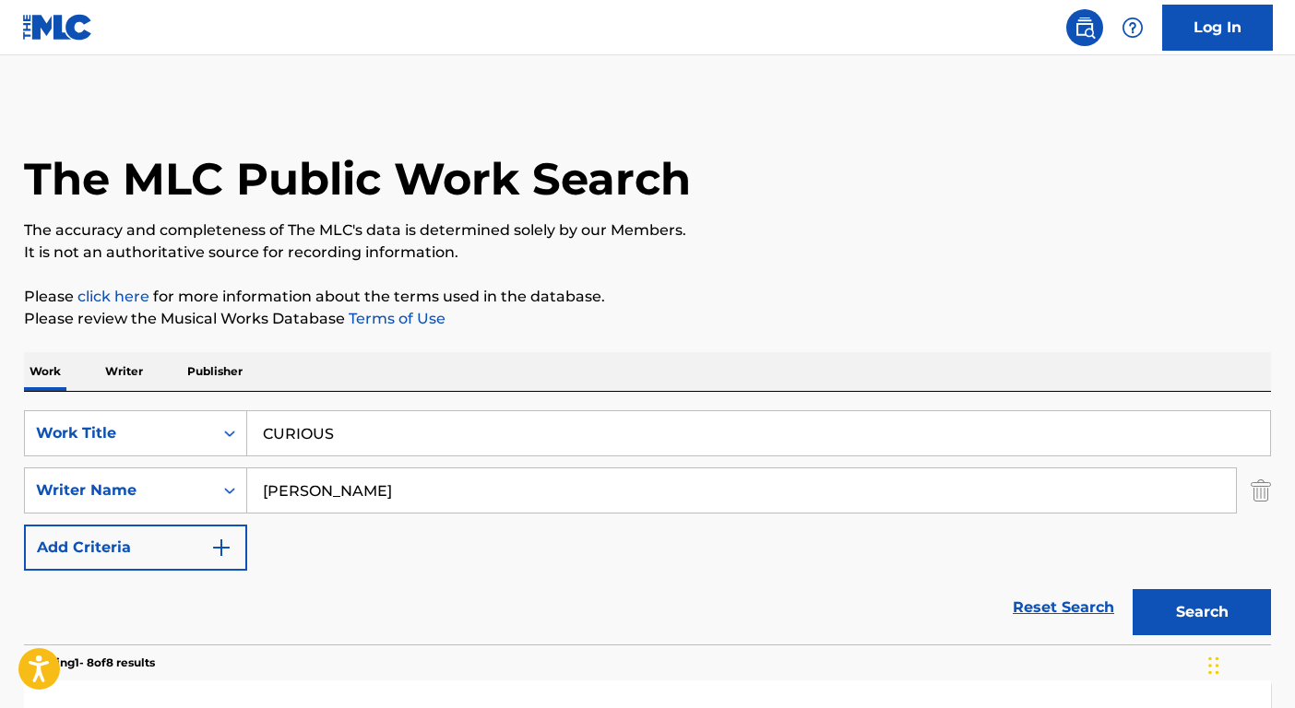
click at [419, 422] on input "CURIOUS" at bounding box center [758, 433] width 1023 height 44
paste input "ANTOJO DE UN DIO"
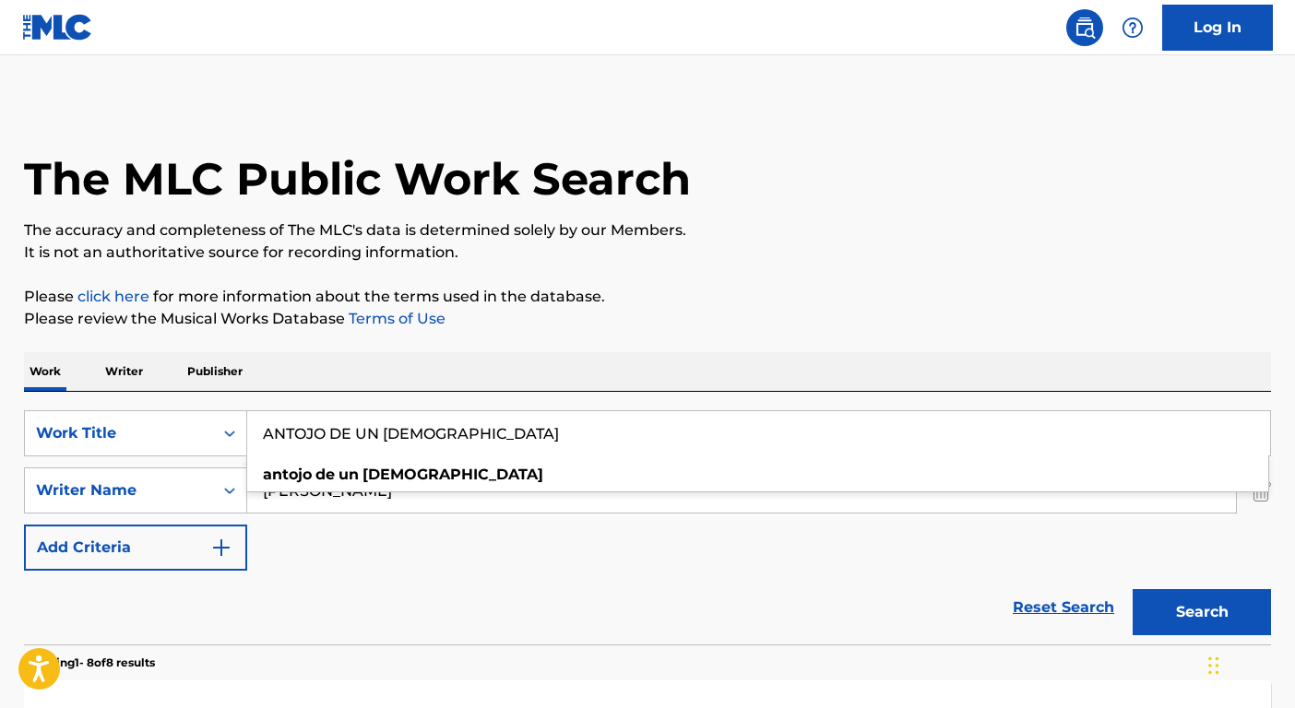
type input "ANTOJO DE UN DIOS"
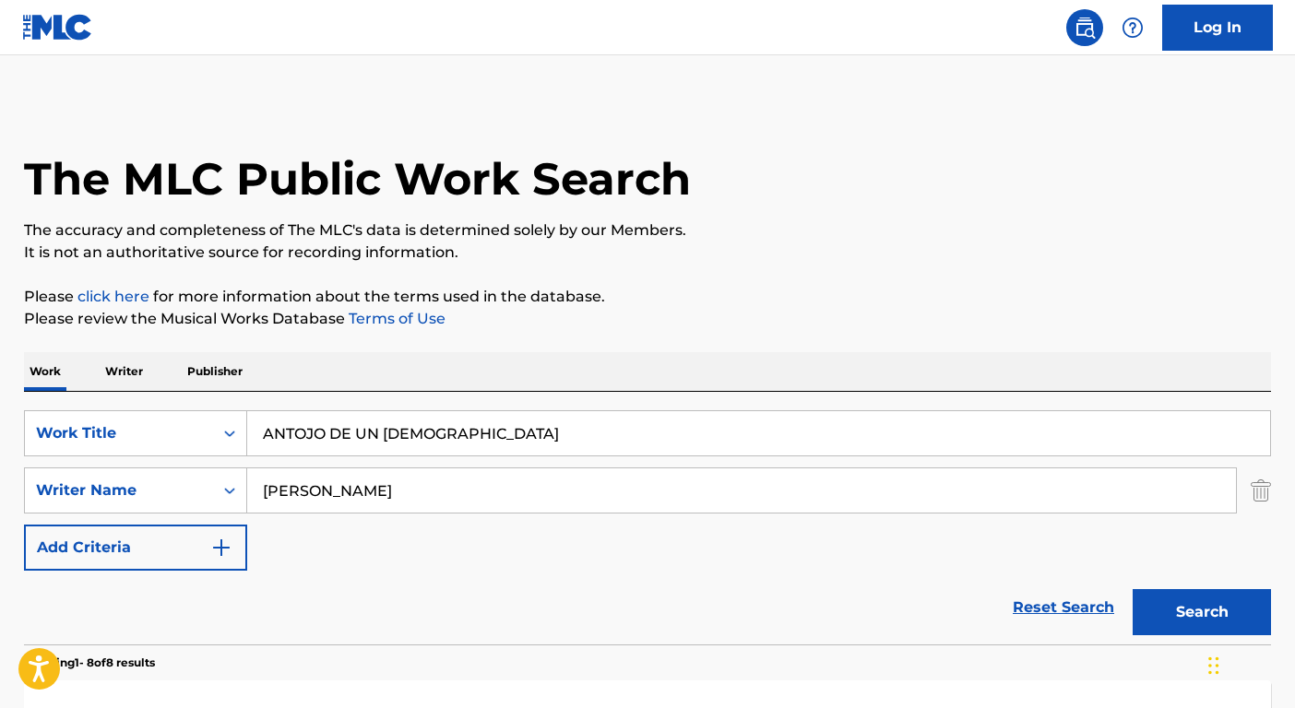
click at [354, 553] on div "SearchWithCriteriae25b52d7-f4fb-40fe-b395-9261bd0345c5 Work Title ANTOJO DE UN …" at bounding box center [647, 490] width 1247 height 161
click at [321, 494] on input "gentry" at bounding box center [741, 491] width 989 height 44
type input "Rionda"
click at [1133, 589] on button "Search" at bounding box center [1202, 612] width 138 height 46
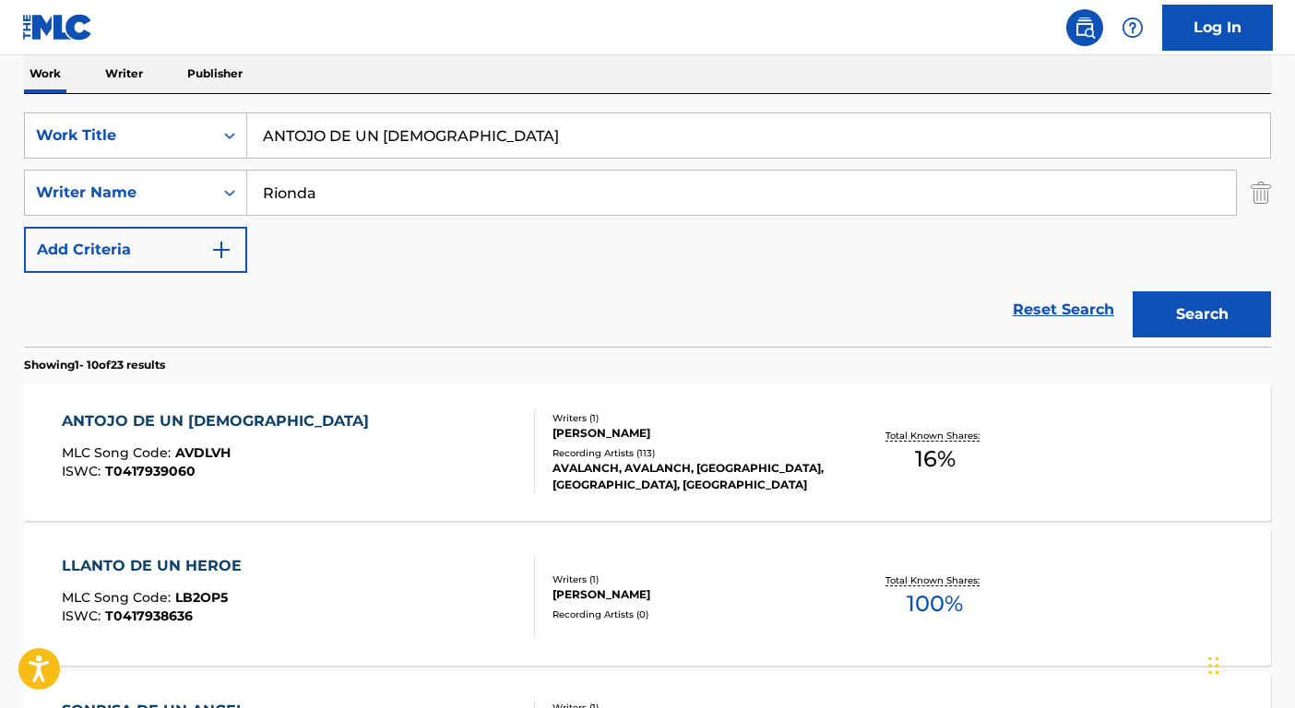
scroll to position [396, 0]
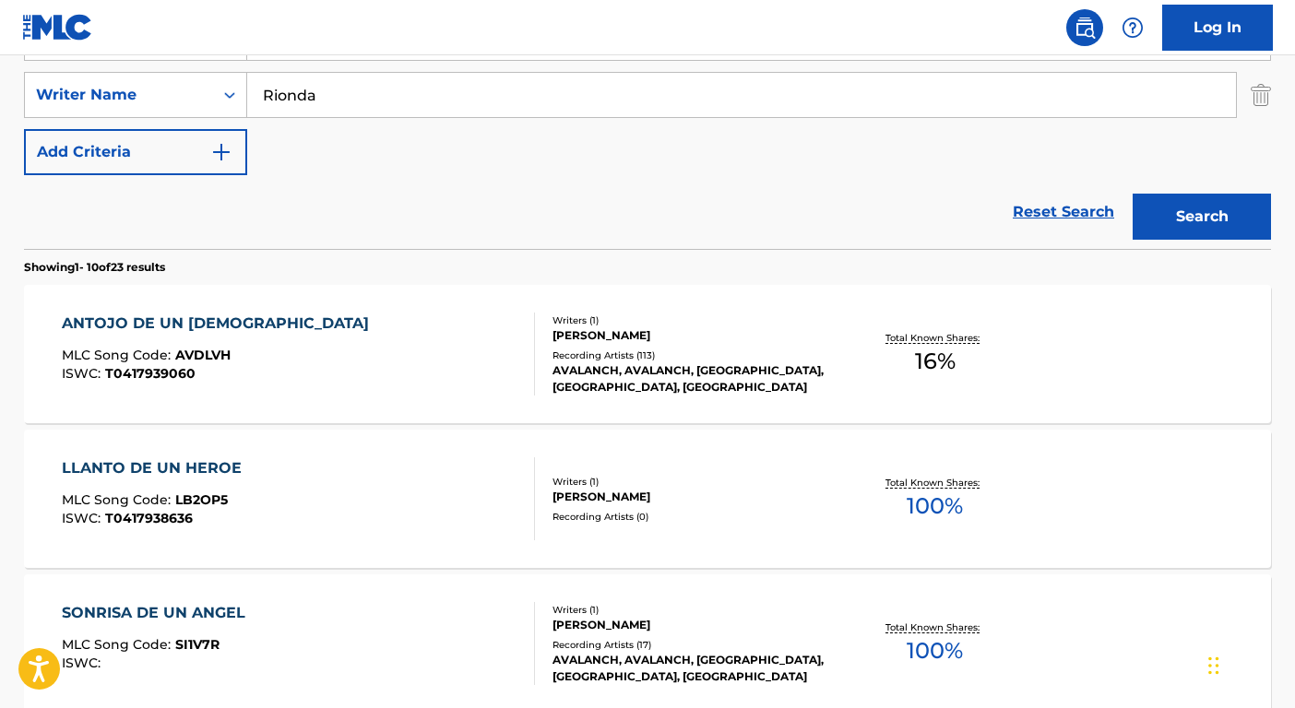
click at [754, 409] on div "ANTOJO DE UN DIOS MLC Song Code : AVDLVH ISWC : T0417939060 Writers ( 1 ) ALBER…" at bounding box center [647, 354] width 1247 height 138
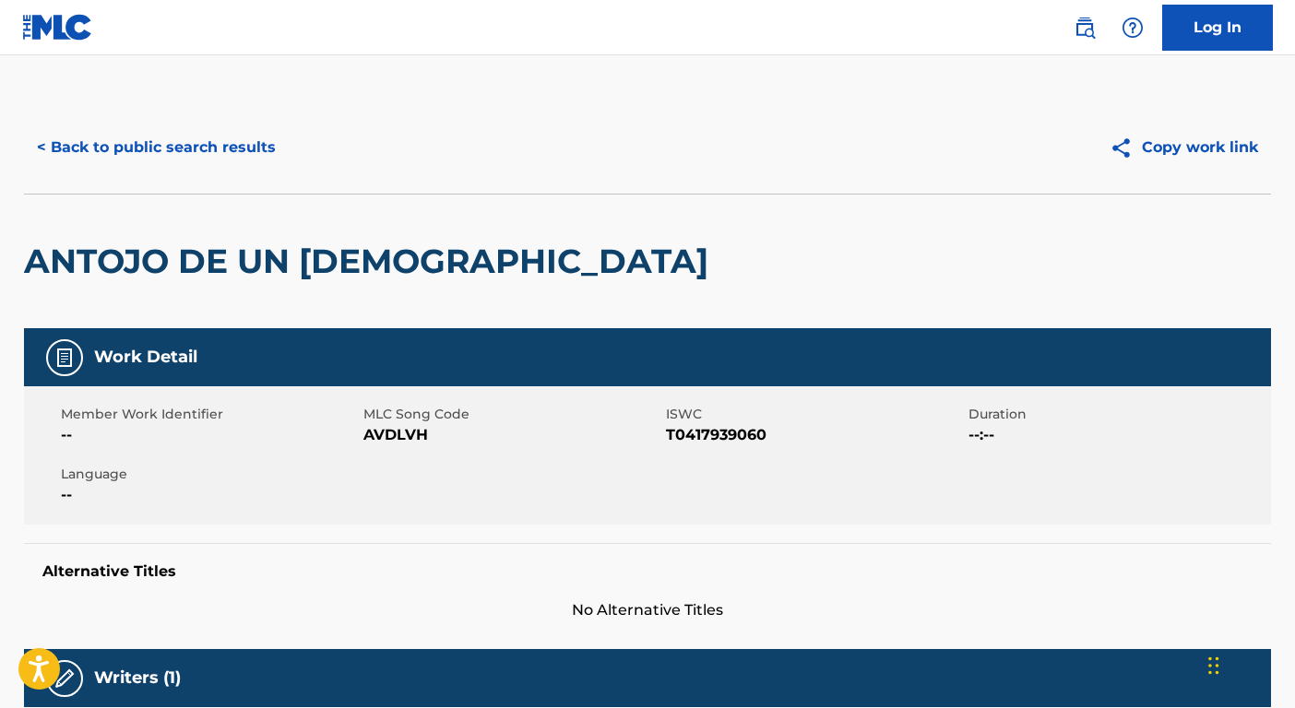
click at [178, 153] on button "< Back to public search results" at bounding box center [156, 148] width 265 height 46
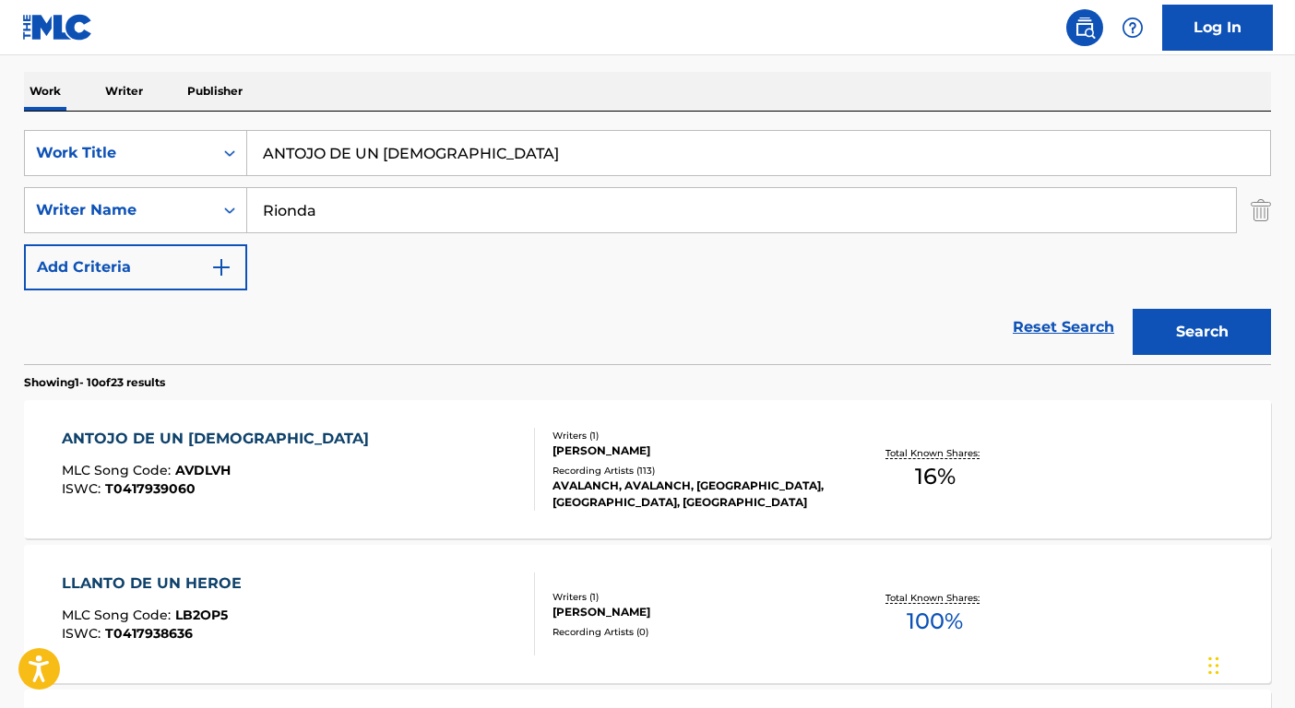
scroll to position [257, 0]
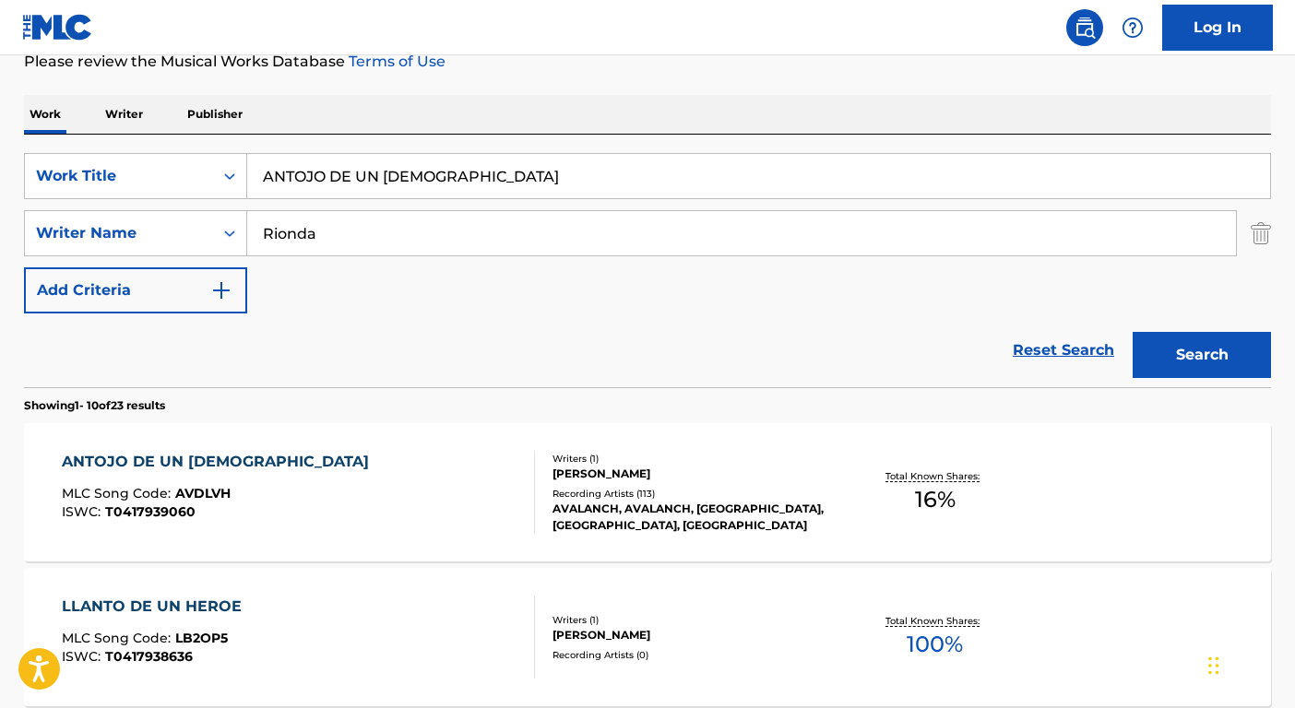
click at [356, 170] on input "ANTOJO DE UN DIOS" at bounding box center [758, 176] width 1023 height 44
paste input "How We Roll"
type input "How We Roll"
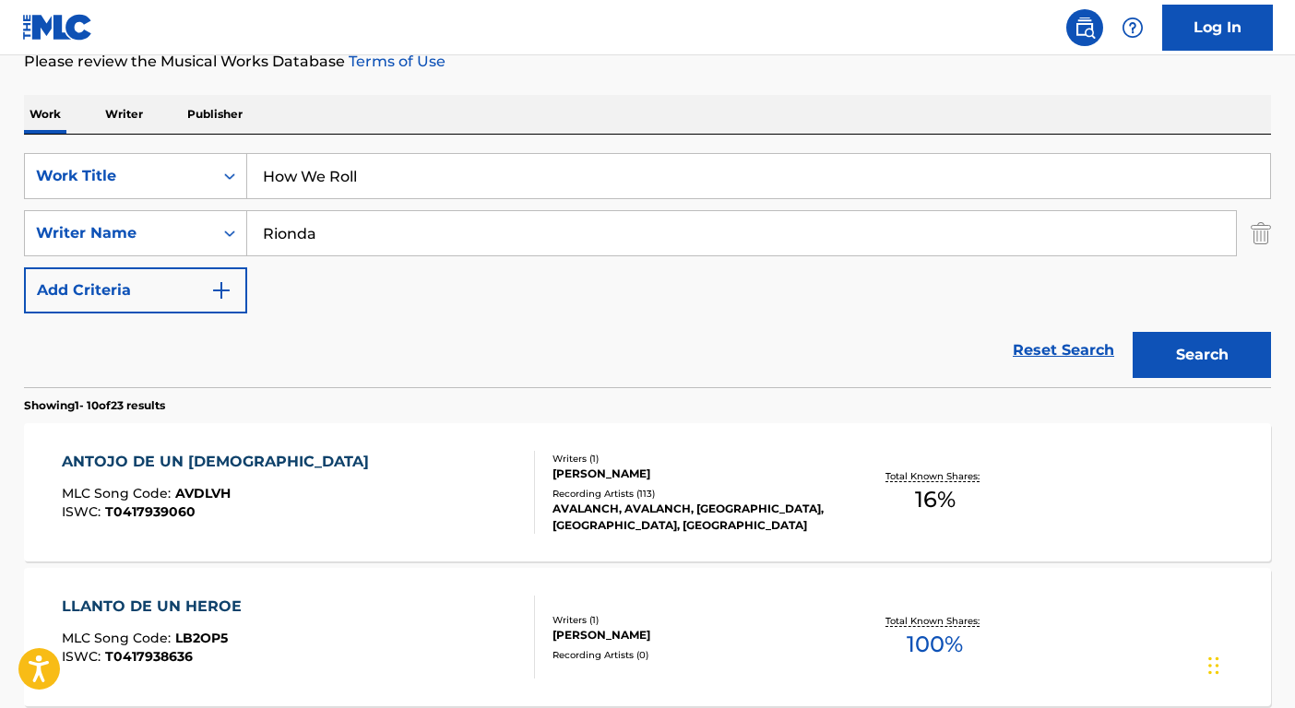
click at [327, 231] on input "Rionda" at bounding box center [741, 233] width 989 height 44
type input "Ragan"
click at [1133, 332] on button "Search" at bounding box center [1202, 355] width 138 height 46
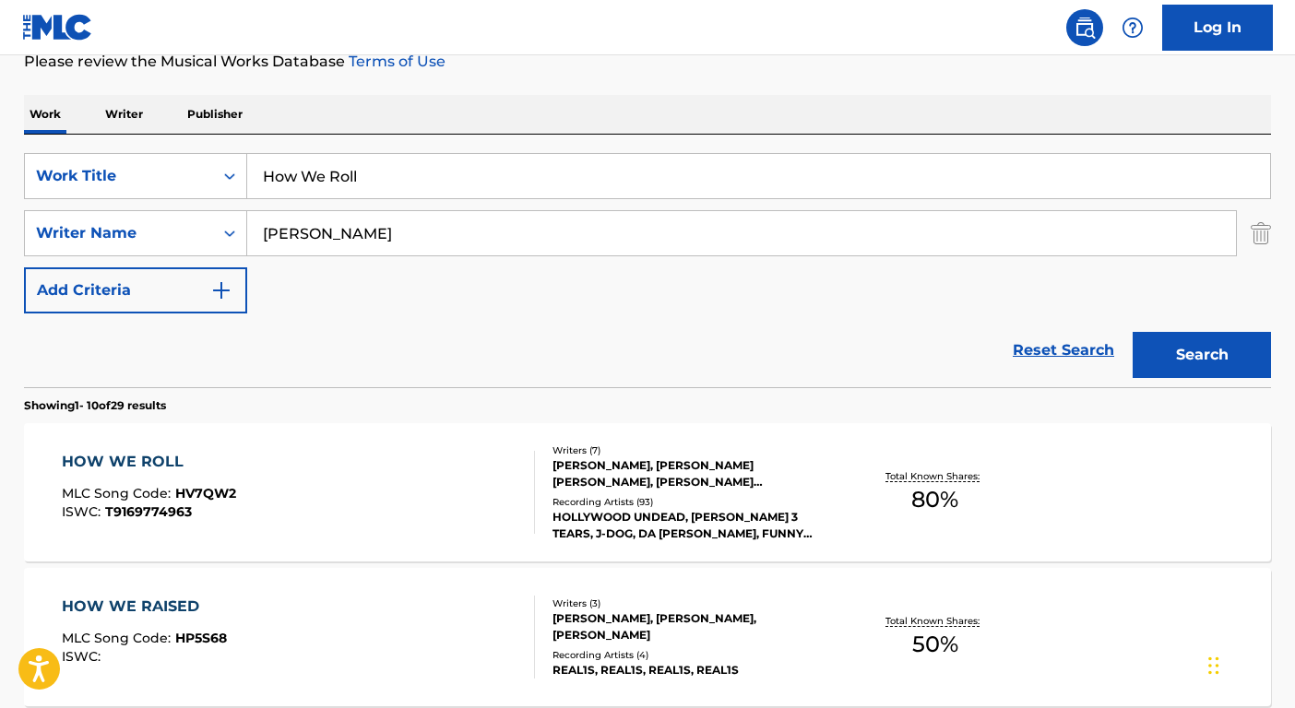
click at [778, 483] on div "JOREL DECKER, DYLAN PETER ALVAREZ, GEORGE ARTHUR RAGAN, JORDON KRISTOPHER TERRE…" at bounding box center [692, 474] width 279 height 33
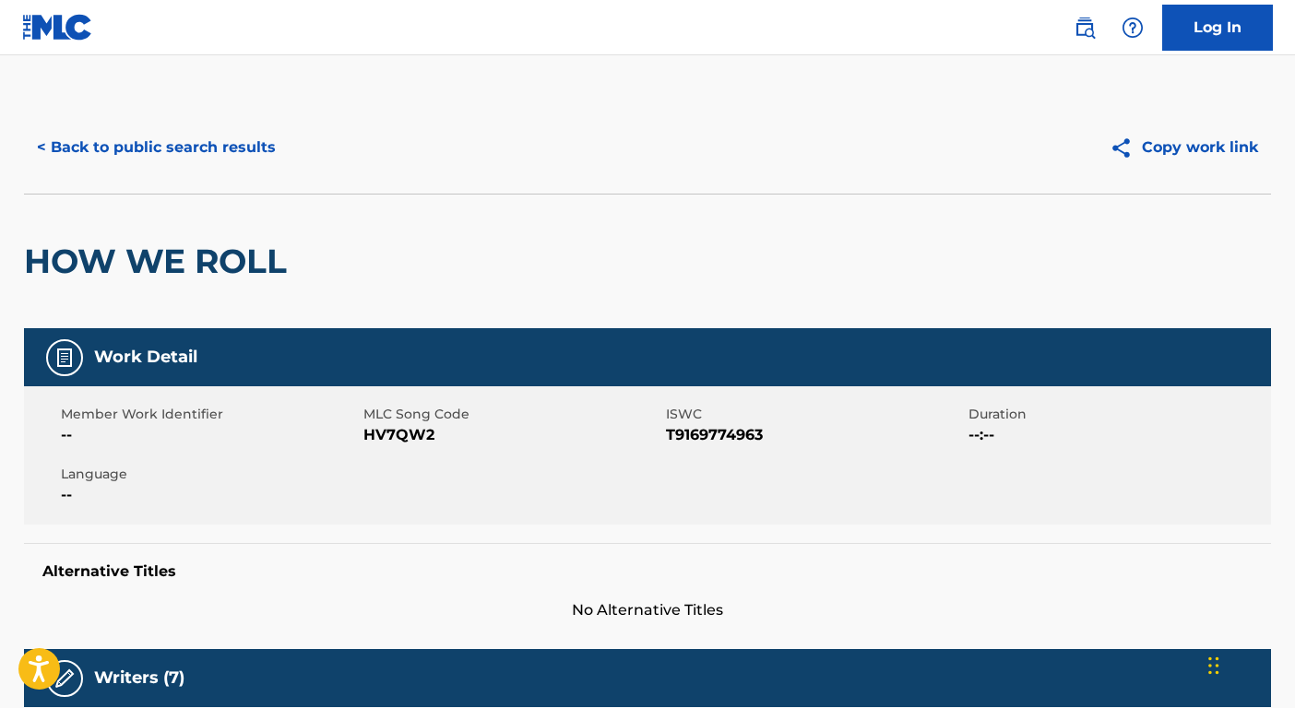
click at [172, 158] on button "< Back to public search results" at bounding box center [156, 148] width 265 height 46
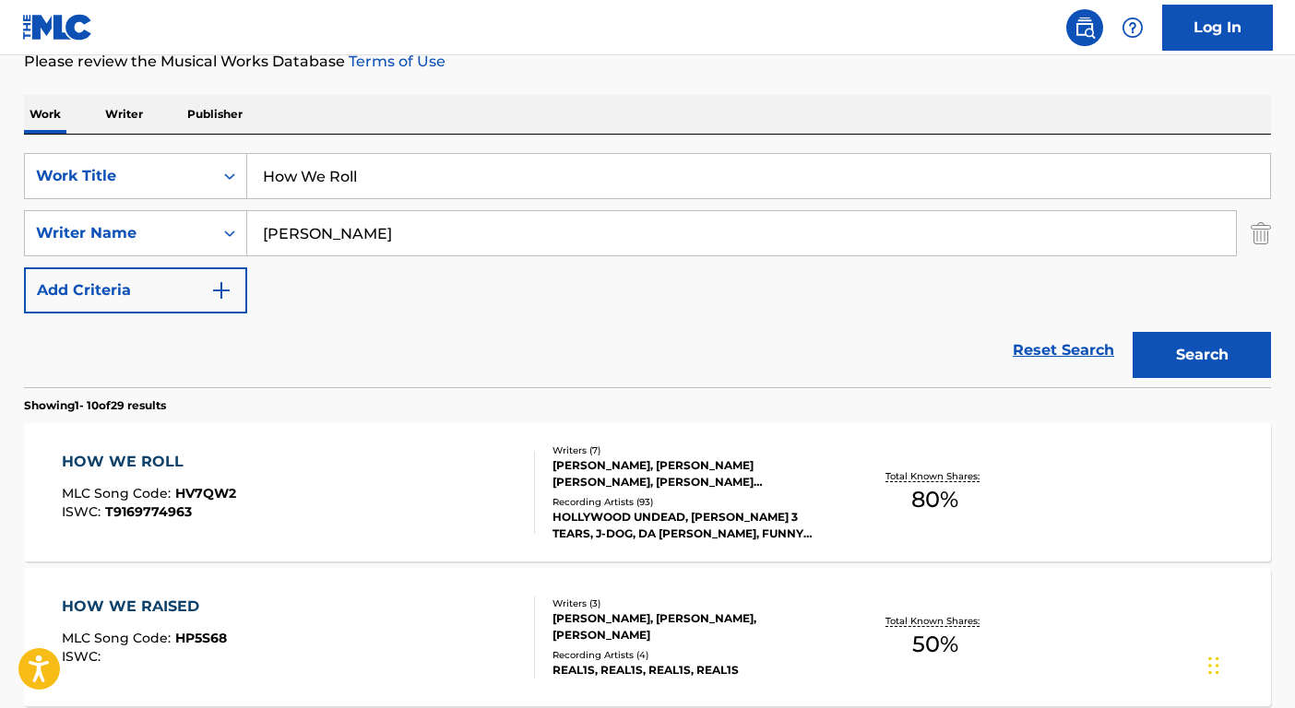
click at [329, 183] on input "How We Roll" at bounding box center [758, 176] width 1023 height 44
paste input "WHISTLE"
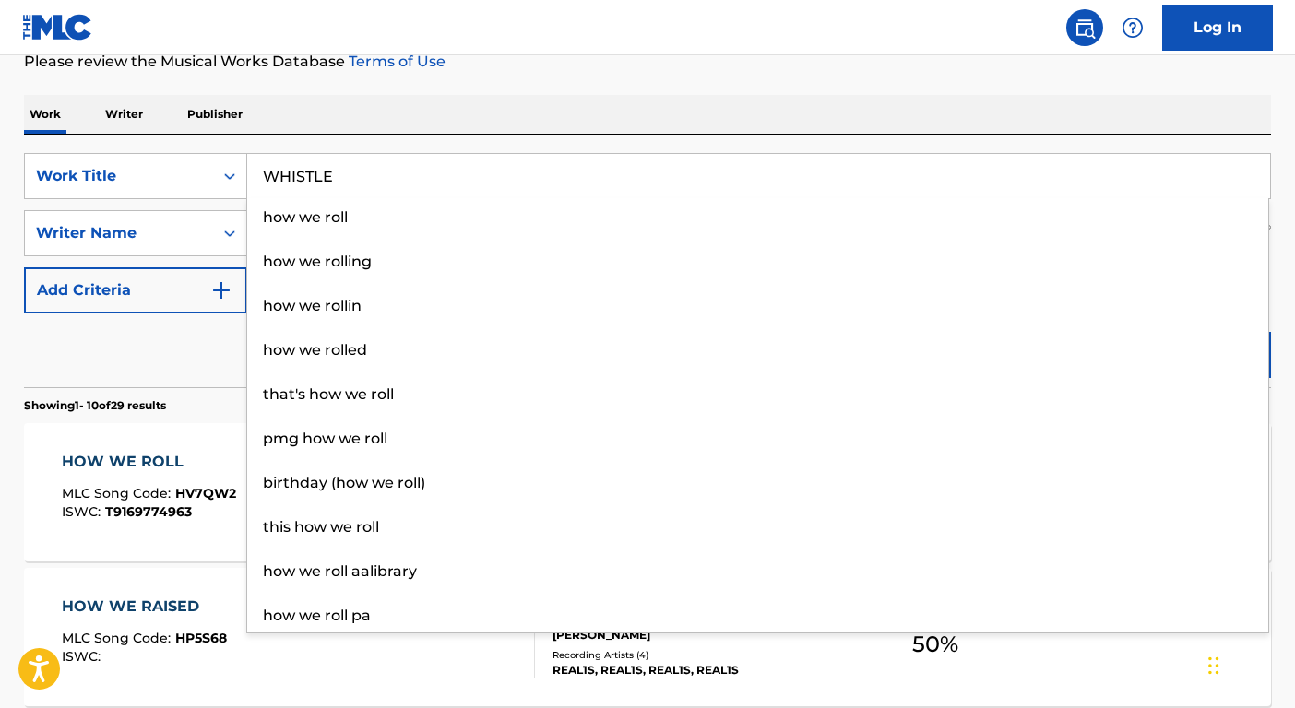
type input "WHISTLE"
click at [188, 352] on div "Reset Search Search" at bounding box center [647, 351] width 1247 height 74
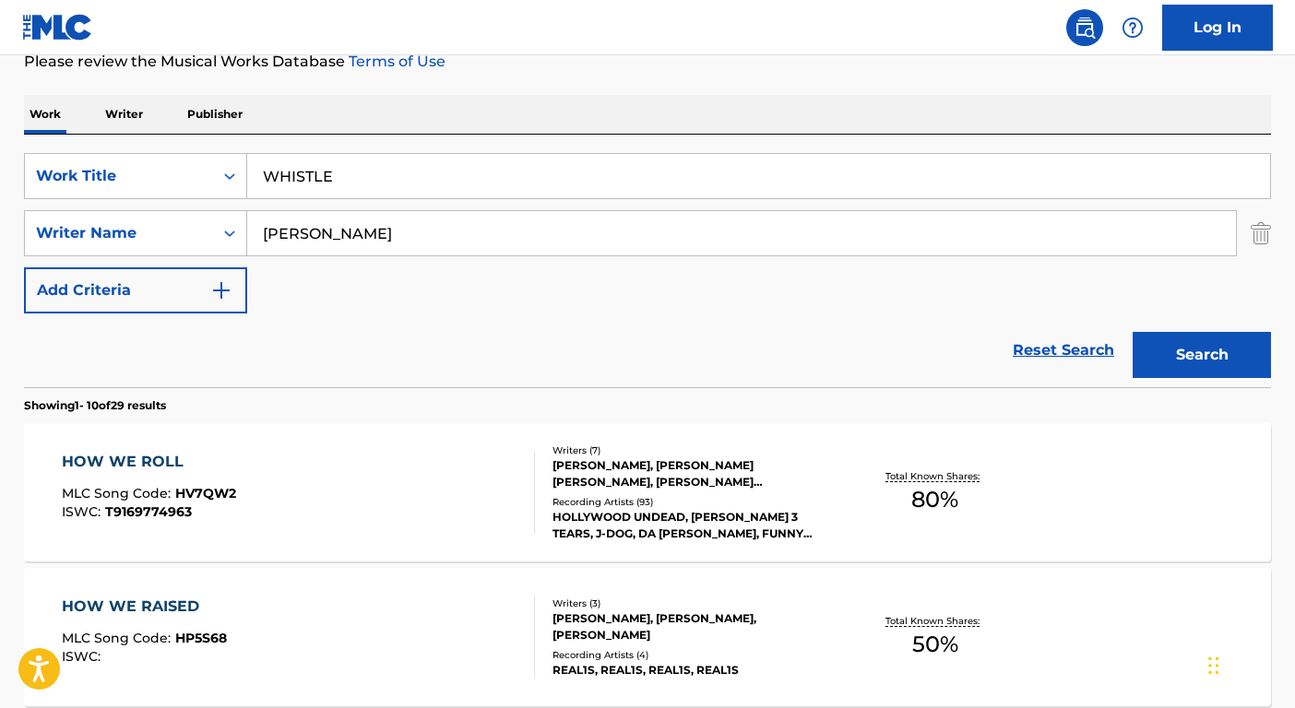
click at [318, 223] on input "Ragan" at bounding box center [741, 233] width 989 height 44
type input "Franks"
click at [1133, 332] on button "Search" at bounding box center [1202, 355] width 138 height 46
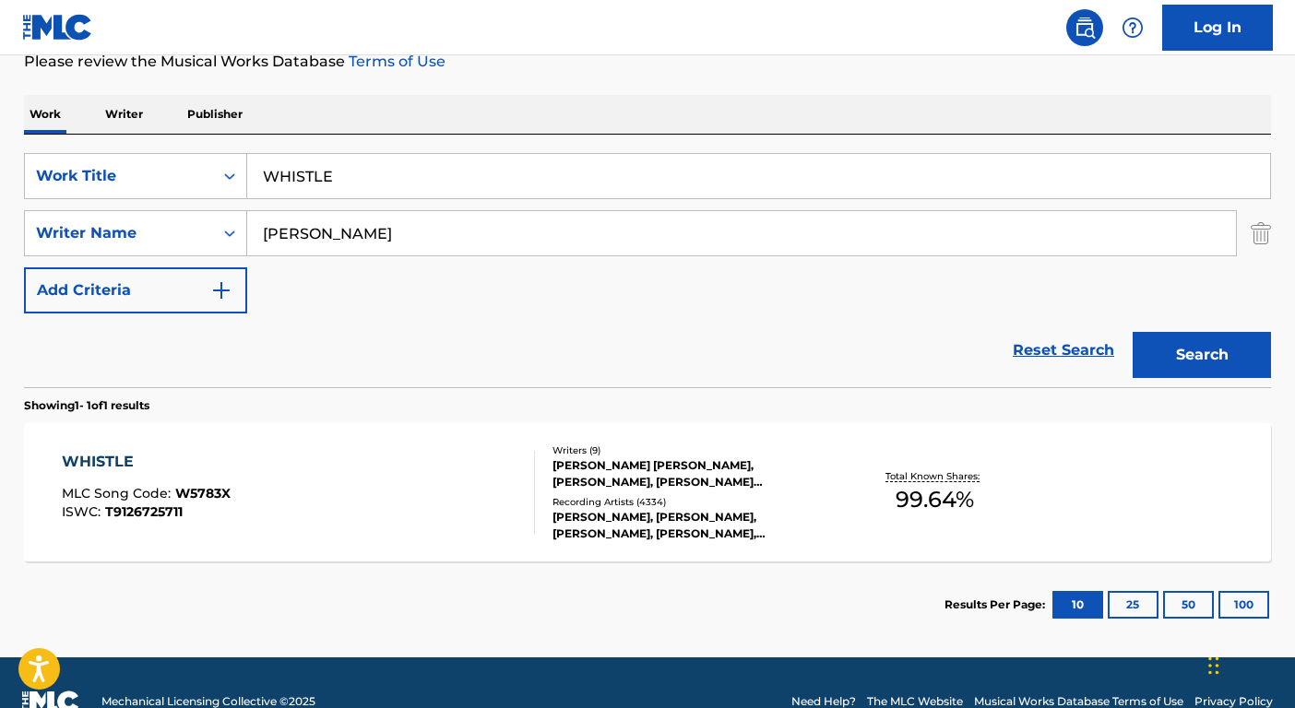
click at [674, 477] on div "JOSHUA LEE RALPH, ANTONIO MOBLEY, JUSTIN SCOTT FRANKS, BREYAN STANLEY ISAAC, JO…" at bounding box center [692, 474] width 279 height 33
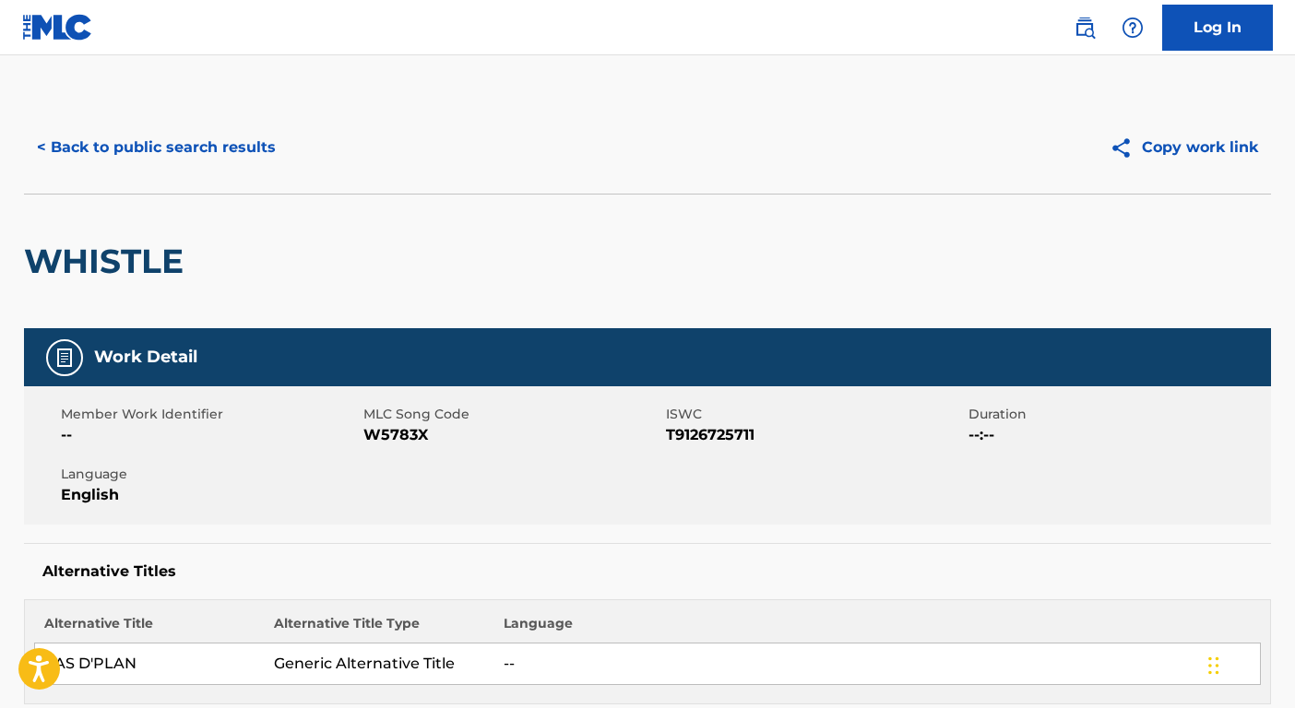
click at [212, 156] on button "< Back to public search results" at bounding box center [156, 148] width 265 height 46
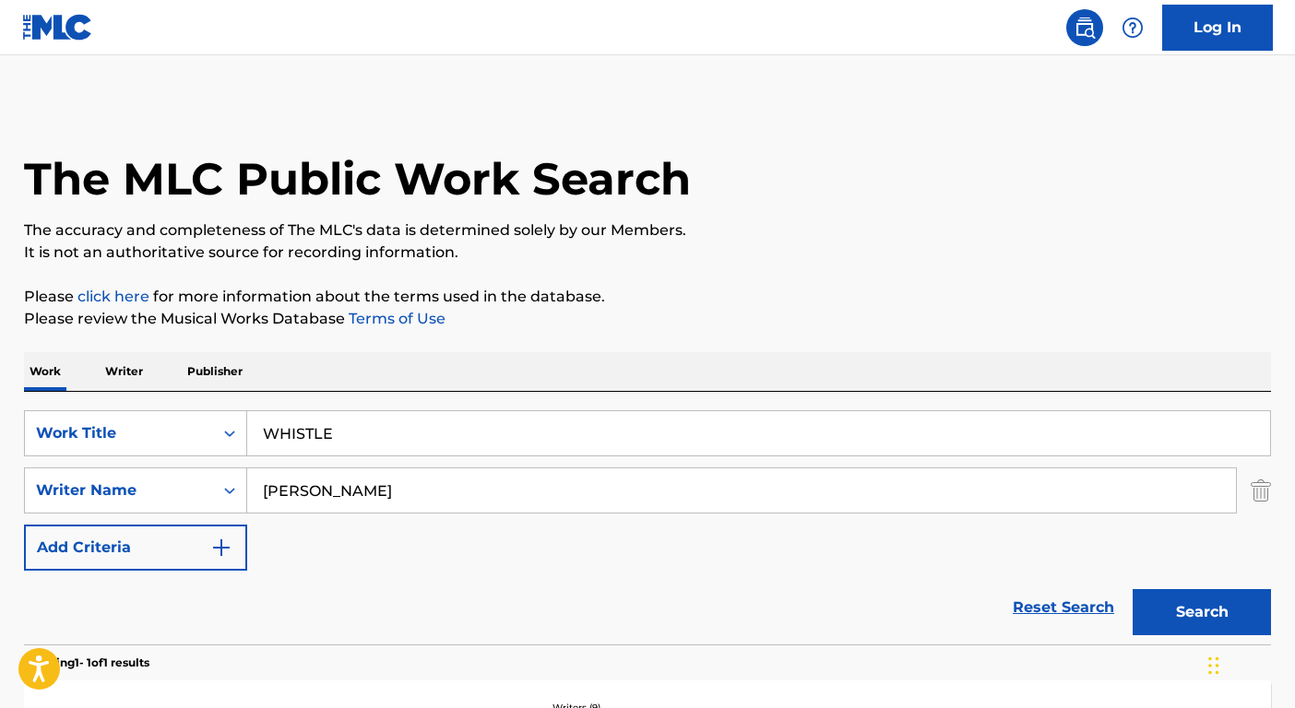
scroll to position [190, 0]
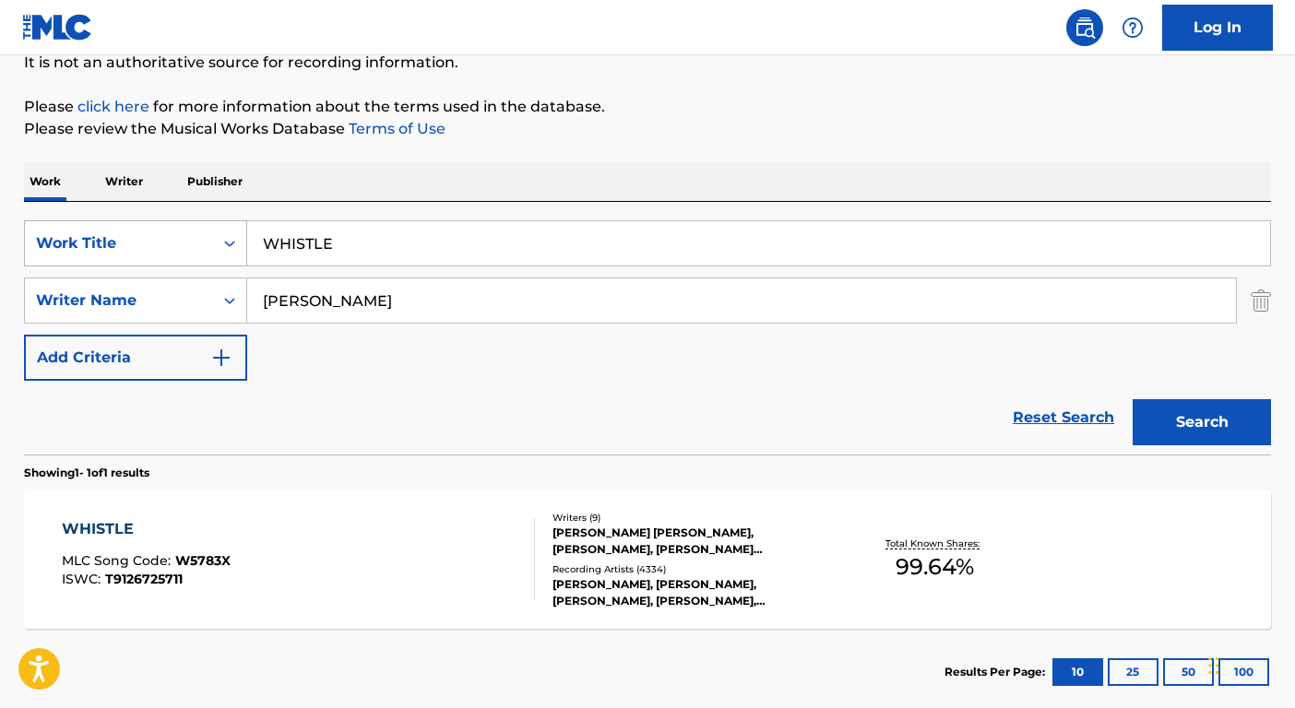
click at [195, 248] on div "Work Title" at bounding box center [119, 243] width 166 height 22
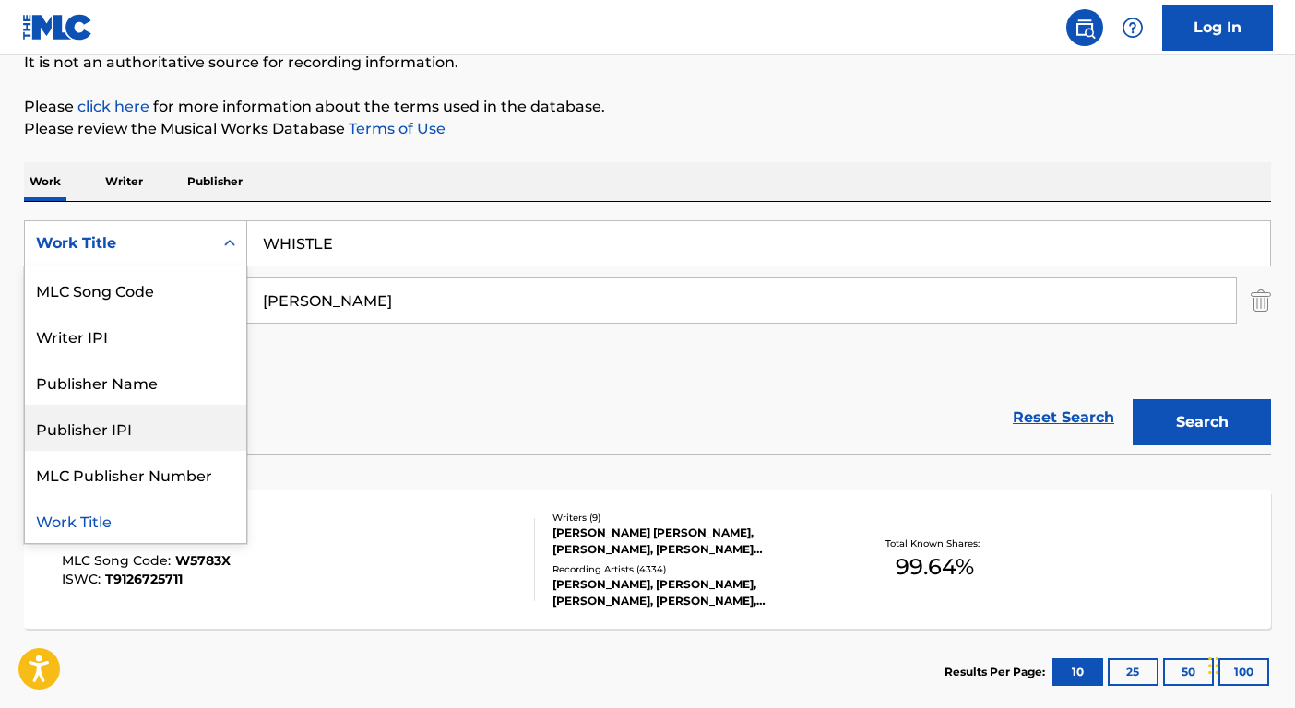
scroll to position [0, 0]
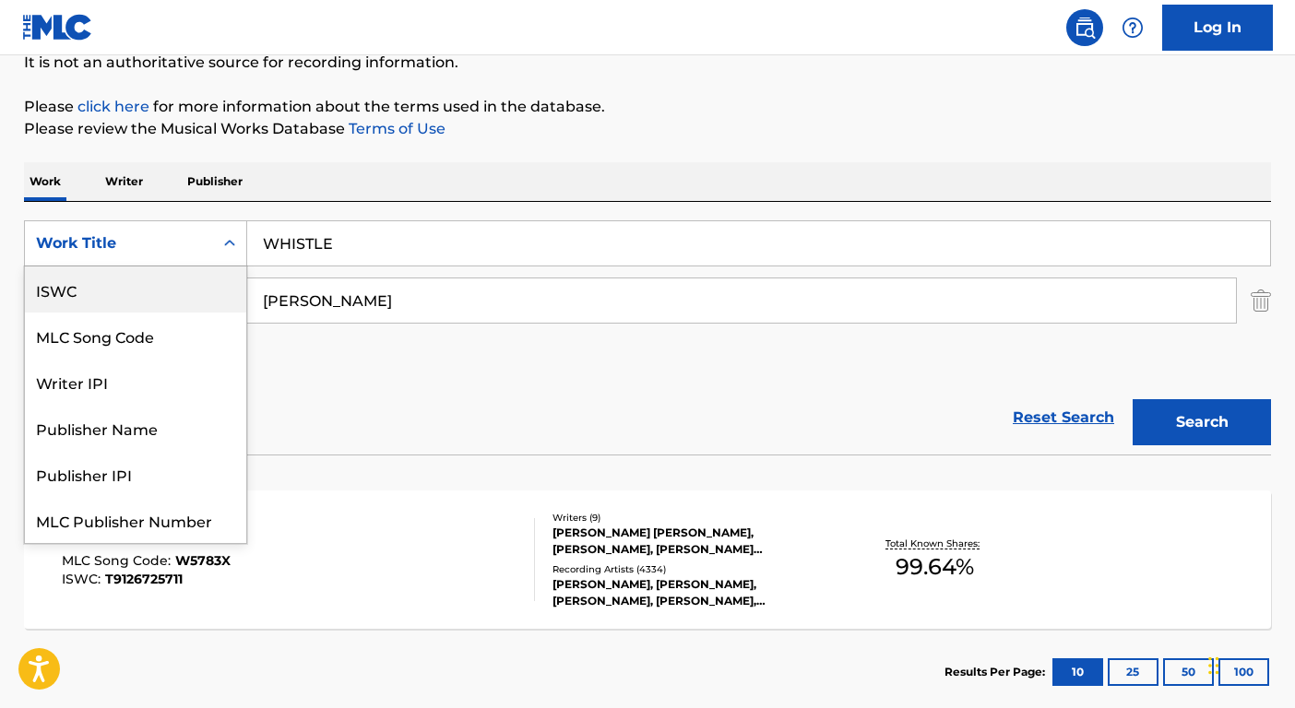
click at [64, 300] on div "ISWC" at bounding box center [135, 290] width 221 height 46
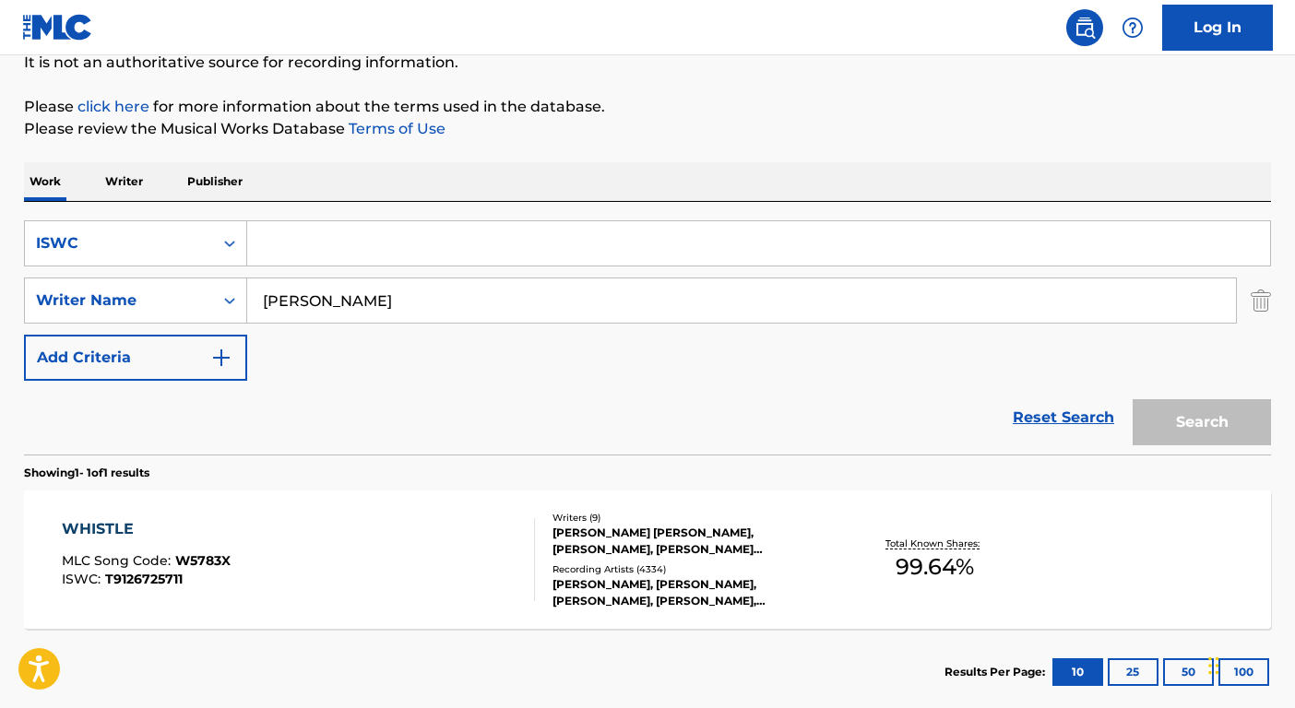
click at [328, 262] on input "Search Form" at bounding box center [758, 243] width 1023 height 44
paste input "T9186573717"
type input "T9186573717"
click at [336, 296] on input "Franks" at bounding box center [741, 301] width 989 height 44
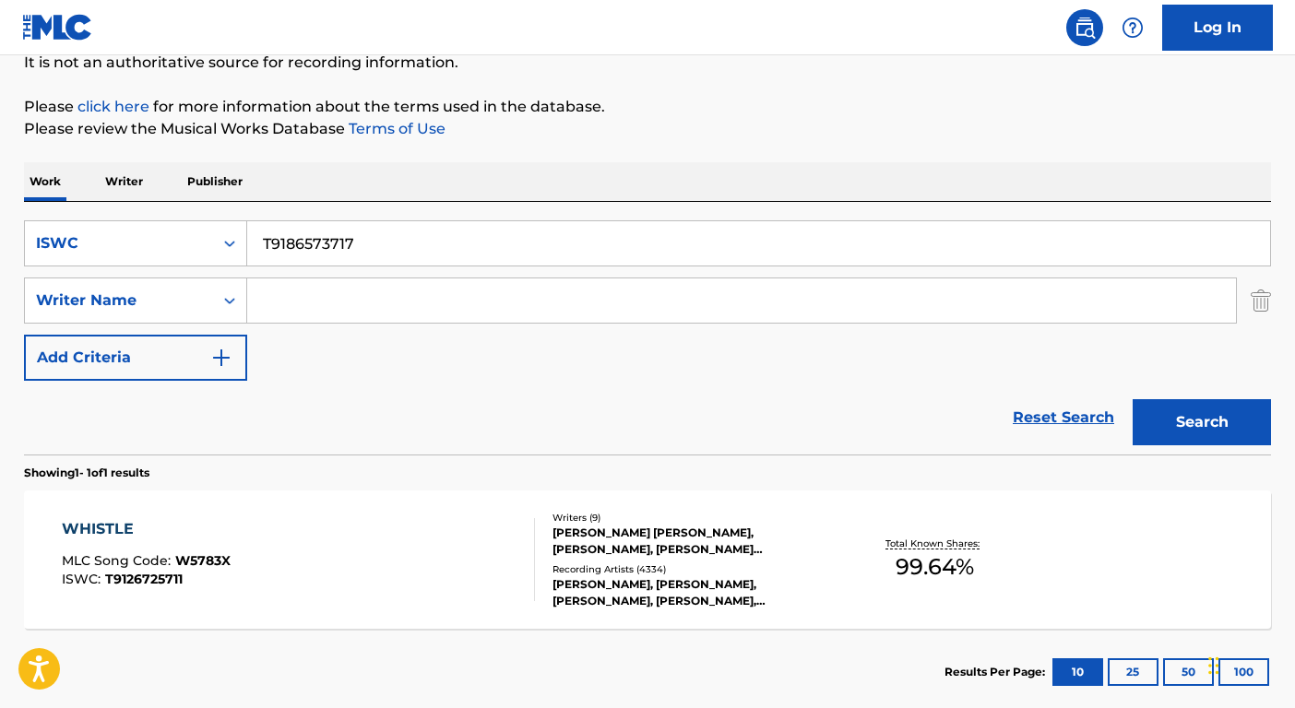
click at [1133, 399] on button "Search" at bounding box center [1202, 422] width 138 height 46
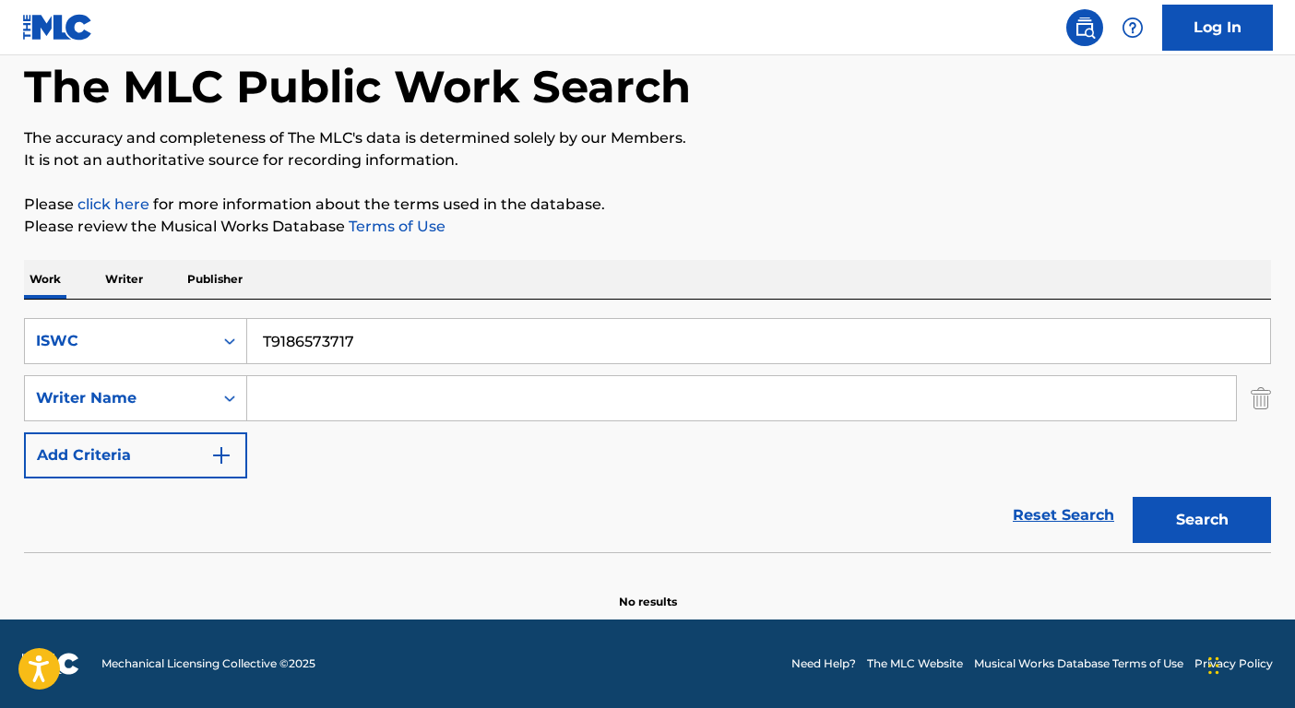
scroll to position [92, 0]
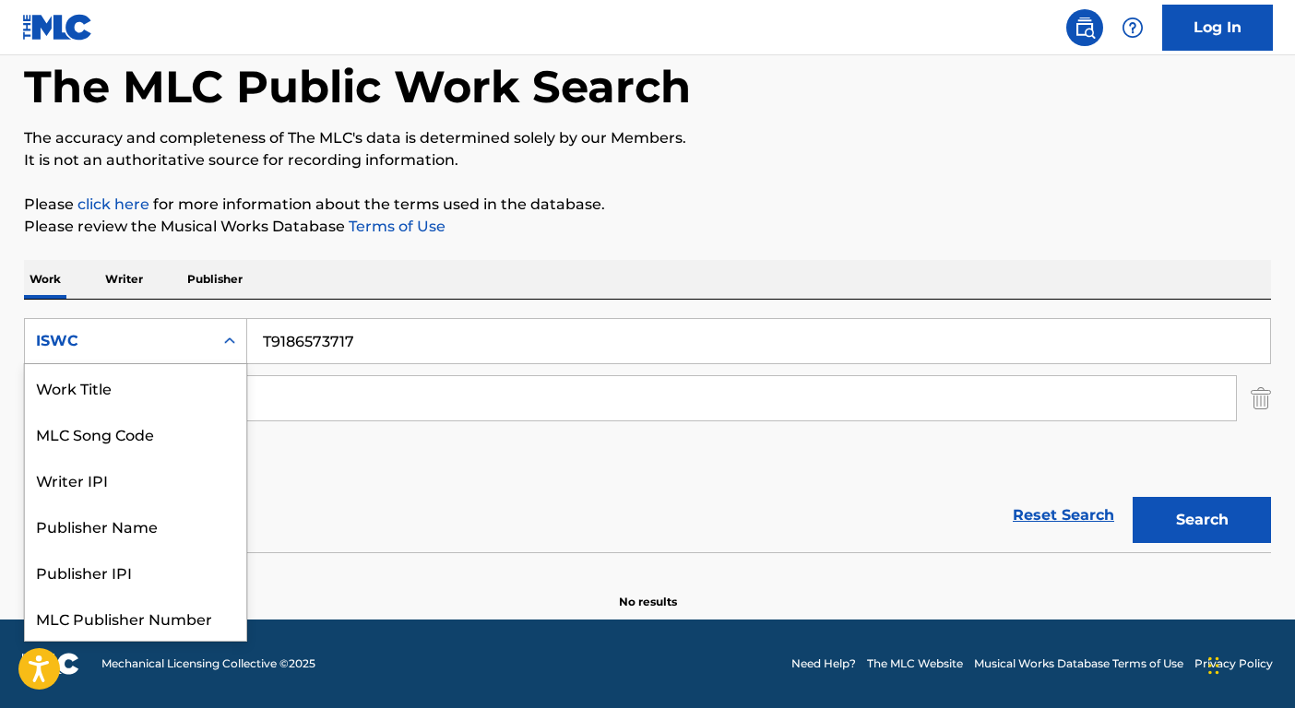
click at [171, 351] on div "ISWC" at bounding box center [119, 341] width 166 height 22
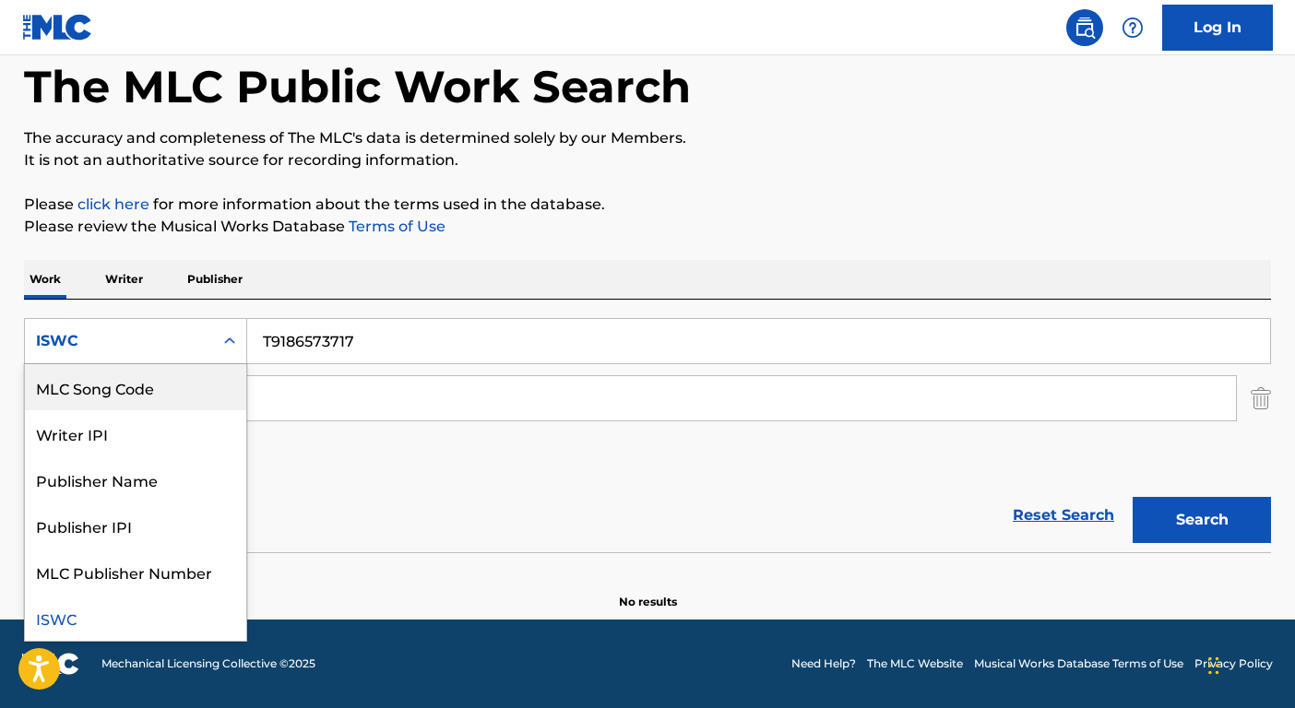
scroll to position [0, 0]
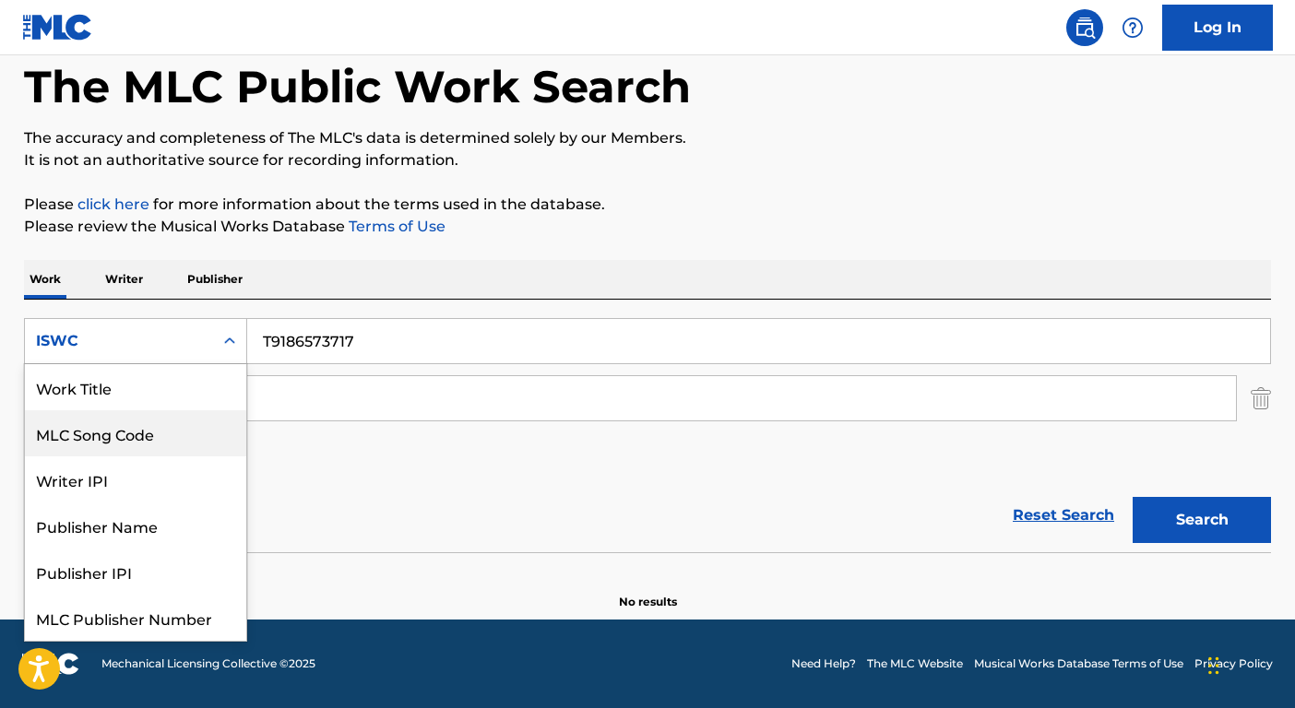
click at [153, 391] on div "Work Title" at bounding box center [135, 387] width 221 height 46
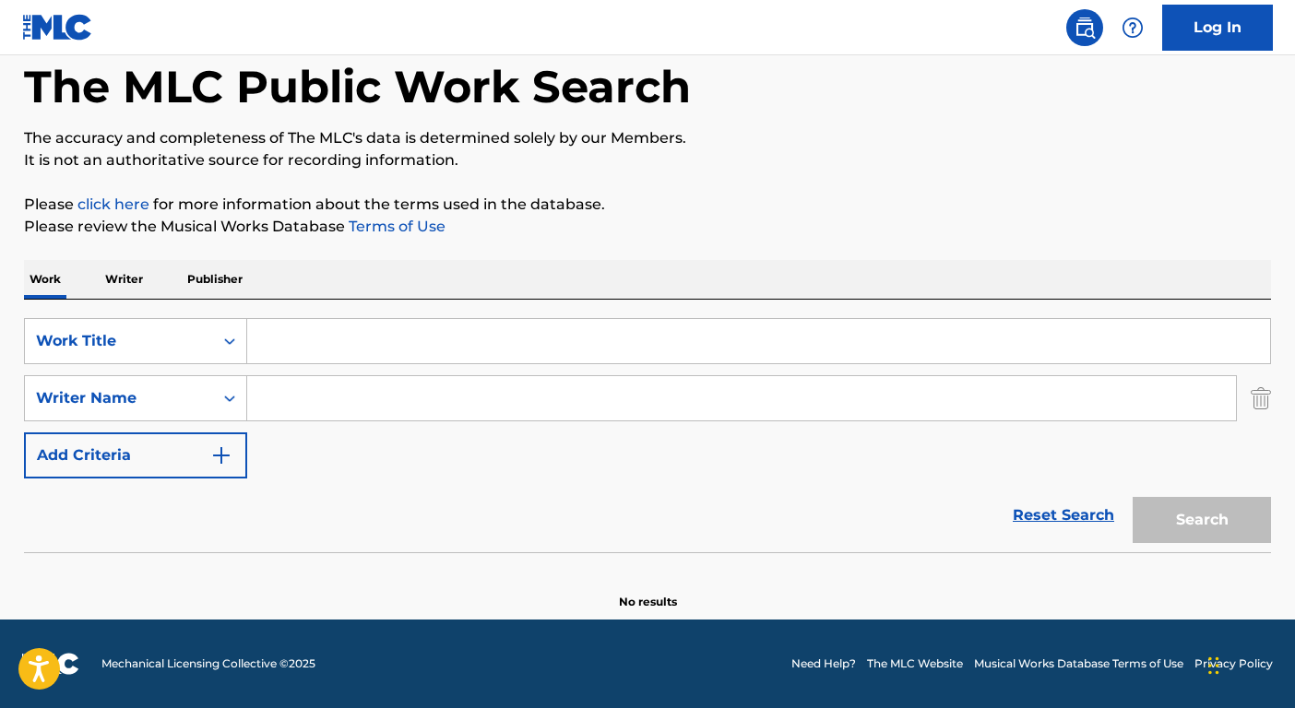
click at [350, 359] on input "Search Form" at bounding box center [758, 341] width 1023 height 44
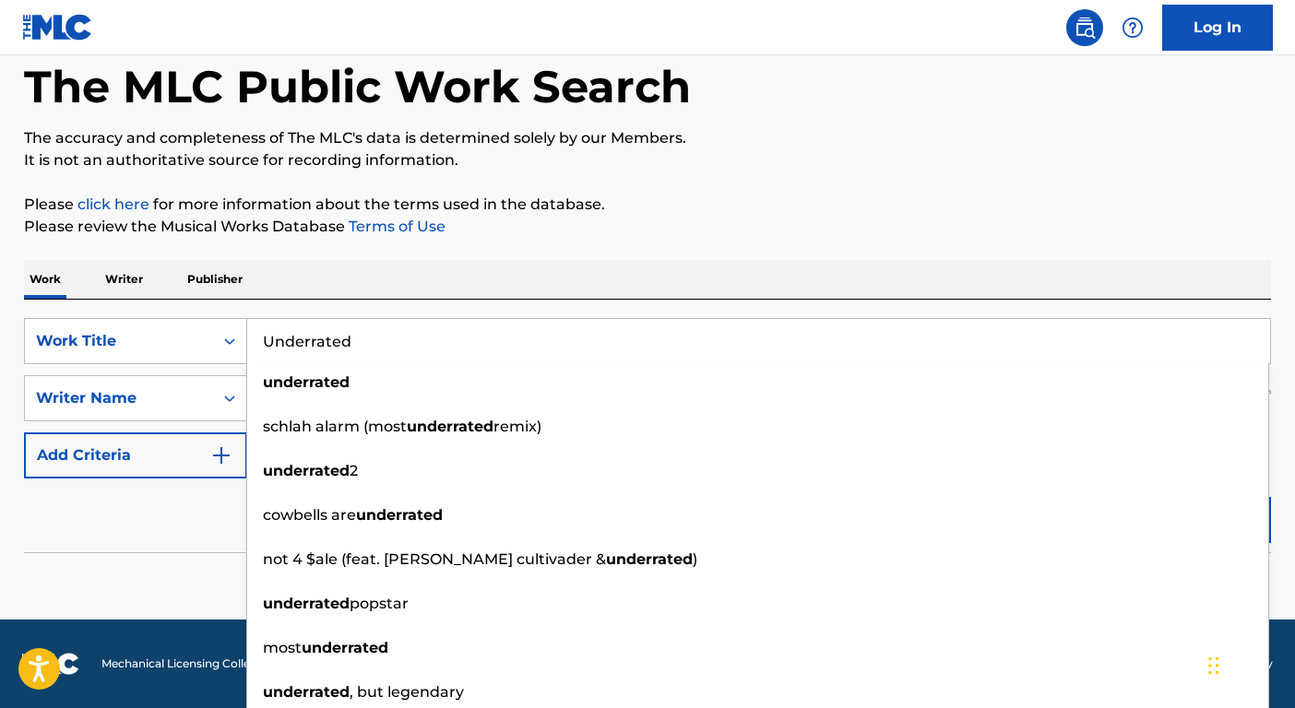
type input "Underrated"
click at [177, 520] on div "Reset Search Search" at bounding box center [647, 516] width 1247 height 74
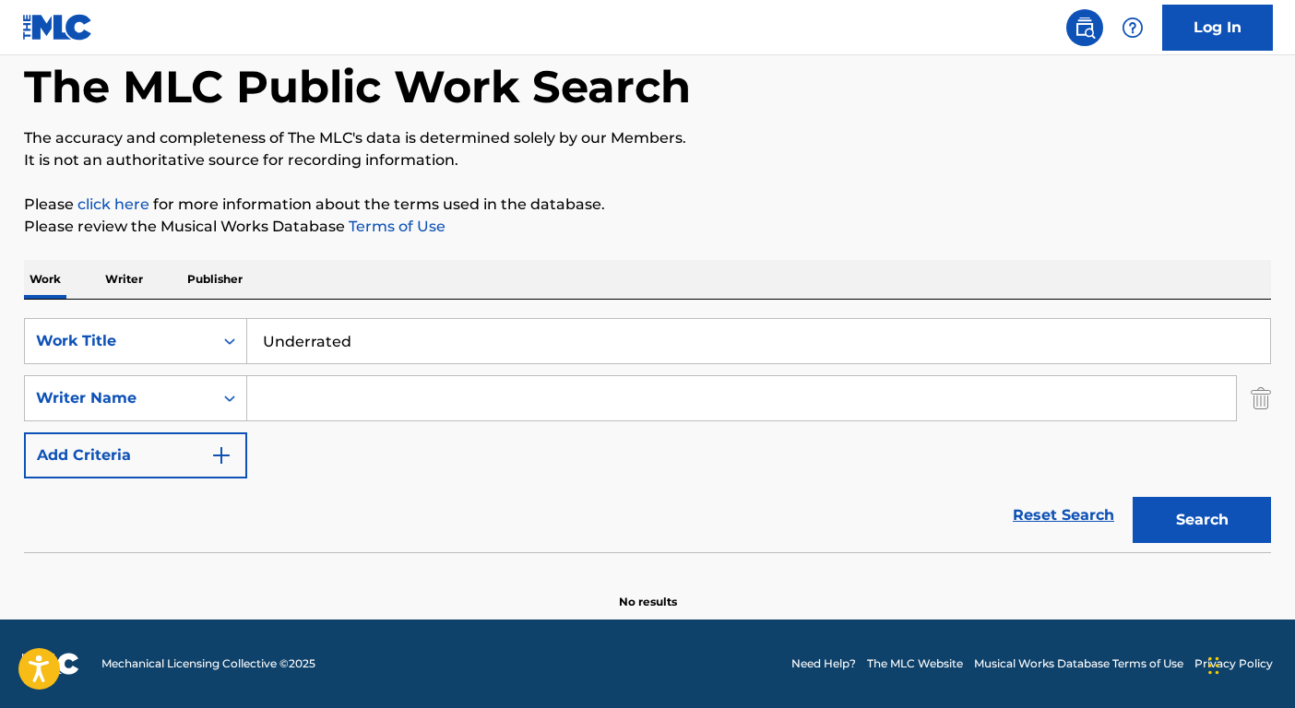
click at [281, 412] on input "Search Form" at bounding box center [741, 398] width 989 height 44
type input "Brown"
click at [1133, 497] on button "Search" at bounding box center [1202, 520] width 138 height 46
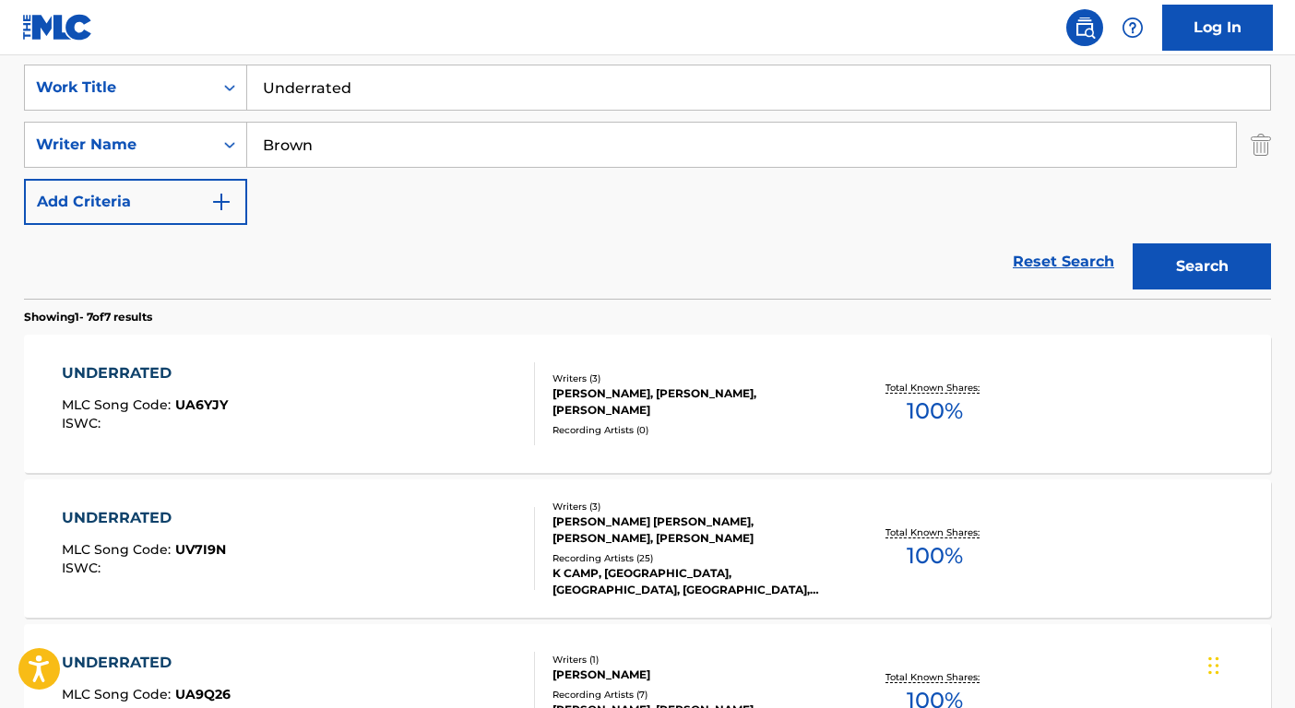
scroll to position [424, 0]
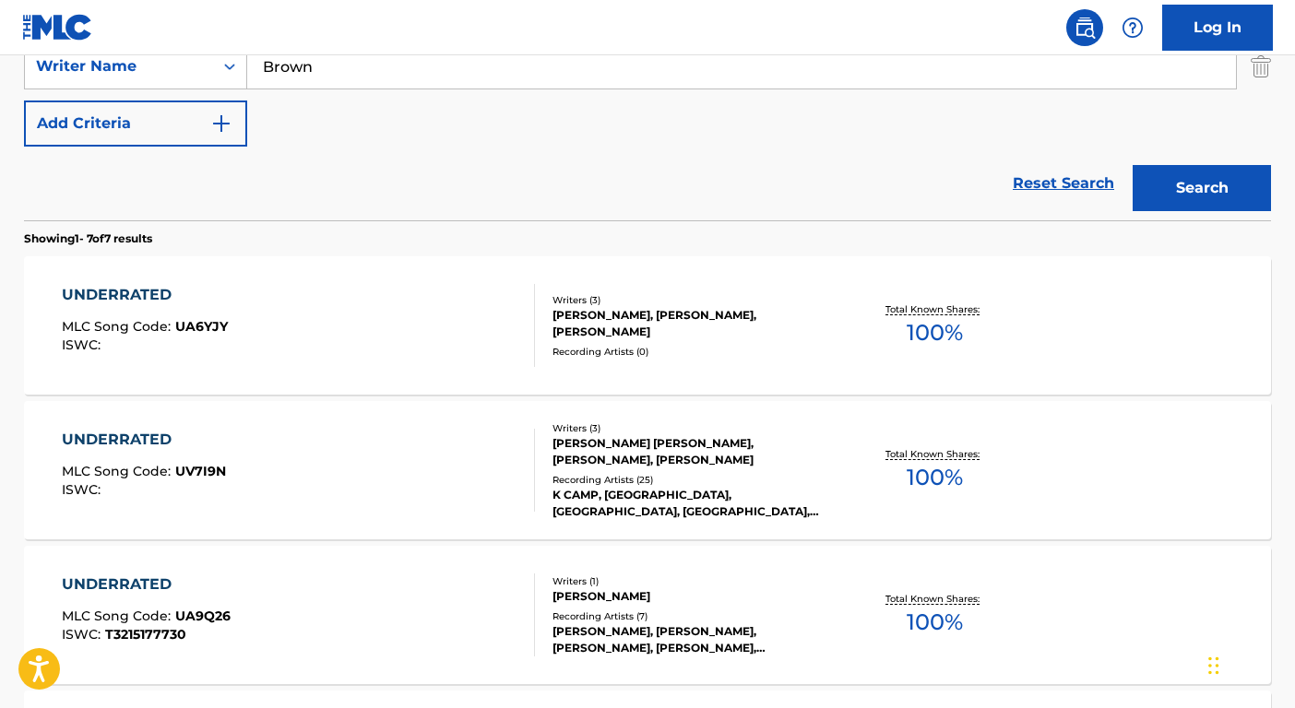
click at [735, 476] on div "Writers ( 3 ) KRISTOPHER THOMAS CAMPBELL, KELVIN BROWN, BOBBY BERNARD TURNER Re…" at bounding box center [683, 471] width 296 height 99
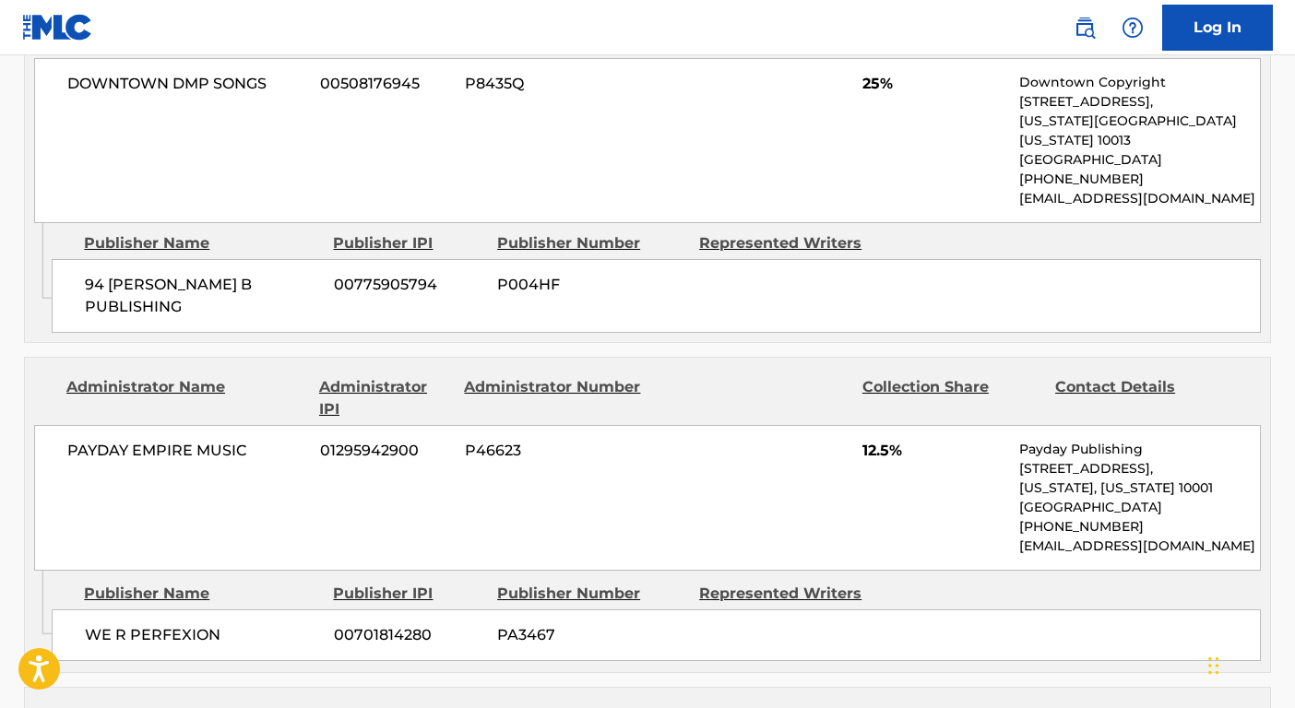
scroll to position [814, 0]
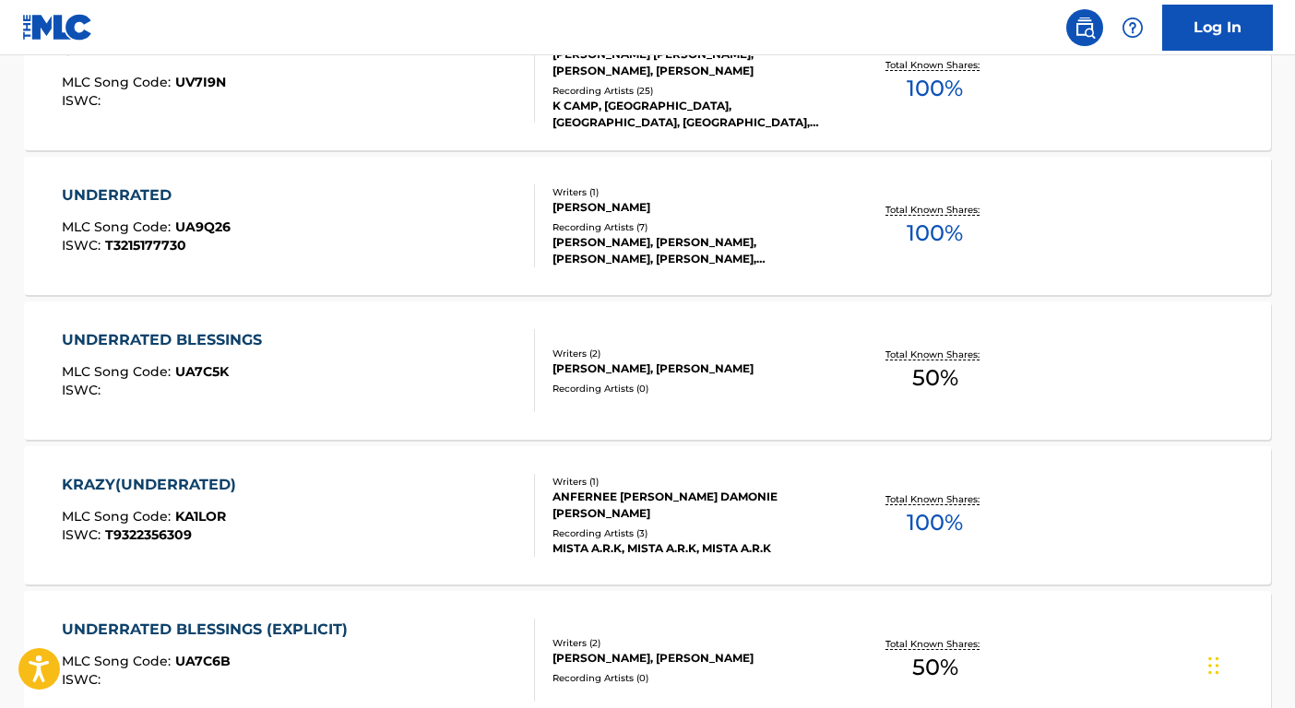
scroll to position [529, 0]
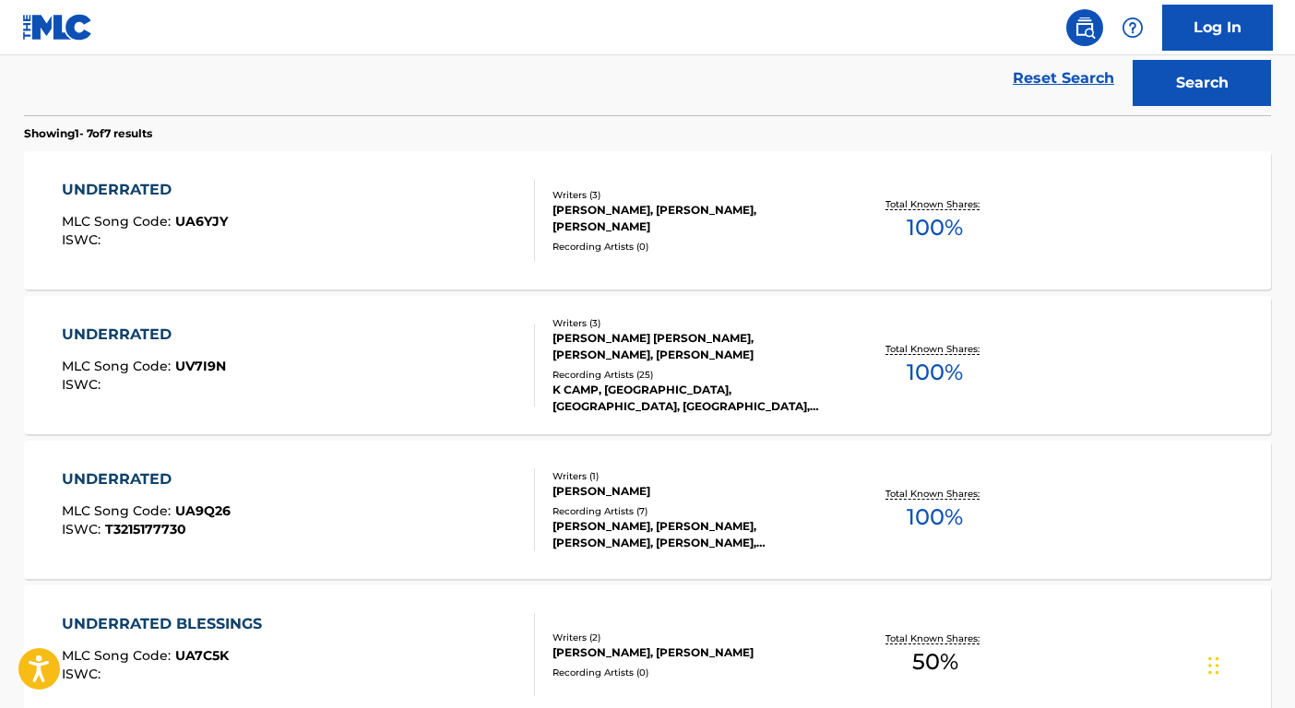
click at [792, 251] on div "Recording Artists ( 0 )" at bounding box center [692, 247] width 279 height 14
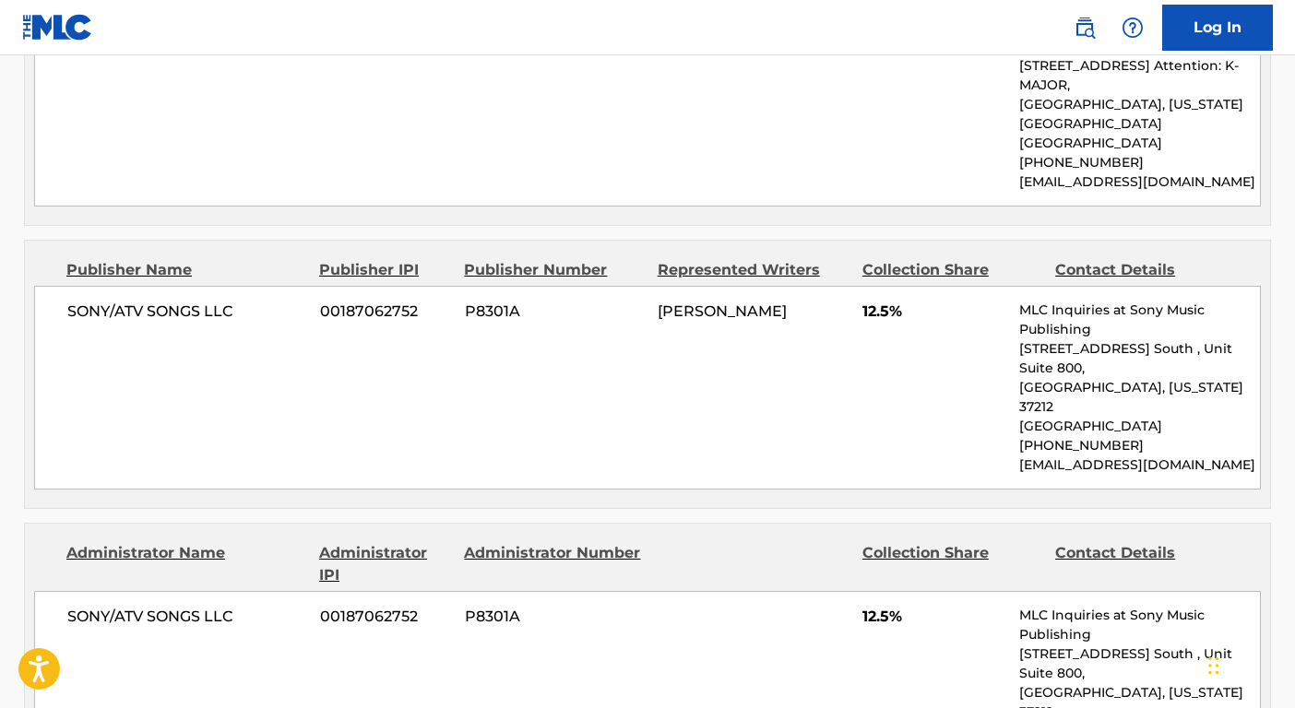
scroll to position [653, 0]
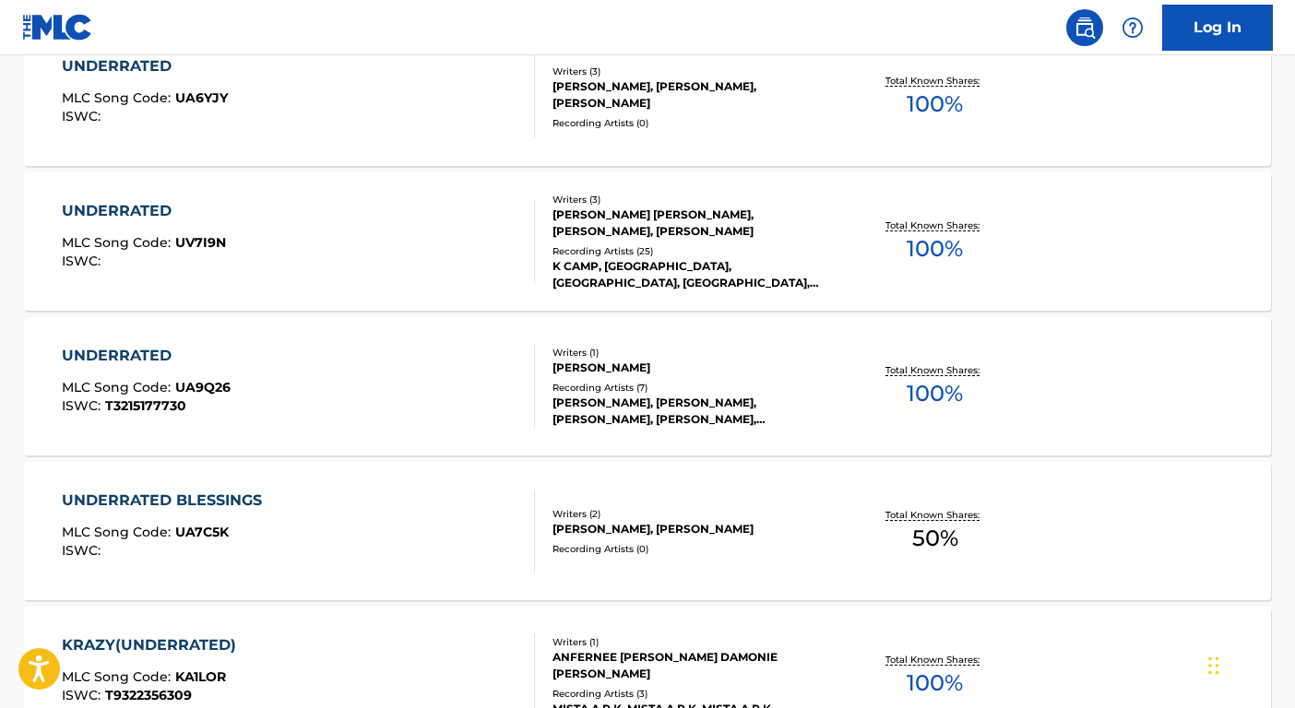
scroll to position [635, 0]
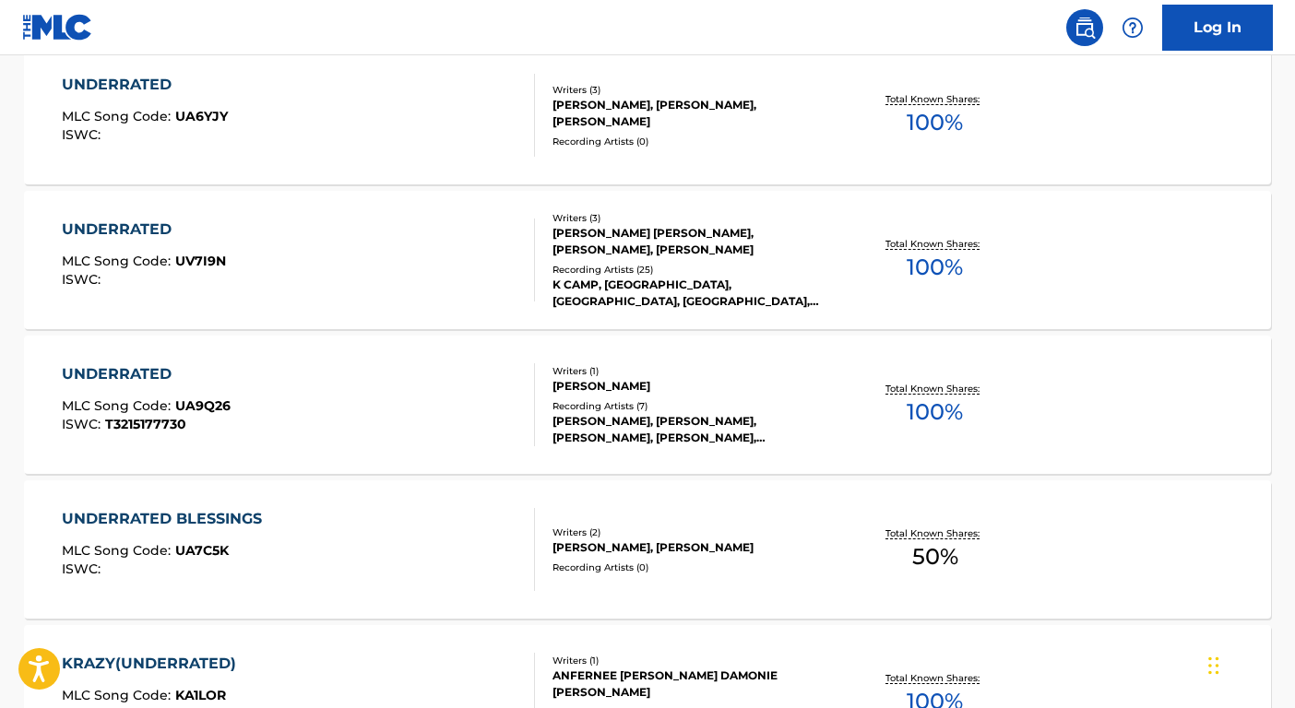
click at [715, 244] on div "KRISTOPHER THOMAS CAMPBELL, KELVIN BROWN, BOBBY BERNARD TURNER" at bounding box center [692, 241] width 279 height 33
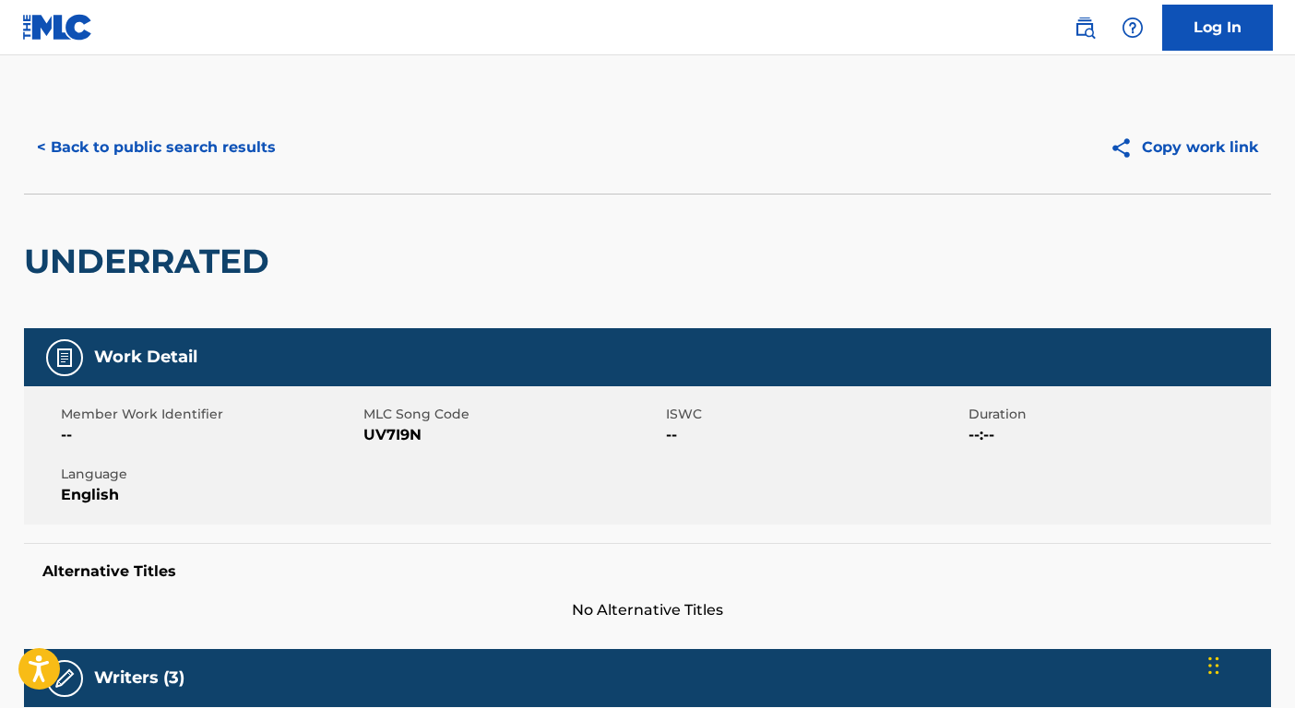
click at [137, 137] on button "< Back to public search results" at bounding box center [156, 148] width 265 height 46
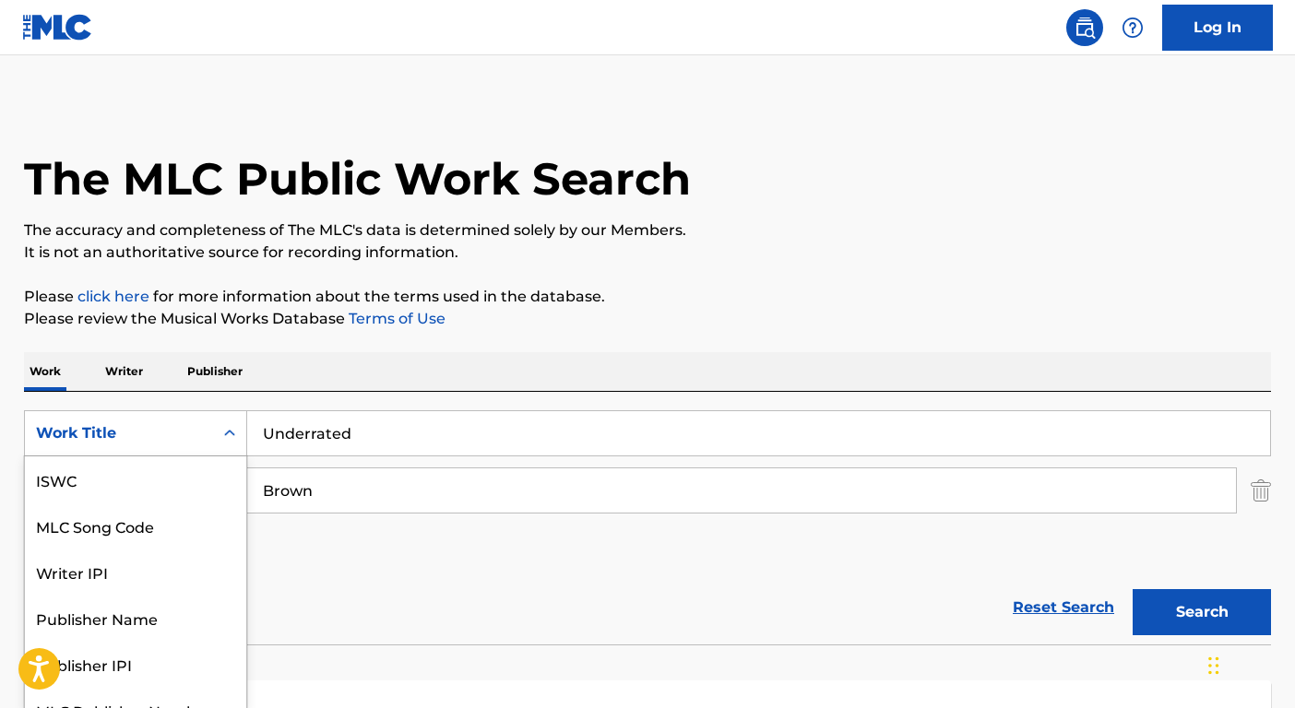
scroll to position [24, 0]
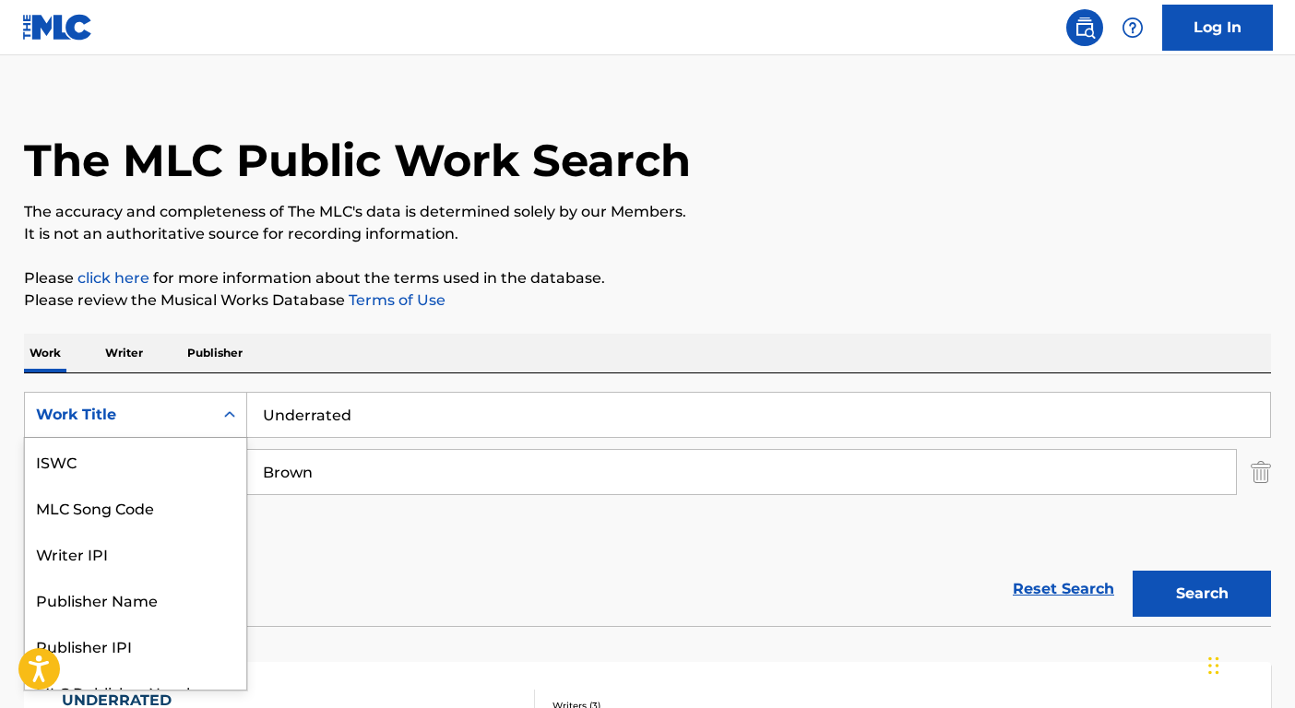
click at [204, 426] on div "Work Title" at bounding box center [119, 415] width 188 height 35
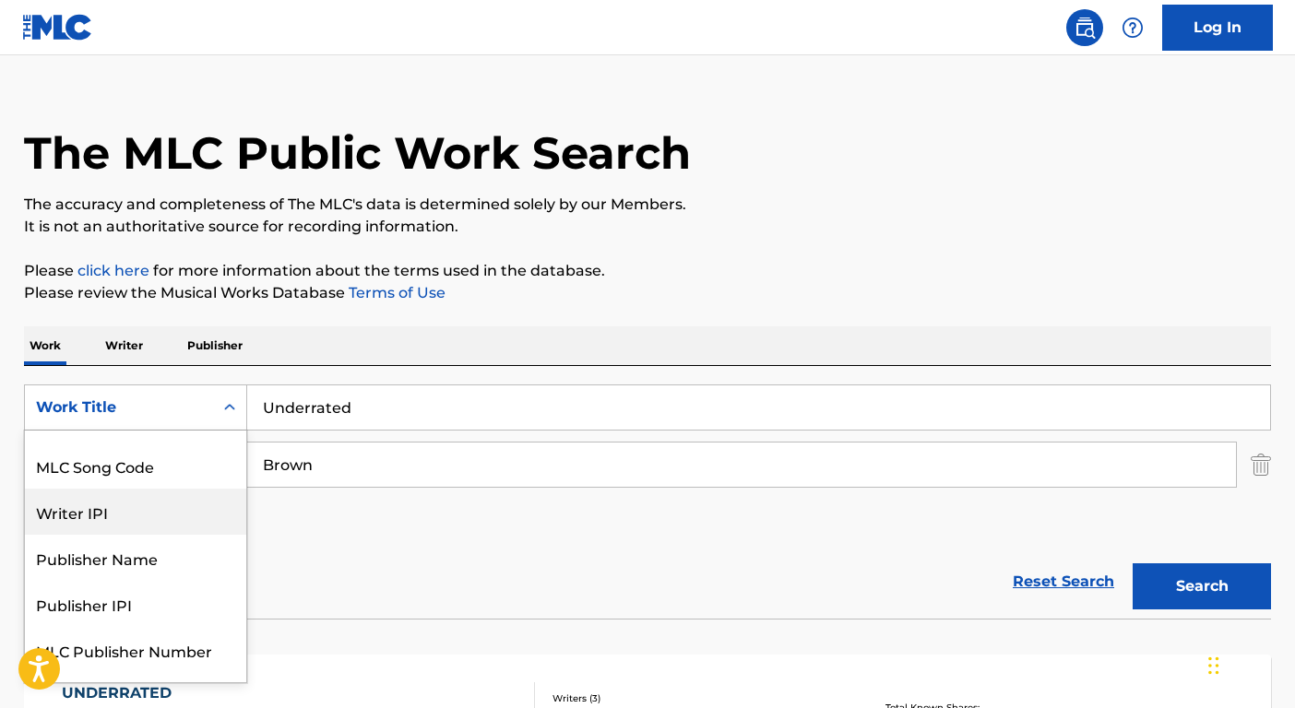
scroll to position [0, 0]
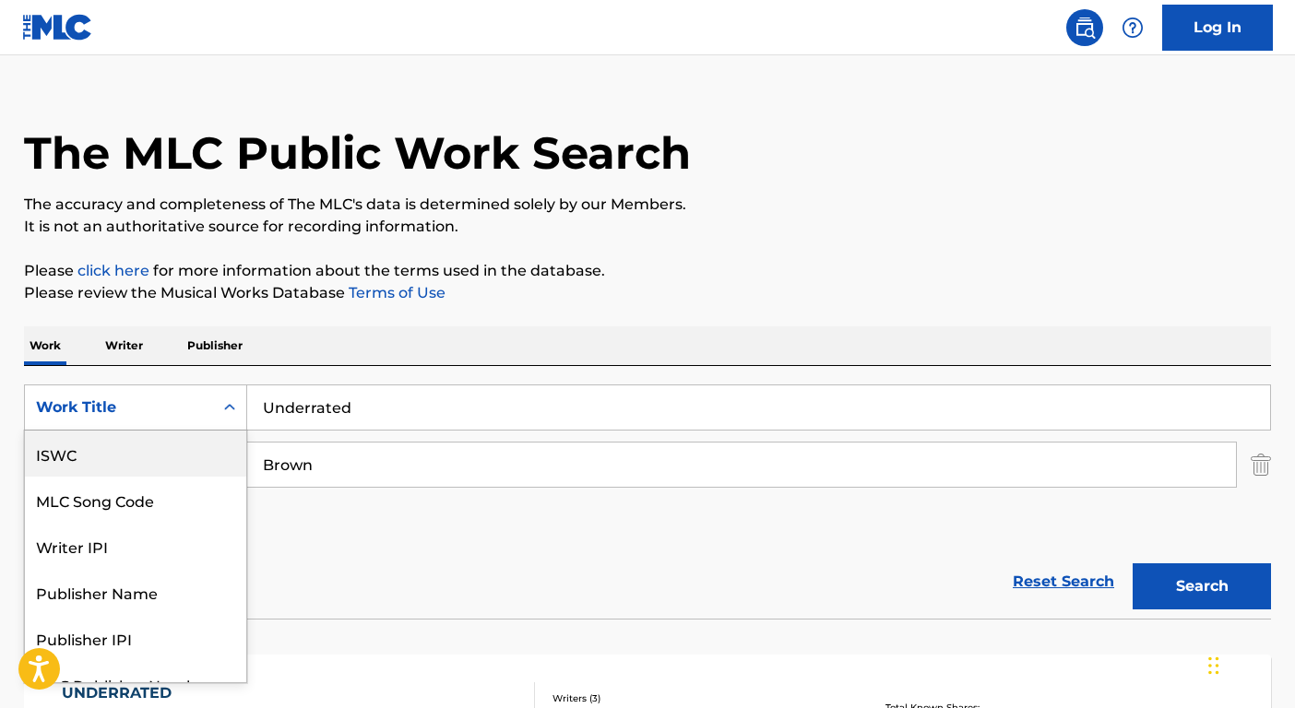
click at [141, 466] on div "ISWC" at bounding box center [135, 454] width 221 height 46
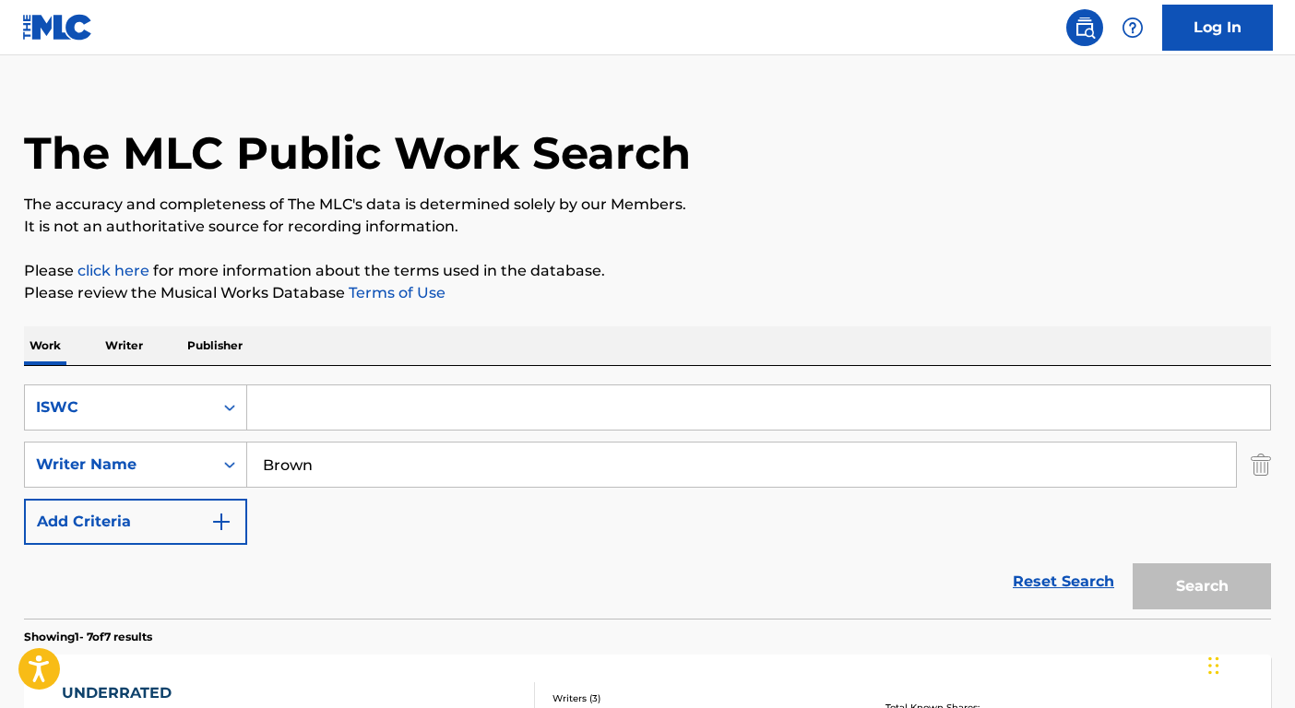
click at [327, 409] on input "Search Form" at bounding box center [758, 408] width 1023 height 44
paste input "T9143941439"
type input "T9143941439"
click at [334, 449] on input "Brown" at bounding box center [741, 465] width 989 height 44
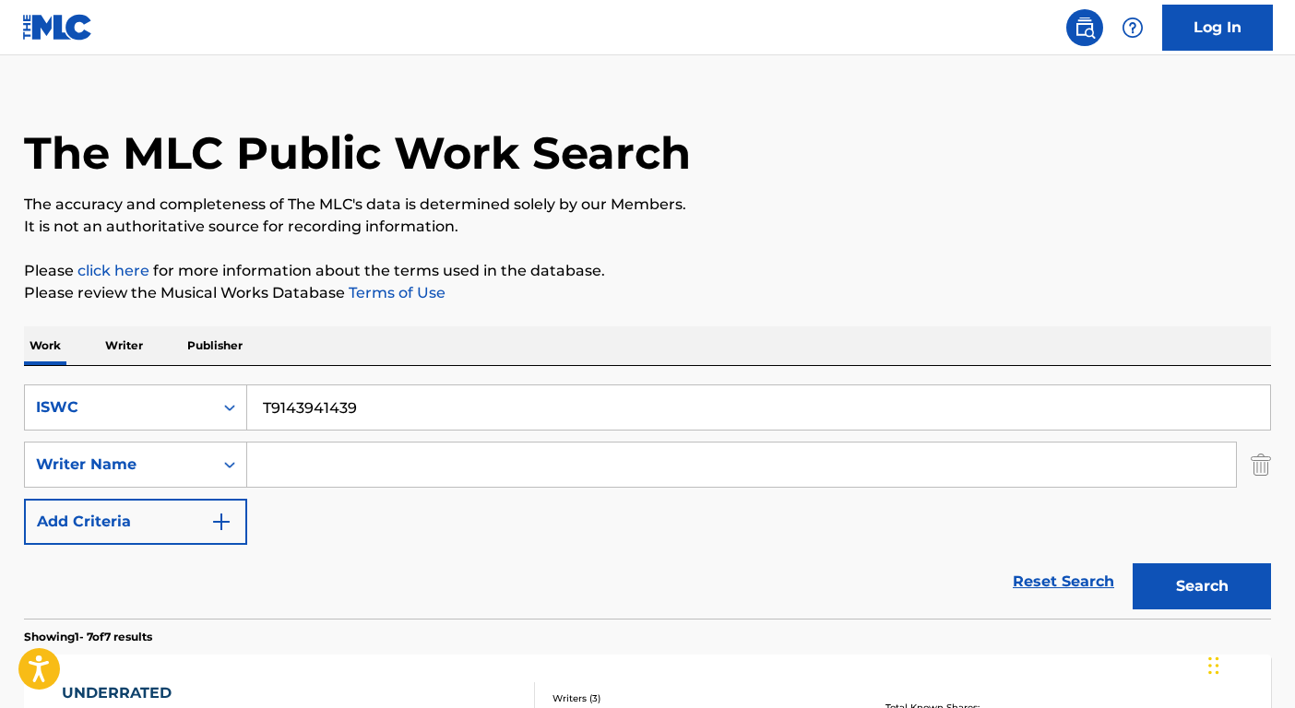
click at [1133, 564] on button "Search" at bounding box center [1202, 587] width 138 height 46
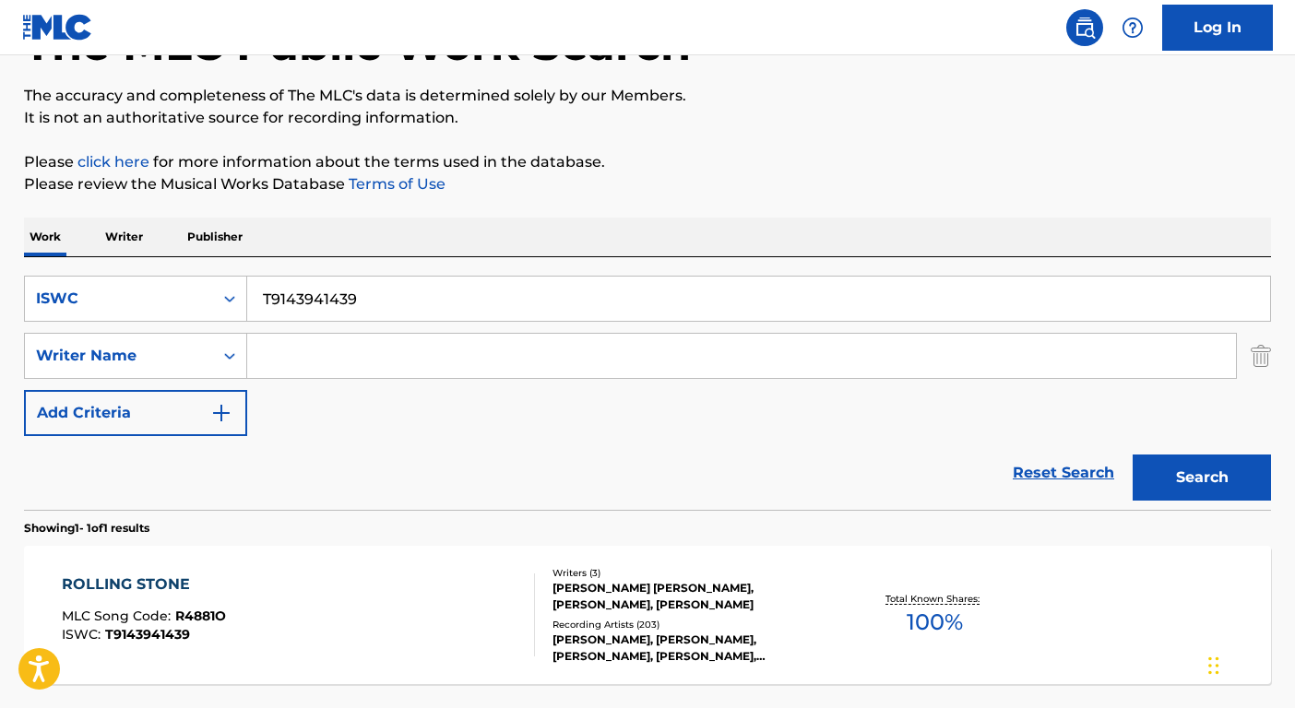
scroll to position [295, 0]
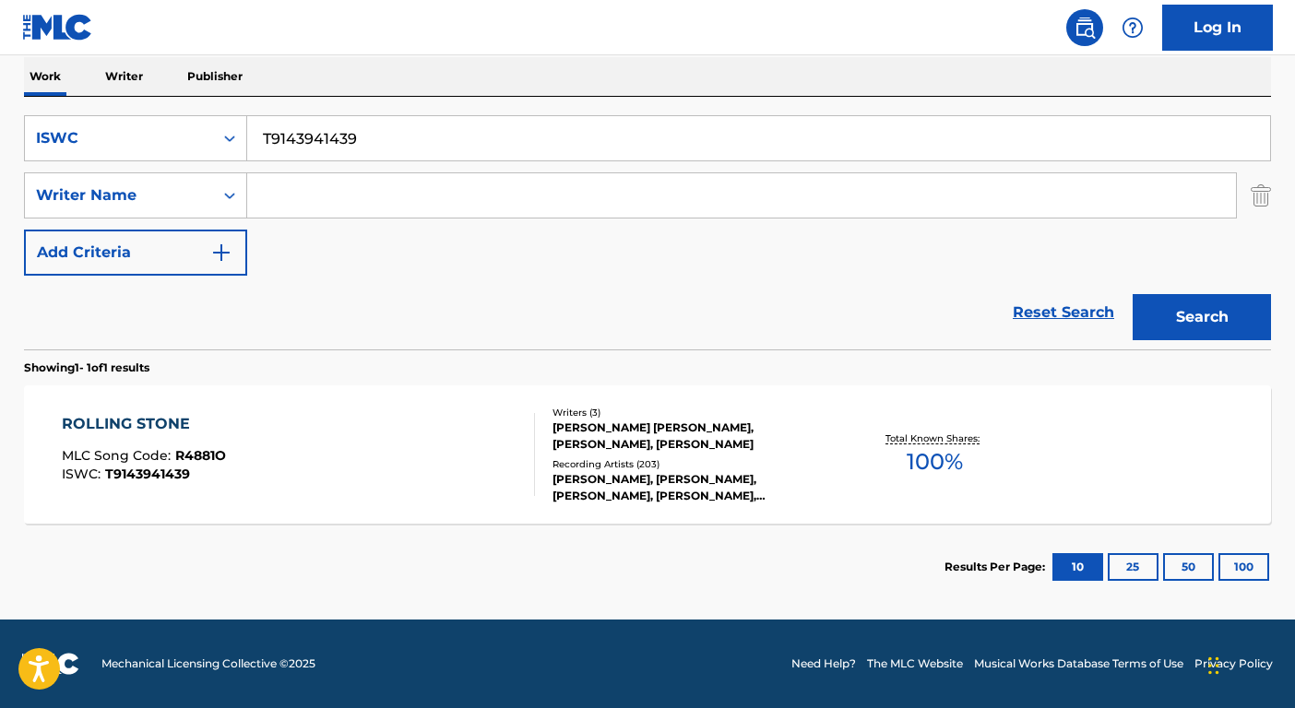
click at [633, 492] on div "THE WEEKND, THE WEEKND, ABEL TESFAYE, CARLO MONTAGNESE, DOM MCKINNEY, THE WEEKN…" at bounding box center [692, 487] width 279 height 33
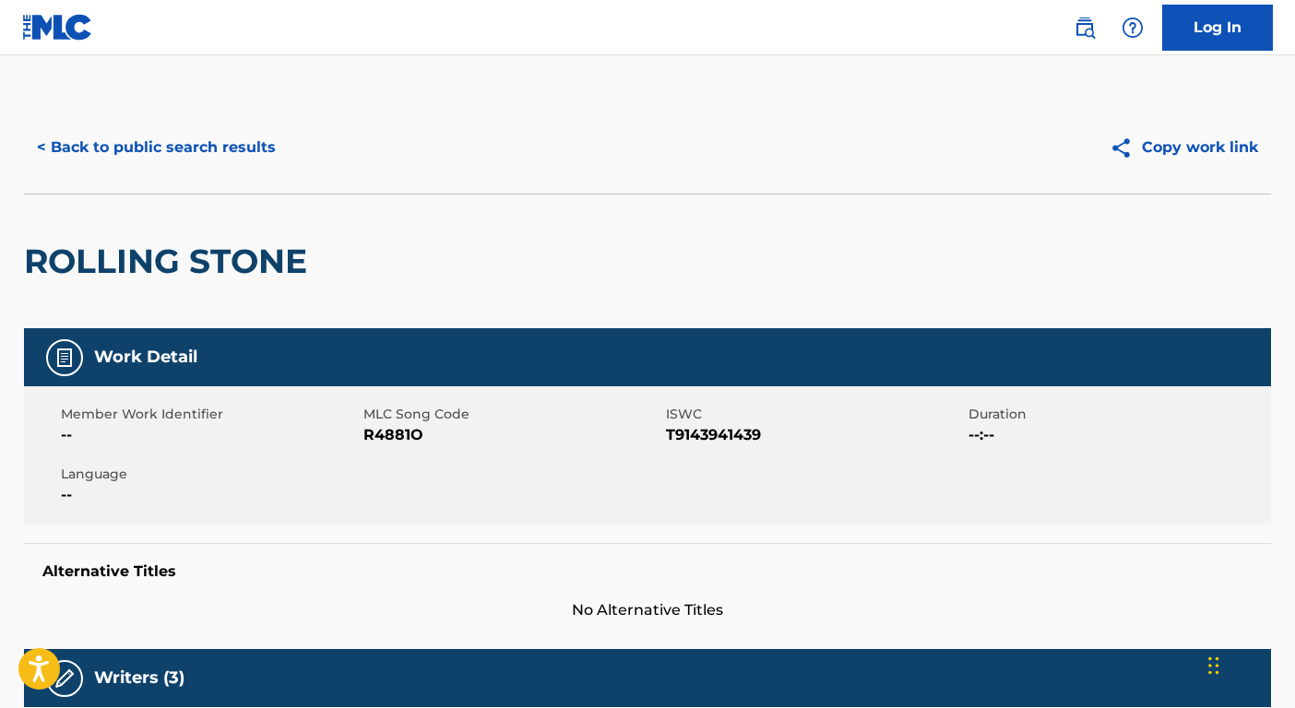
click at [265, 137] on button "< Back to public search results" at bounding box center [156, 148] width 265 height 46
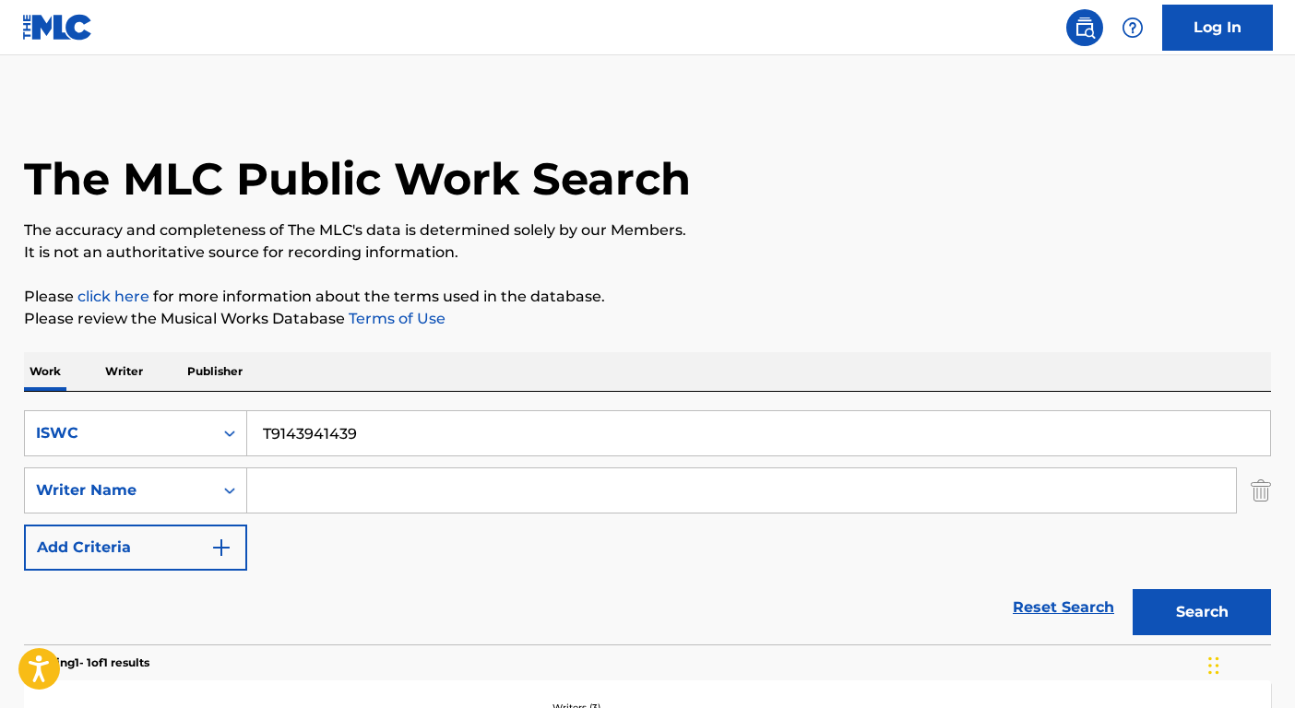
scroll to position [190, 0]
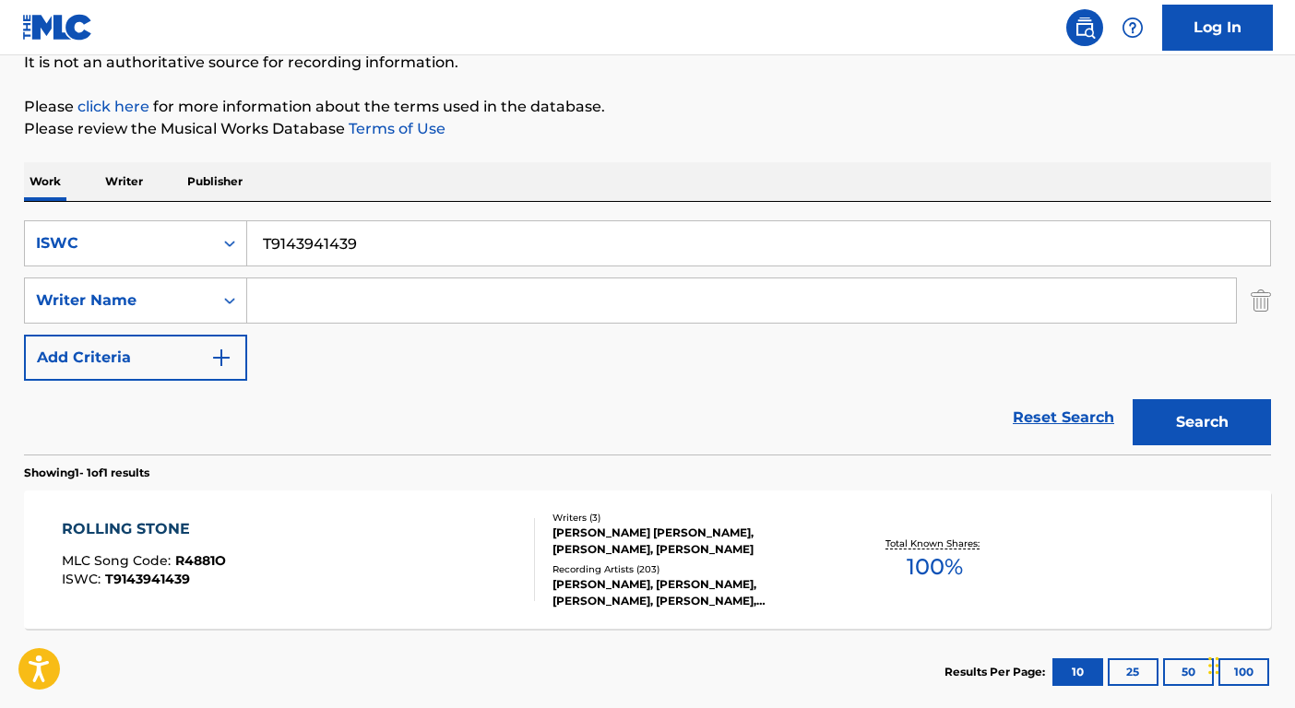
click at [348, 254] on input "T9143941439" at bounding box center [758, 243] width 1023 height 44
paste input "83448615"
type input "T9183448615"
click at [1159, 409] on button "Search" at bounding box center [1202, 422] width 138 height 46
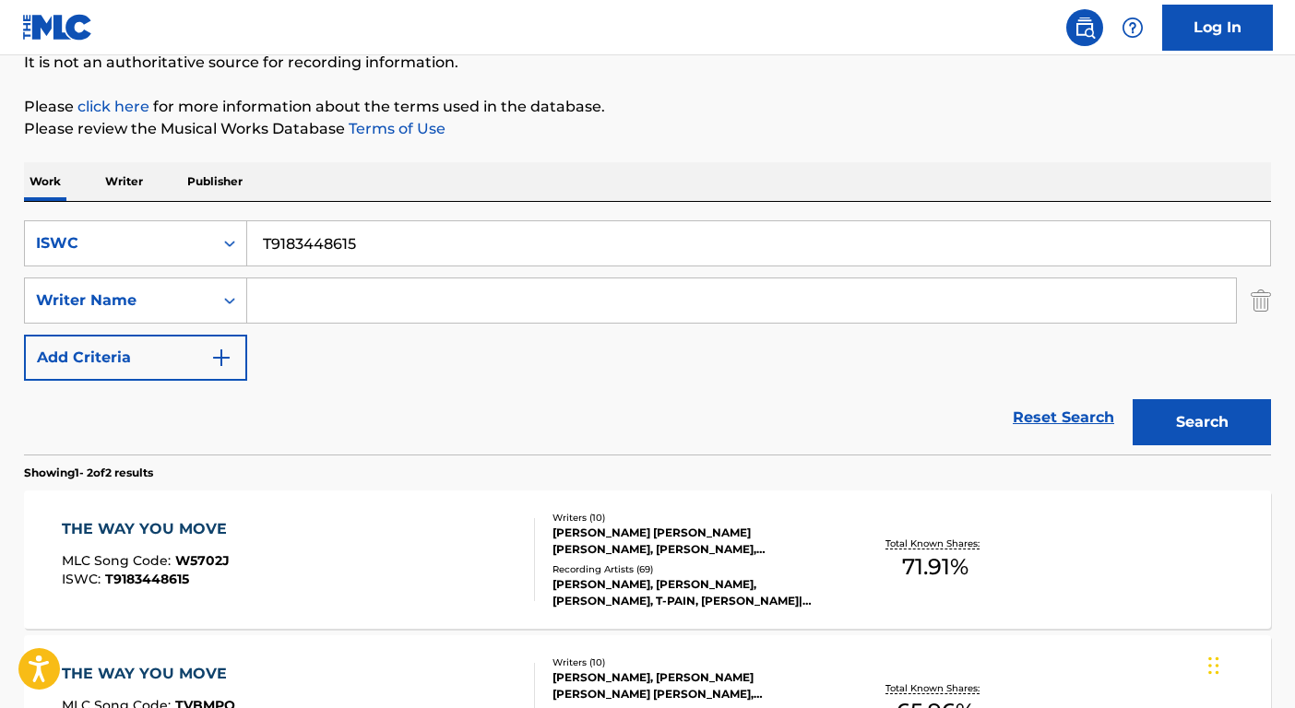
click at [700, 566] on div "Recording Artists ( 69 )" at bounding box center [692, 570] width 279 height 14
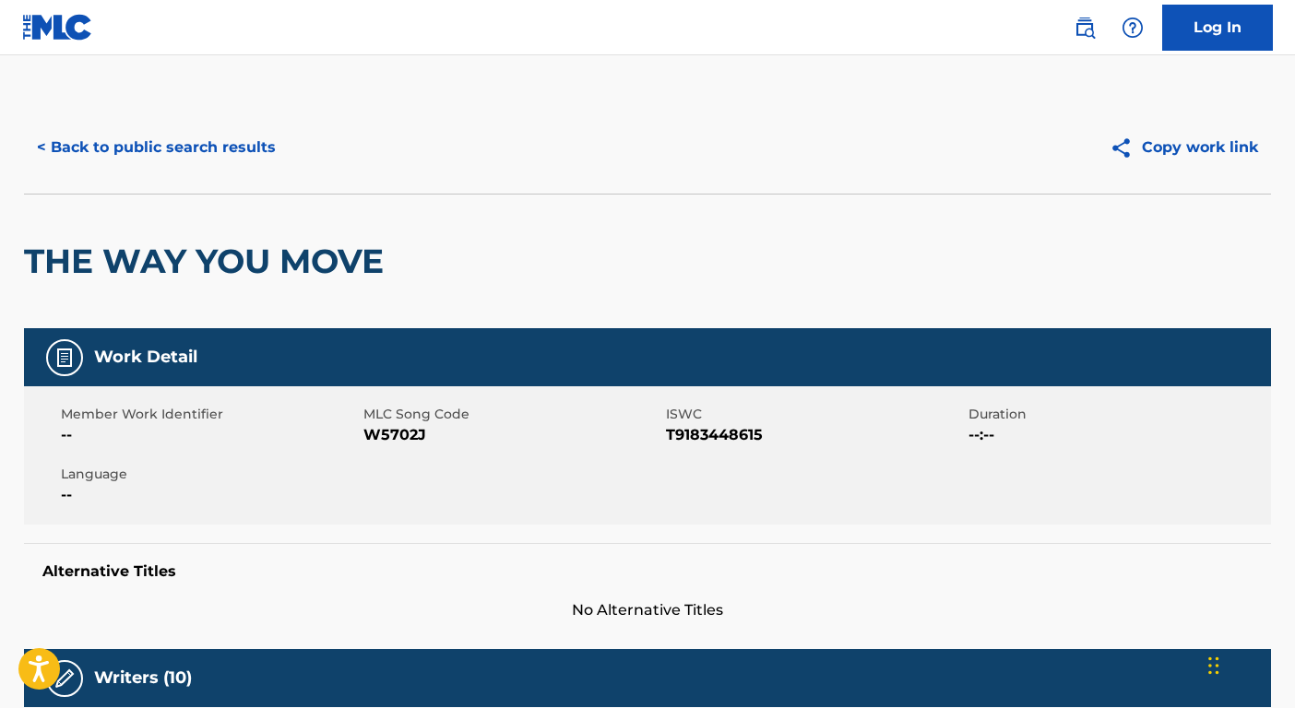
click at [180, 144] on button "< Back to public search results" at bounding box center [156, 148] width 265 height 46
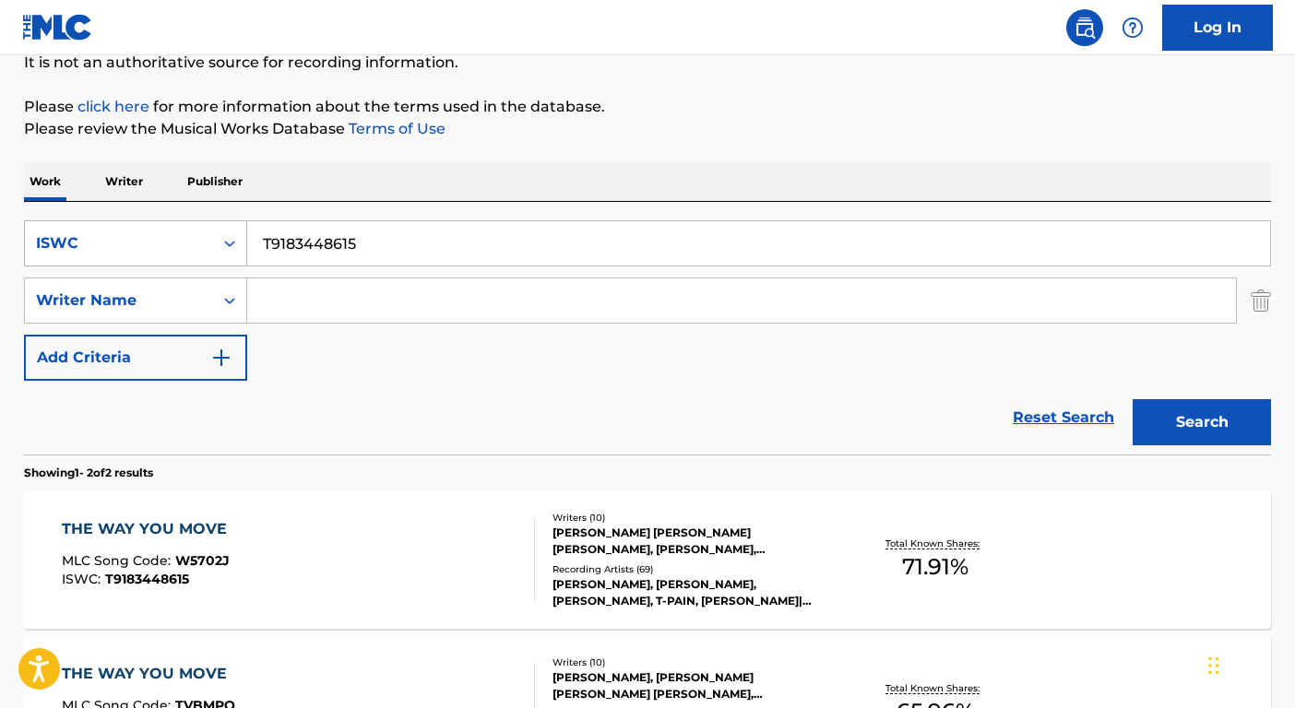
click at [220, 257] on div "Search Form" at bounding box center [229, 243] width 33 height 33
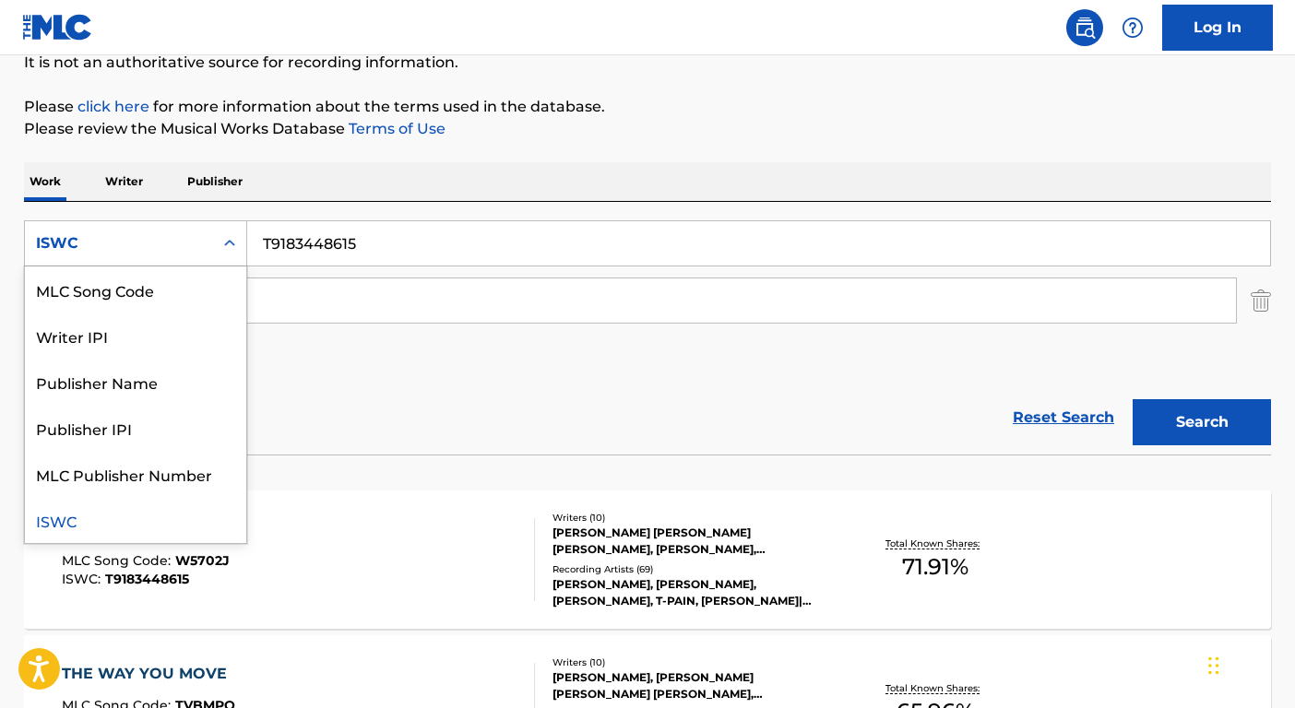
scroll to position [0, 0]
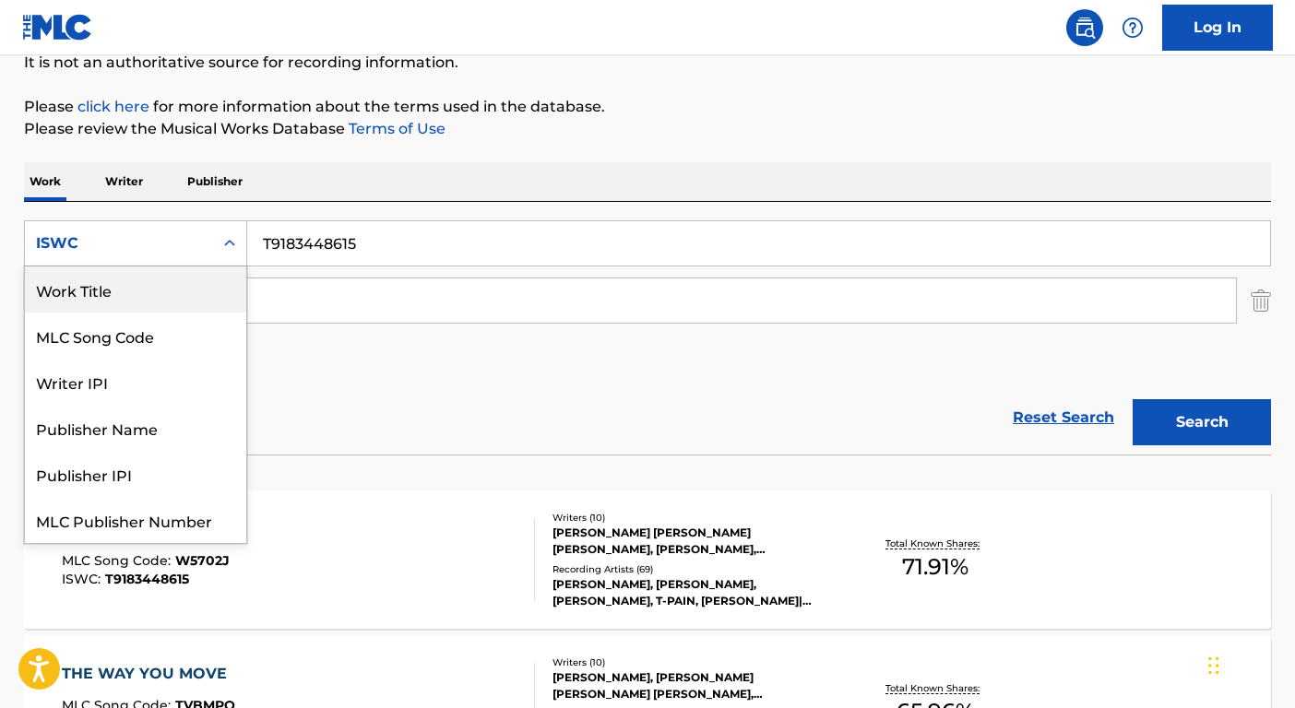
click at [170, 291] on div "Work Title" at bounding box center [135, 290] width 221 height 46
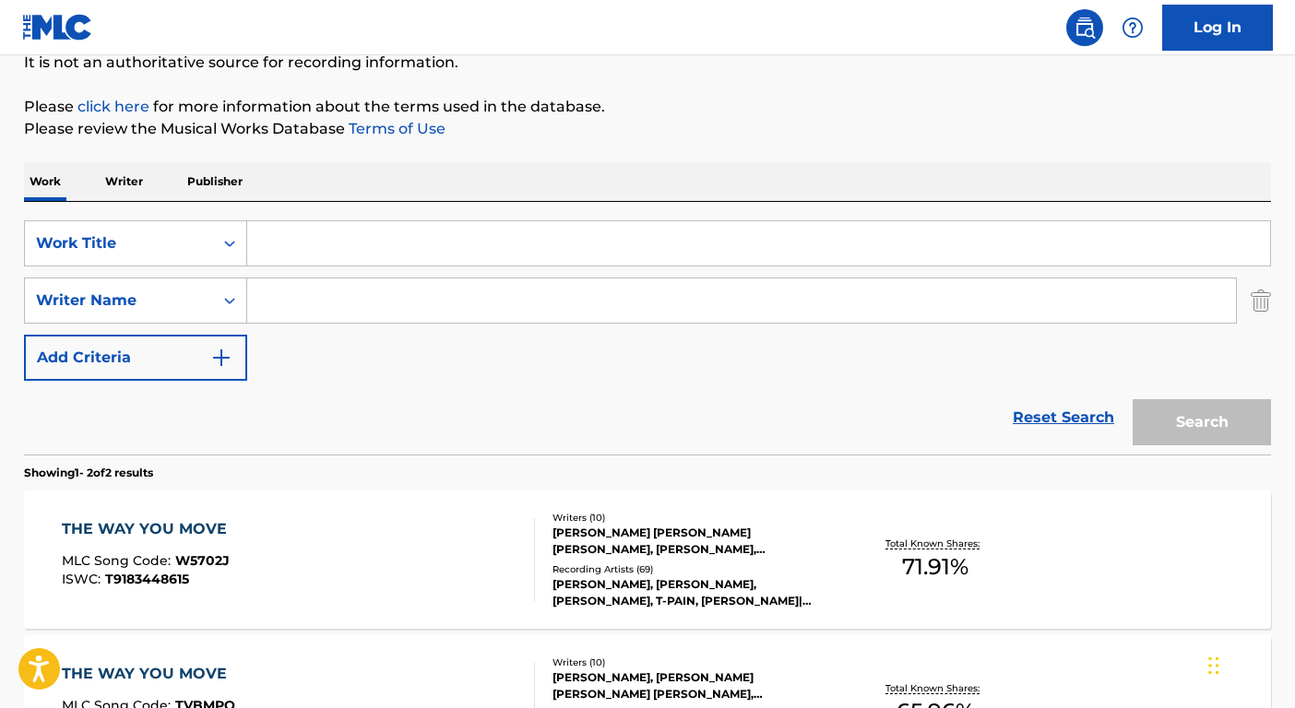
click at [375, 249] on input "Search Form" at bounding box center [758, 243] width 1023 height 44
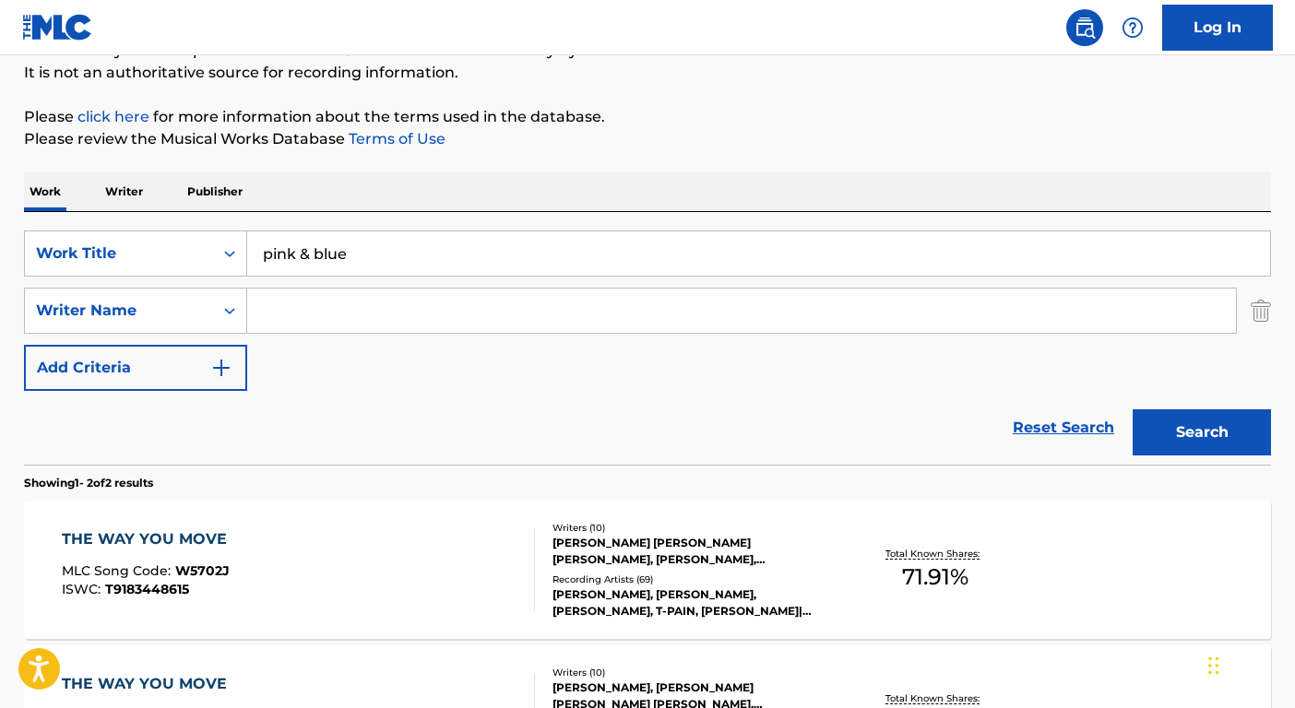
scroll to position [41, 0]
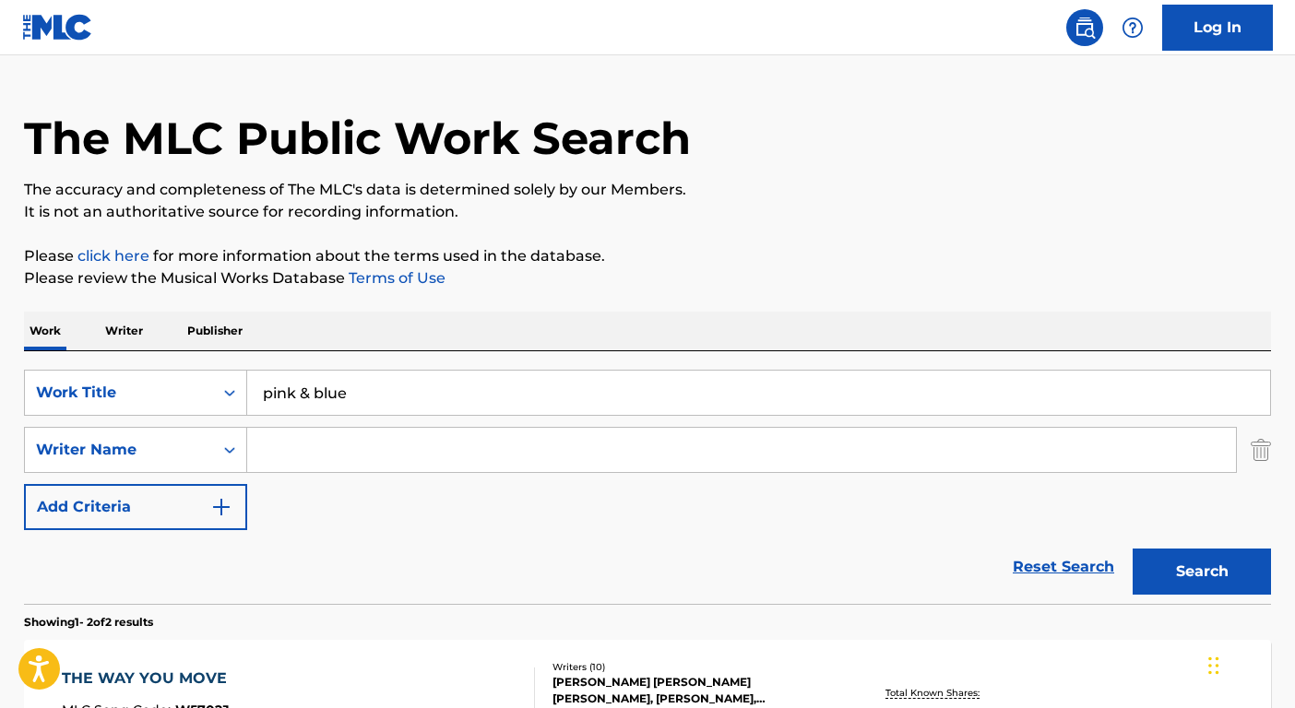
click at [311, 402] on input "pink & blue" at bounding box center [758, 393] width 1023 height 44
click at [318, 388] on input "pink & blue" at bounding box center [758, 393] width 1023 height 44
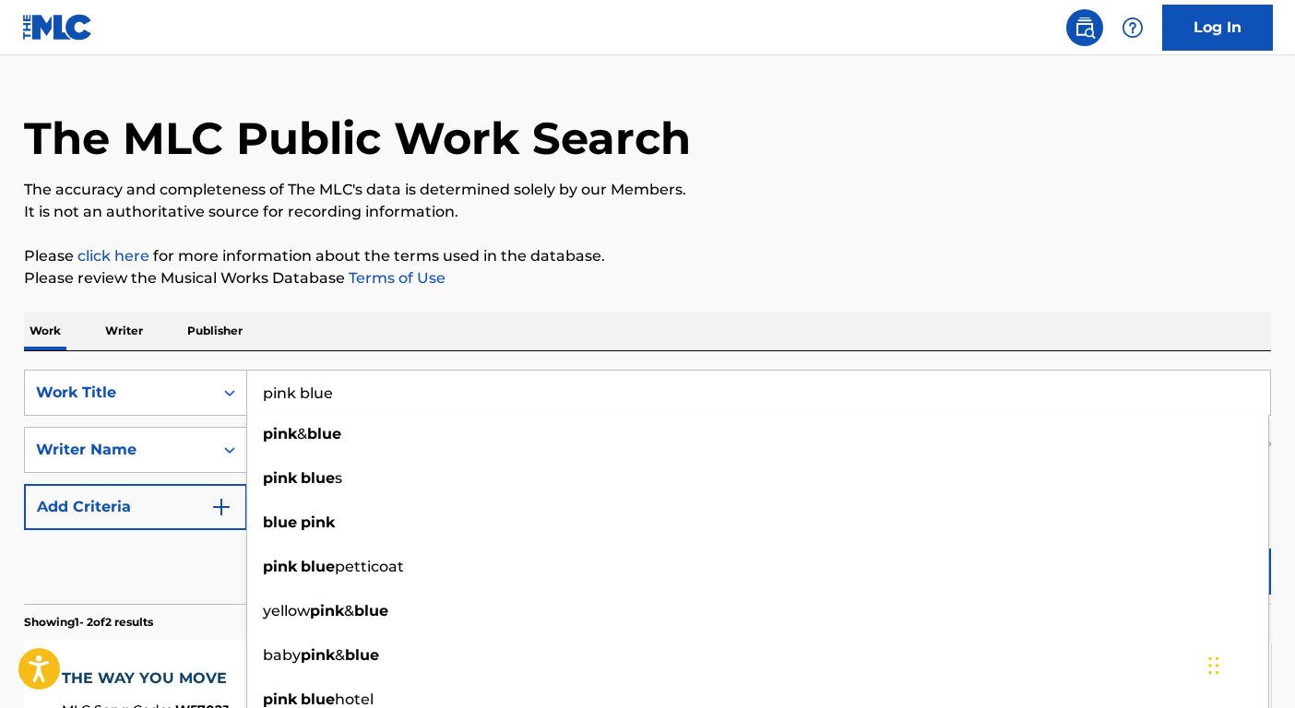
type input "pink blue"
click at [174, 580] on div "Reset Search Search" at bounding box center [647, 567] width 1247 height 74
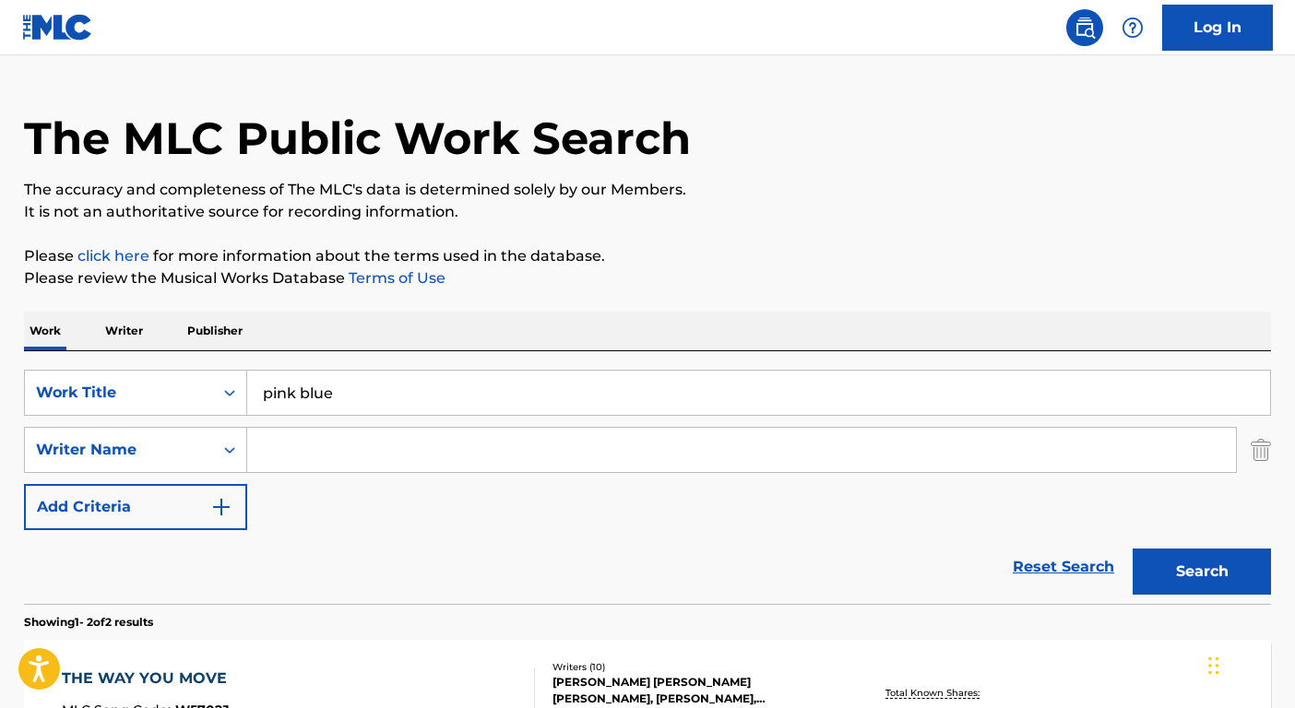
click at [197, 507] on button "Add Criteria" at bounding box center [135, 507] width 223 height 46
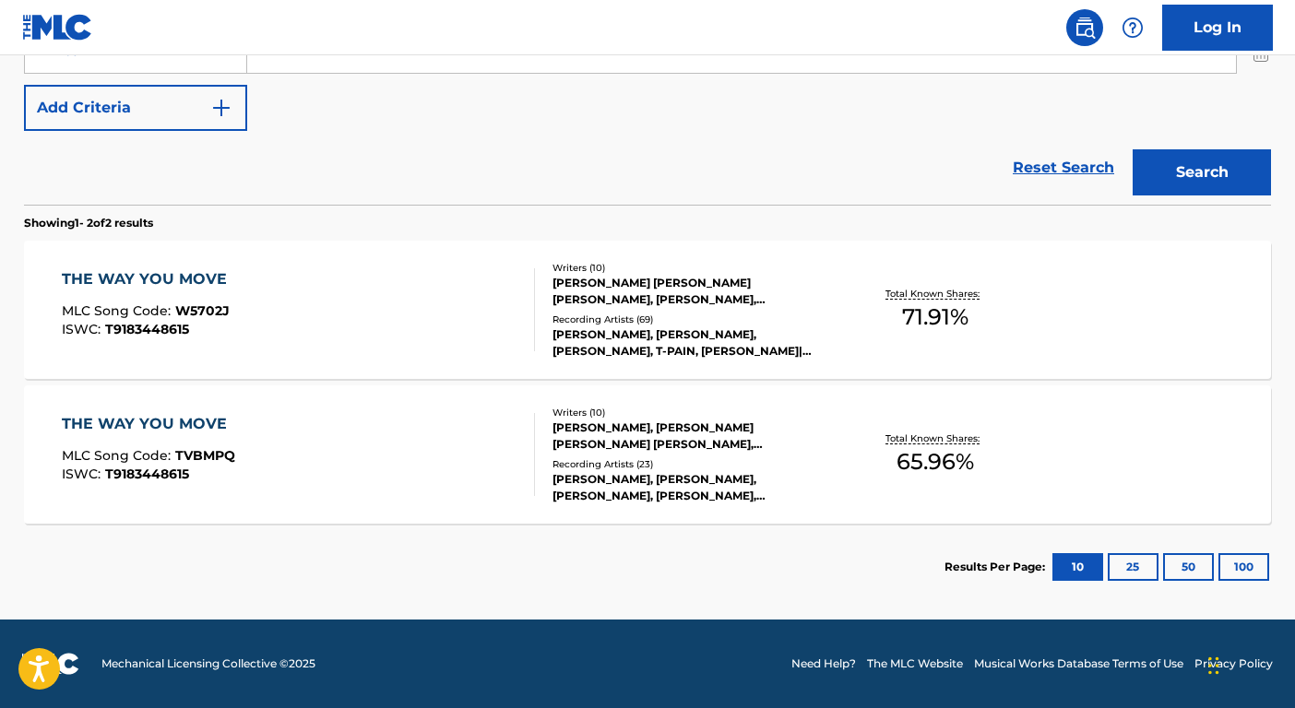
click at [1216, 178] on button "Search" at bounding box center [1202, 172] width 138 height 46
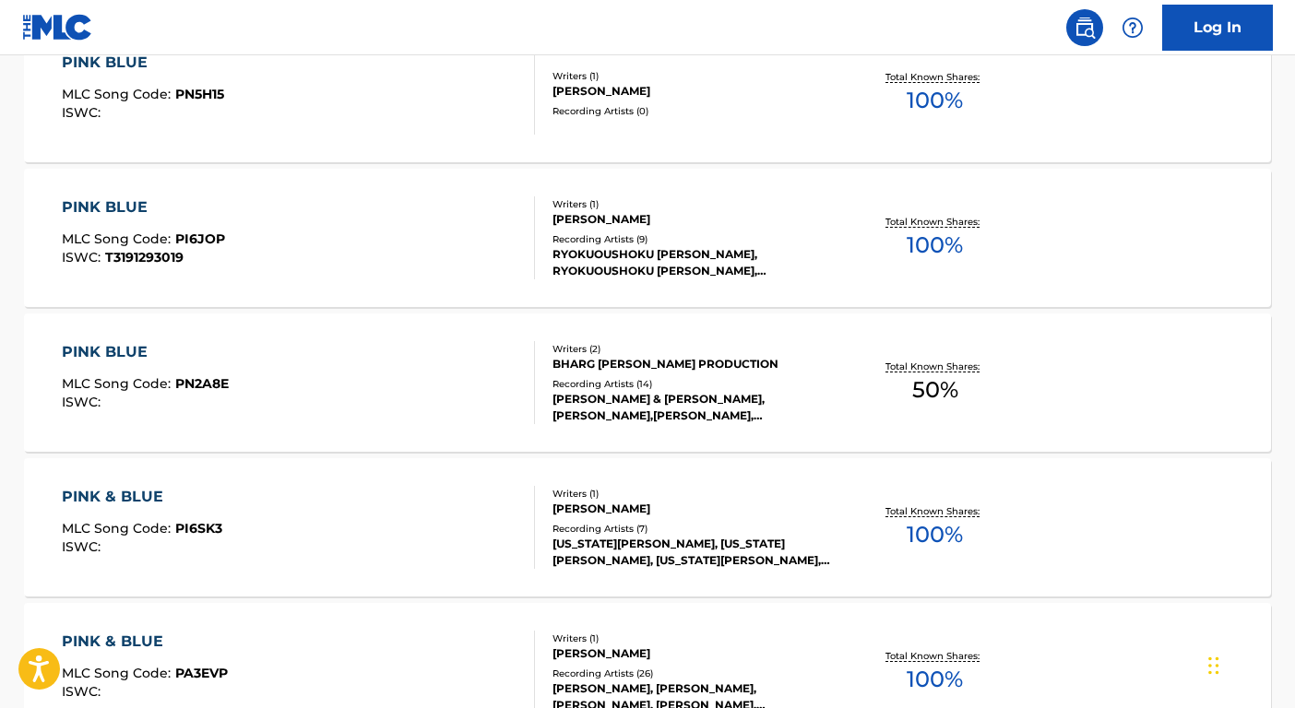
scroll to position [1167, 0]
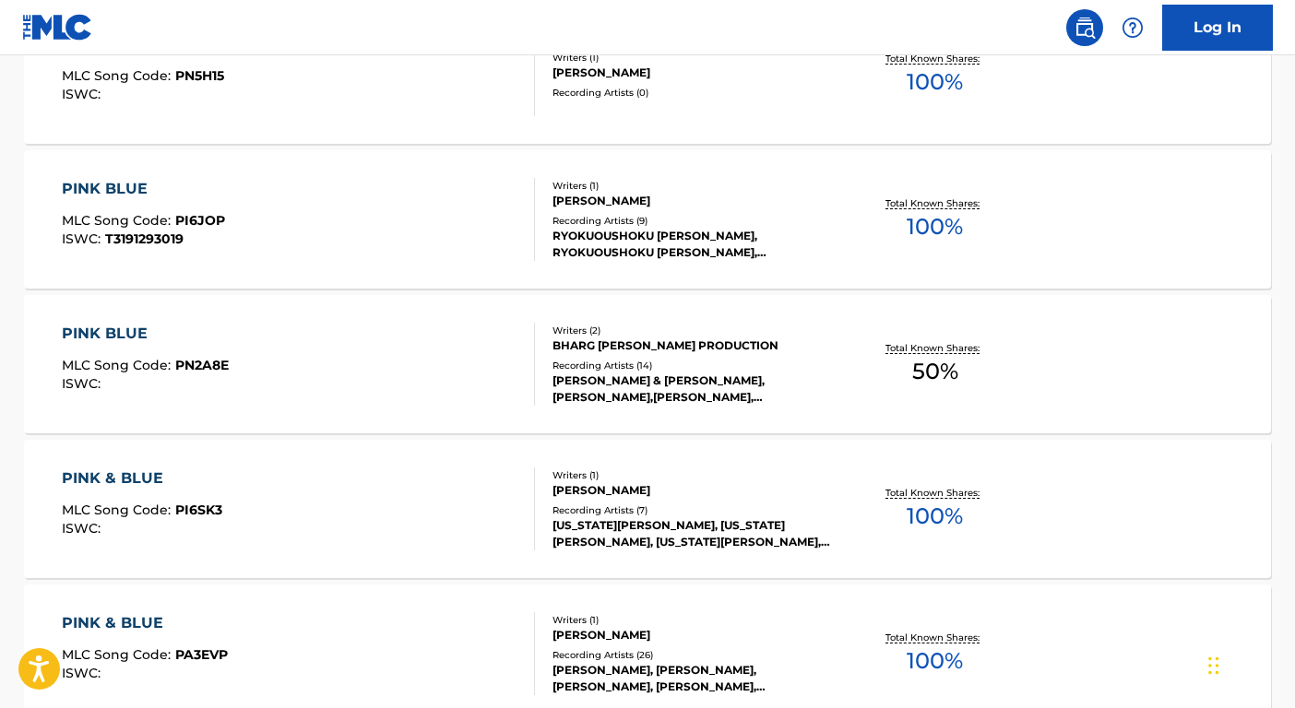
click at [767, 342] on div "BHARG KALE, BM PRODUCTION" at bounding box center [692, 346] width 279 height 17
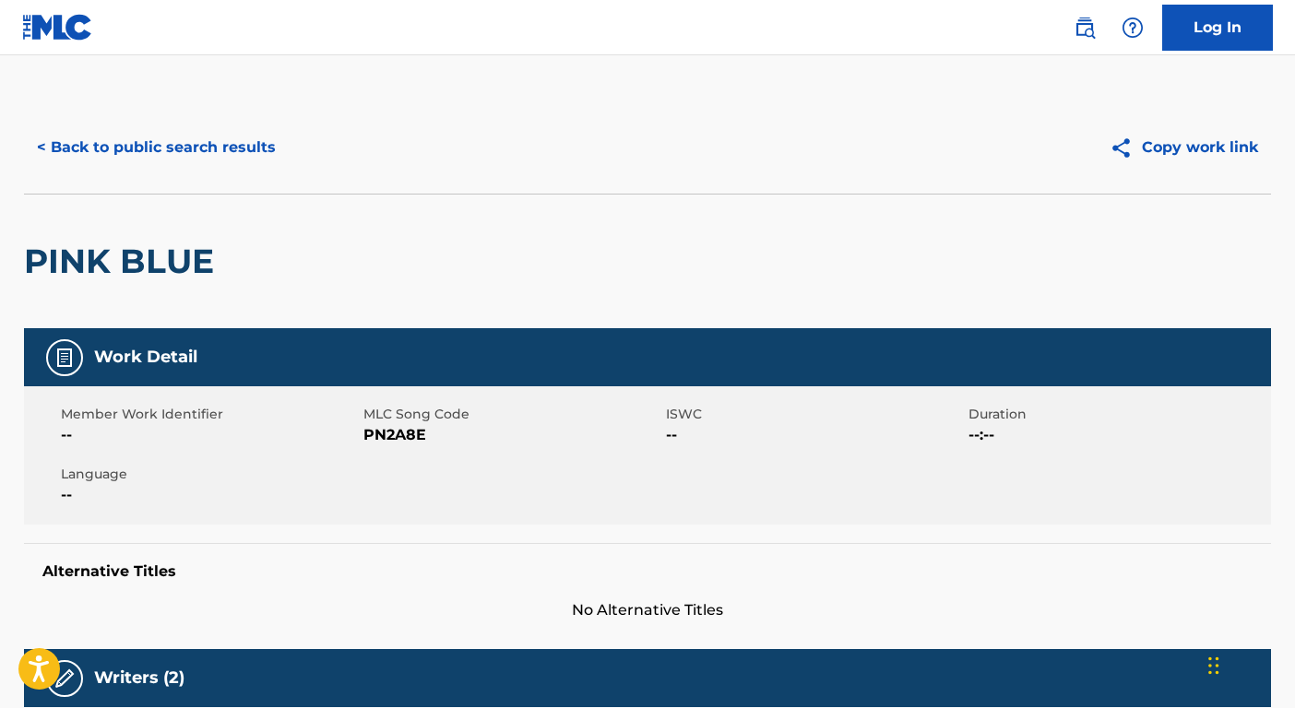
click at [149, 128] on button "< Back to public search results" at bounding box center [156, 148] width 265 height 46
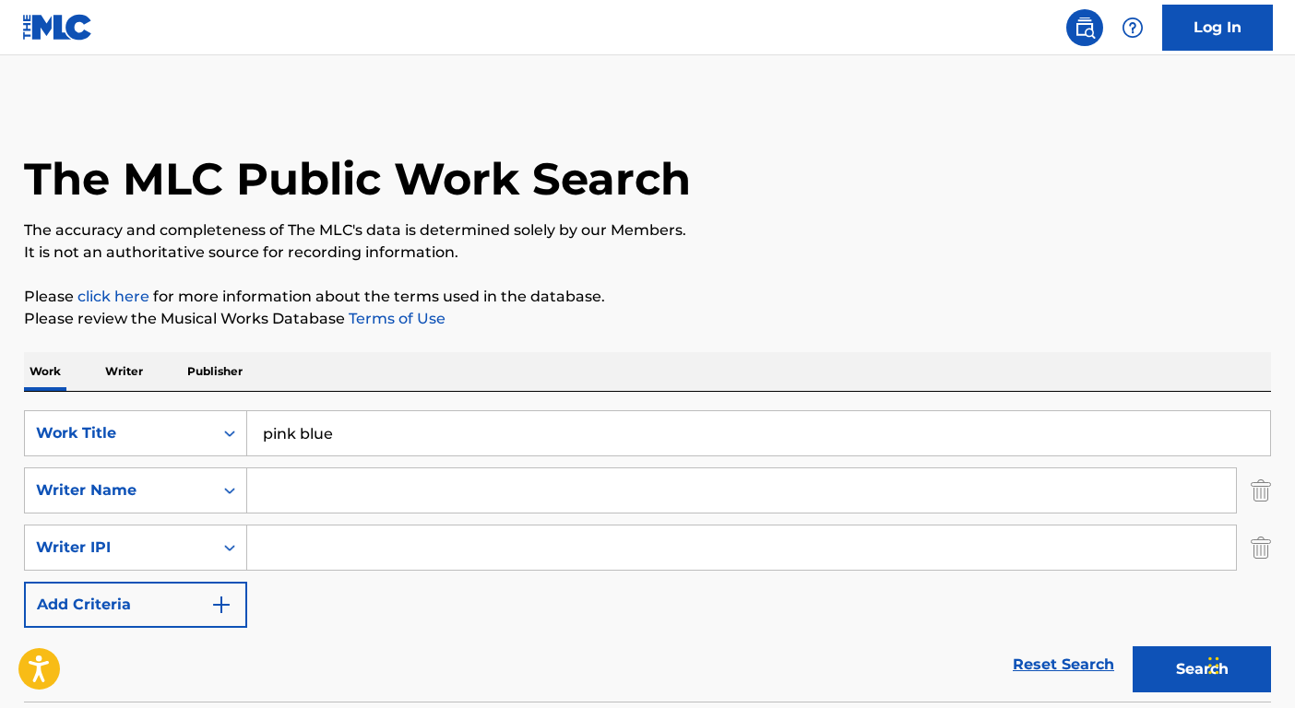
click at [391, 447] on input "pink blue" at bounding box center [758, 433] width 1023 height 44
paste input "AIN T 2 PROUD 2 BEG"
type input "AIN T 2 PROUD 2 BEG"
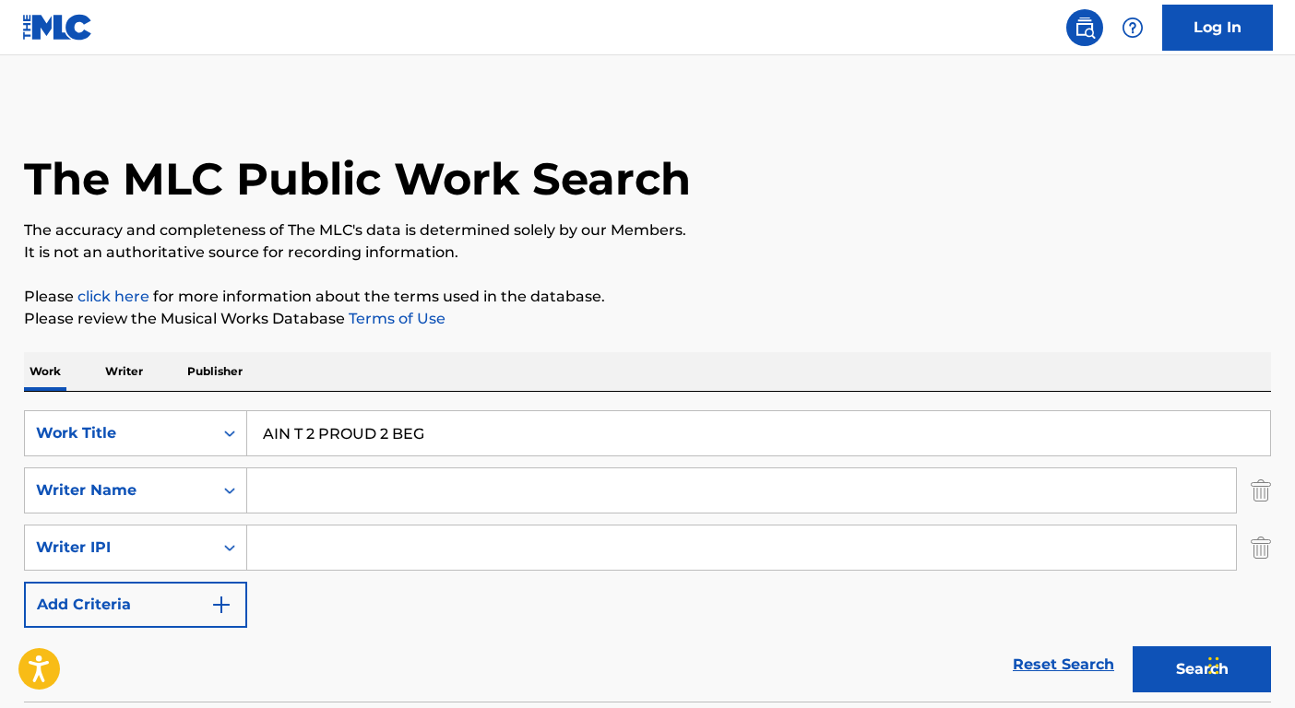
click at [1184, 678] on button "Search" at bounding box center [1202, 670] width 138 height 46
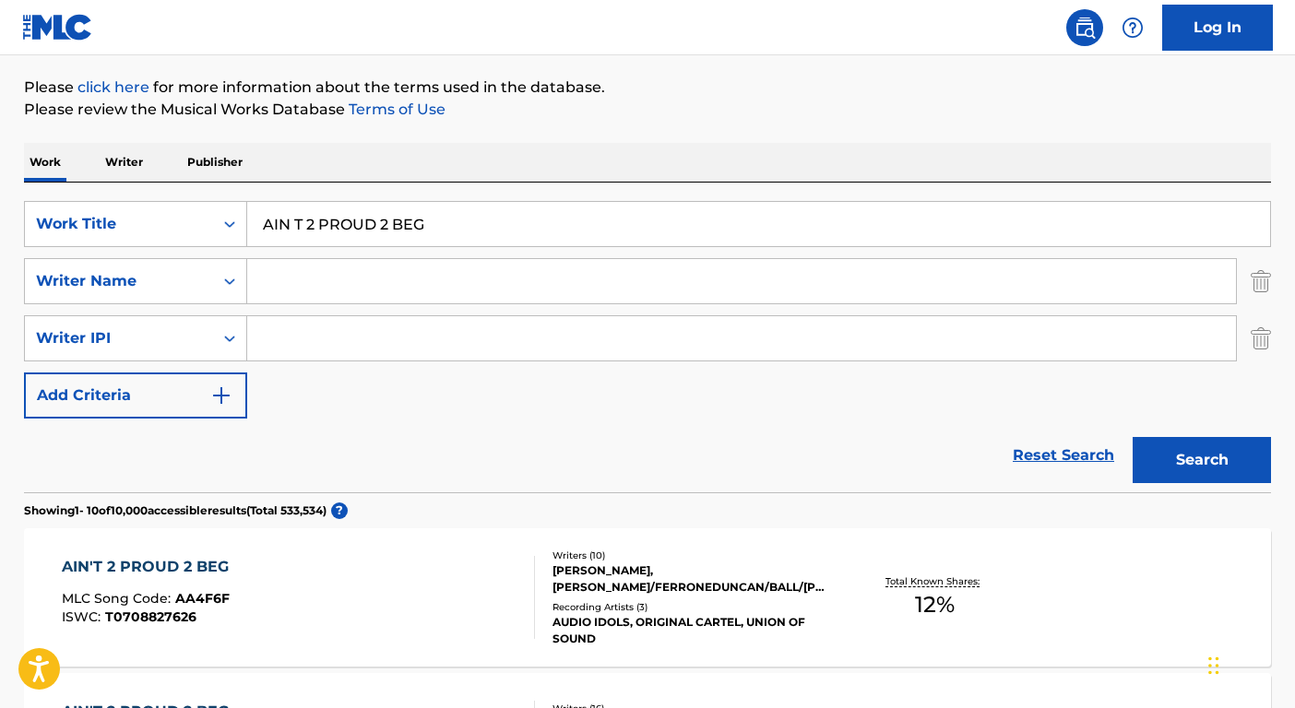
scroll to position [372, 0]
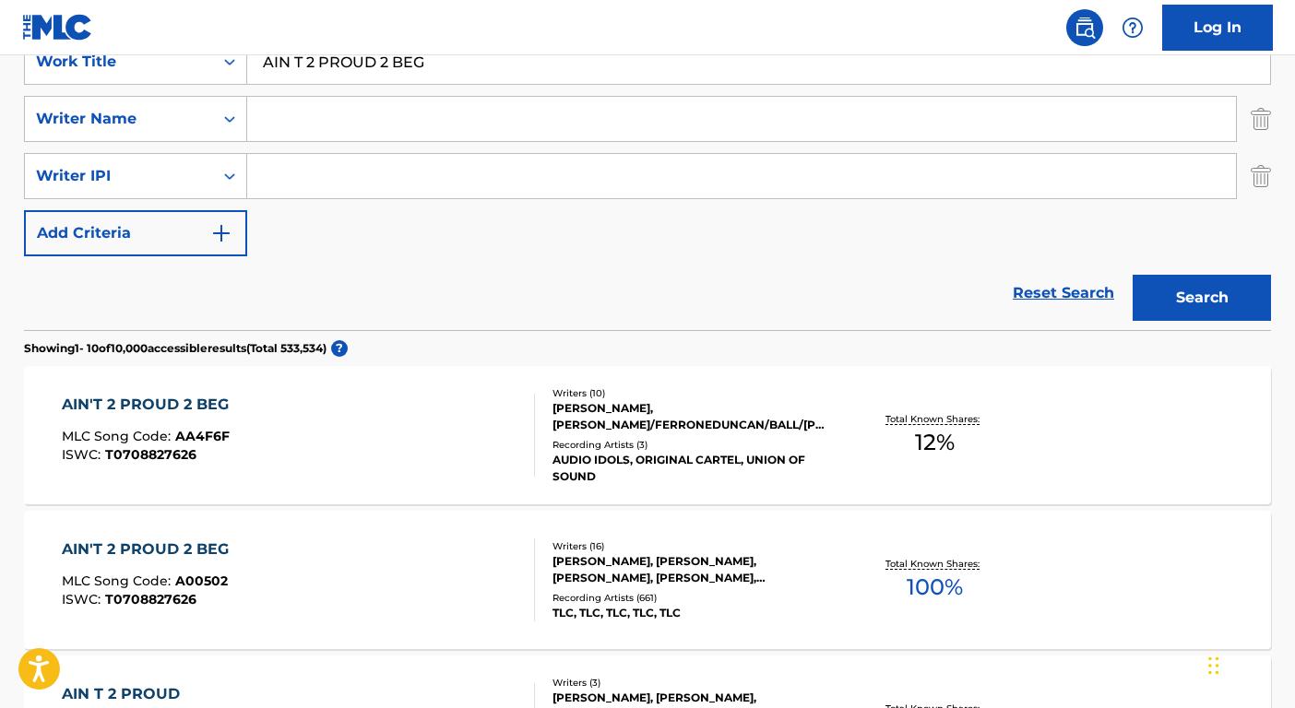
click at [741, 615] on div "TLC, TLC, TLC, TLC, TLC" at bounding box center [692, 613] width 279 height 17
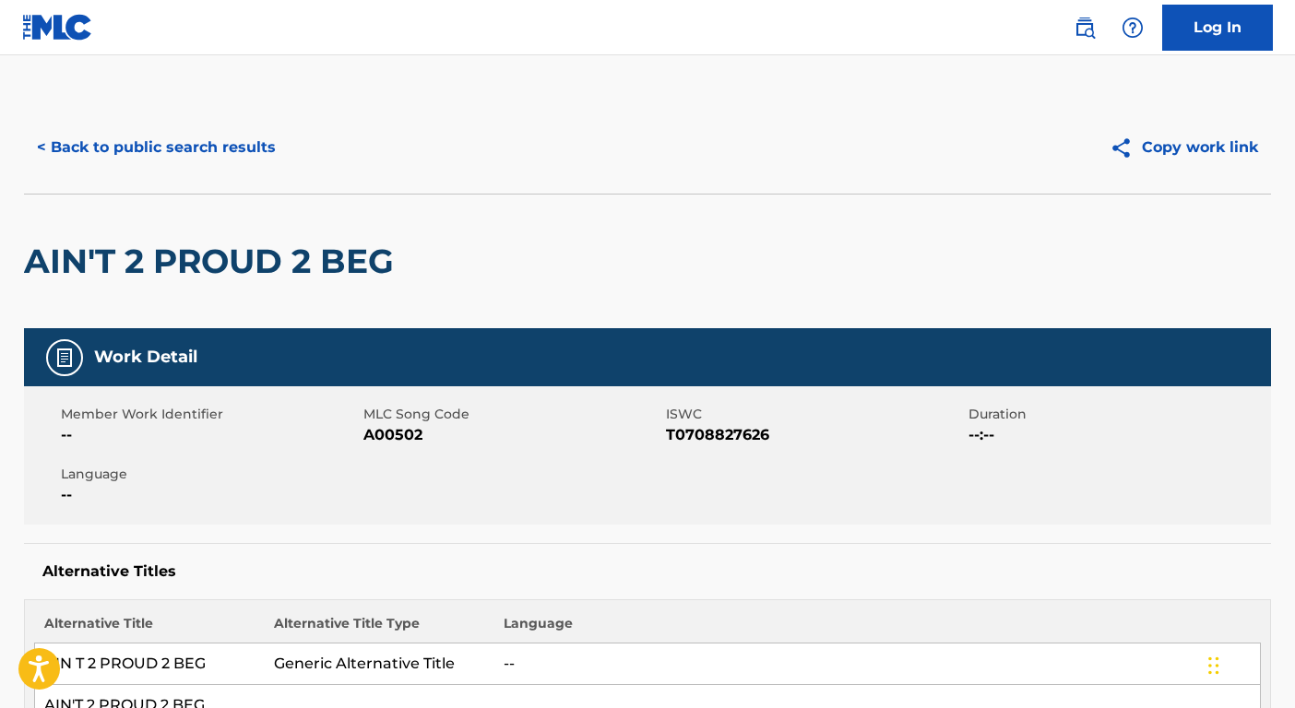
drag, startPoint x: 322, startPoint y: 170, endPoint x: 300, endPoint y: 165, distance: 22.6
click at [316, 169] on div "< Back to public search results" at bounding box center [336, 148] width 624 height 46
click at [243, 148] on button "< Back to public search results" at bounding box center [156, 148] width 265 height 46
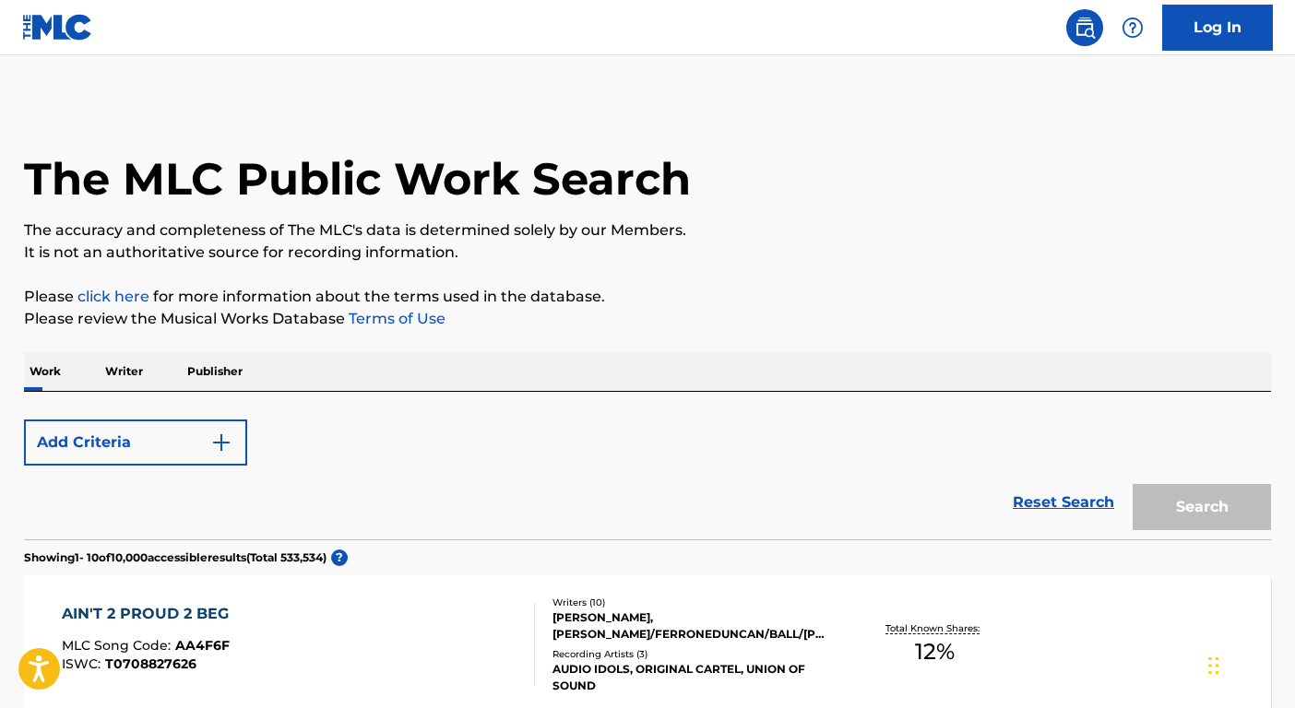
scroll to position [372, 0]
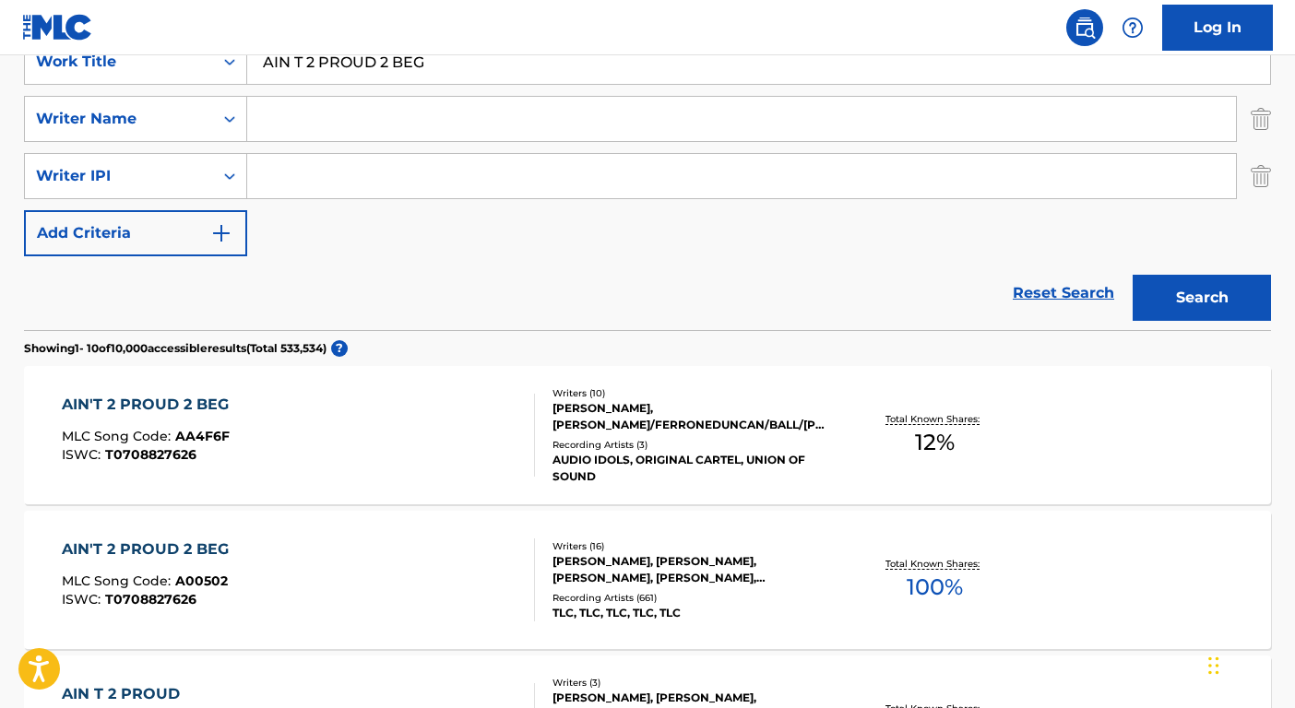
click at [409, 78] on input "AIN T 2 PROUD 2 BEG" at bounding box center [758, 62] width 1023 height 44
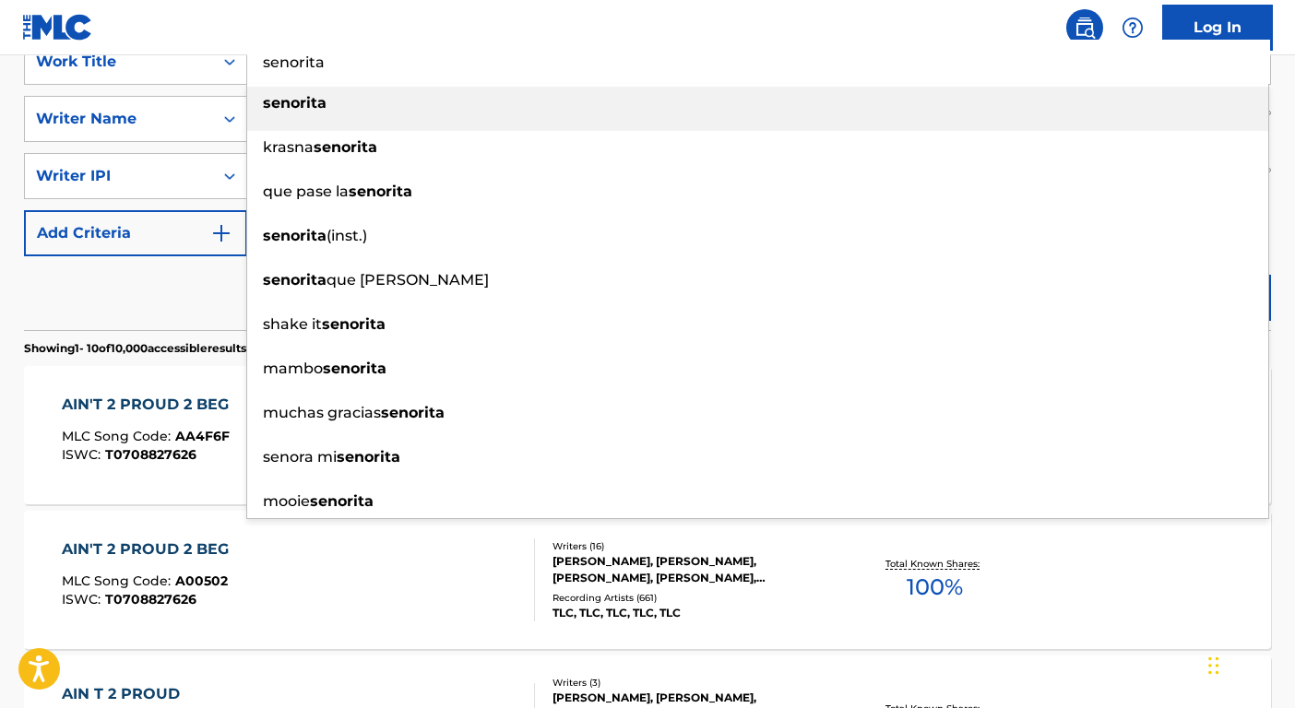
type input "senorita"
click at [299, 113] on div "senorita" at bounding box center [757, 103] width 1021 height 33
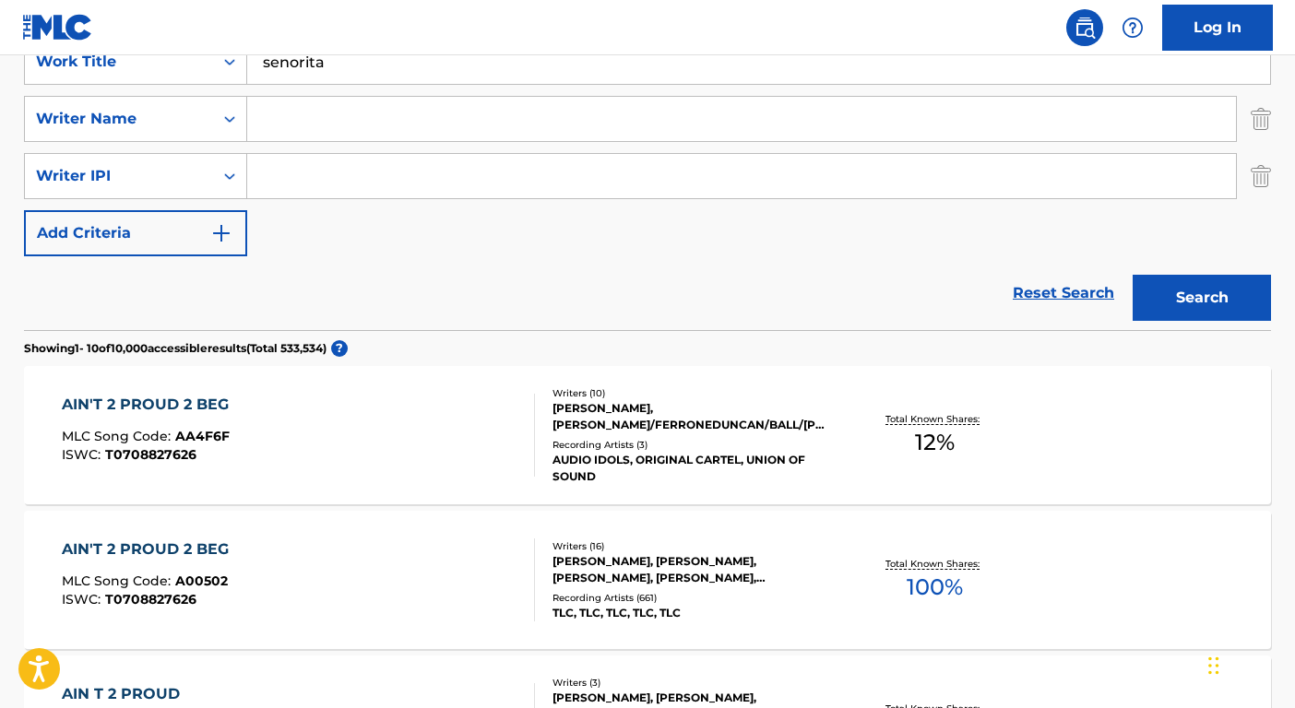
click at [305, 117] on input "Search Form" at bounding box center [741, 119] width 989 height 44
type input "mendes"
click at [1133, 275] on button "Search" at bounding box center [1202, 298] width 138 height 46
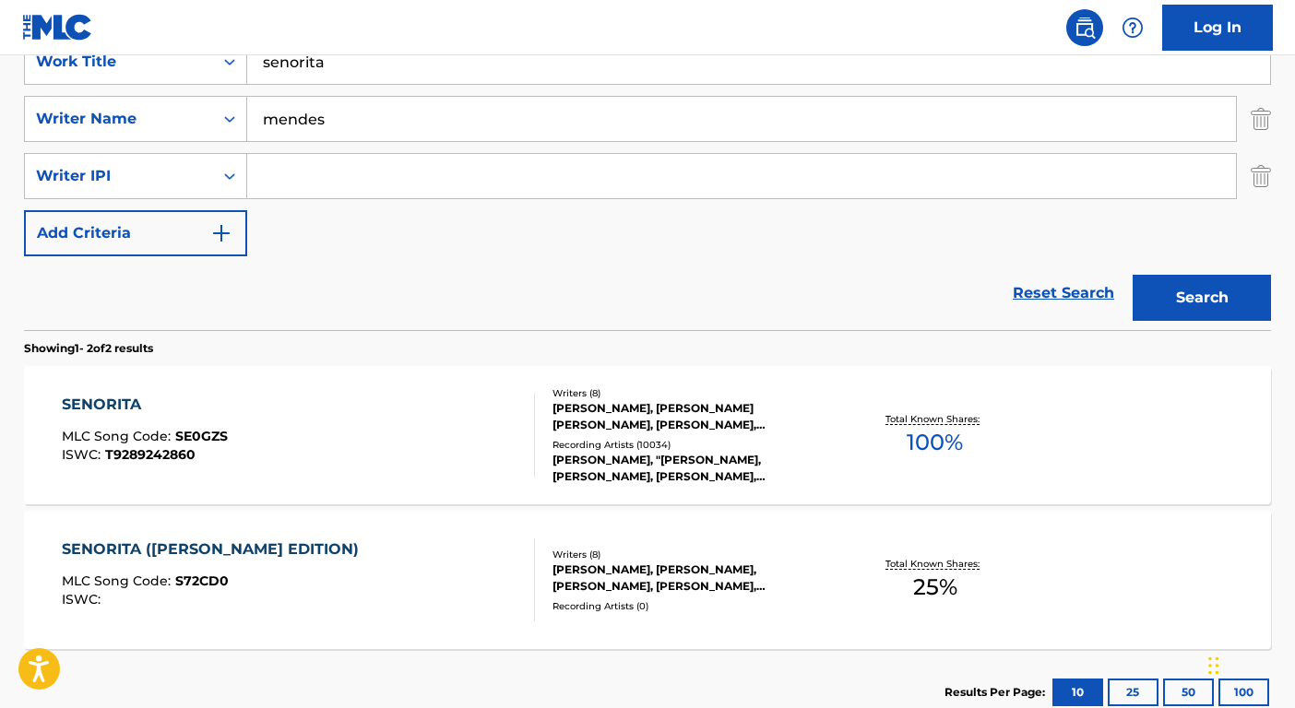
click at [753, 434] on div "Writers ( 8 ) SHAWN MENDES, JACK ROBERT PATTERSON, CAMILA CABELLO, ANDREW WOTMA…" at bounding box center [683, 436] width 296 height 99
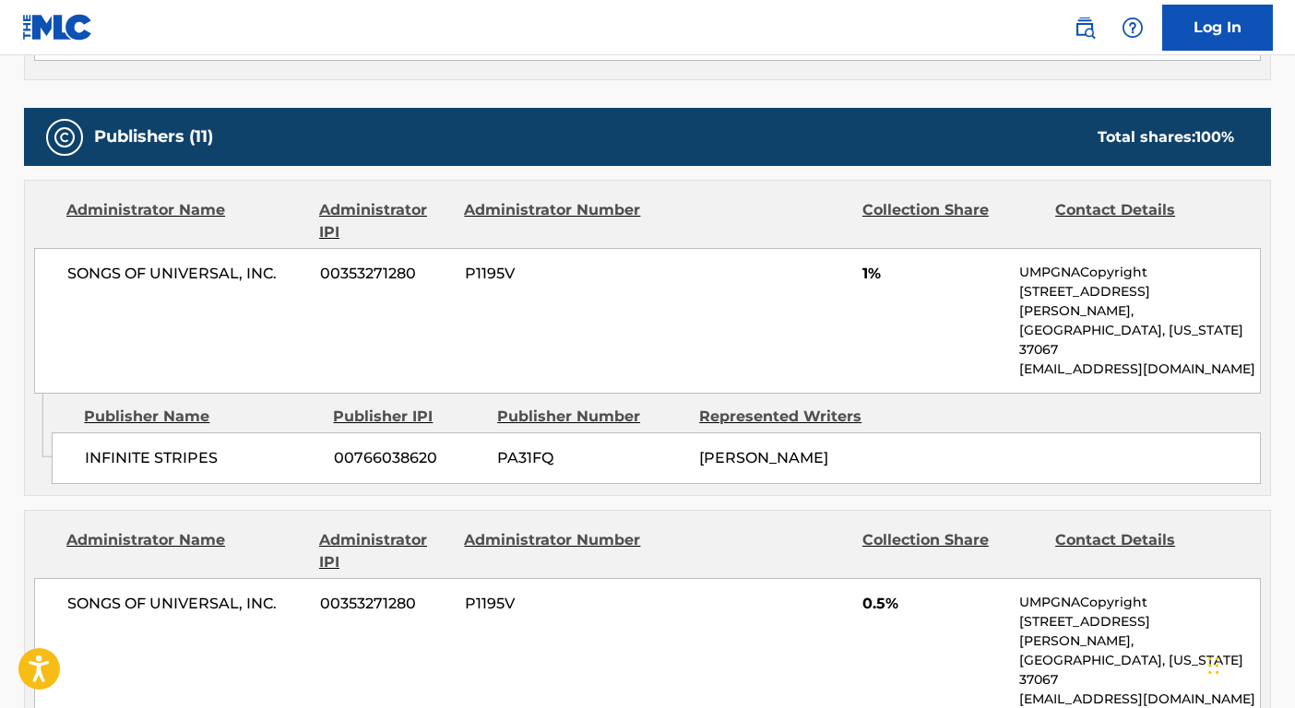
scroll to position [633, 0]
